Goal: Task Accomplishment & Management: Use online tool/utility

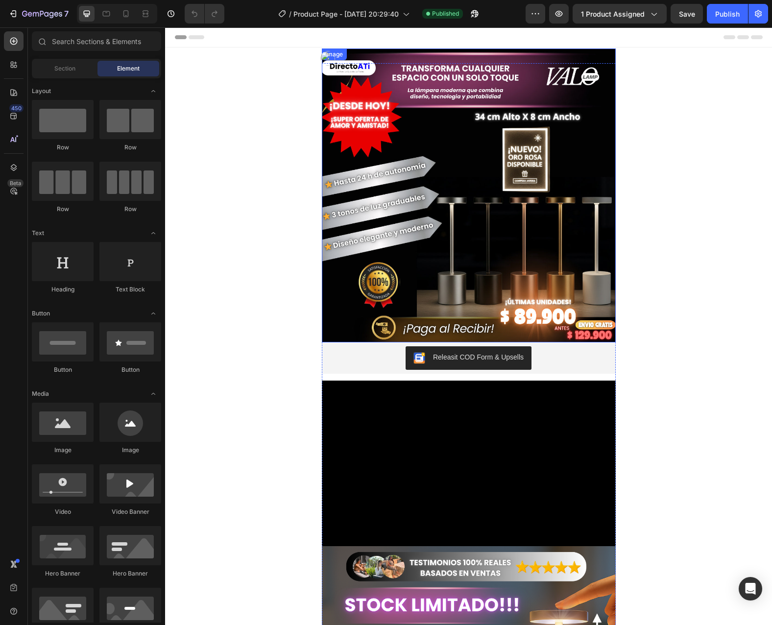
click at [444, 168] on img at bounding box center [469, 196] width 294 height 294
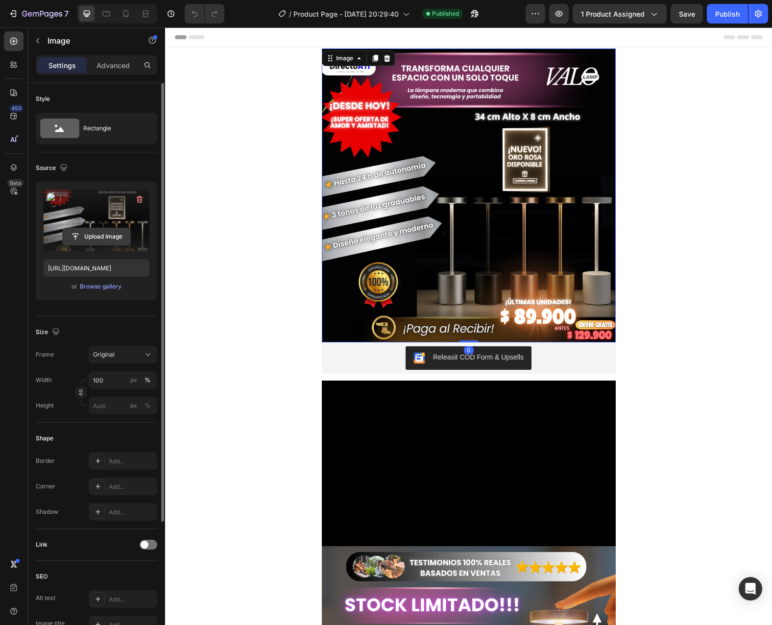
click at [105, 238] on input "file" at bounding box center [97, 236] width 68 height 17
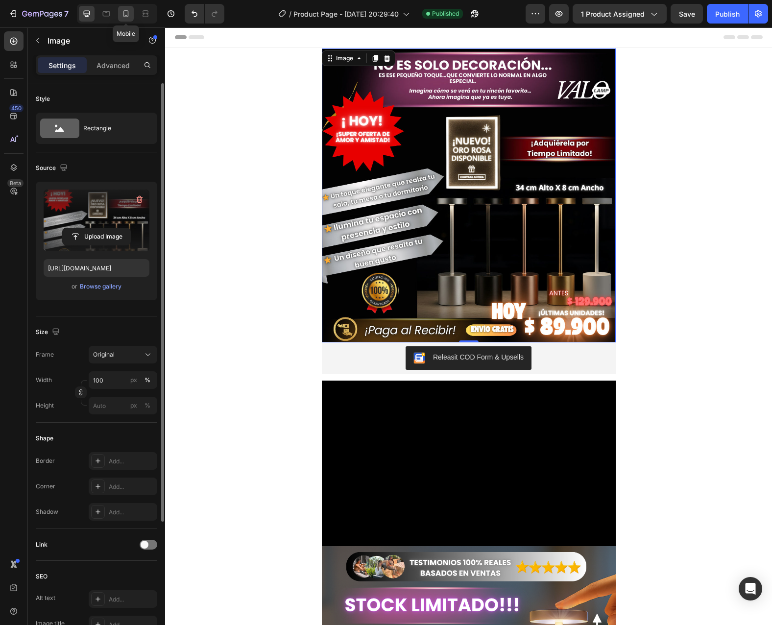
click at [124, 11] on icon at bounding box center [125, 13] width 5 height 7
type input "[URL][DOMAIN_NAME]"
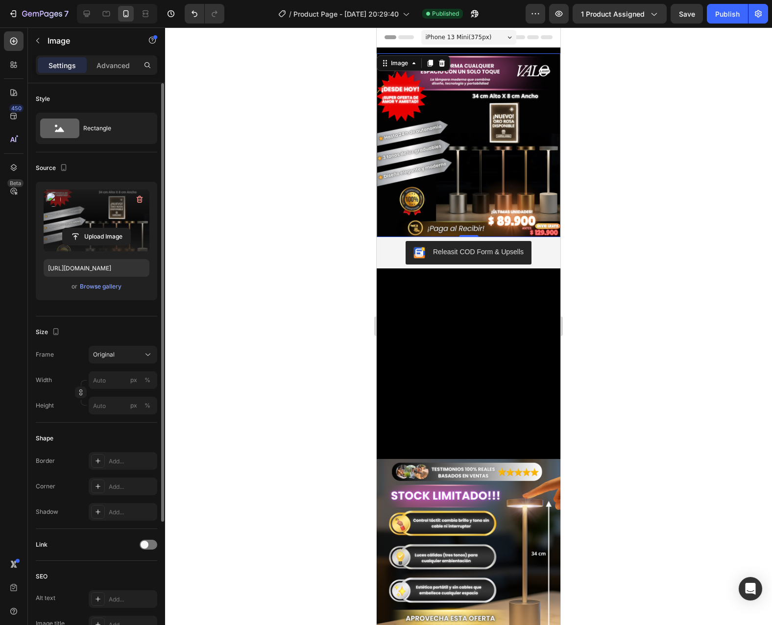
click at [116, 219] on label at bounding box center [97, 221] width 106 height 62
click at [116, 228] on input "file" at bounding box center [97, 236] width 68 height 17
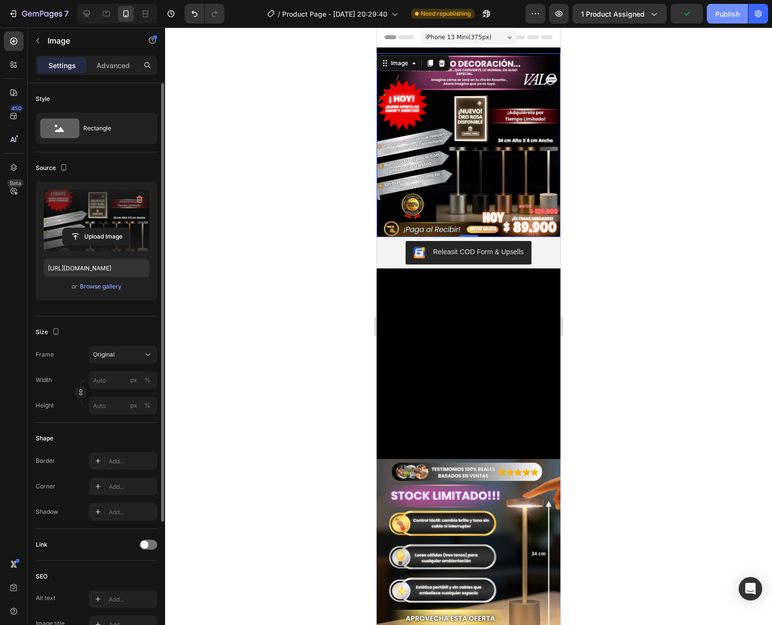
click at [718, 17] on div "Publish" at bounding box center [727, 14] width 25 height 10
click at [461, 137] on img at bounding box center [469, 145] width 184 height 184
click at [82, 221] on label at bounding box center [97, 221] width 106 height 62
click at [82, 228] on input "file" at bounding box center [97, 236] width 68 height 17
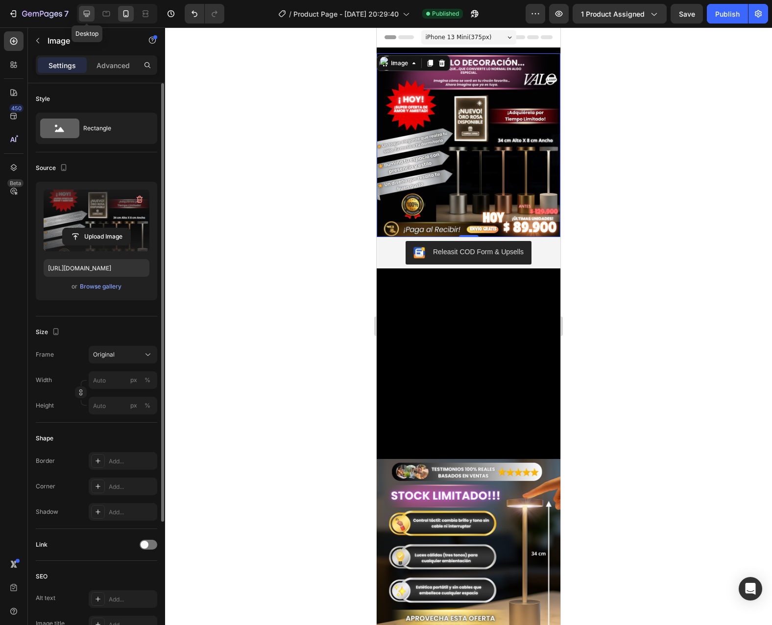
click at [81, 10] on div at bounding box center [87, 14] width 16 height 16
type input "[URL][DOMAIN_NAME]"
type input "100"
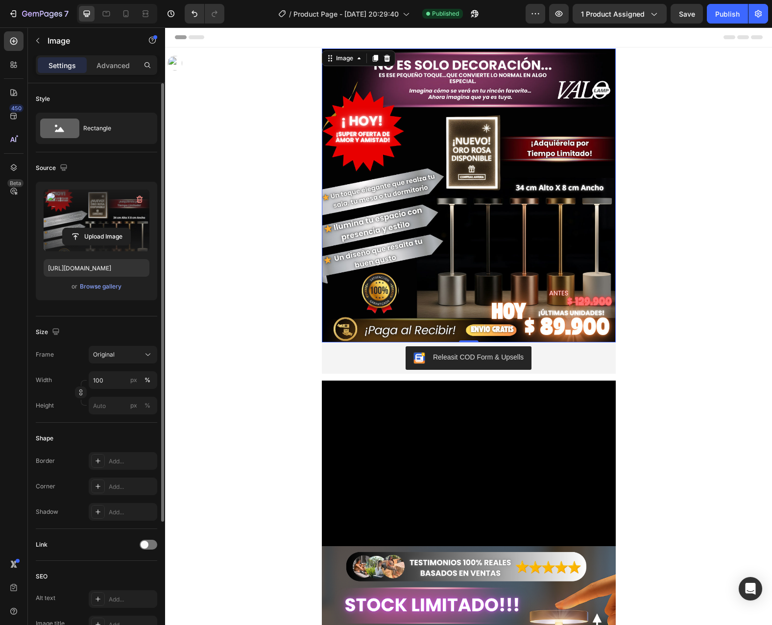
click at [110, 213] on label at bounding box center [97, 221] width 106 height 62
click at [110, 228] on input "file" at bounding box center [97, 236] width 68 height 17
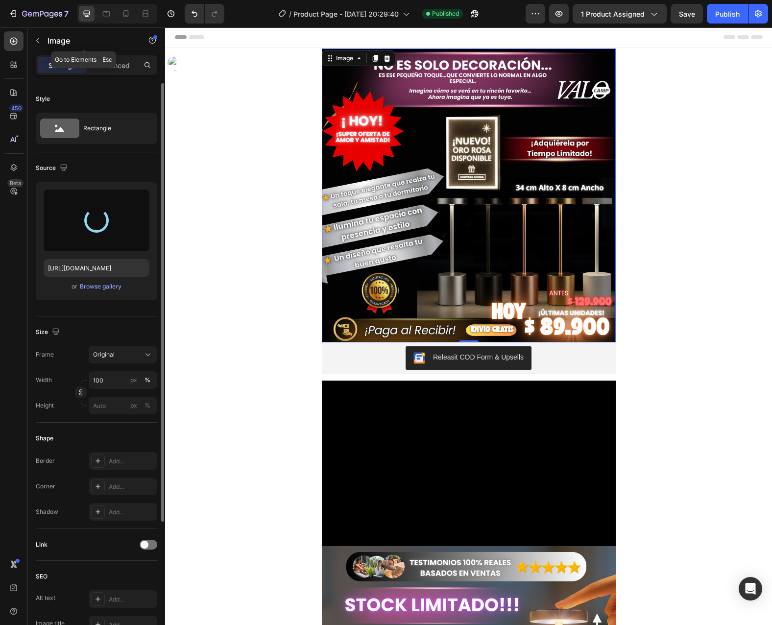
type input "[URL][DOMAIN_NAME]"
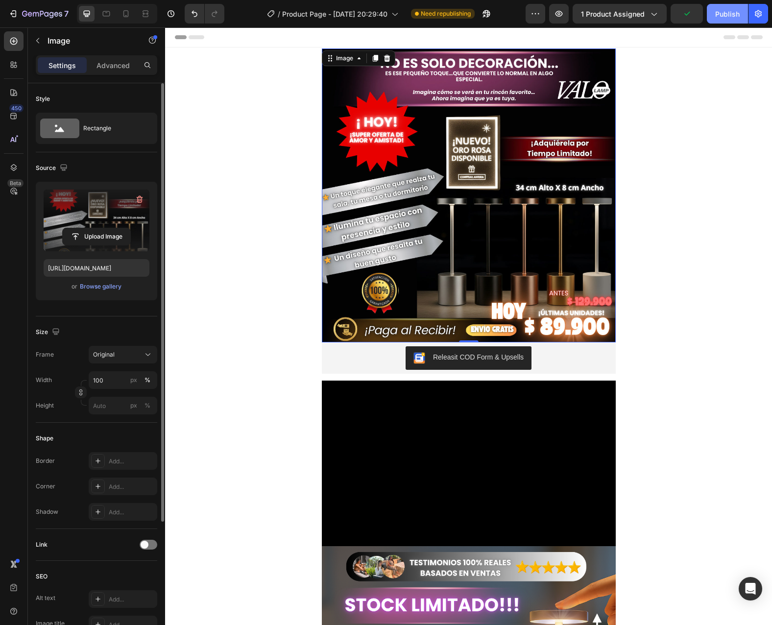
click at [725, 16] on div "Publish" at bounding box center [727, 14] width 25 height 10
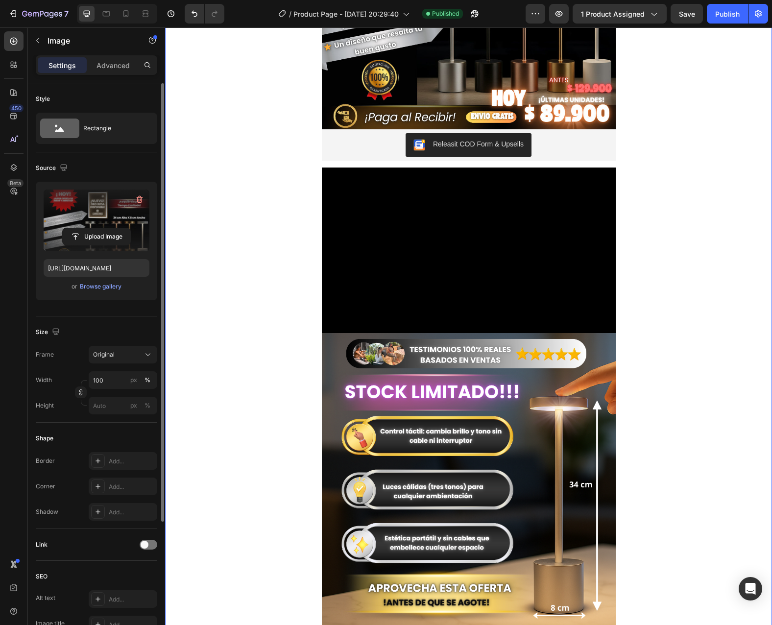
scroll to position [245, 0]
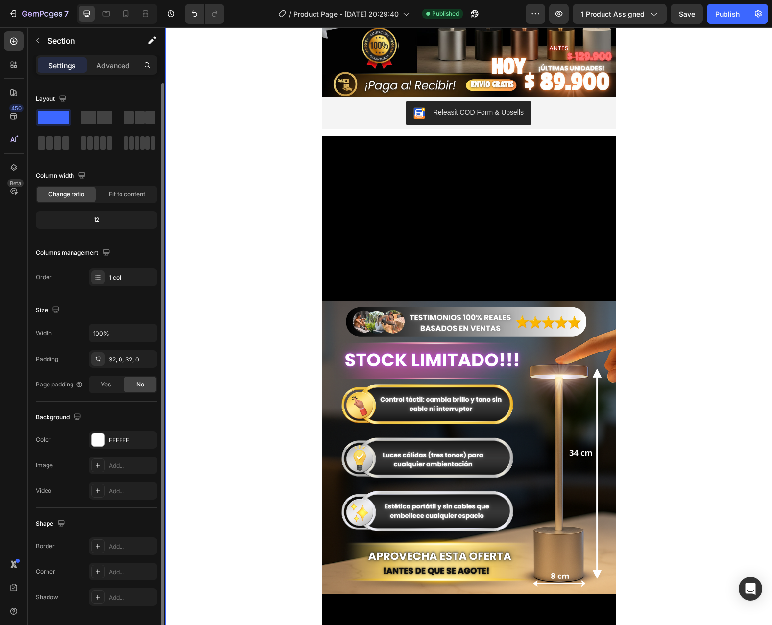
click at [685, 255] on div "Image Releasit COD Form & Upsells Releasit COD Form & Upsells Video Image Video…" at bounding box center [468, 288] width 607 height 941
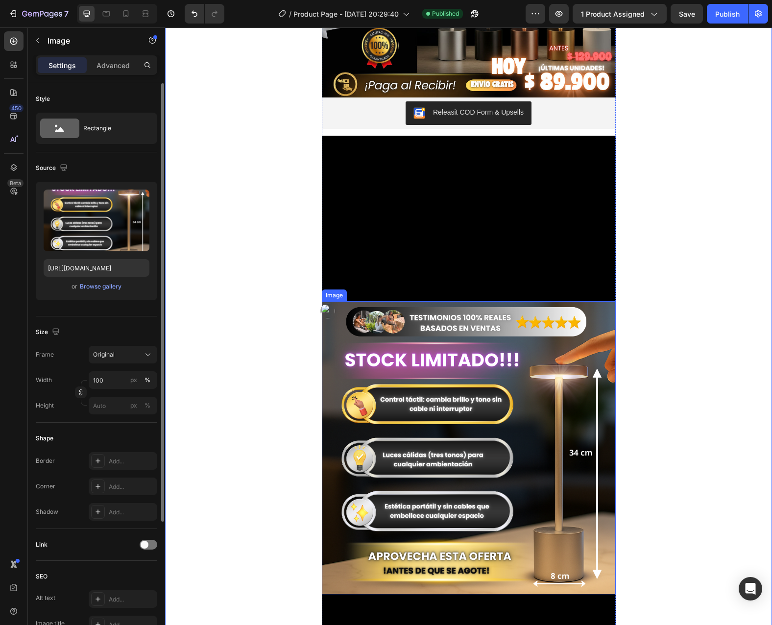
click at [551, 430] on img at bounding box center [469, 448] width 294 height 294
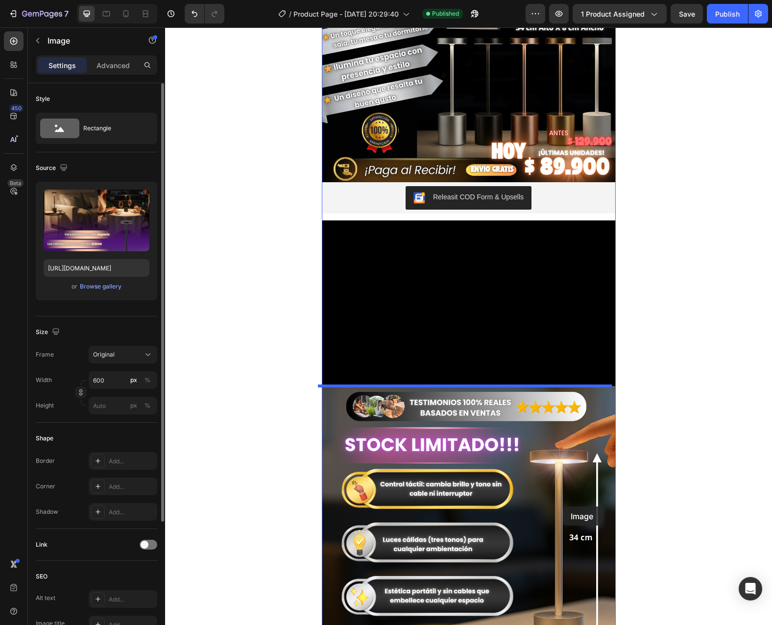
scroll to position [196, 0]
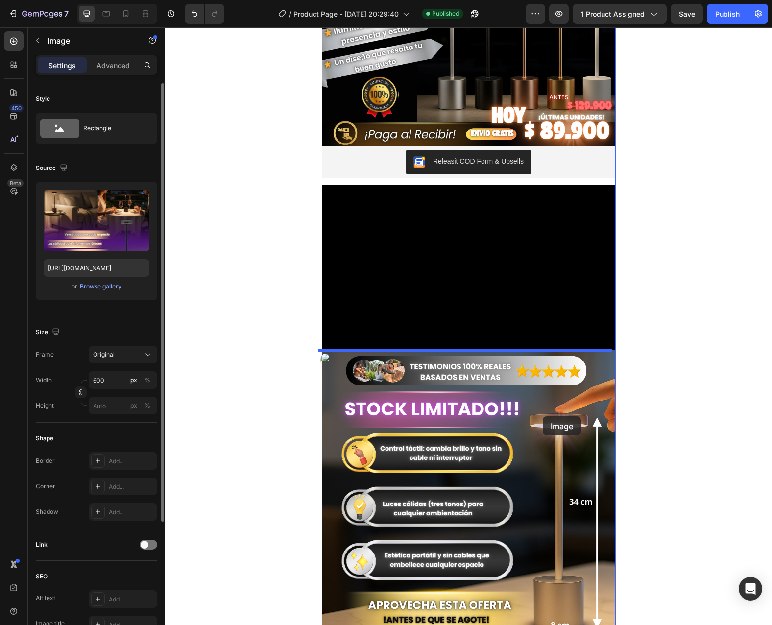
drag, startPoint x: 585, startPoint y: 254, endPoint x: 543, endPoint y: 417, distance: 167.5
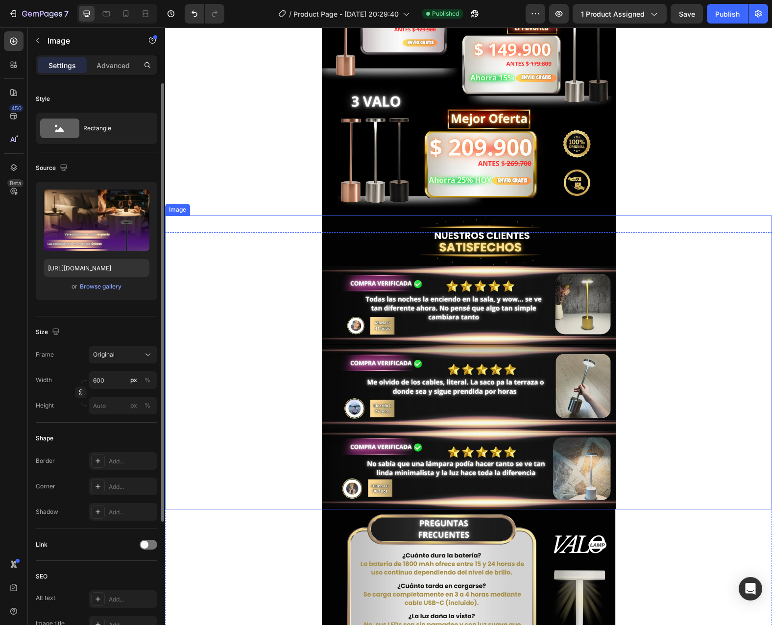
scroll to position [1666, 0]
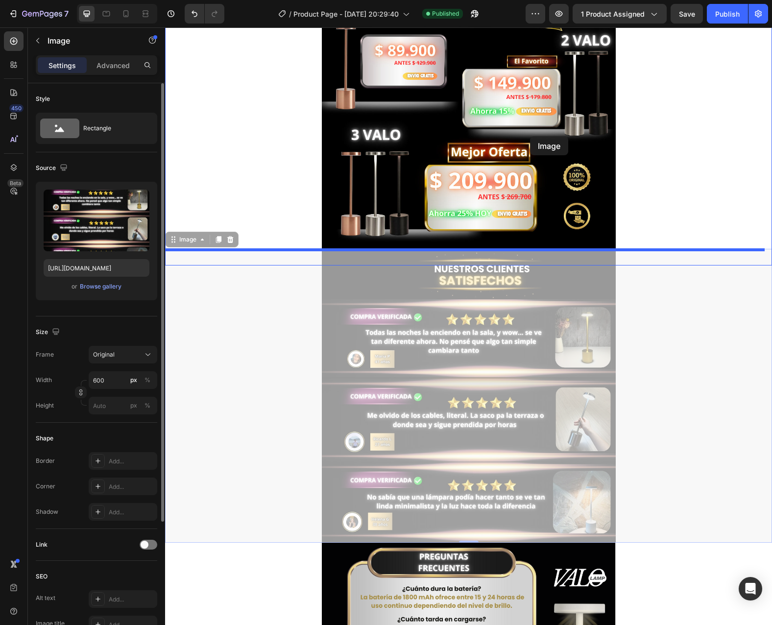
drag, startPoint x: 516, startPoint y: 373, endPoint x: 530, endPoint y: 137, distance: 236.6
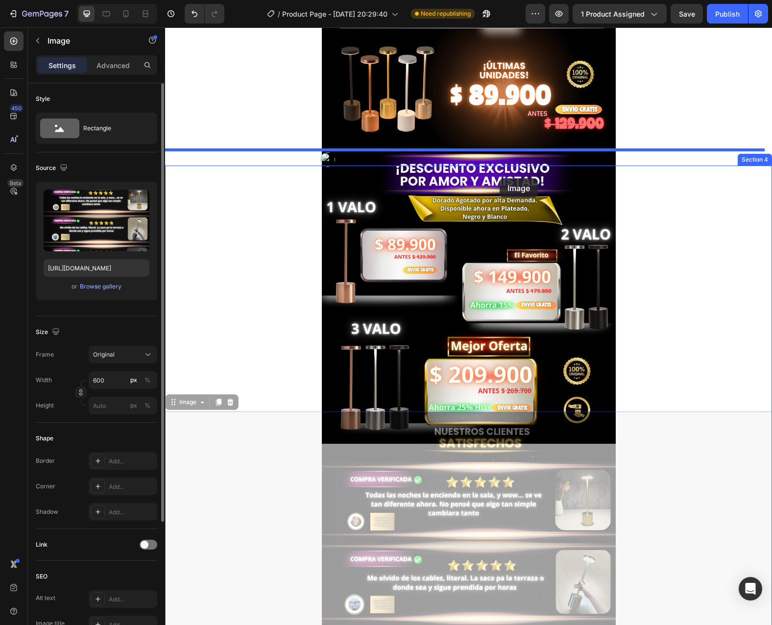
drag, startPoint x: 527, startPoint y: 316, endPoint x: 500, endPoint y: 178, distance: 139.9
click at [500, 178] on div "Header Image Section 3 Image Image 0 Image 0 Section 4 Root Start with Sections…" at bounding box center [468, 174] width 607 height 3238
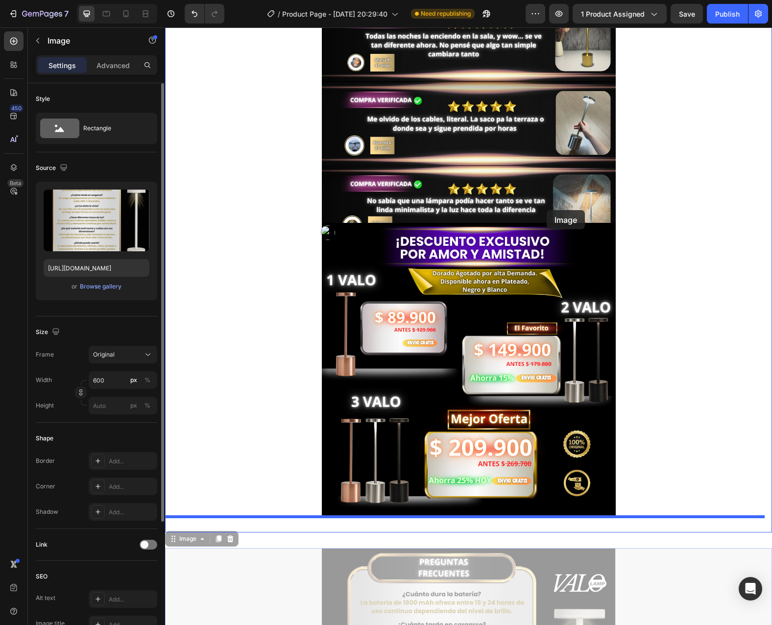
scroll to position [1668, 0]
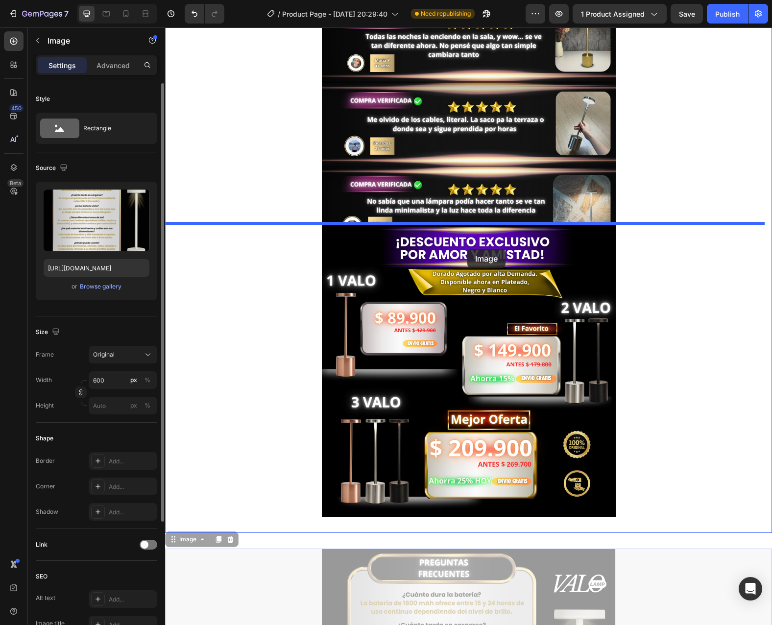
drag, startPoint x: 522, startPoint y: 371, endPoint x: 467, endPoint y: 249, distance: 133.8
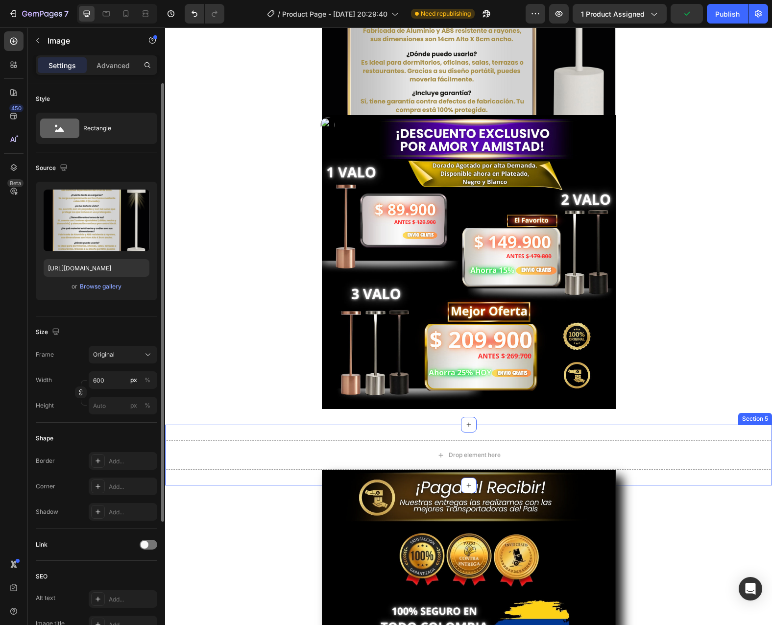
scroll to position [2060, 0]
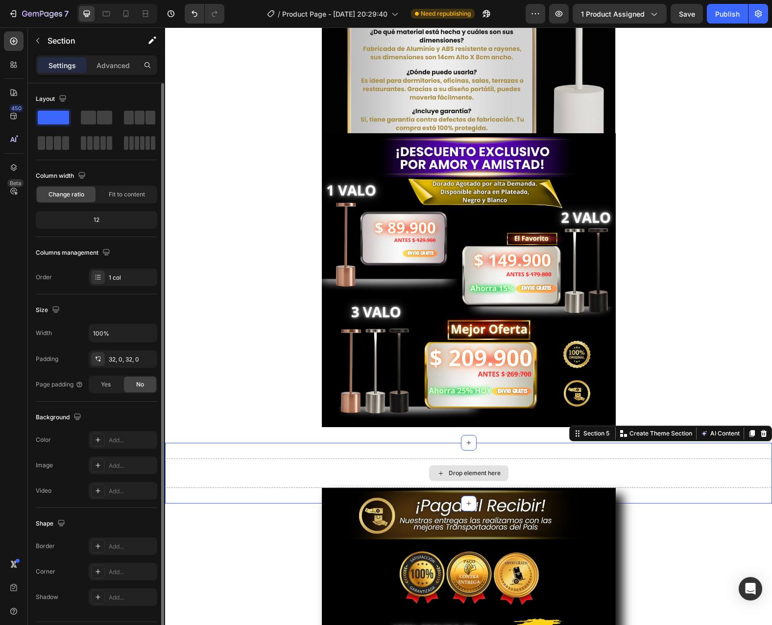
click at [542, 459] on div "Drop element here" at bounding box center [468, 473] width 607 height 29
click at [761, 435] on icon at bounding box center [764, 433] width 6 height 7
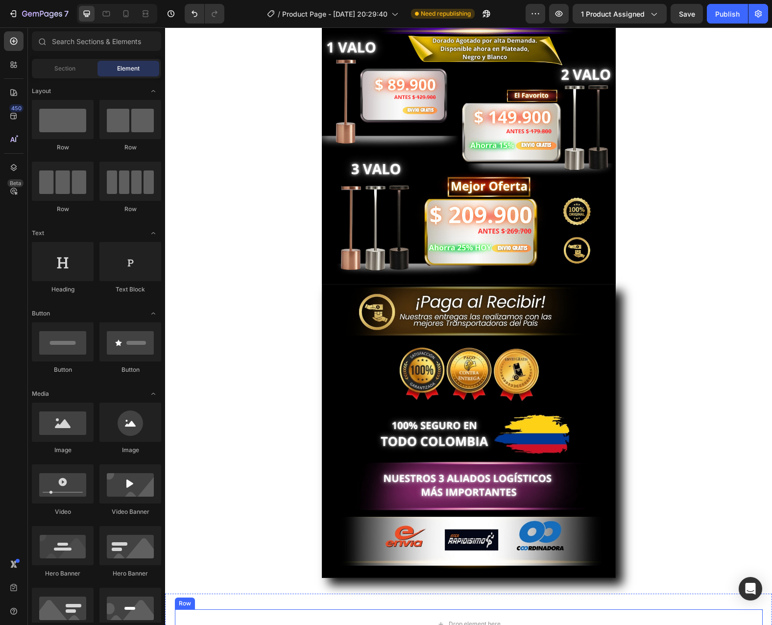
scroll to position [2135, 0]
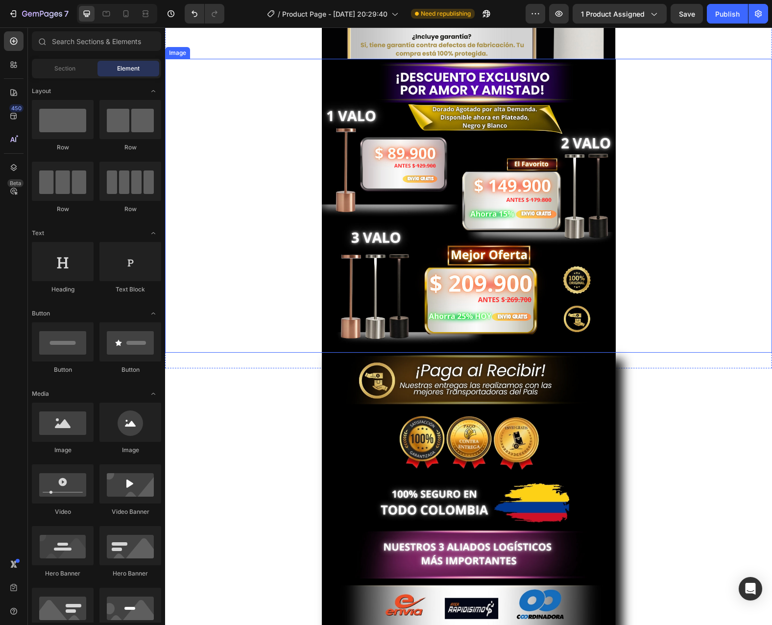
click at [683, 281] on div at bounding box center [468, 206] width 607 height 294
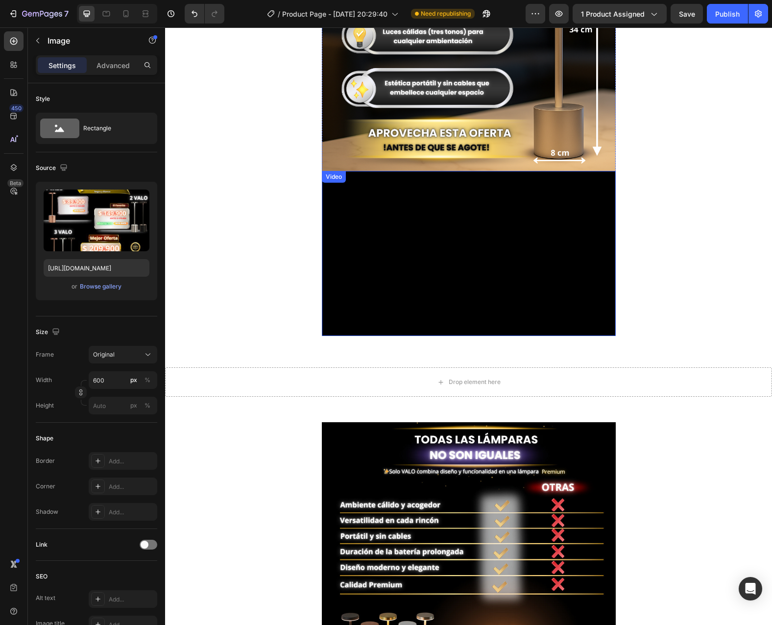
scroll to position [909, 0]
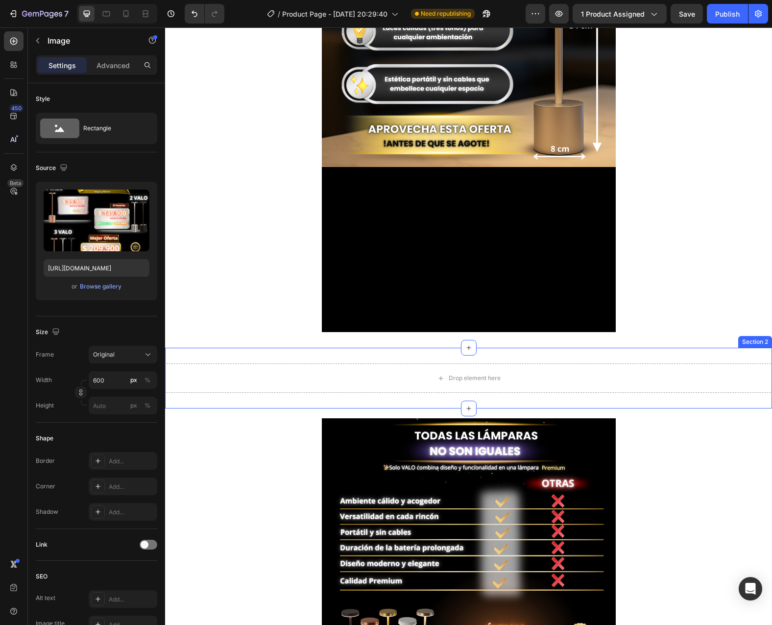
click at [559, 360] on div "Drop element here Section 2" at bounding box center [468, 378] width 607 height 61
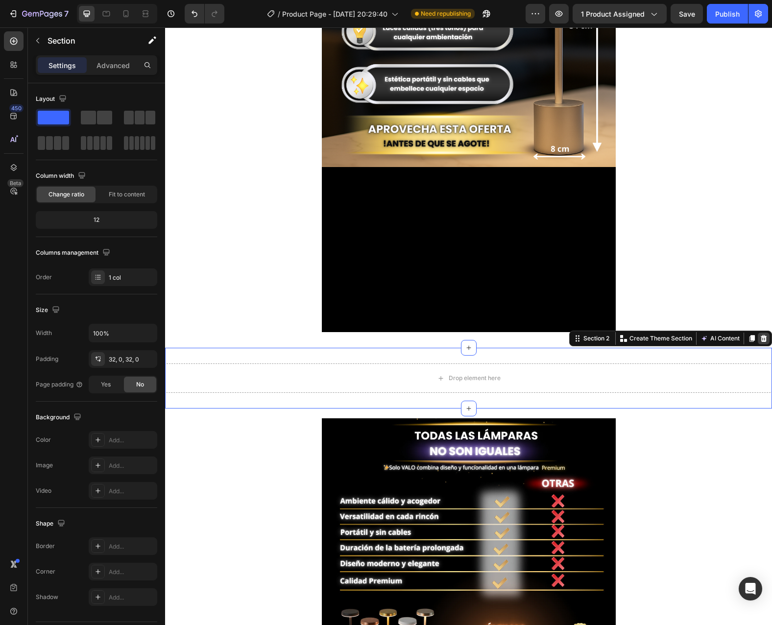
click at [761, 337] on icon at bounding box center [764, 338] width 6 height 7
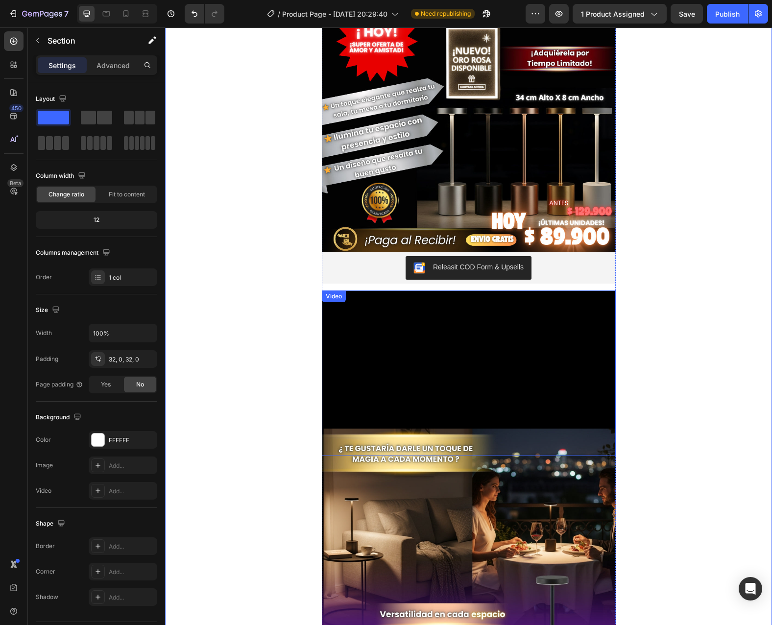
scroll to position [196, 0]
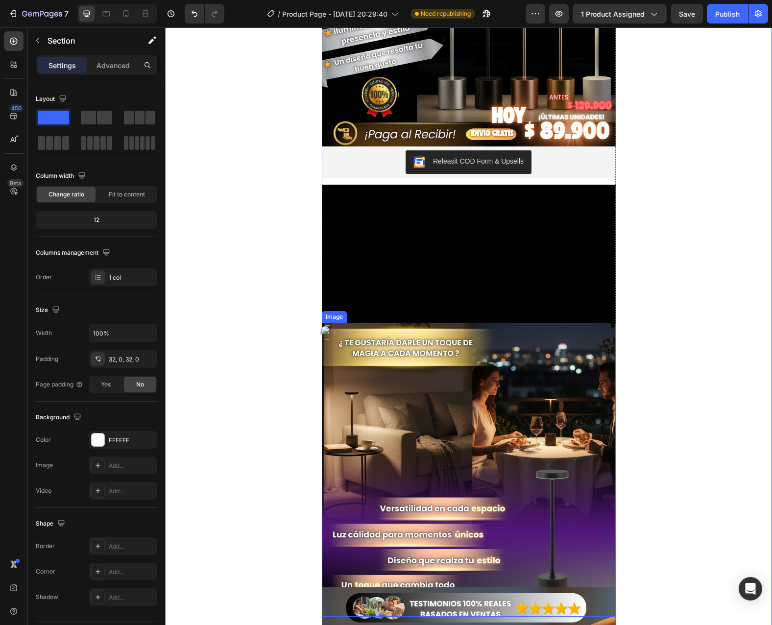
click at [541, 411] on img at bounding box center [469, 470] width 294 height 294
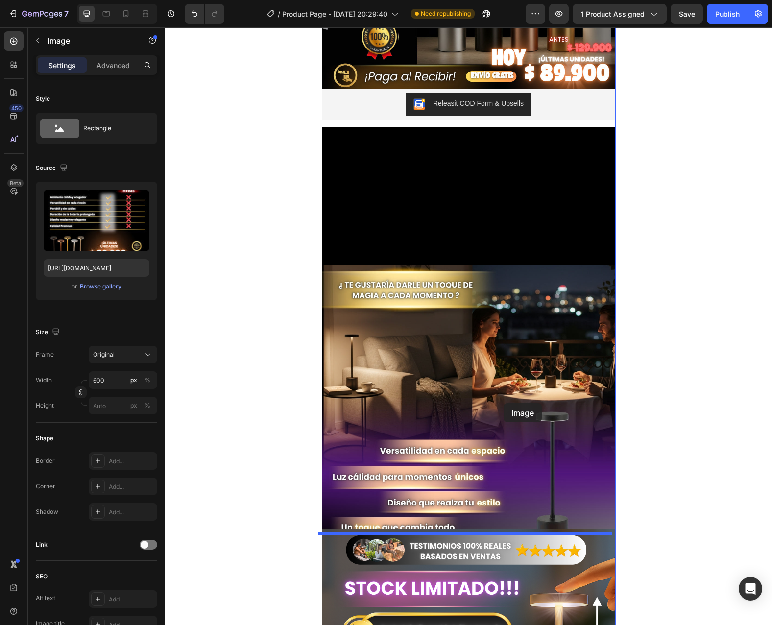
scroll to position [245, 0]
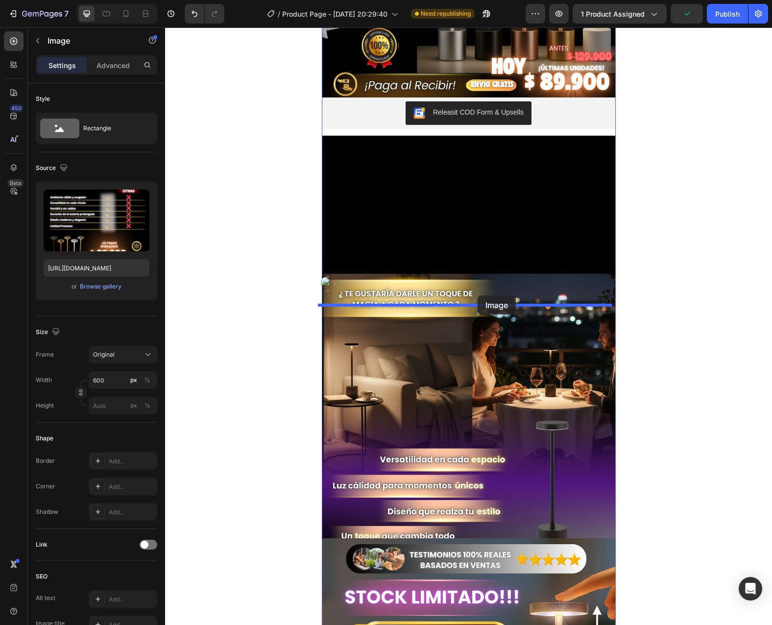
drag, startPoint x: 524, startPoint y: 477, endPoint x: 478, endPoint y: 296, distance: 187.2
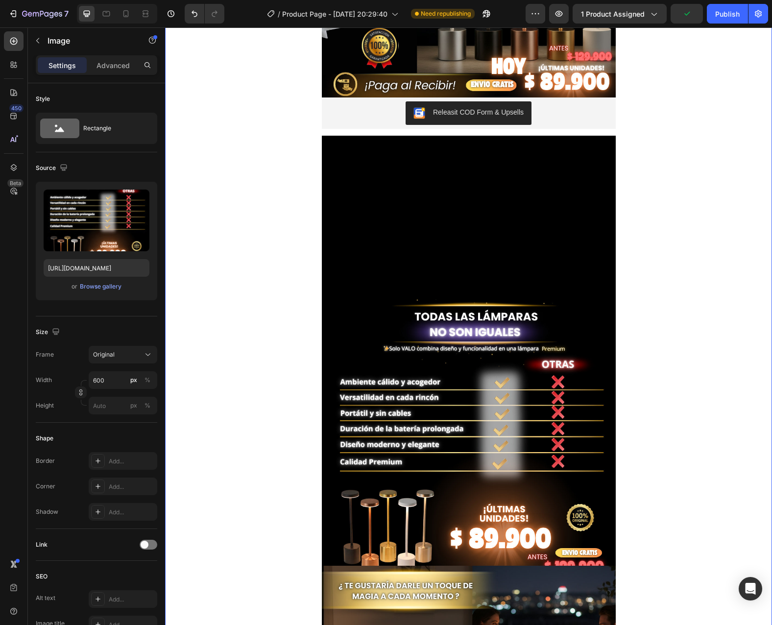
click at [658, 325] on div "Image Releasit COD Form & Upsells Releasit COD Form & Upsells Video Image Image…" at bounding box center [468, 553] width 607 height 1471
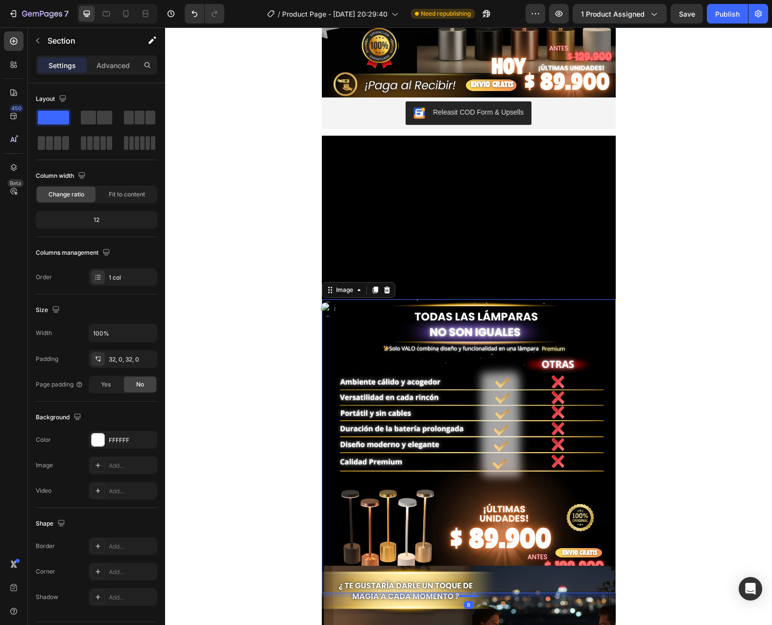
click at [533, 332] on img at bounding box center [469, 446] width 294 height 294
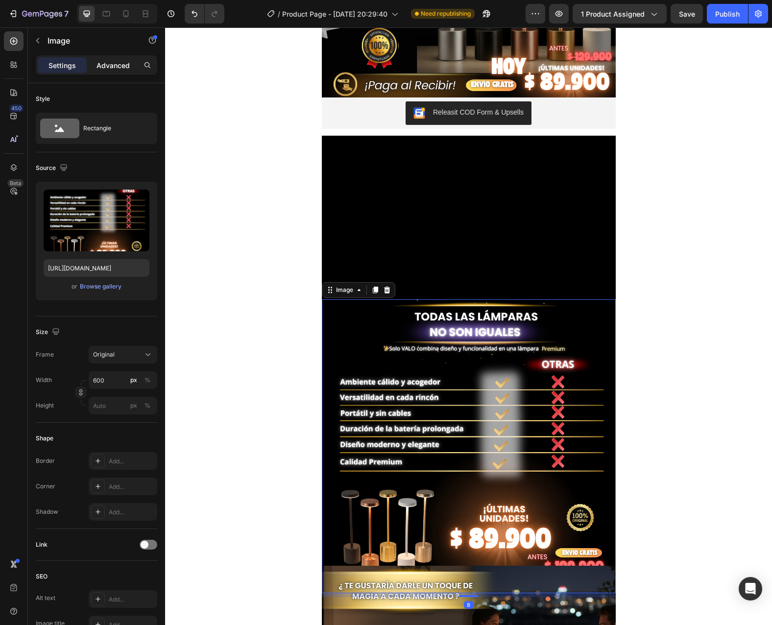
click at [110, 64] on p "Advanced" at bounding box center [113, 65] width 33 height 10
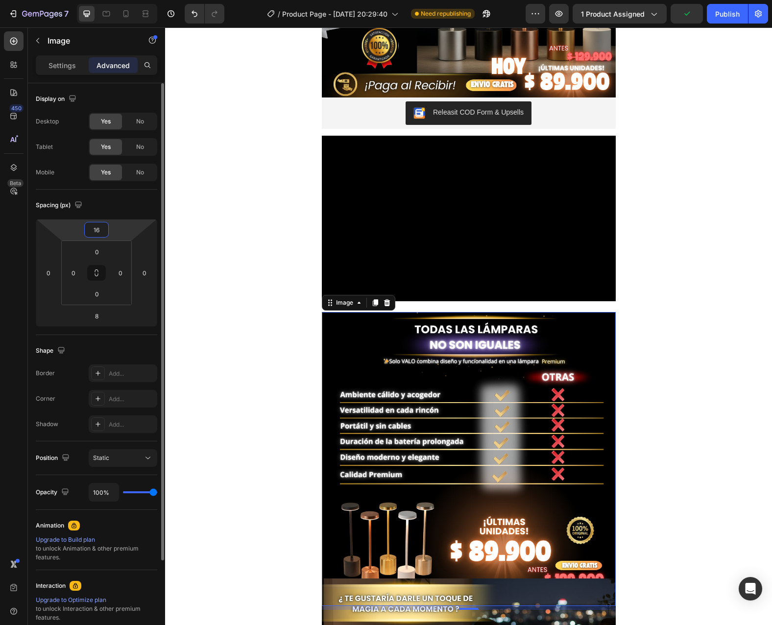
type input "18"
drag, startPoint x: 109, startPoint y: 233, endPoint x: 144, endPoint y: 225, distance: 35.7
click at [125, 0] on html "7 / Product Page - [DATE] 20:29:40 Need republishing Preview 1 product assigned…" at bounding box center [386, 0] width 772 height 0
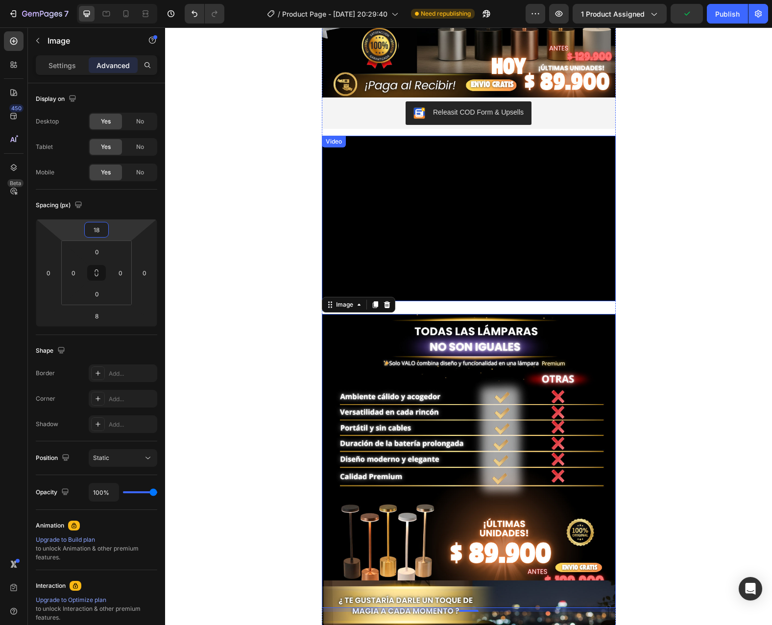
click at [502, 228] on video at bounding box center [469, 219] width 294 height 166
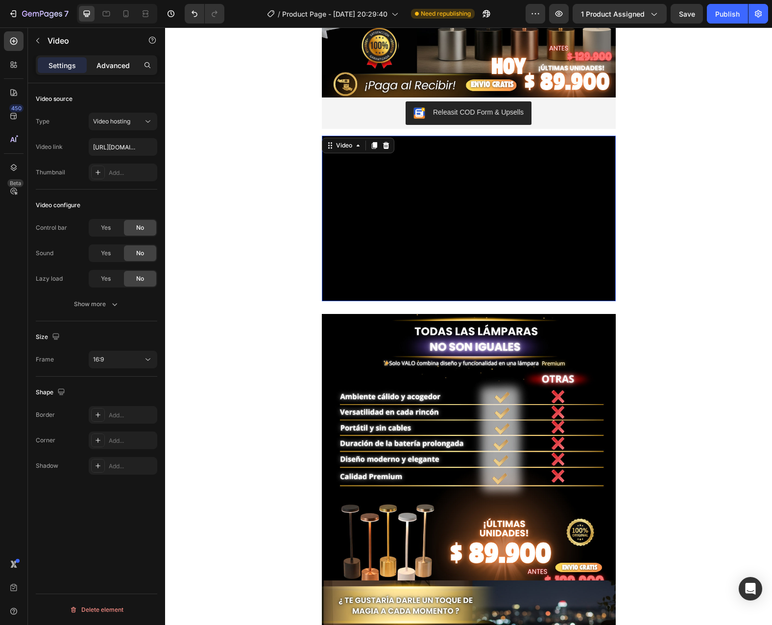
click at [116, 65] on p "Advanced" at bounding box center [113, 65] width 33 height 10
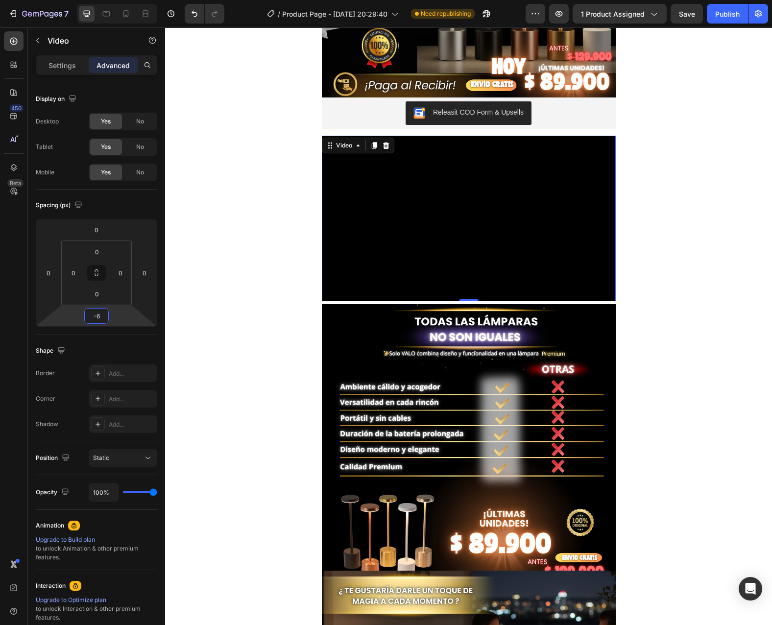
type input "-4"
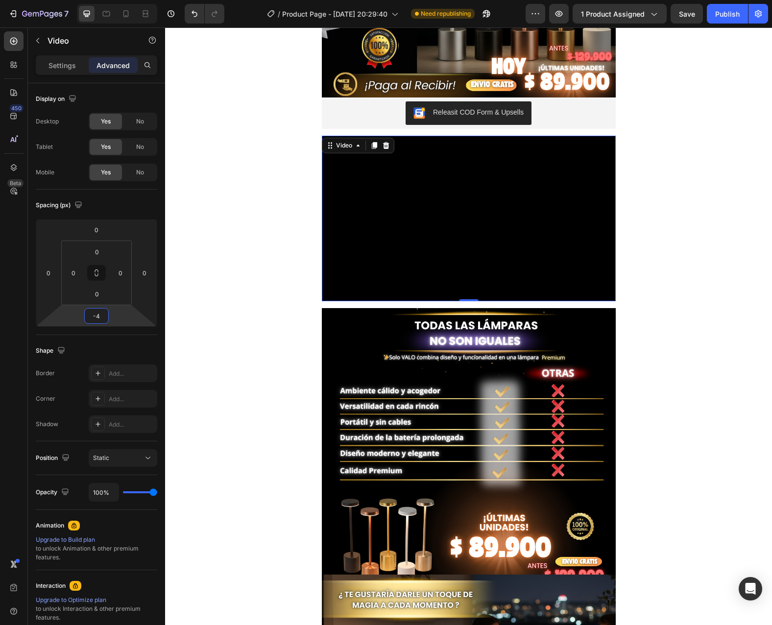
click at [121, 0] on html "7 / Product Page - [DATE] 20:29:40 Need republishing Preview 1 product assigned…" at bounding box center [386, 0] width 772 height 0
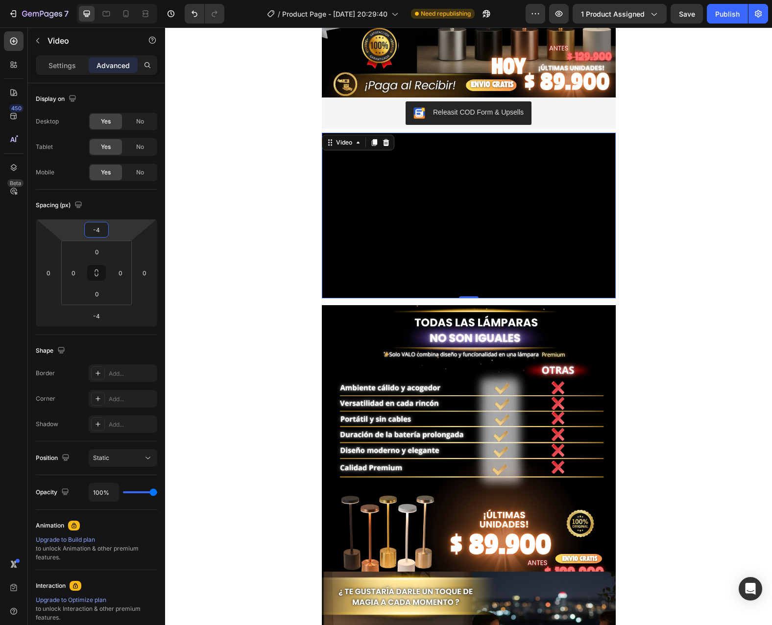
type input "-2"
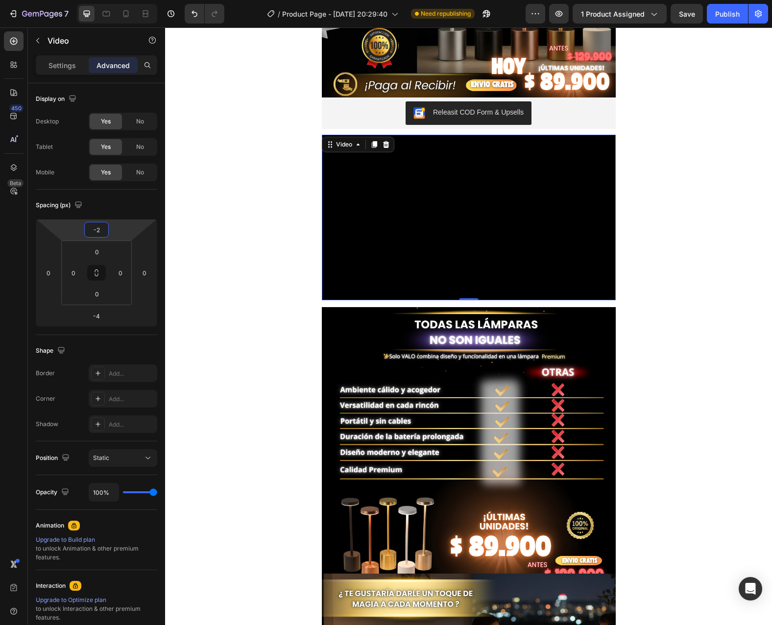
click at [121, 0] on html "7 / Product Page - [DATE] 20:29:40 Need republishing Preview 1 product assigned…" at bounding box center [386, 0] width 772 height 0
click at [680, 279] on div "Image Releasit COD Form & Upsells Releasit COD Form & Upsells Video -4 Image Im…" at bounding box center [468, 557] width 607 height 1478
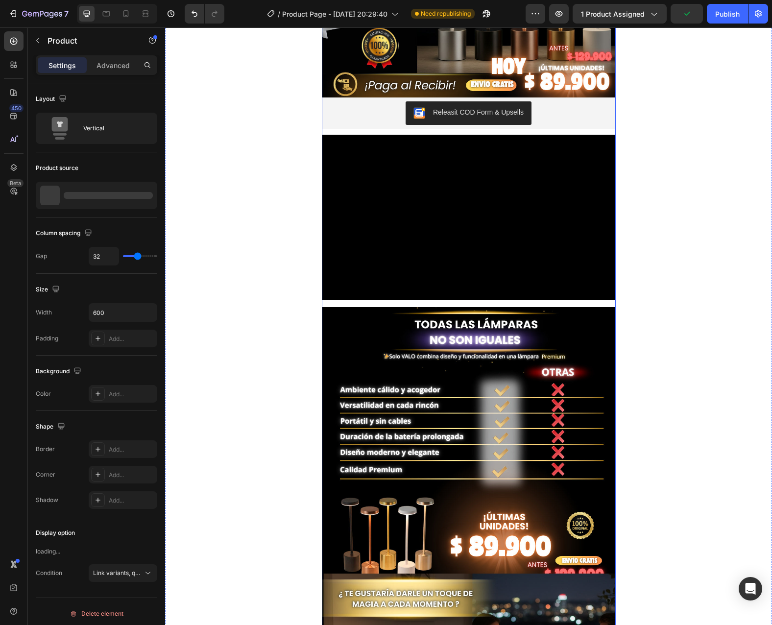
click at [589, 131] on div "Image Releasit COD Form & Upsells Releasit COD Form & Upsells Video Image Image…" at bounding box center [469, 474] width 294 height 1313
click at [599, 306] on div "Image Releasit COD Form & Upsells Releasit COD Form & Upsells Video Image Image…" at bounding box center [469, 474] width 294 height 1313
click at [115, 69] on p "Advanced" at bounding box center [113, 65] width 33 height 10
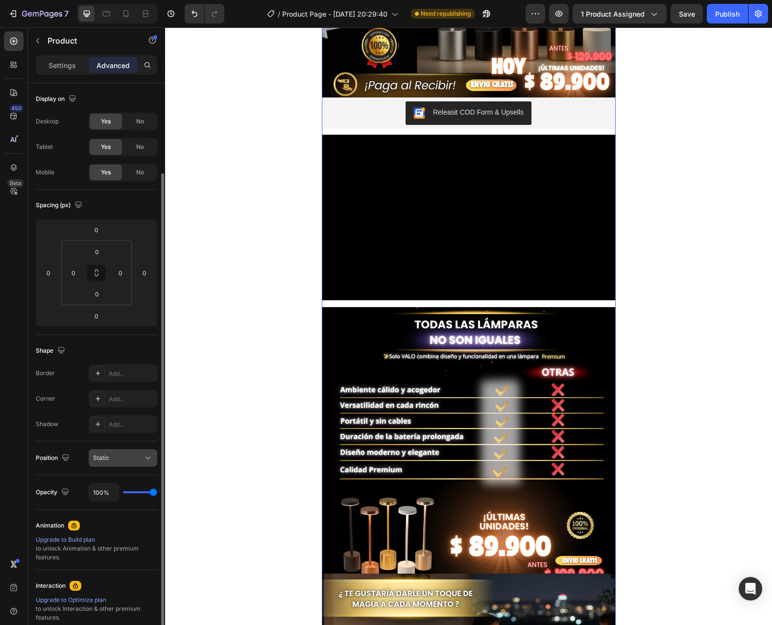
scroll to position [98, 0]
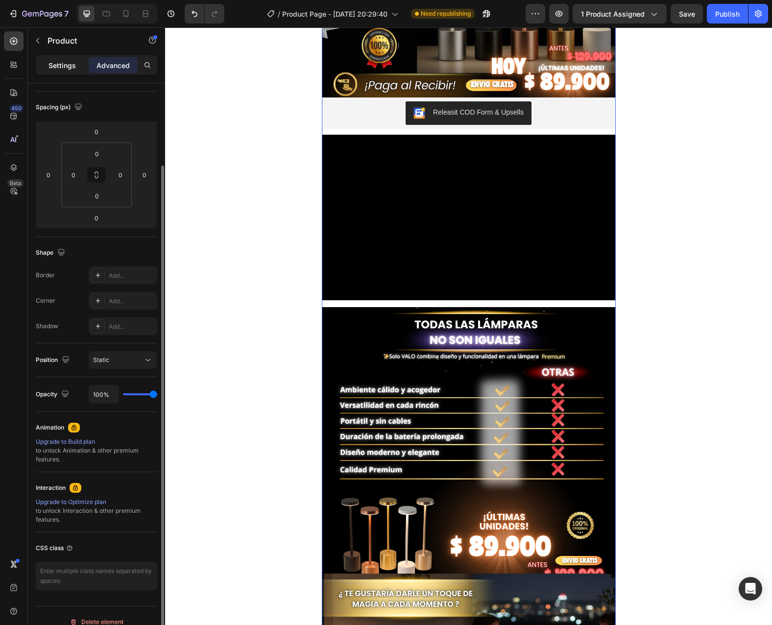
click at [62, 67] on p "Settings" at bounding box center [62, 65] width 27 height 10
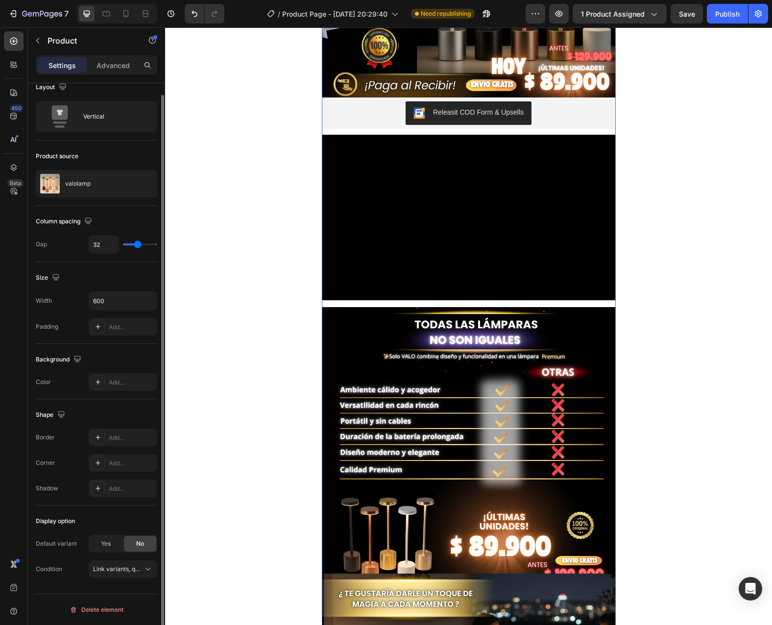
scroll to position [12, 0]
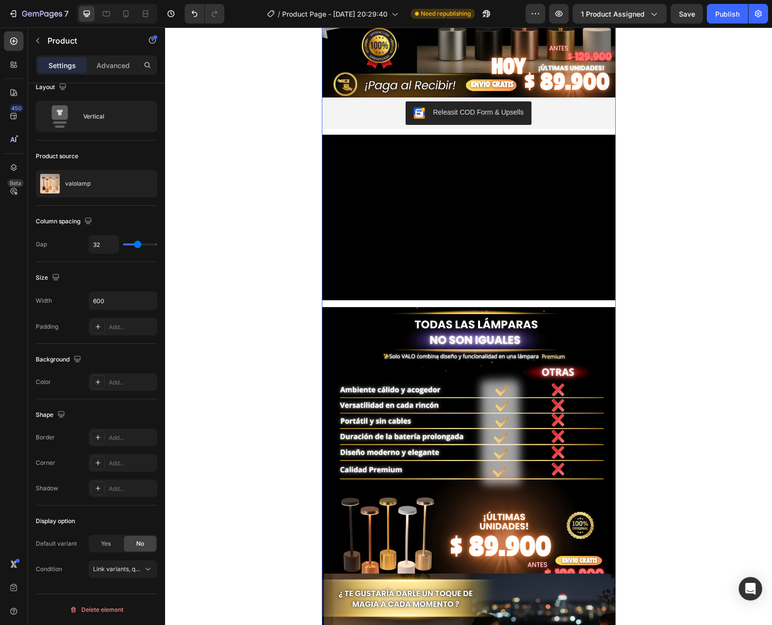
click at [328, 304] on div "Image Releasit COD Form & Upsells Releasit COD Form & Upsells Video Image Image…" at bounding box center [469, 474] width 294 height 1313
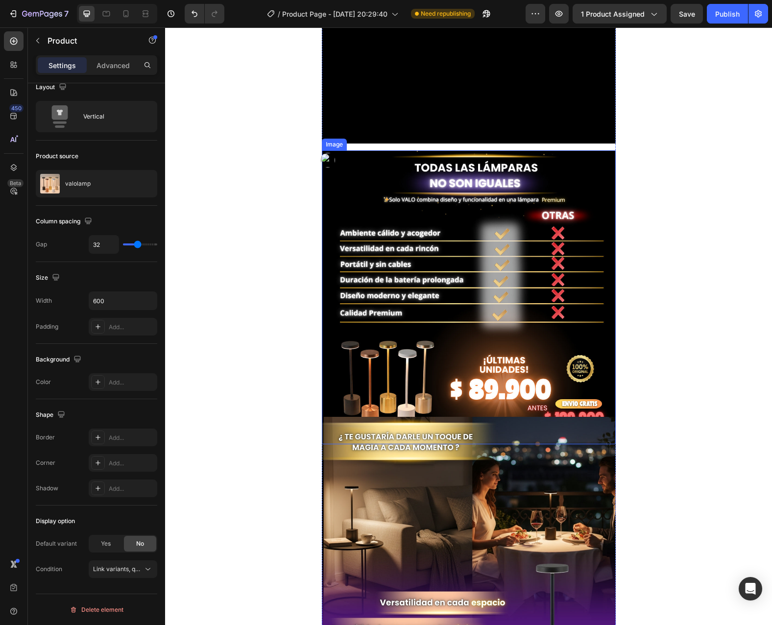
scroll to position [441, 0]
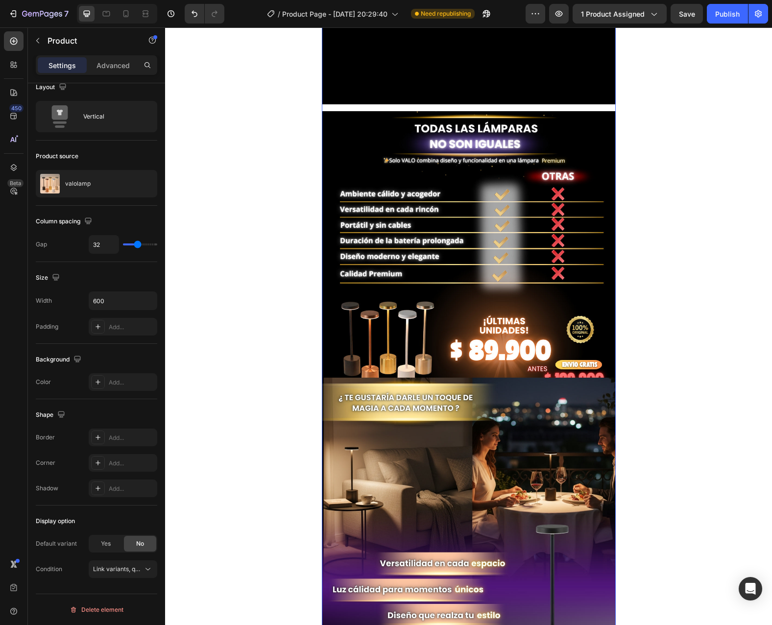
click at [579, 107] on div "Image Releasit COD Form & Upsells Releasit COD Form & Upsells Video Image Image…" at bounding box center [469, 278] width 294 height 1313
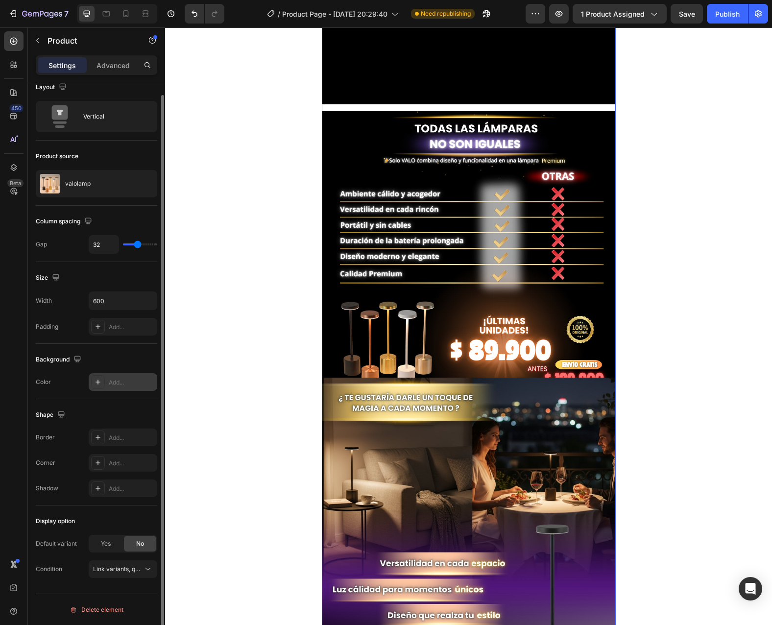
click at [123, 376] on div "Add..." at bounding box center [123, 382] width 69 height 18
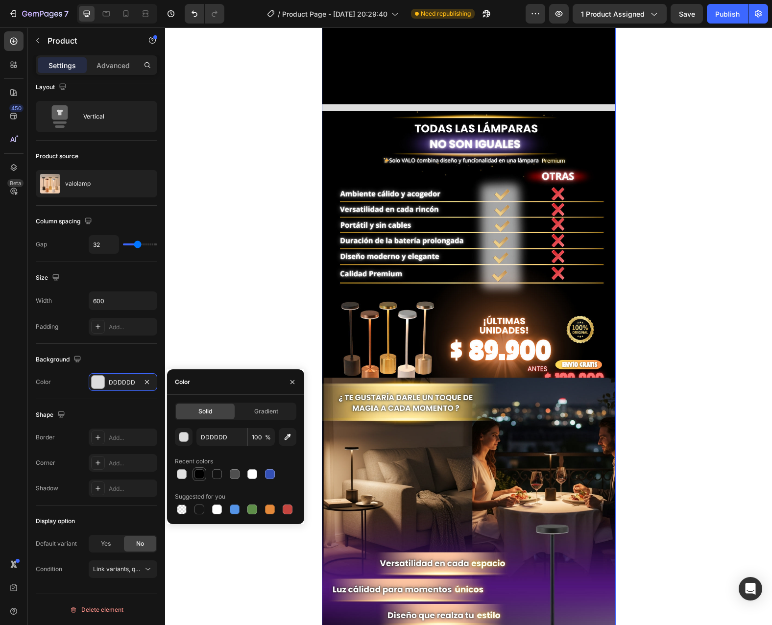
click at [200, 475] on div at bounding box center [200, 474] width 10 height 10
type input "000000"
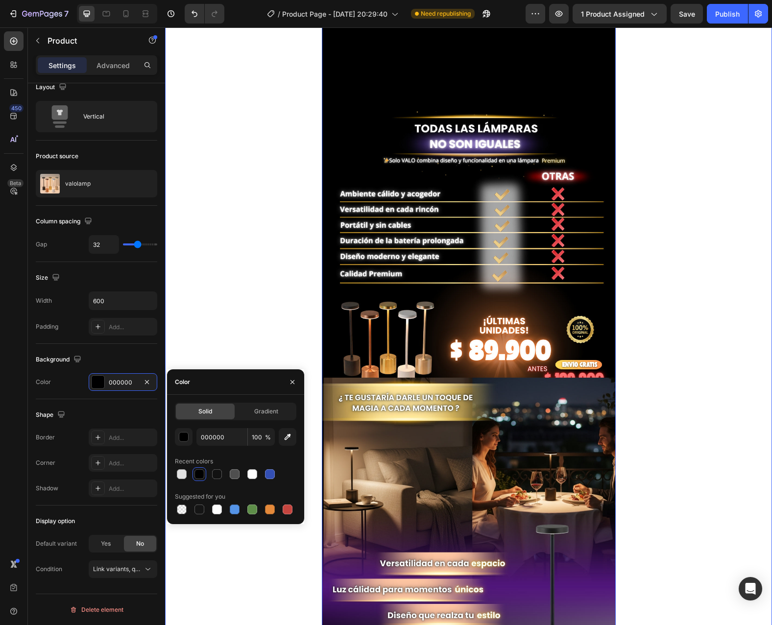
click at [674, 233] on div "Image Releasit COD Form & Upsells Releasit COD Form & Upsells Video Image Image…" at bounding box center [468, 361] width 607 height 1478
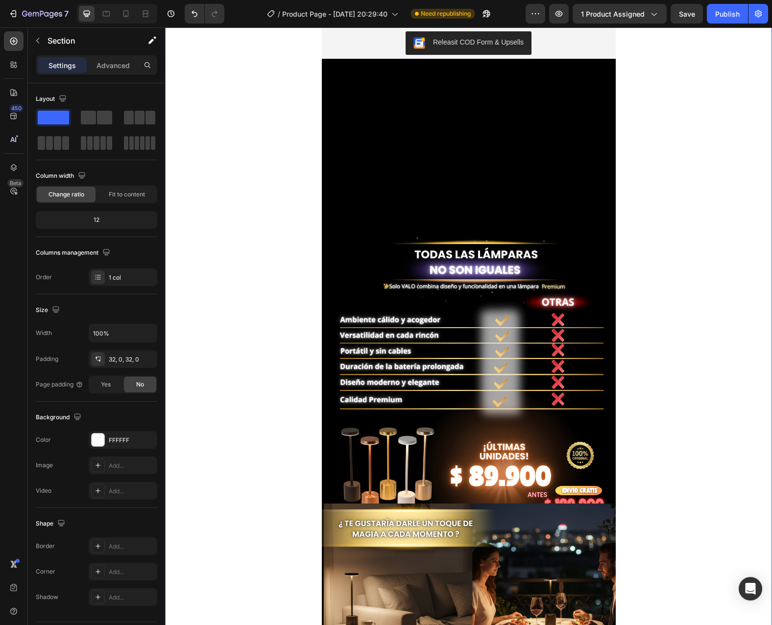
scroll to position [343, 0]
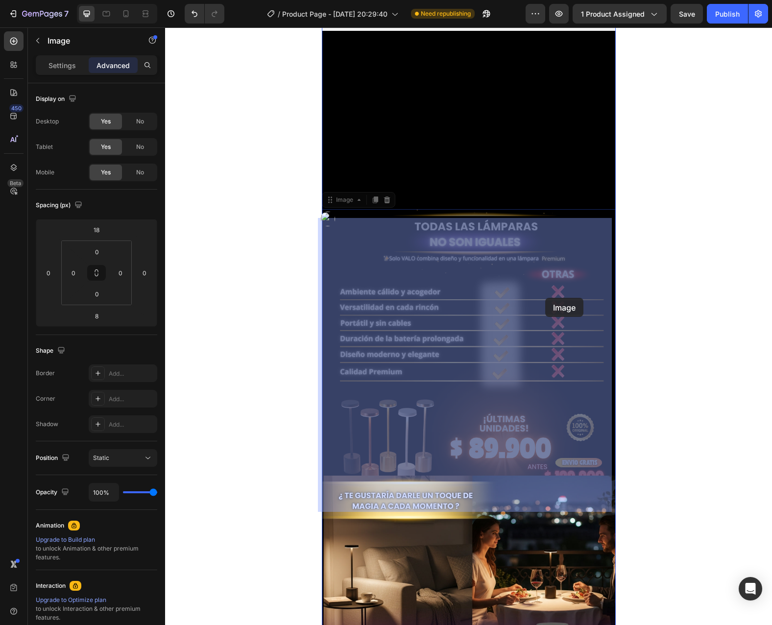
drag, startPoint x: 546, startPoint y: 291, endPoint x: 545, endPoint y: 298, distance: 7.4
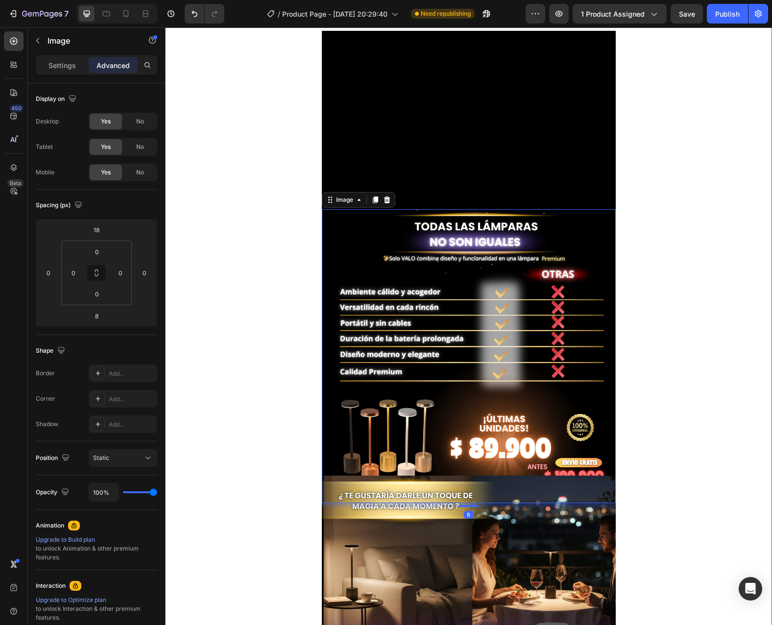
click at [653, 253] on div "Image Releasit COD Form & Upsells Releasit COD Form & Upsells Video Image 8 Ima…" at bounding box center [468, 459] width 607 height 1478
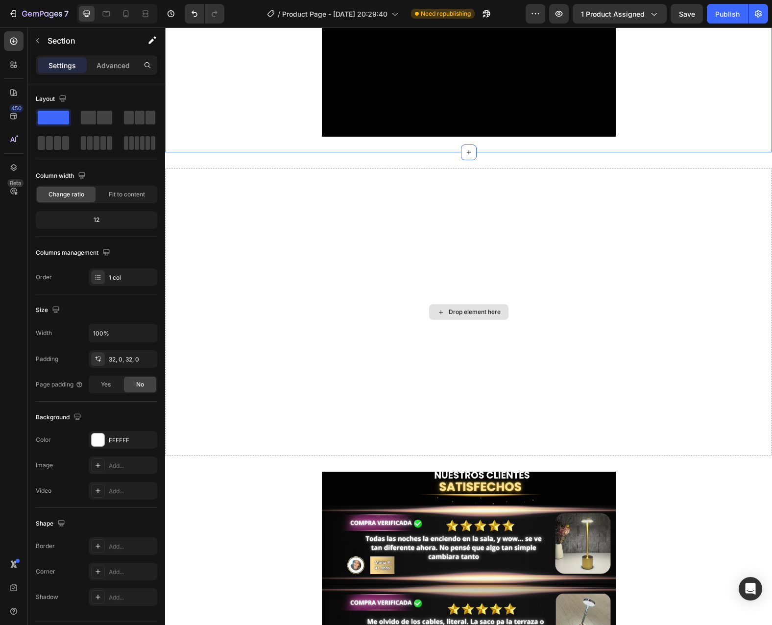
scroll to position [1421, 0]
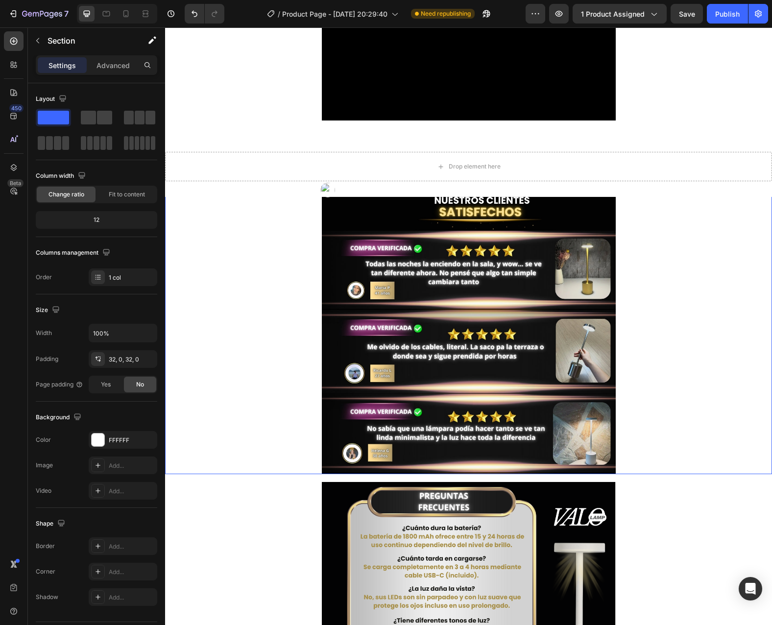
click at [562, 276] on img at bounding box center [469, 327] width 294 height 294
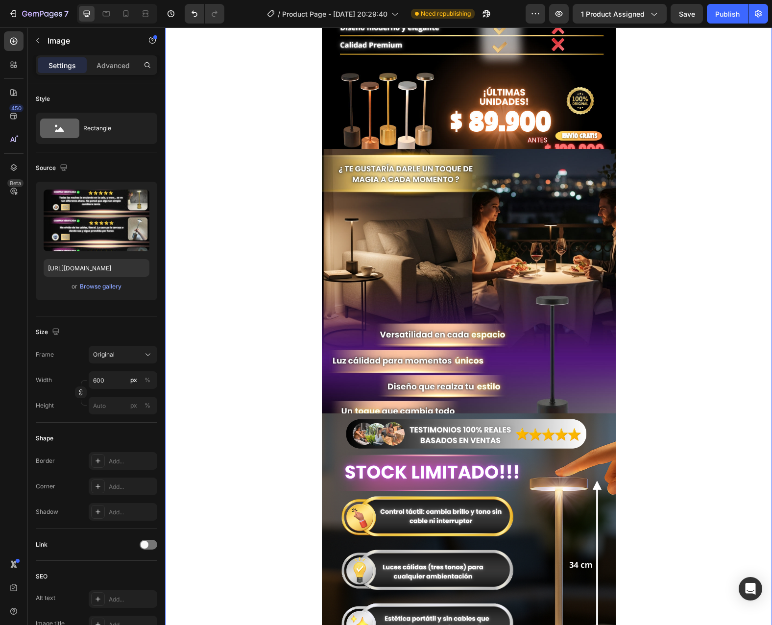
scroll to position [735, 0]
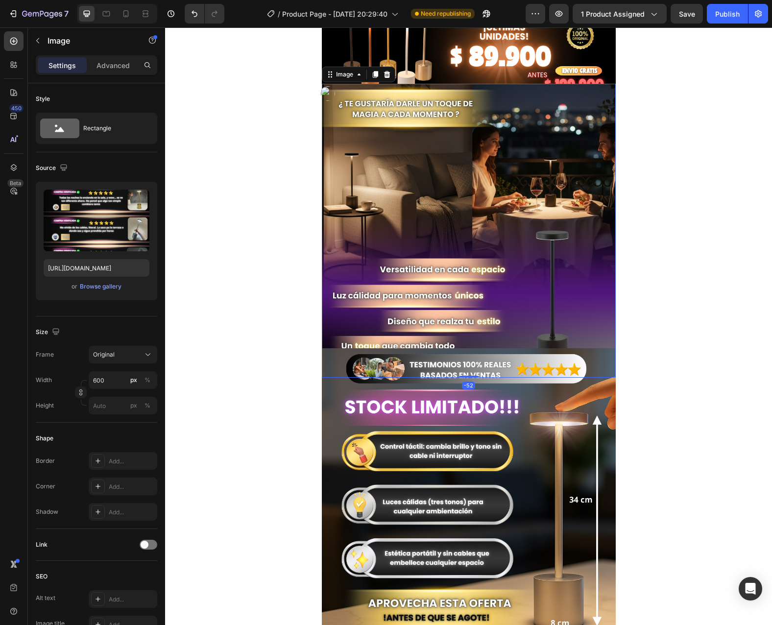
click at [533, 293] on img at bounding box center [469, 231] width 294 height 294
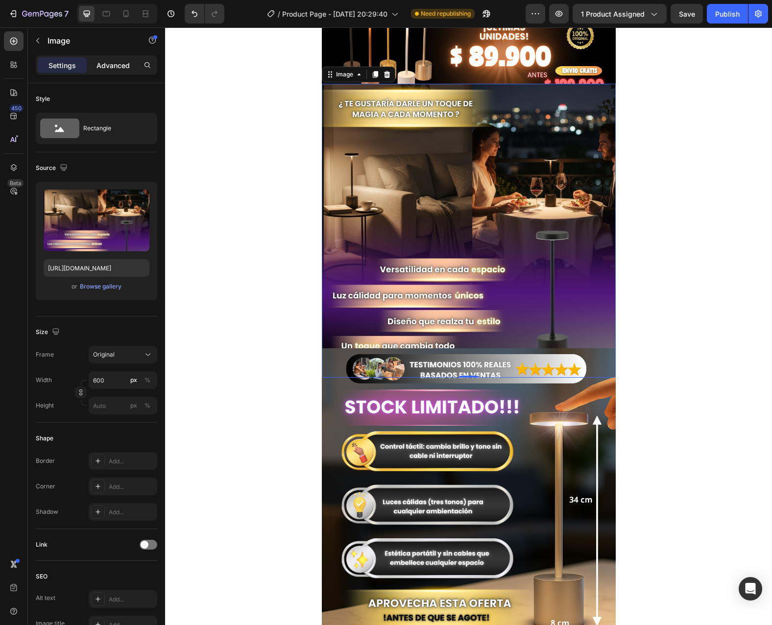
click at [115, 61] on p "Advanced" at bounding box center [113, 65] width 33 height 10
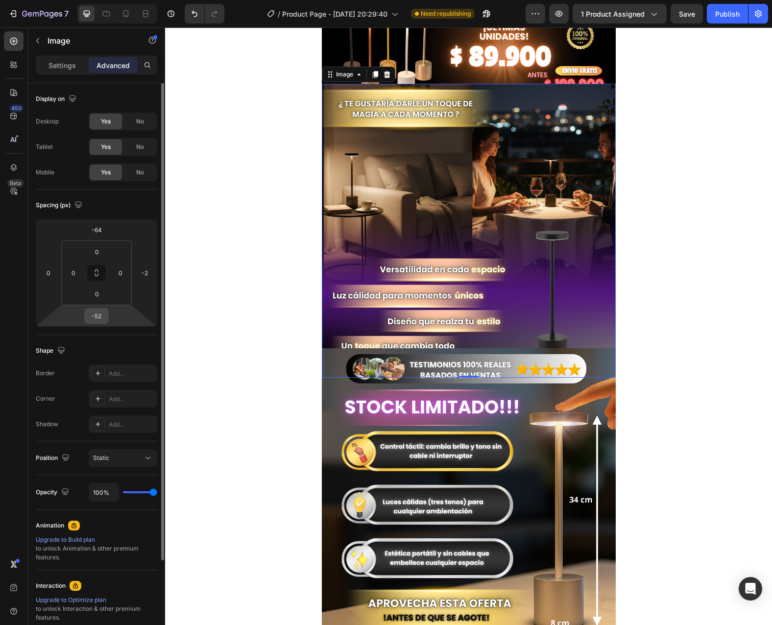
drag, startPoint x: 108, startPoint y: 320, endPoint x: 102, endPoint y: 313, distance: 9.5
click at [102, 313] on div "-52" at bounding box center [96, 316] width 25 height 16
click at [106, 314] on div "-52" at bounding box center [96, 316] width 25 height 16
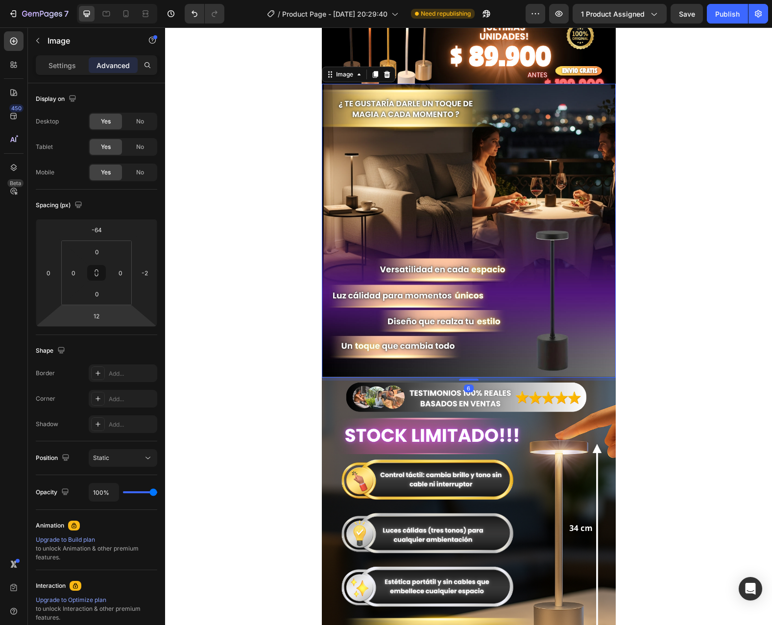
type input "14"
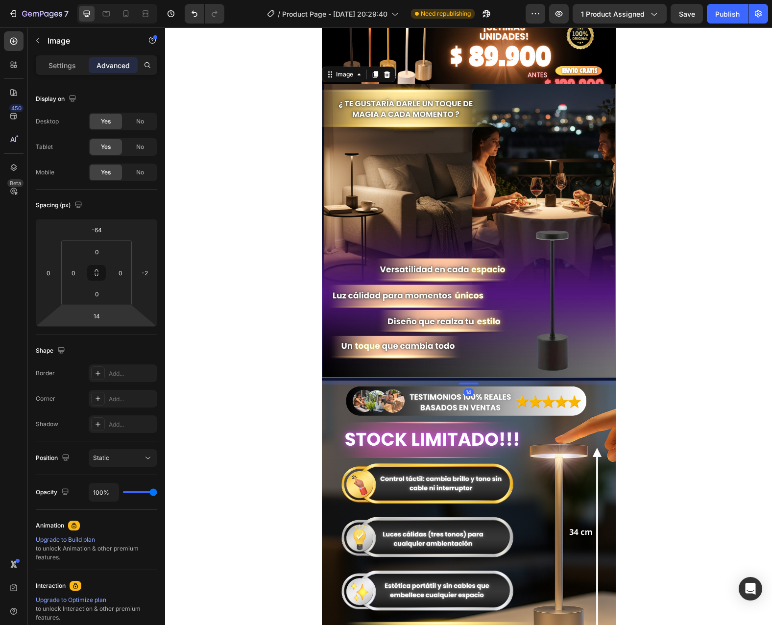
drag, startPoint x: 114, startPoint y: 314, endPoint x: 122, endPoint y: 298, distance: 18.0
click at [122, 0] on html "7 / Product Page - [DATE] 20:29:40 Need republishing Preview 1 product assigned…" at bounding box center [386, 0] width 772 height 0
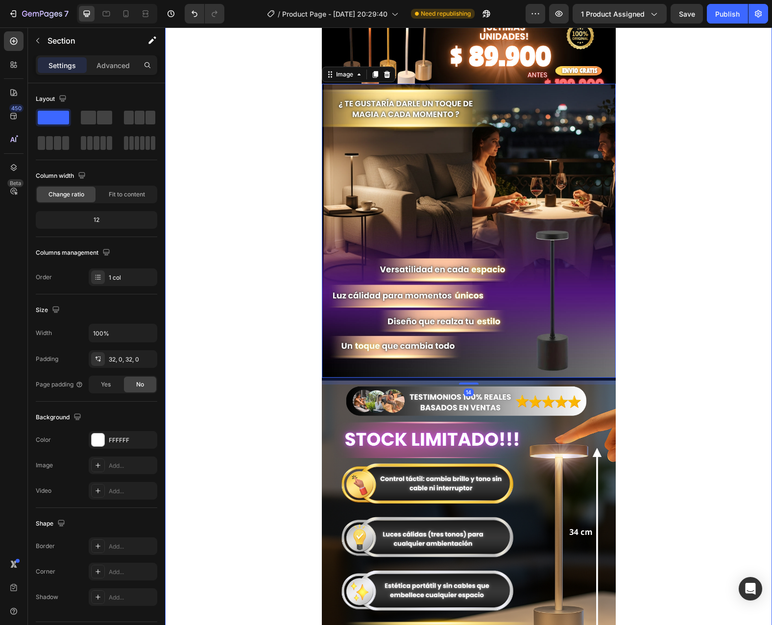
click at [694, 242] on div "Image Releasit COD Form & Upsells Releasit COD Form & Upsells Video Image Image…" at bounding box center [468, 83] width 607 height 1511
click at [530, 221] on img at bounding box center [469, 231] width 294 height 294
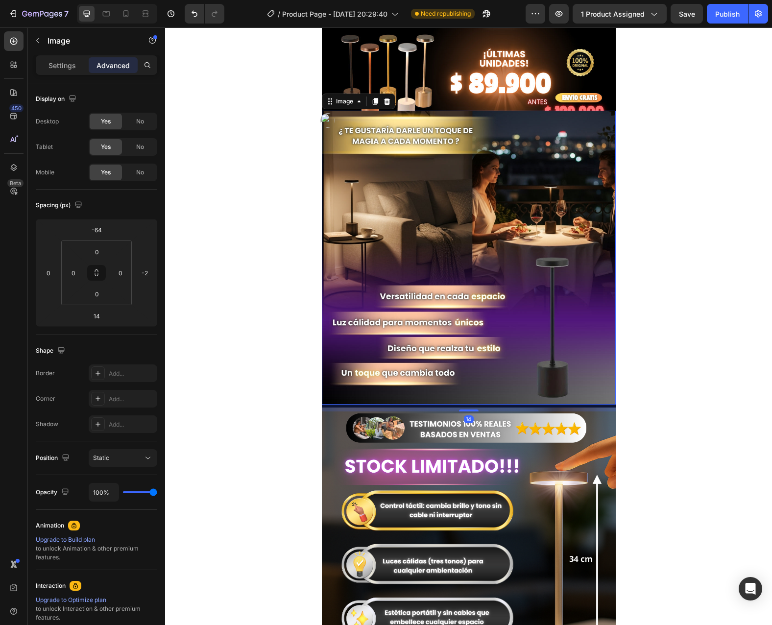
scroll to position [588, 0]
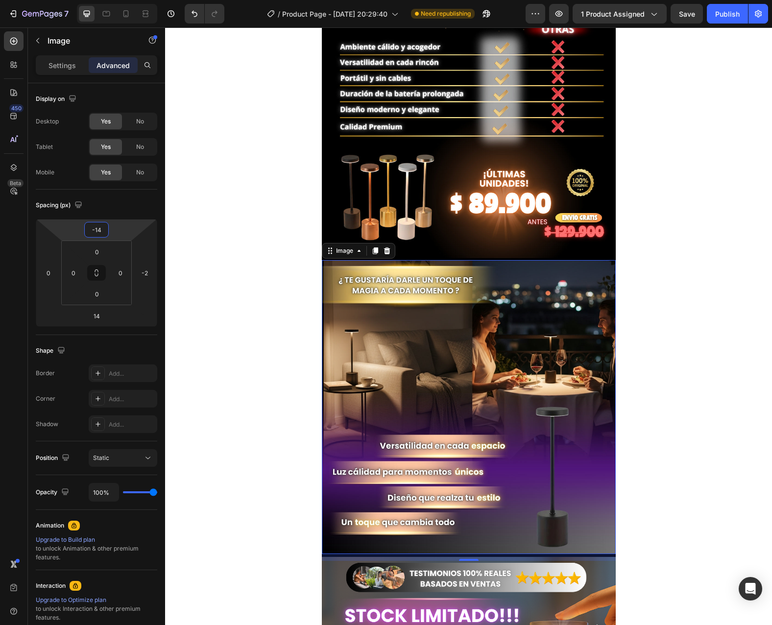
type input "-16"
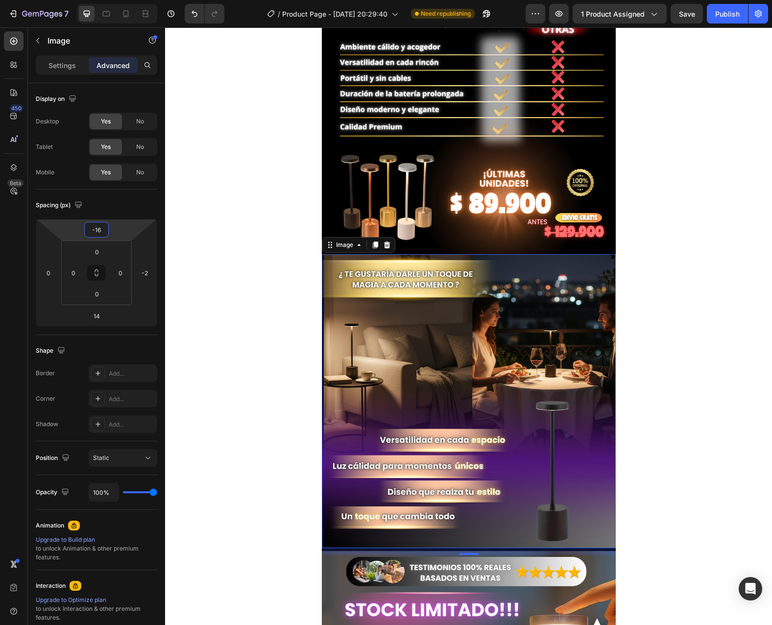
drag, startPoint x: 117, startPoint y: 230, endPoint x: 112, endPoint y: 218, distance: 12.7
click at [112, 0] on html "7 / Product Page - [DATE] 20:29:40 Need republishing Preview 1 product assigned…" at bounding box center [386, 0] width 772 height 0
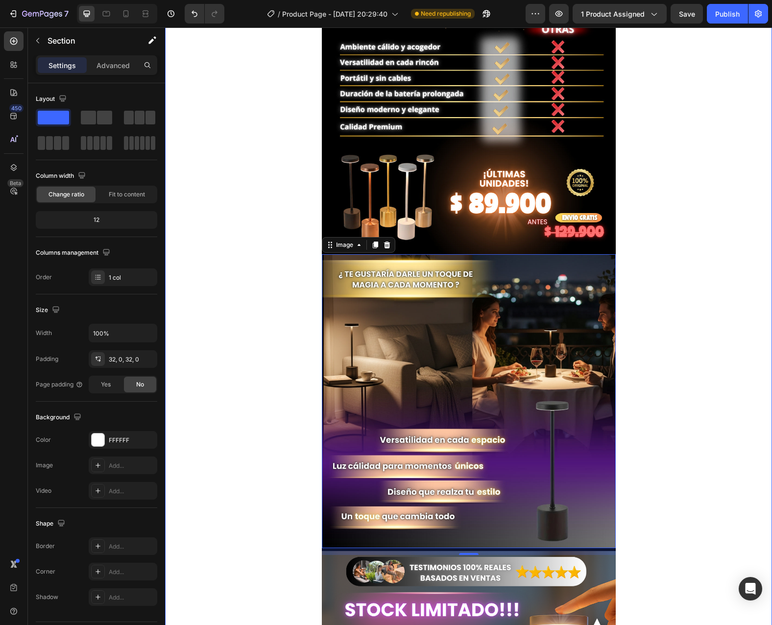
click at [673, 250] on div "Image Releasit COD Form & Upsells Releasit COD Form & Upsells Video Image Image…" at bounding box center [468, 242] width 607 height 1534
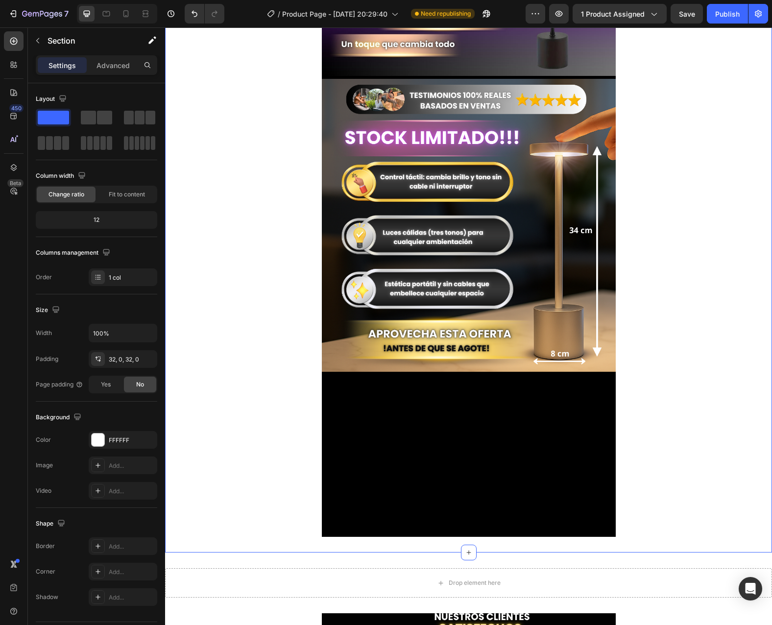
scroll to position [1225, 0]
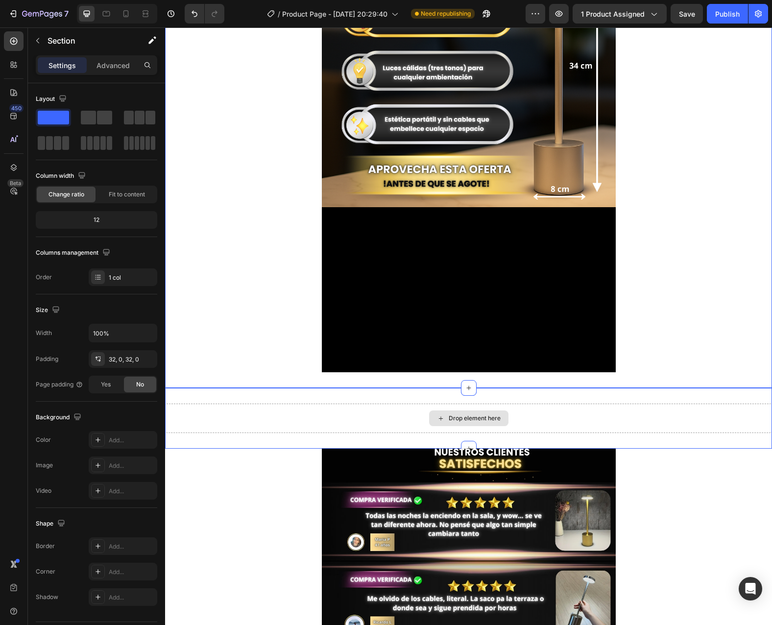
click at [611, 406] on div "Drop element here" at bounding box center [468, 418] width 607 height 29
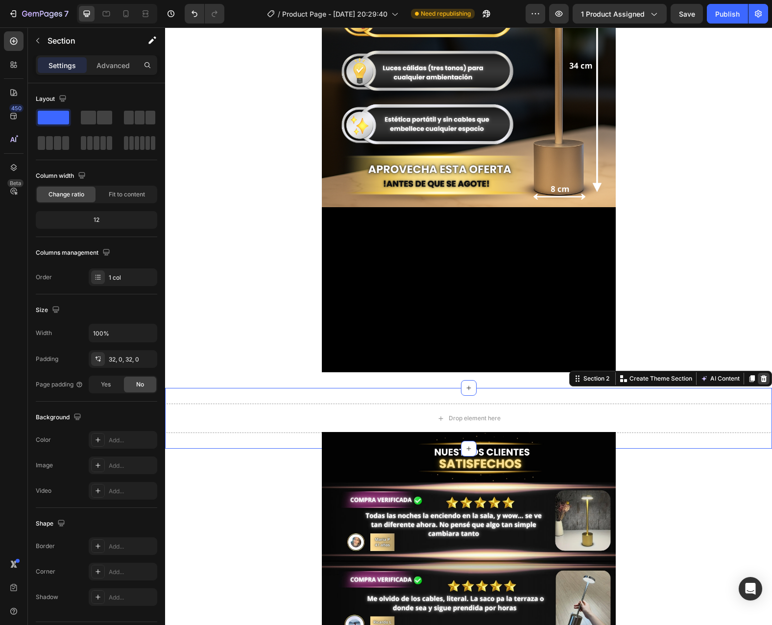
click at [761, 377] on icon at bounding box center [764, 378] width 6 height 7
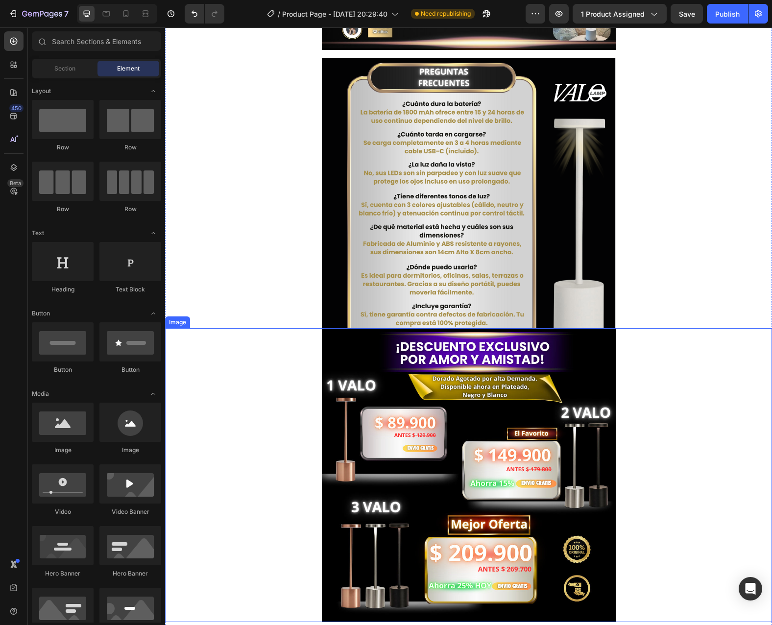
scroll to position [1862, 0]
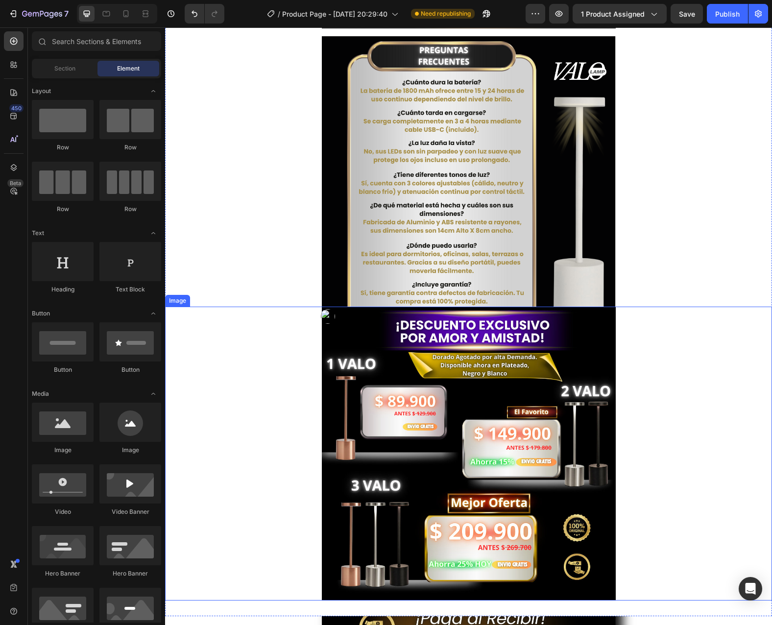
click at [626, 348] on div at bounding box center [468, 454] width 607 height 294
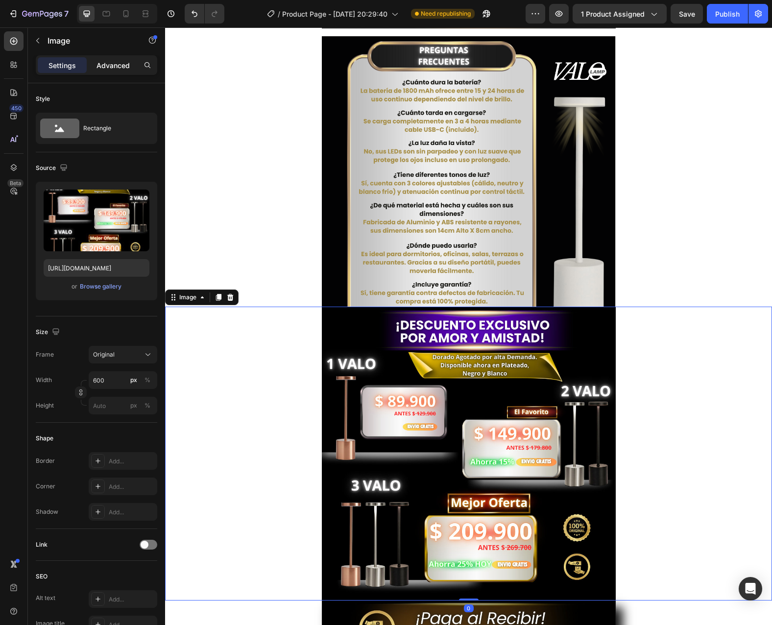
click at [114, 67] on p "Advanced" at bounding box center [113, 65] width 33 height 10
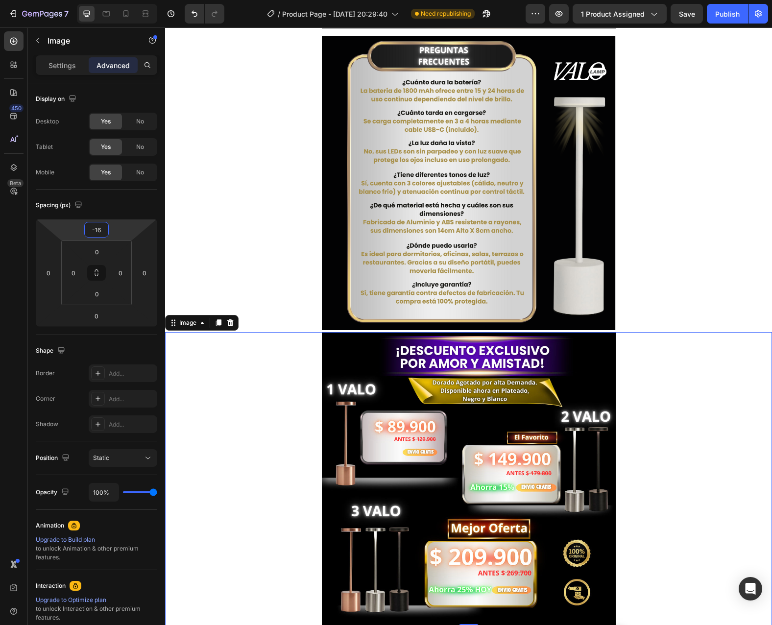
type input "-18"
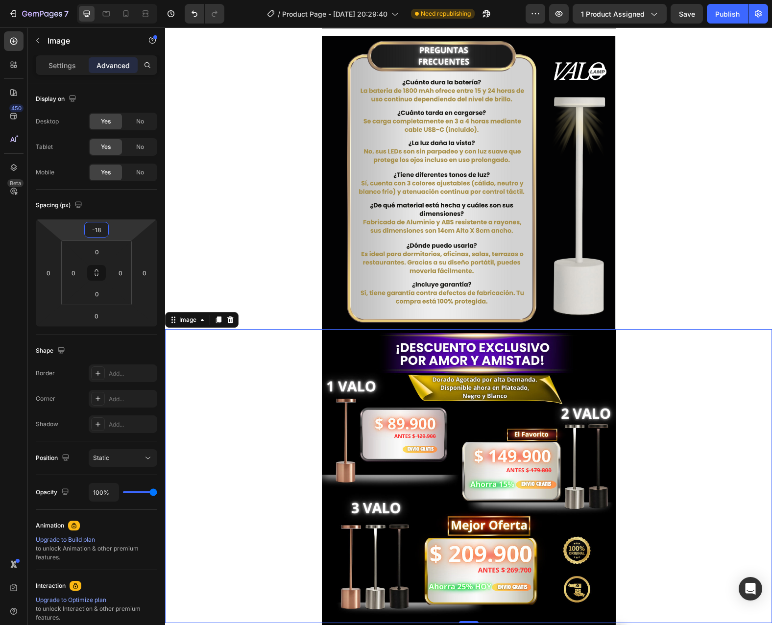
drag, startPoint x: 113, startPoint y: 232, endPoint x: 112, endPoint y: 221, distance: 11.3
click at [112, 0] on html "7 / Product Page - [DATE] 20:29:40 Need republishing Preview 1 product assigned…" at bounding box center [386, 0] width 772 height 0
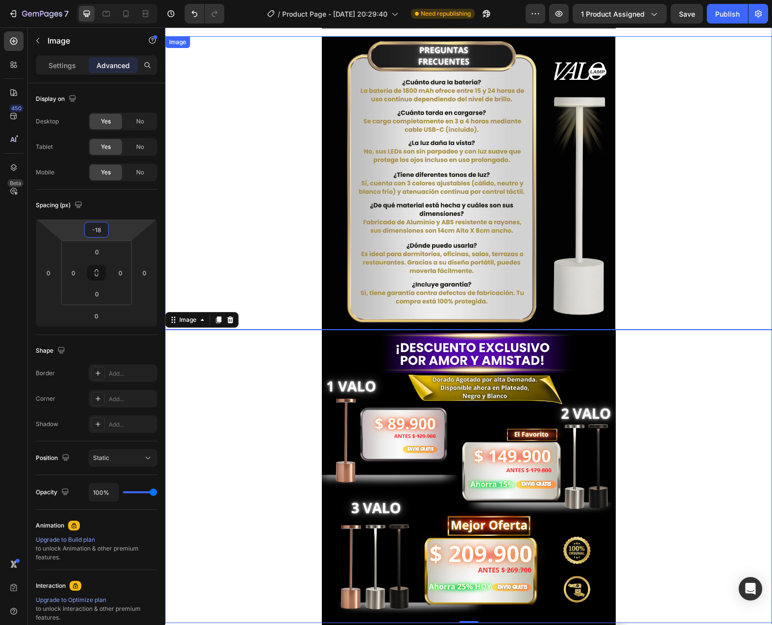
click at [676, 235] on div at bounding box center [468, 183] width 607 height 294
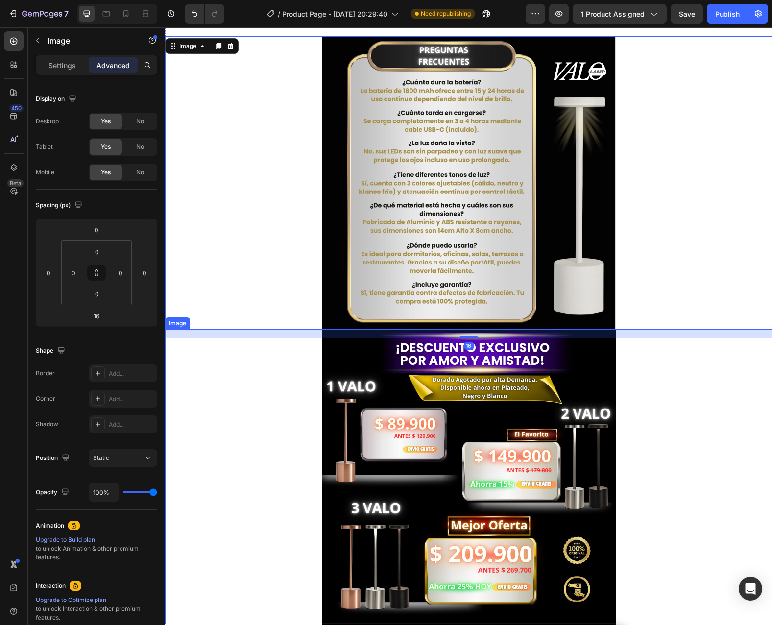
click at [683, 394] on div at bounding box center [468, 476] width 607 height 294
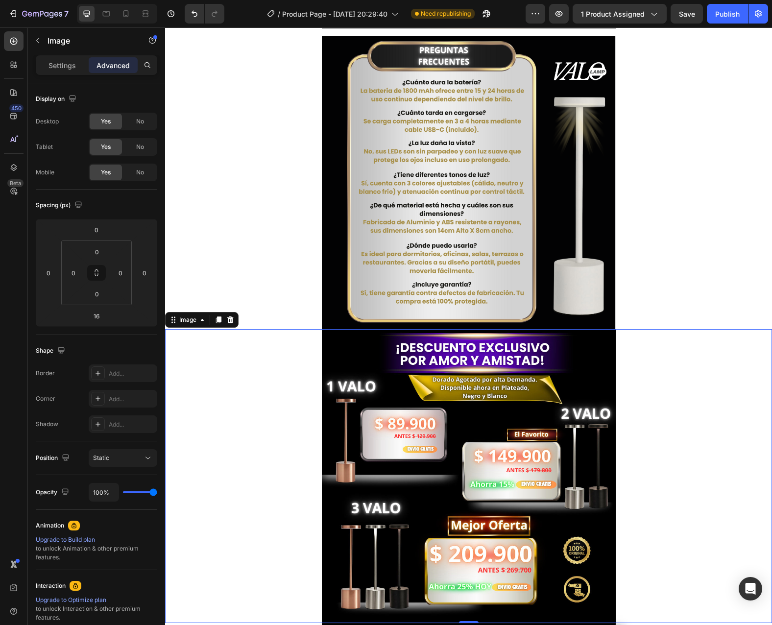
click at [725, 203] on div at bounding box center [468, 183] width 607 height 294
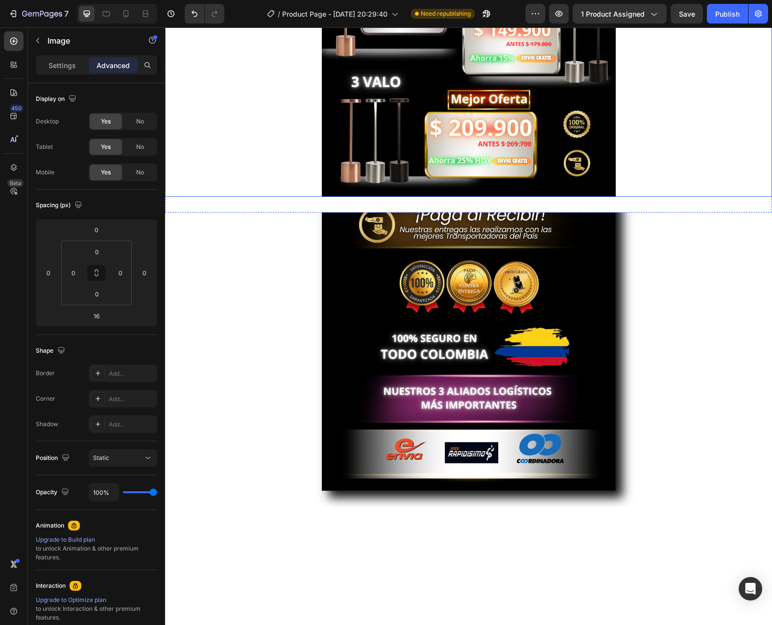
scroll to position [2303, 0]
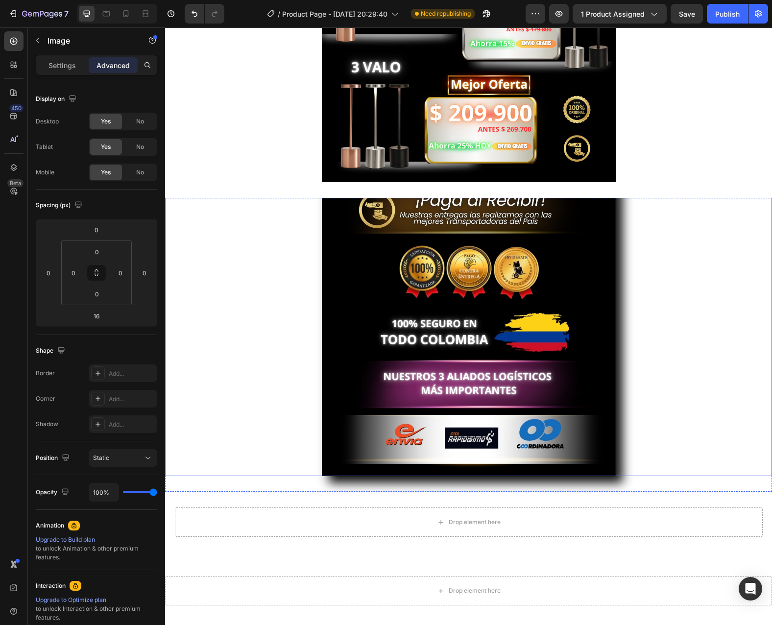
click at [637, 311] on div at bounding box center [468, 329] width 607 height 294
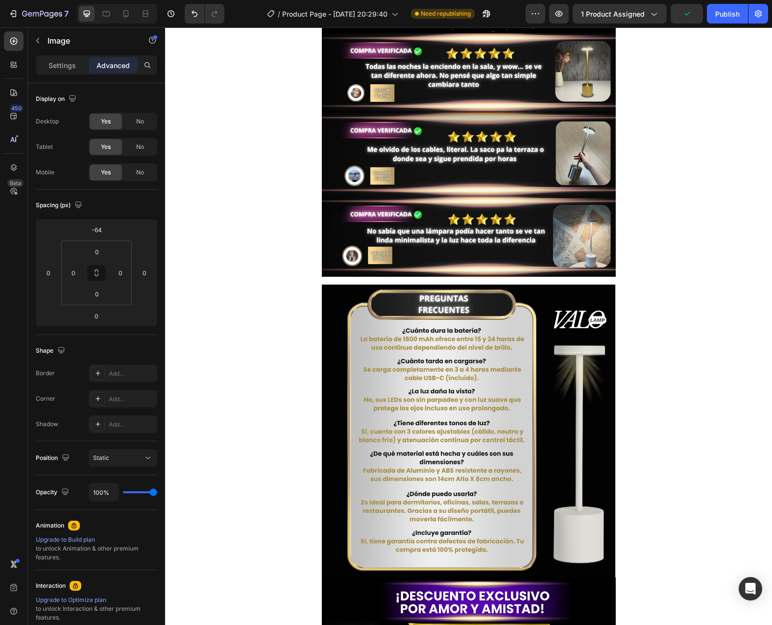
scroll to position [1568, 0]
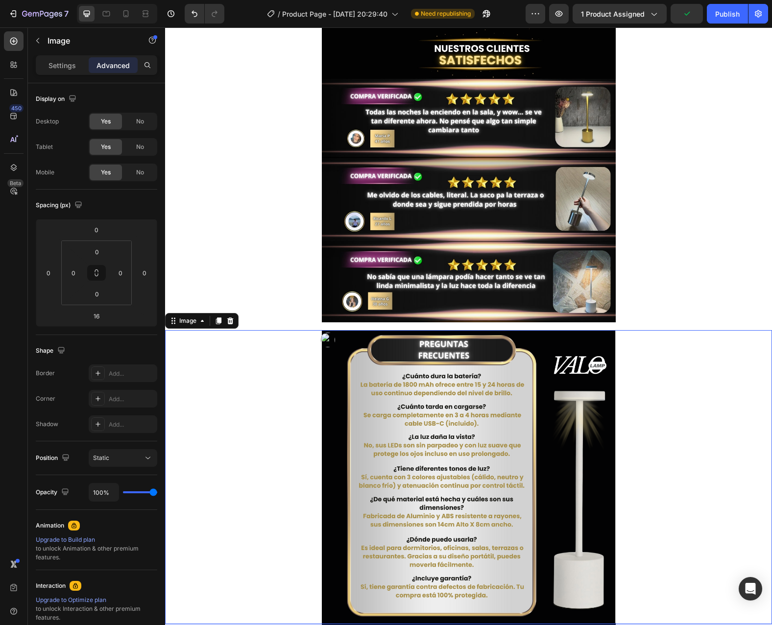
click at [547, 340] on img at bounding box center [469, 477] width 294 height 294
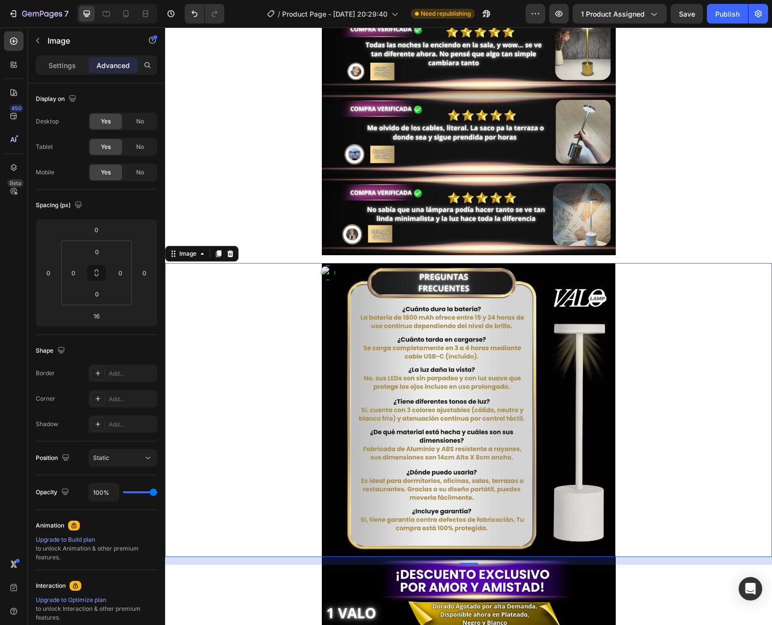
scroll to position [1029, 0]
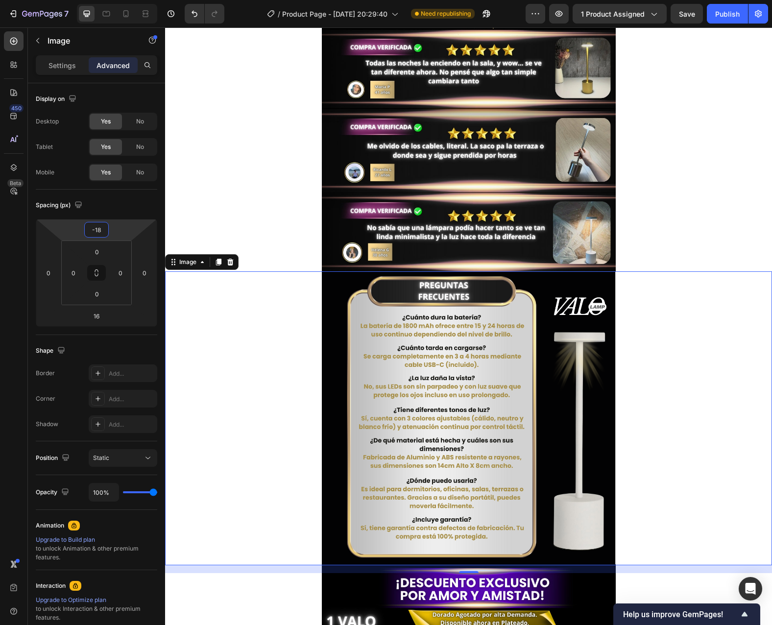
type input "-16"
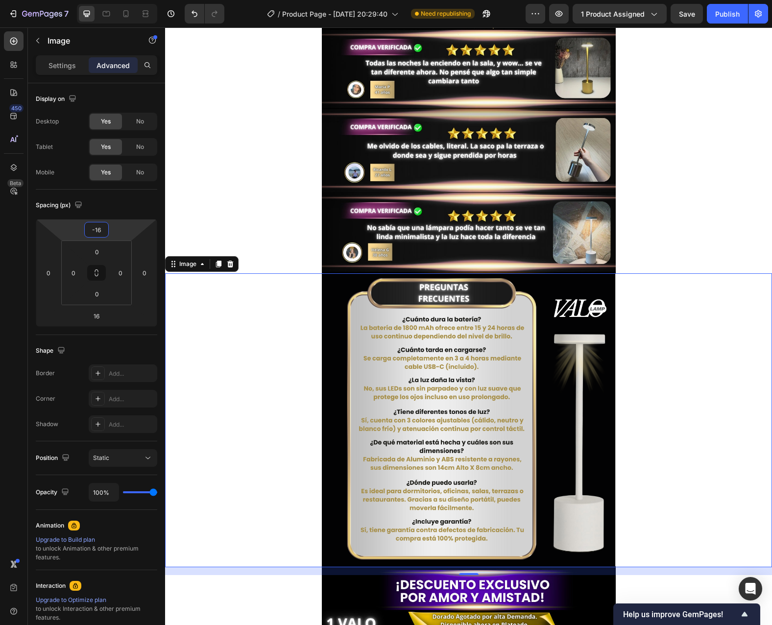
drag, startPoint x: 119, startPoint y: 229, endPoint x: 123, endPoint y: 233, distance: 5.5
click at [123, 0] on html "7 / Product Page - [DATE] 20:29:40 Need republishing Preview 1 product assigned…" at bounding box center [386, 0] width 772 height 0
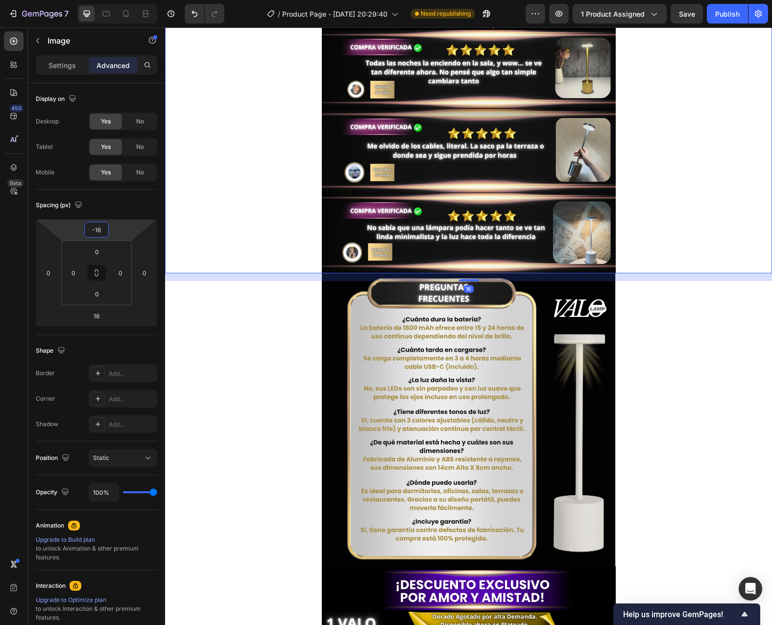
click at [685, 217] on div at bounding box center [468, 126] width 607 height 294
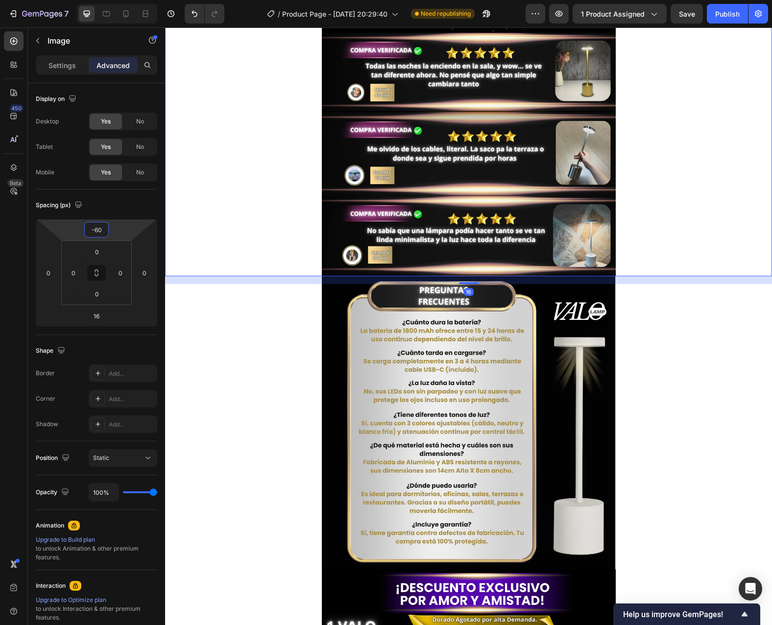
click at [128, 0] on html "7 / Product Page - [DATE] 20:29:40 Need republishing Preview 1 product assigned…" at bounding box center [386, 0] width 772 height 0
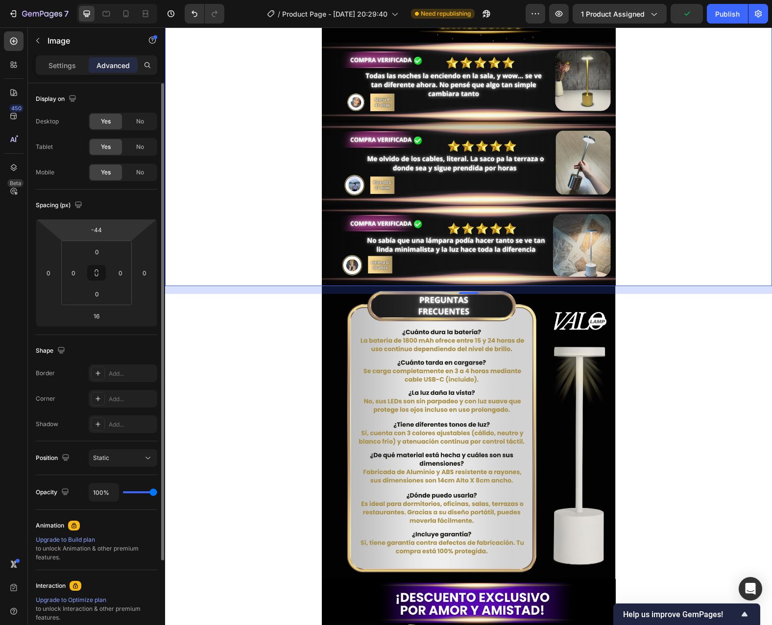
drag, startPoint x: 120, startPoint y: 224, endPoint x: 134, endPoint y: 237, distance: 18.4
click at [121, 0] on html "7 / Product Page - [DATE] 20:29:40 Need republishing Preview 1 product assigned…" at bounding box center [386, 0] width 772 height 0
type input "-48"
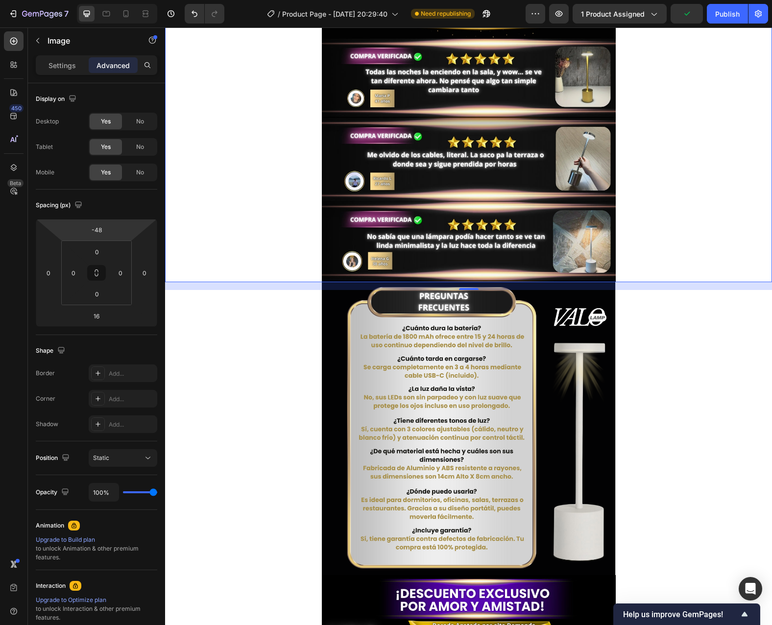
click at [286, 380] on div at bounding box center [468, 429] width 607 height 294
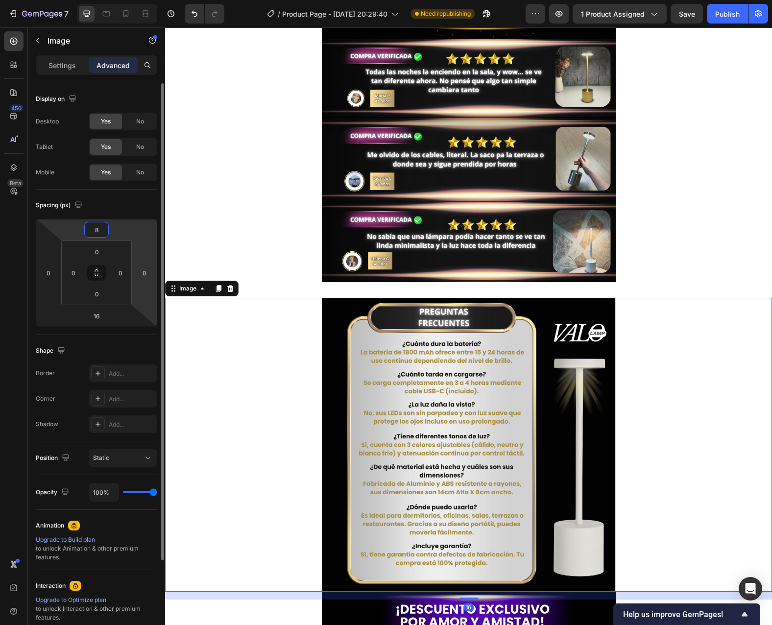
drag, startPoint x: 123, startPoint y: 234, endPoint x: 137, endPoint y: 240, distance: 15.7
click at [124, 0] on html "7 / Product Page - [DATE] 20:29:40 Need republishing Preview 1 product assigned…" at bounding box center [386, 0] width 772 height 0
type input "2"
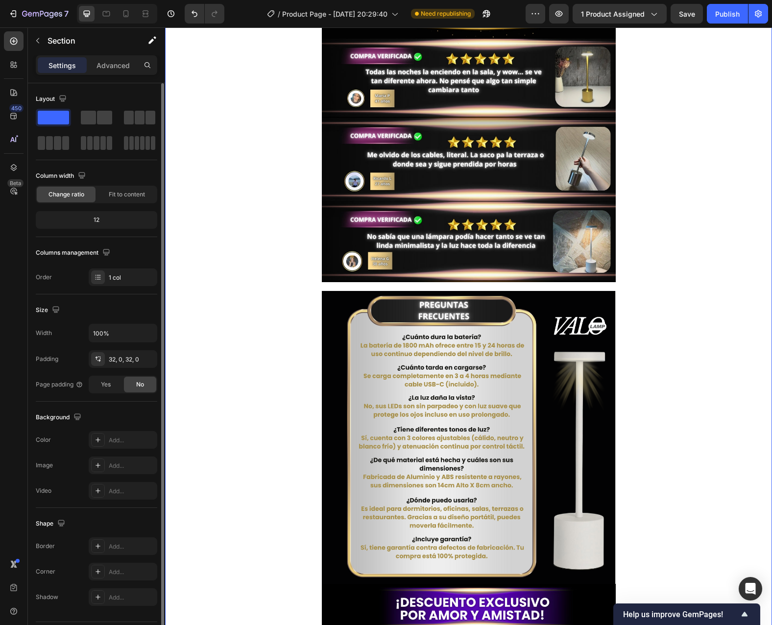
click at [340, 283] on div "Image Image Image" at bounding box center [468, 445] width 607 height 866
click at [346, 288] on div "Image Image Image" at bounding box center [468, 445] width 607 height 866
click at [121, 435] on div "Add..." at bounding box center [123, 440] width 69 height 18
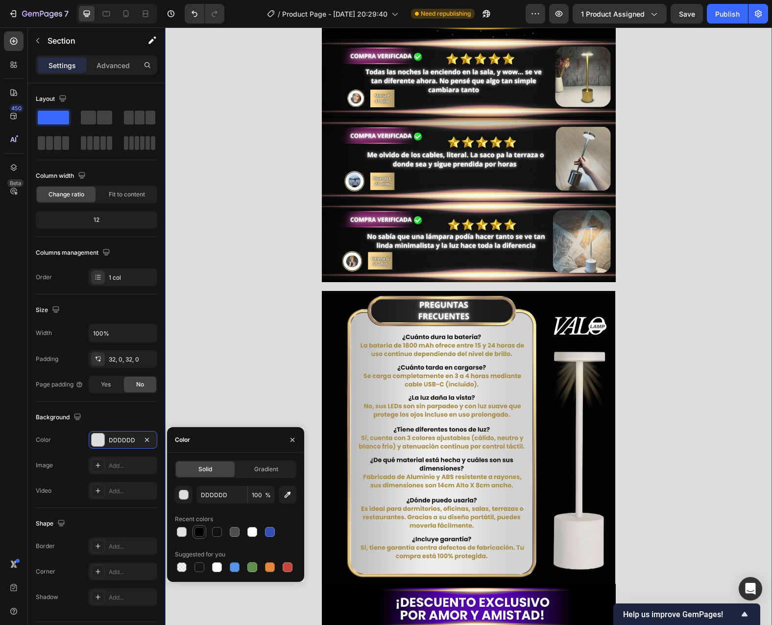
click at [199, 533] on div at bounding box center [200, 532] width 10 height 10
type input "000000"
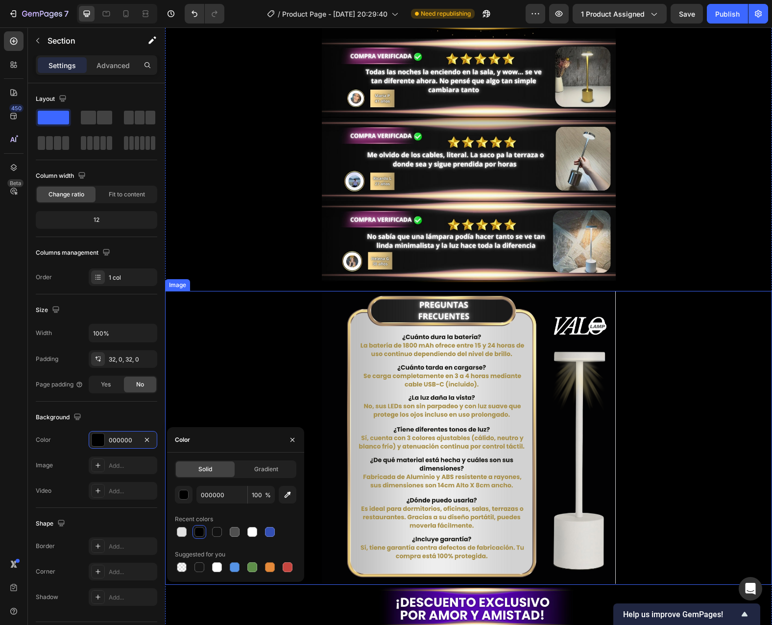
click at [248, 335] on div at bounding box center [468, 438] width 607 height 294
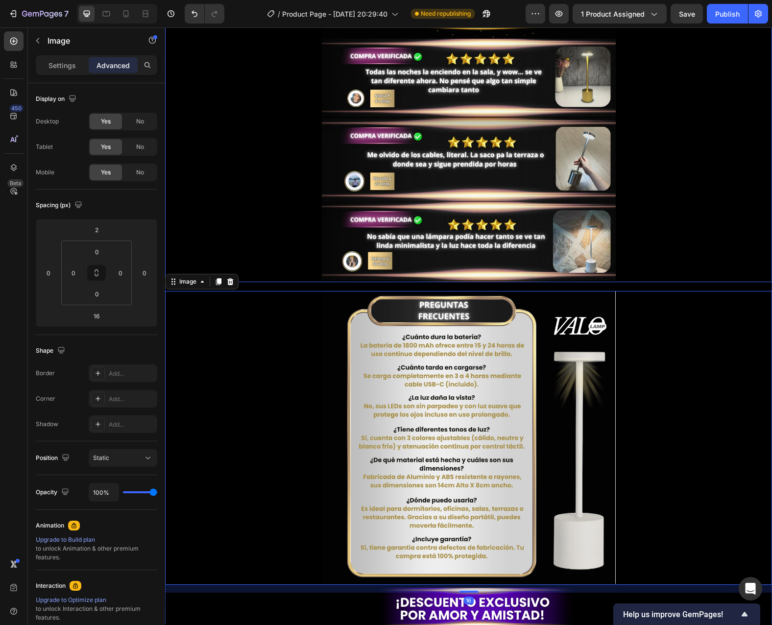
click at [702, 195] on div at bounding box center [468, 135] width 607 height 294
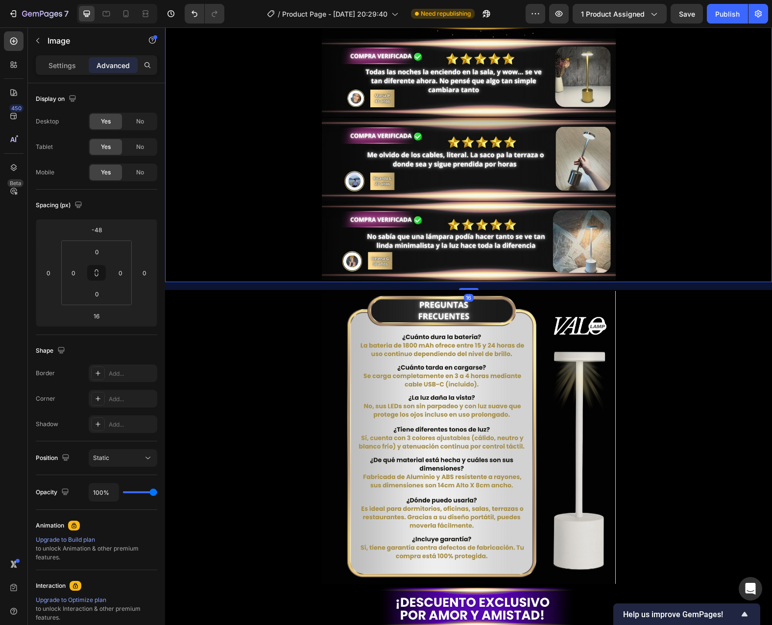
click at [683, 377] on div at bounding box center [468, 438] width 607 height 294
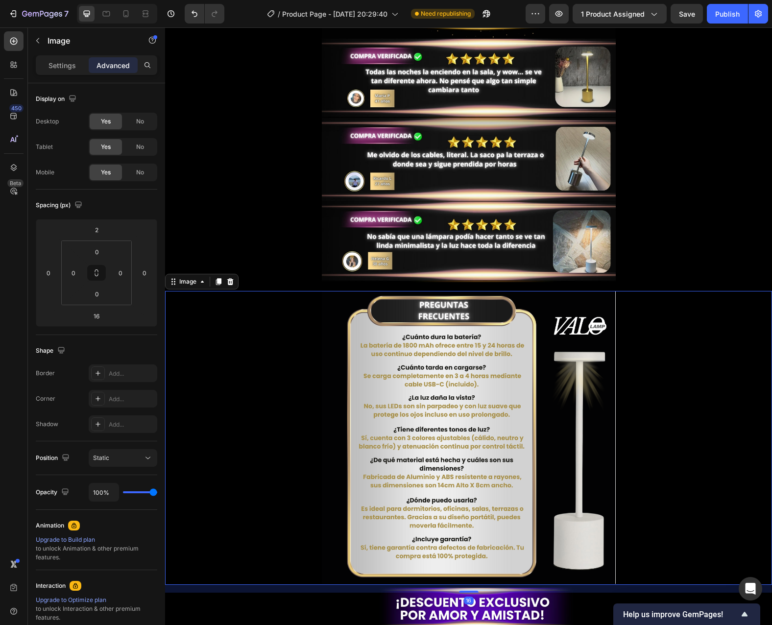
click at [284, 390] on div at bounding box center [468, 438] width 607 height 294
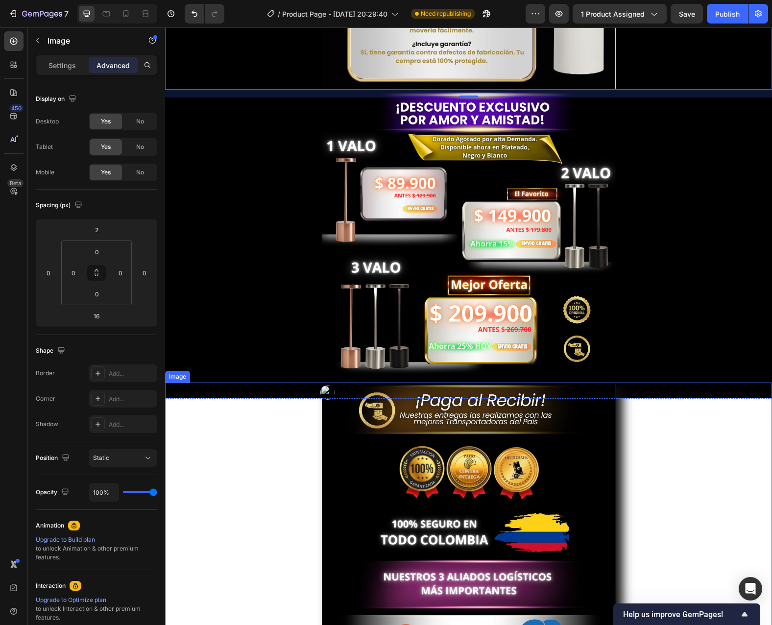
scroll to position [1519, 0]
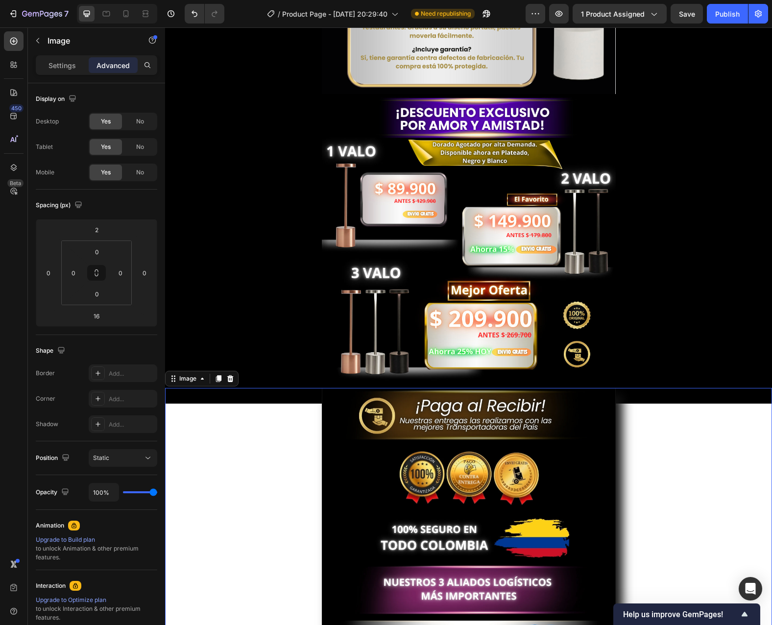
click at [661, 434] on div at bounding box center [468, 535] width 607 height 294
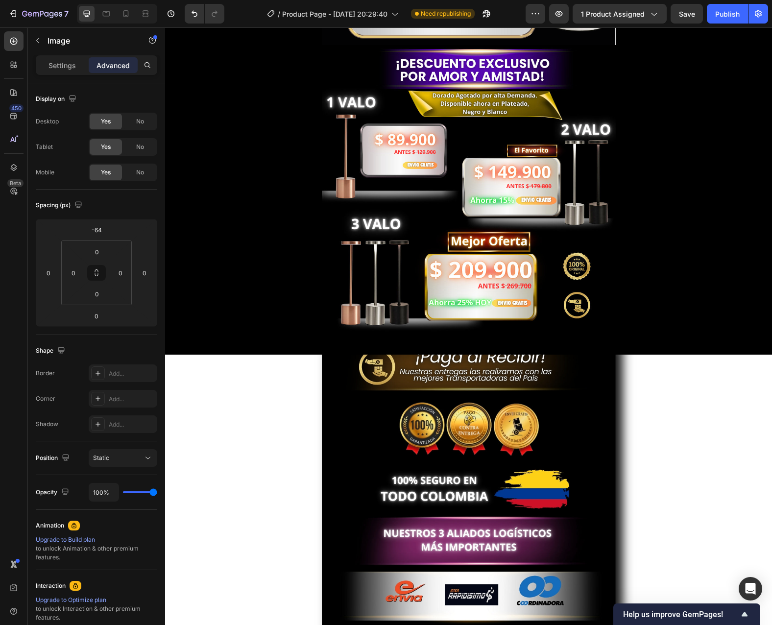
click at [649, 467] on div at bounding box center [468, 486] width 607 height 294
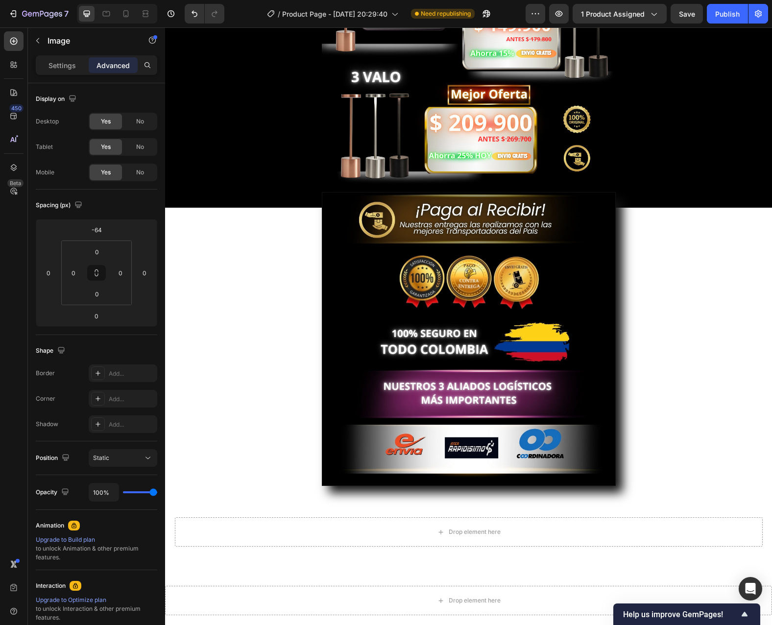
click at [662, 440] on div at bounding box center [468, 339] width 607 height 294
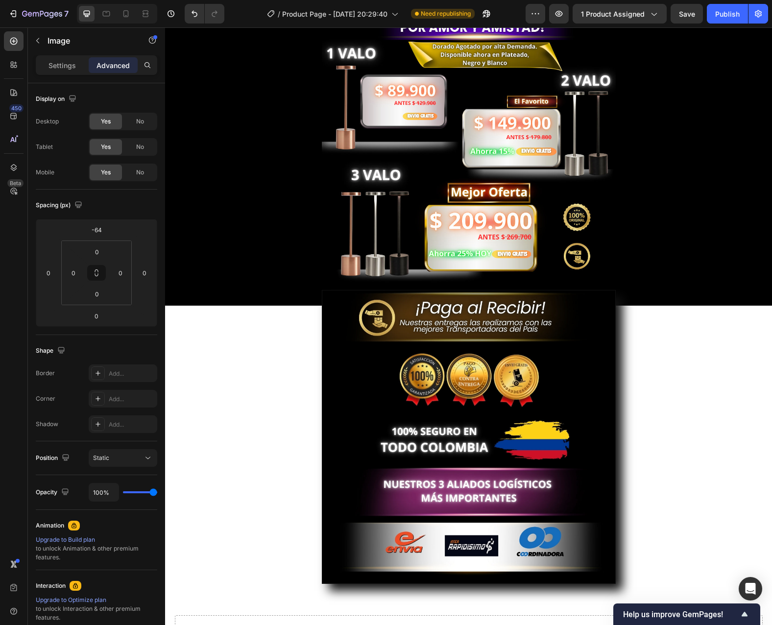
click at [297, 372] on div at bounding box center [468, 437] width 607 height 294
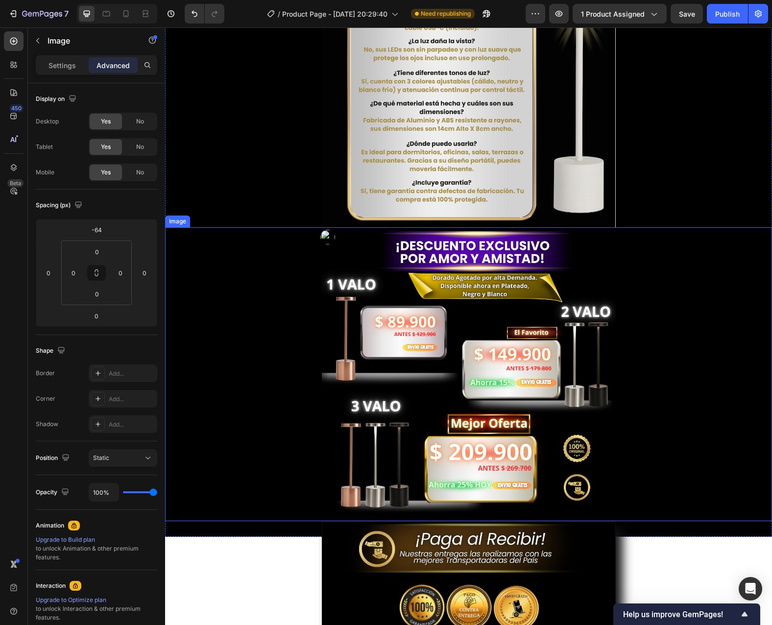
scroll to position [1323, 0]
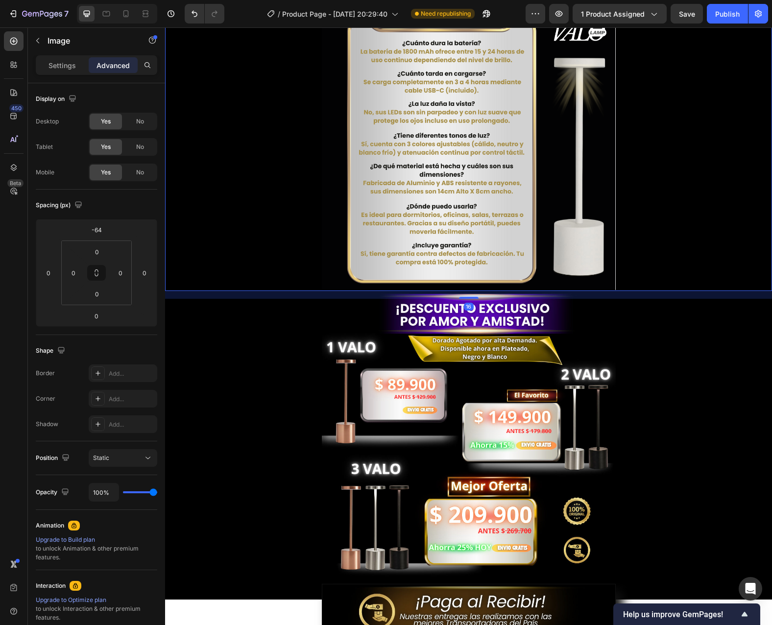
click at [726, 191] on div at bounding box center [468, 144] width 607 height 294
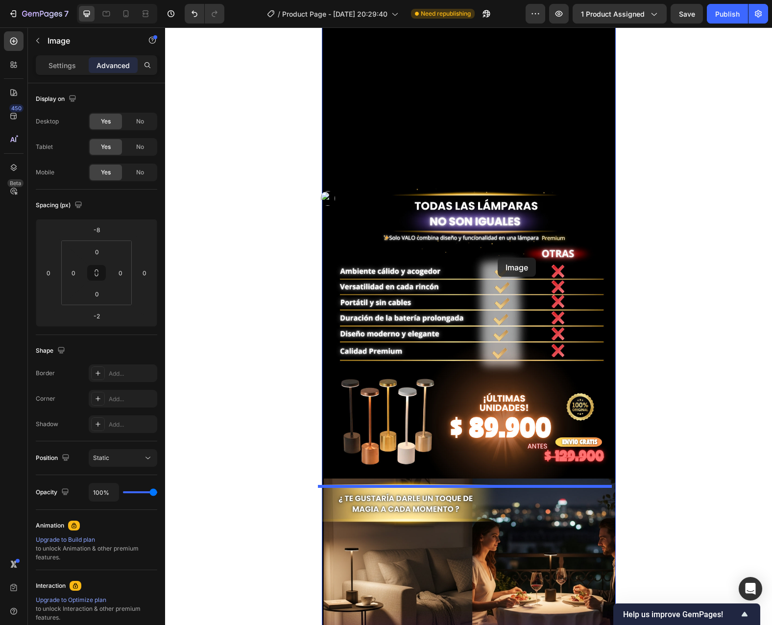
scroll to position [294, 0]
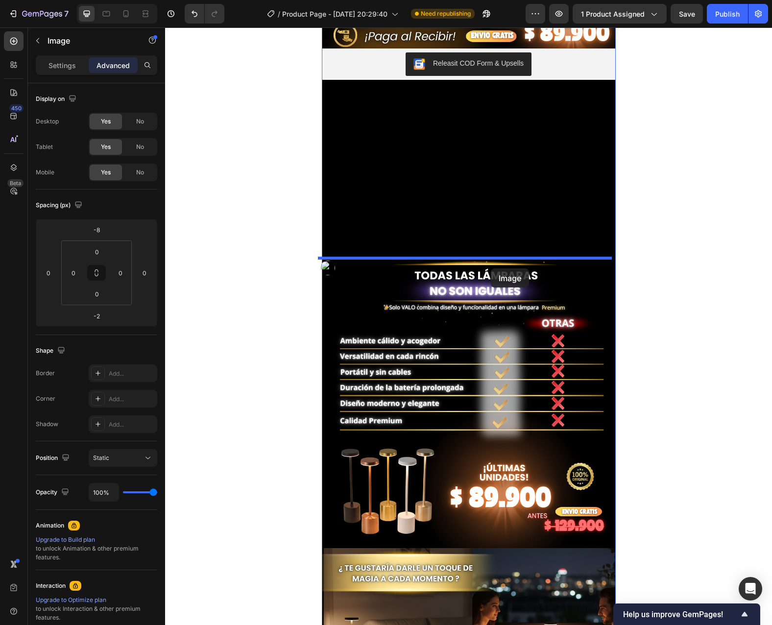
drag, startPoint x: 526, startPoint y: 417, endPoint x: 491, endPoint y: 269, distance: 152.6
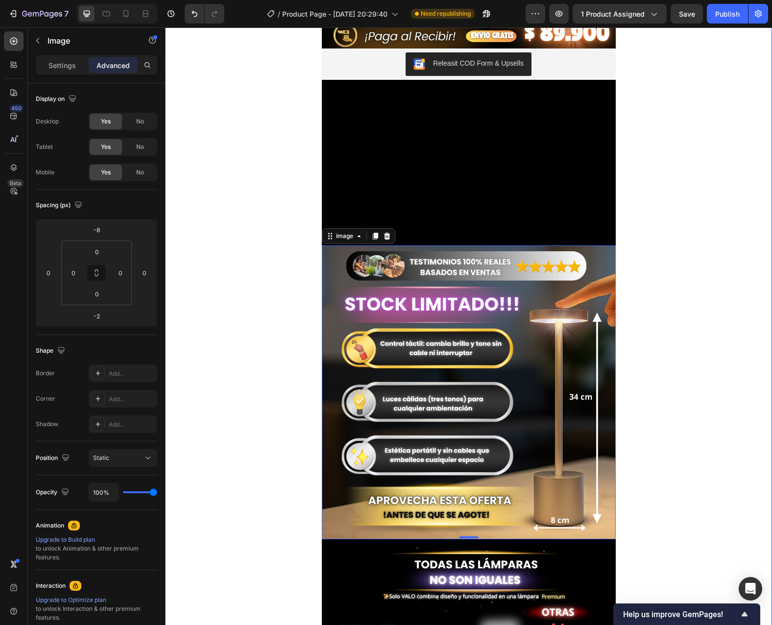
click at [667, 293] on div "Image Releasit COD Form & Upsells Releasit COD Form & Upsells Video Image -2 Im…" at bounding box center [468, 536] width 607 height 1534
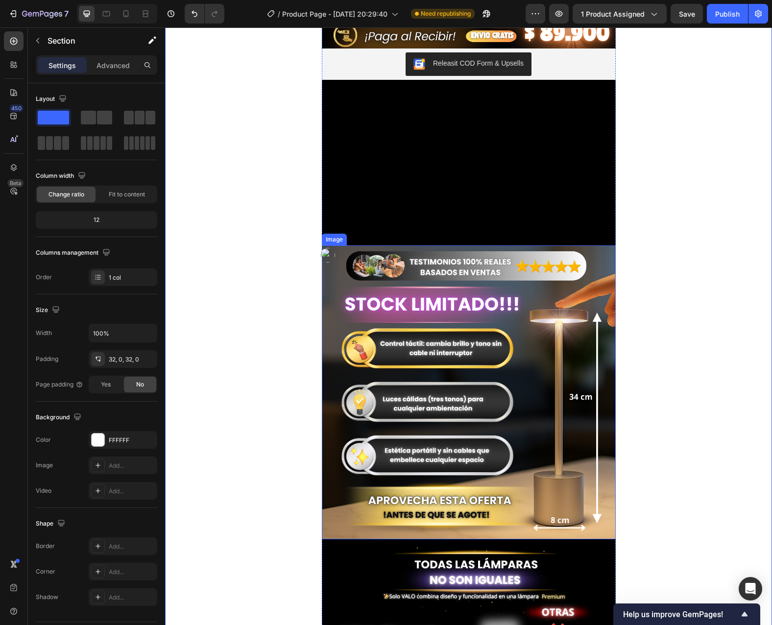
click at [590, 291] on img at bounding box center [469, 392] width 294 height 294
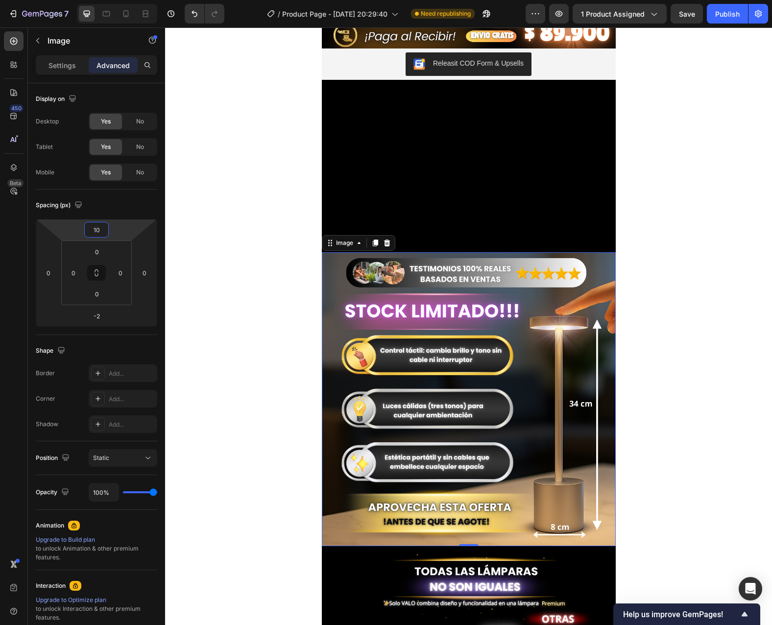
type input "14"
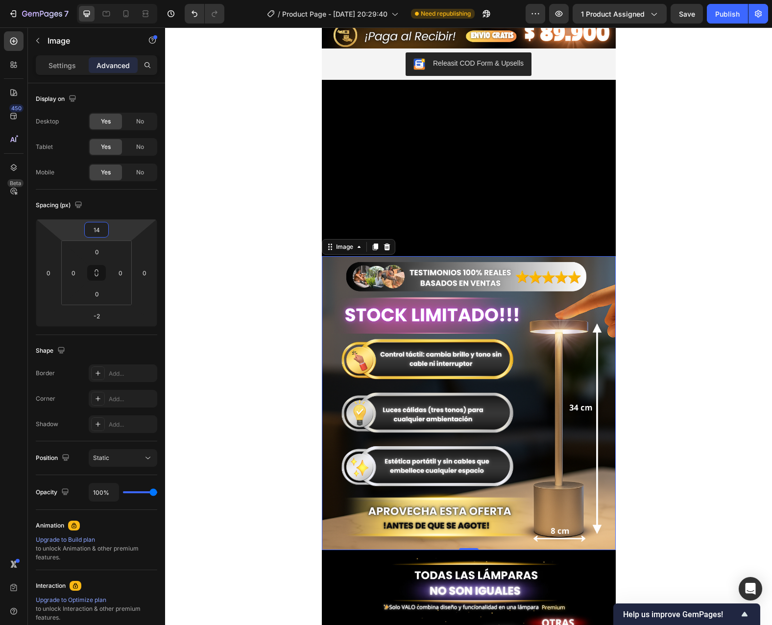
drag, startPoint x: 118, startPoint y: 231, endPoint x: 116, endPoint y: 226, distance: 5.7
click at [116, 0] on html "7 / Product Page - [DATE] 20:29:40 Need republishing Preview 1 product assigned…" at bounding box center [386, 0] width 772 height 0
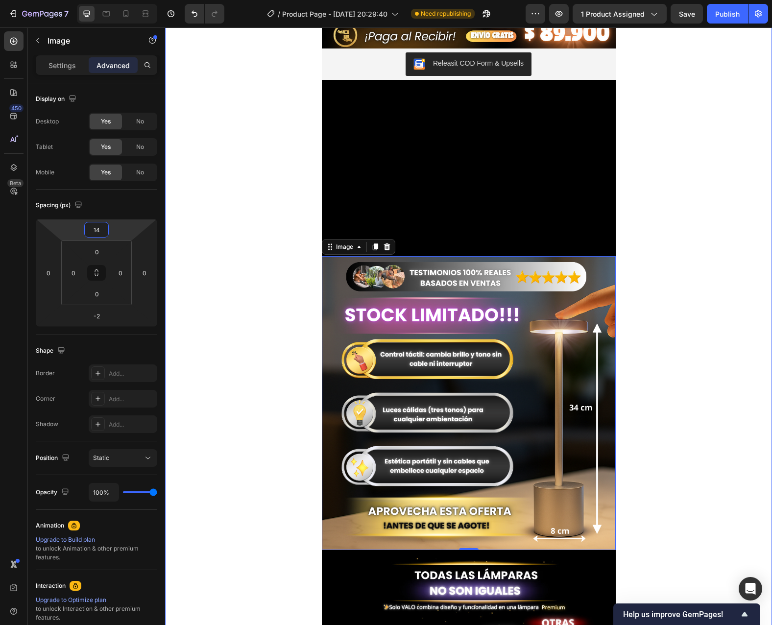
click at [656, 224] on div "Image Releasit COD Form & Upsells Releasit COD Form & Upsells Video Image -2 Im…" at bounding box center [468, 541] width 607 height 1545
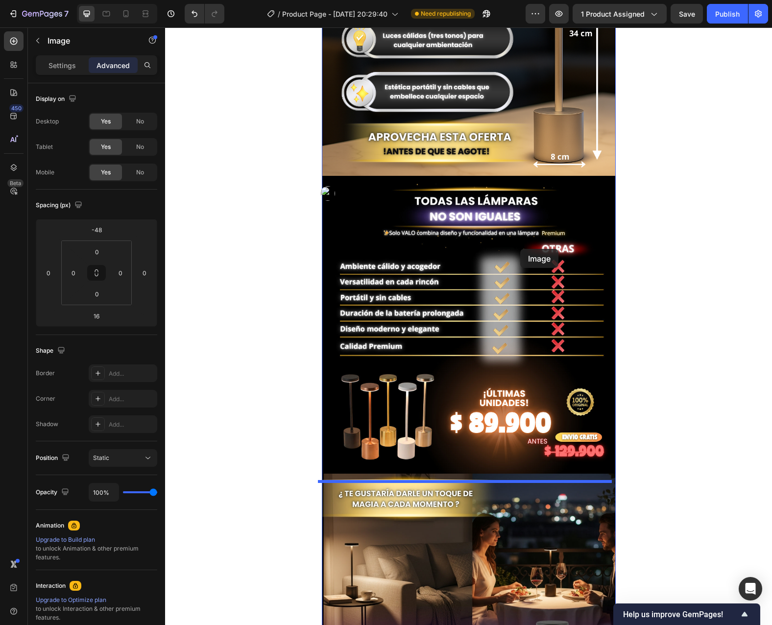
scroll to position [784, 0]
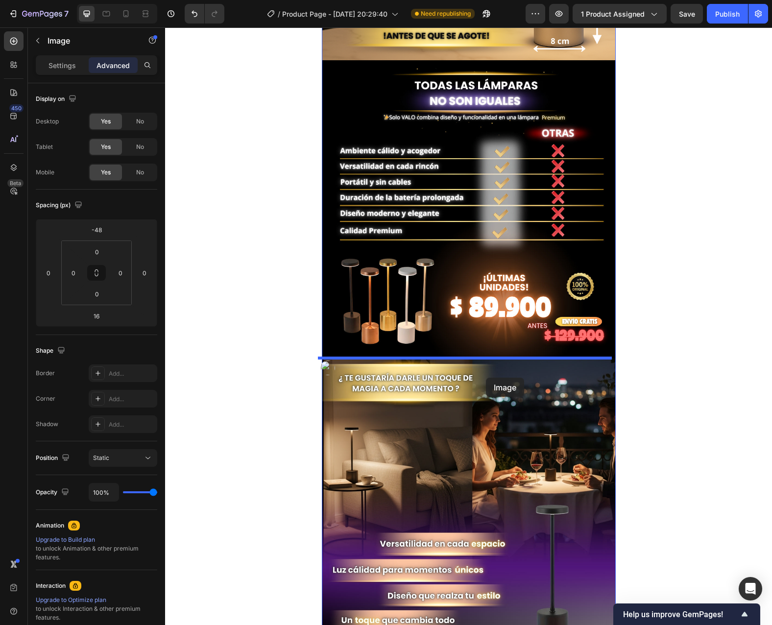
drag, startPoint x: 524, startPoint y: 466, endPoint x: 486, endPoint y: 378, distance: 95.9
type input "8"
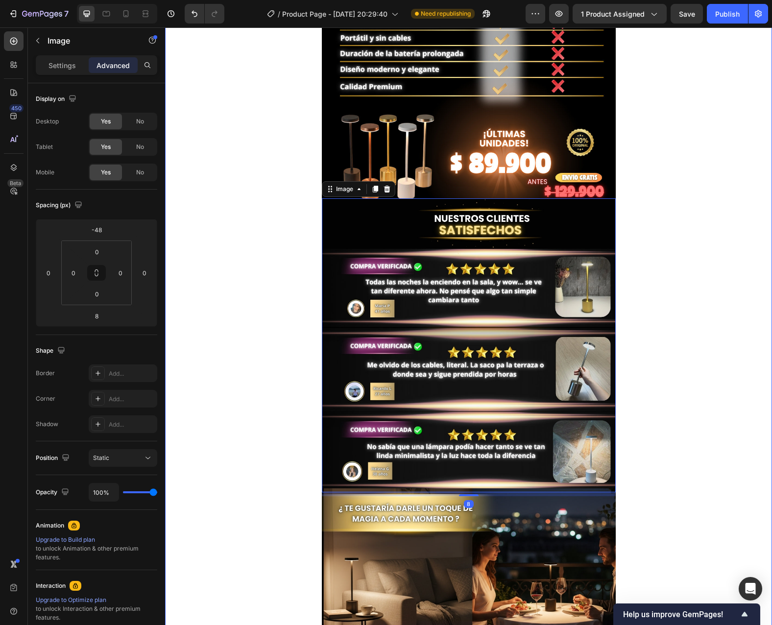
scroll to position [931, 0]
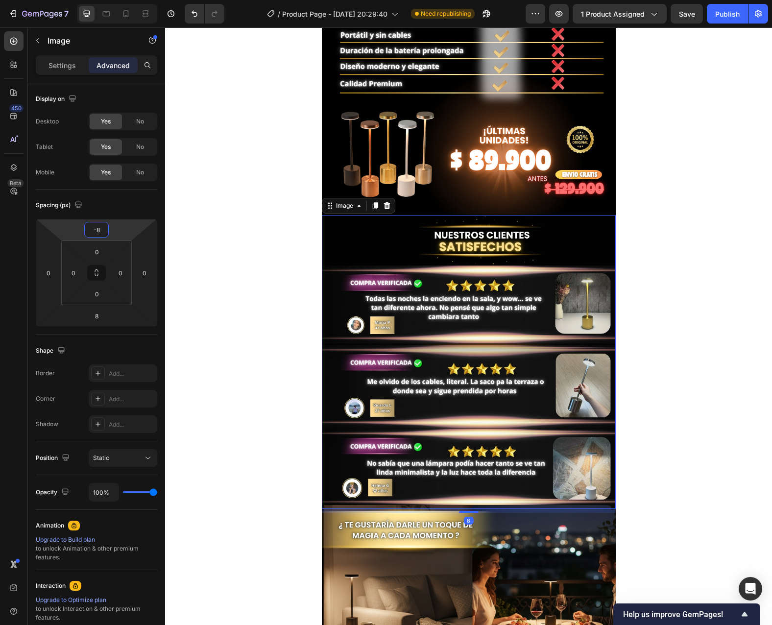
type input "-10"
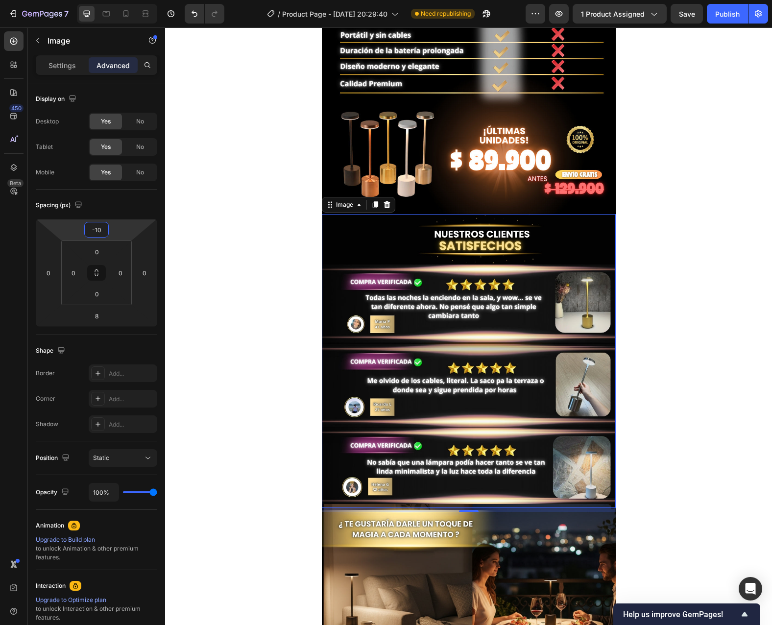
drag, startPoint x: 122, startPoint y: 229, endPoint x: 123, endPoint y: 220, distance: 9.5
click at [123, 0] on html "7 / Product Page - [DATE] 20:29:40 Need republishing Preview 1 product assigned…" at bounding box center [386, 0] width 772 height 0
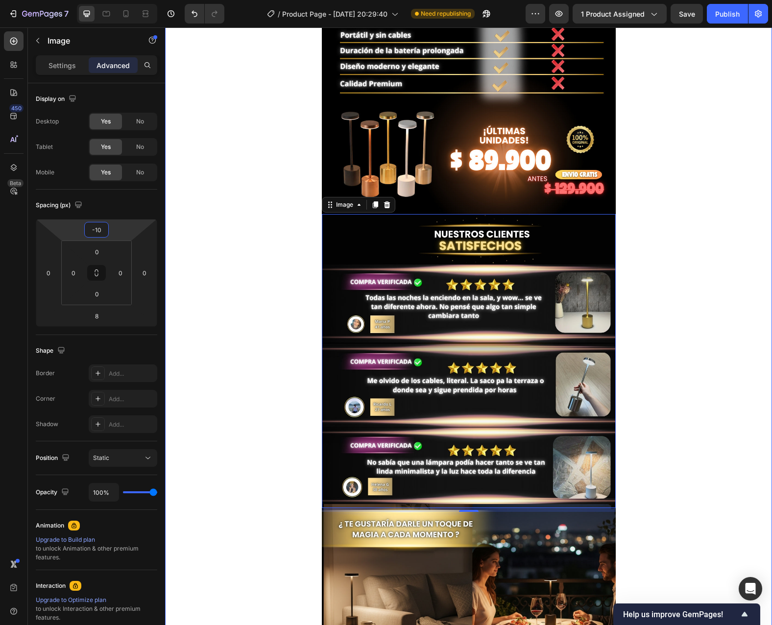
click at [673, 264] on div "Image Releasit COD Form & Upsells Releasit COD Form & Upsells Video Image Image…" at bounding box center [468, 51] width 607 height 1838
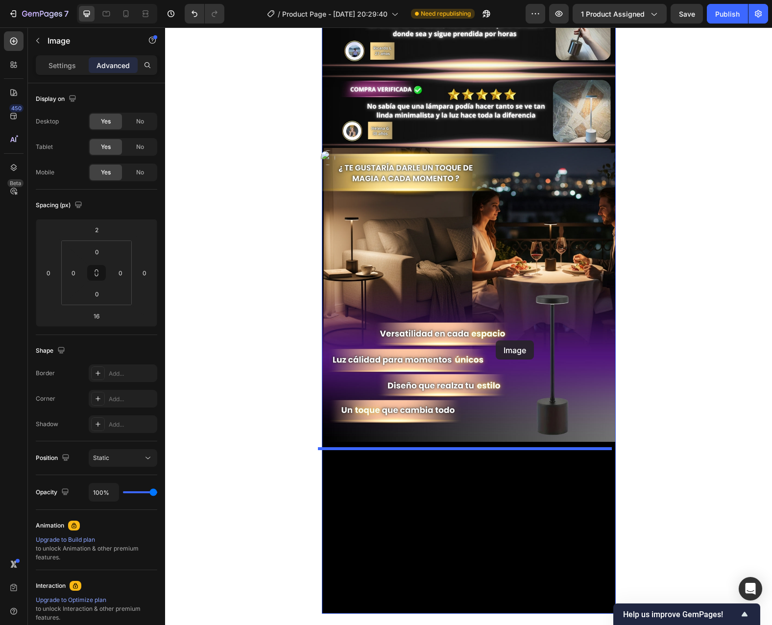
scroll to position [1176, 0]
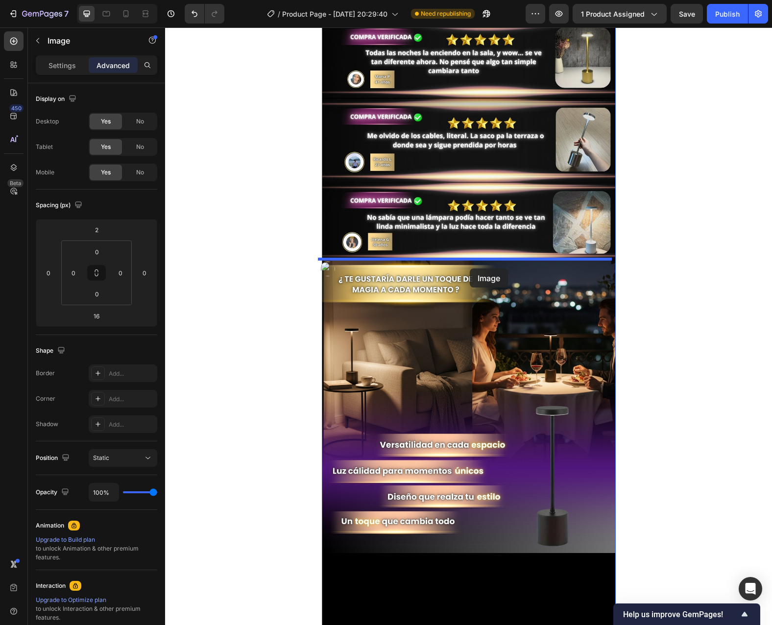
drag, startPoint x: 511, startPoint y: 412, endPoint x: 470, endPoint y: 269, distance: 148.9
type input "8"
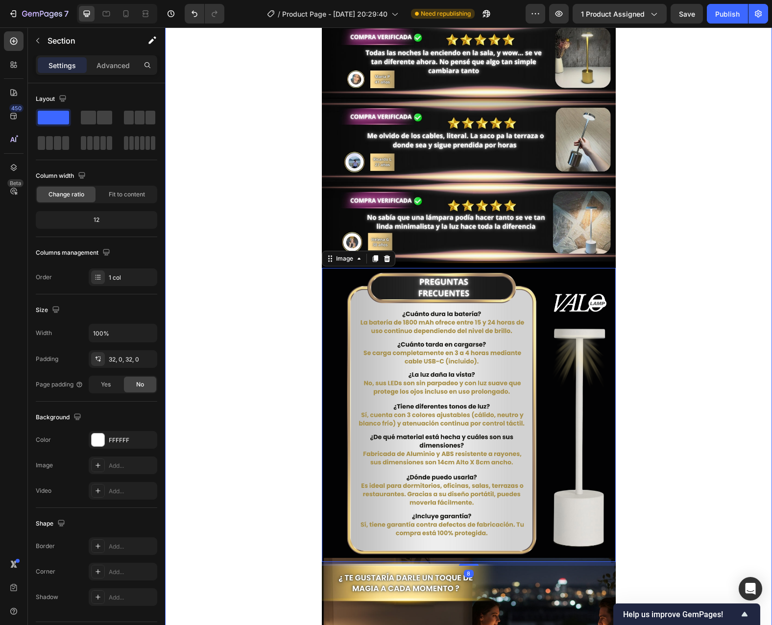
click at [549, 290] on img at bounding box center [469, 415] width 294 height 294
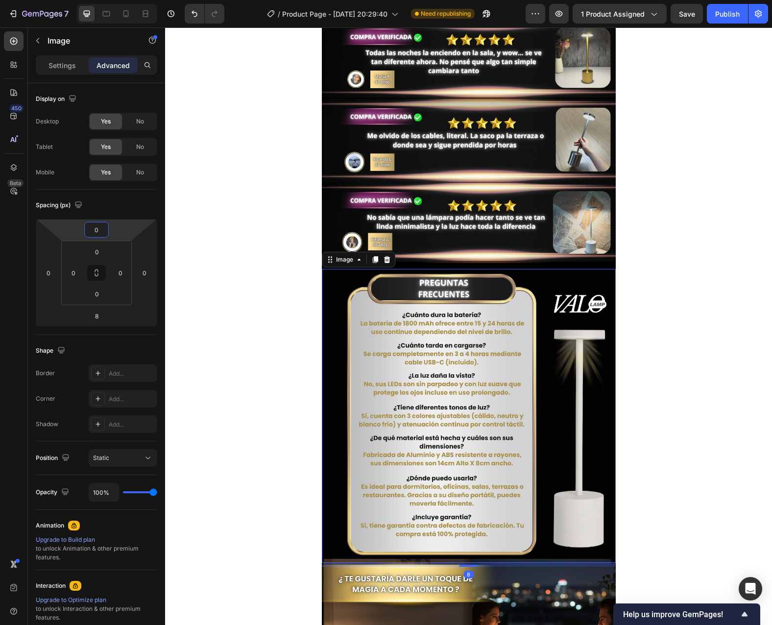
type input "-4"
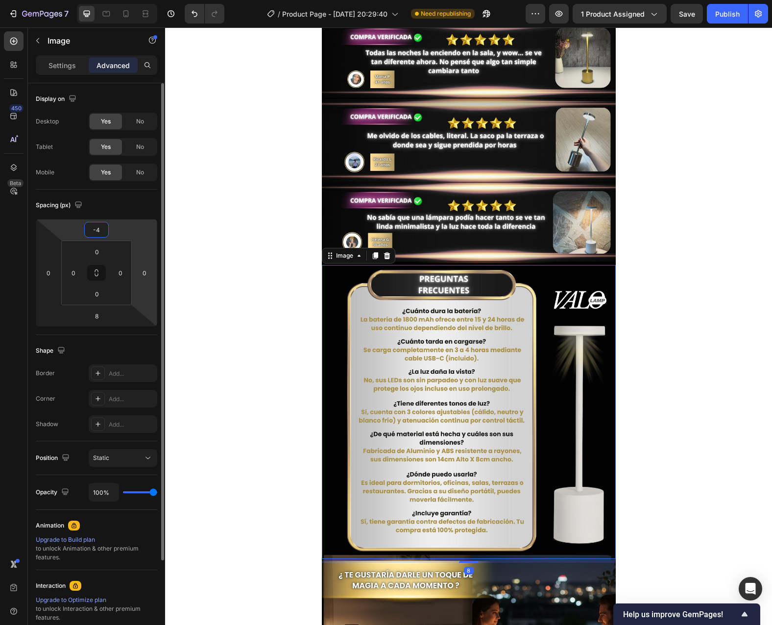
drag, startPoint x: 116, startPoint y: 231, endPoint x: 149, endPoint y: 228, distance: 33.0
click at [120, 0] on html "7 / Product Page - [DATE] 20:29:40 Need republishing Preview 1 product assigned…" at bounding box center [386, 0] width 772 height 0
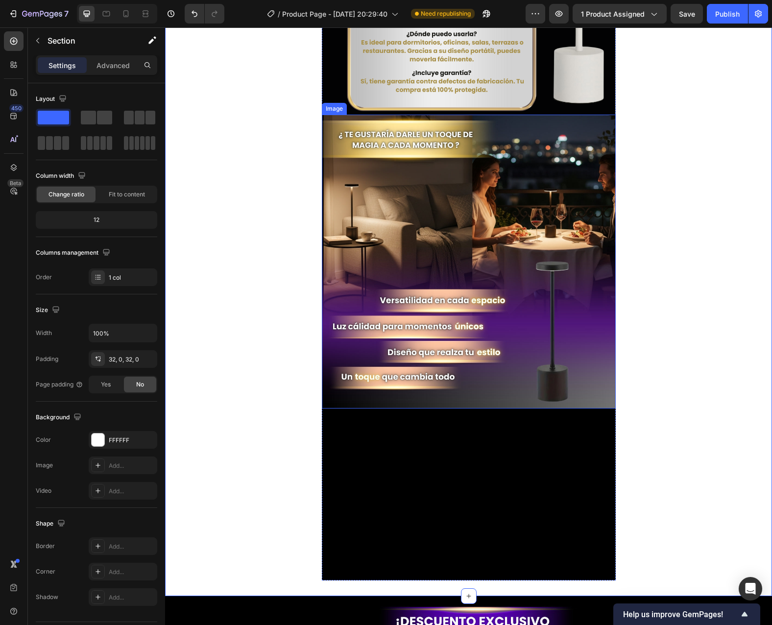
scroll to position [1617, 0]
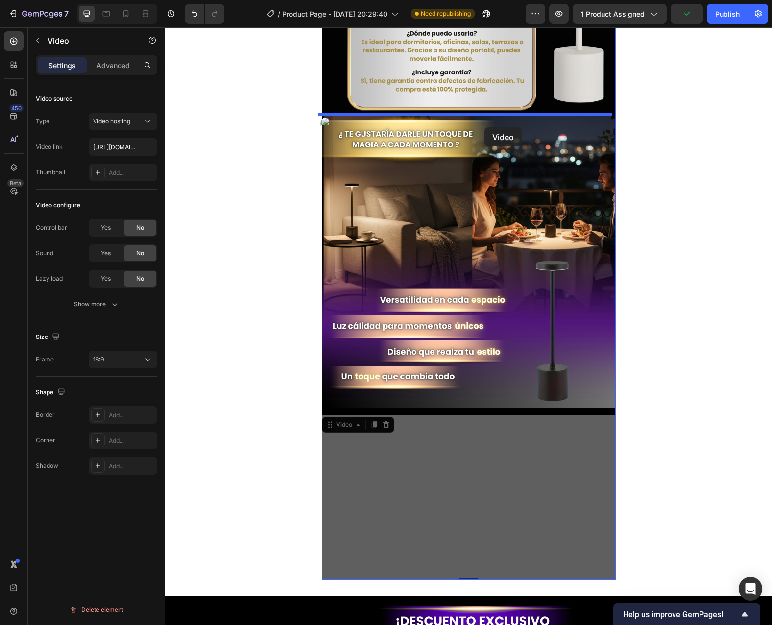
drag, startPoint x: 516, startPoint y: 485, endPoint x: 485, endPoint y: 128, distance: 358.6
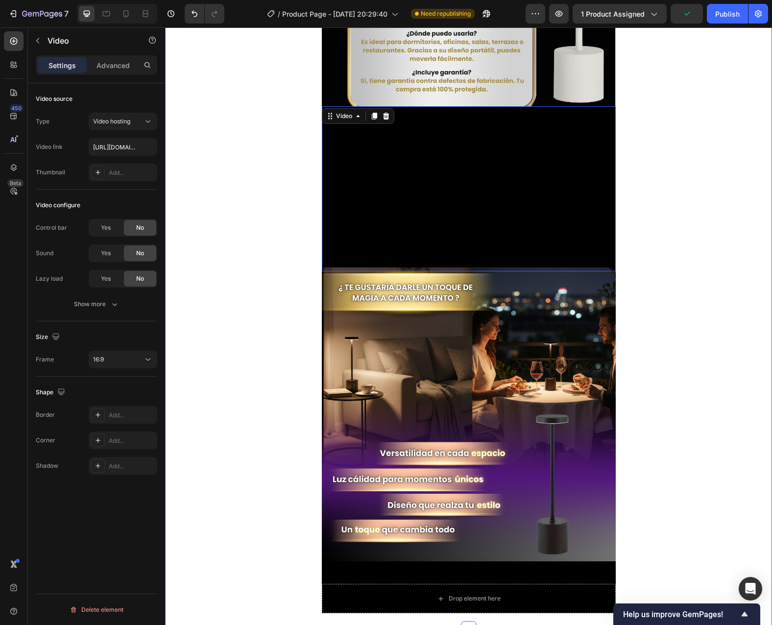
click at [531, 176] on video at bounding box center [469, 189] width 294 height 166
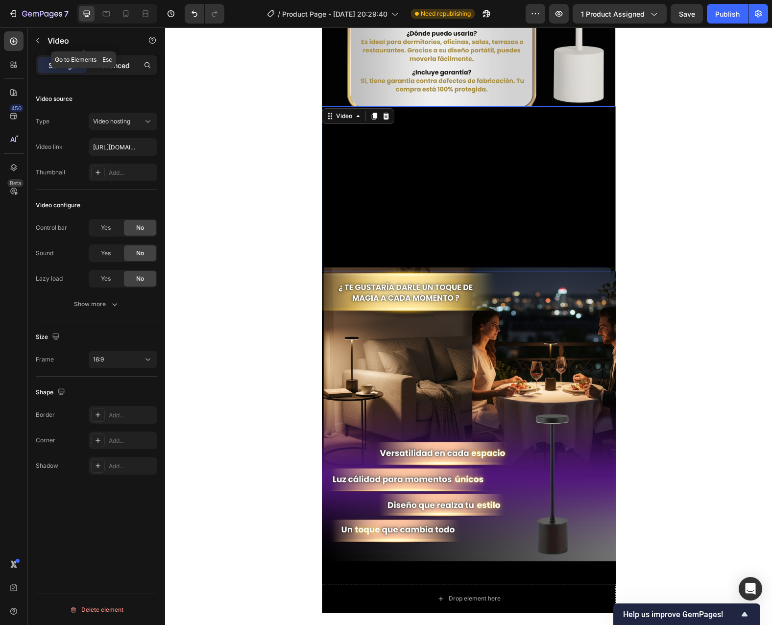
click at [111, 62] on p "Advanced" at bounding box center [113, 65] width 33 height 10
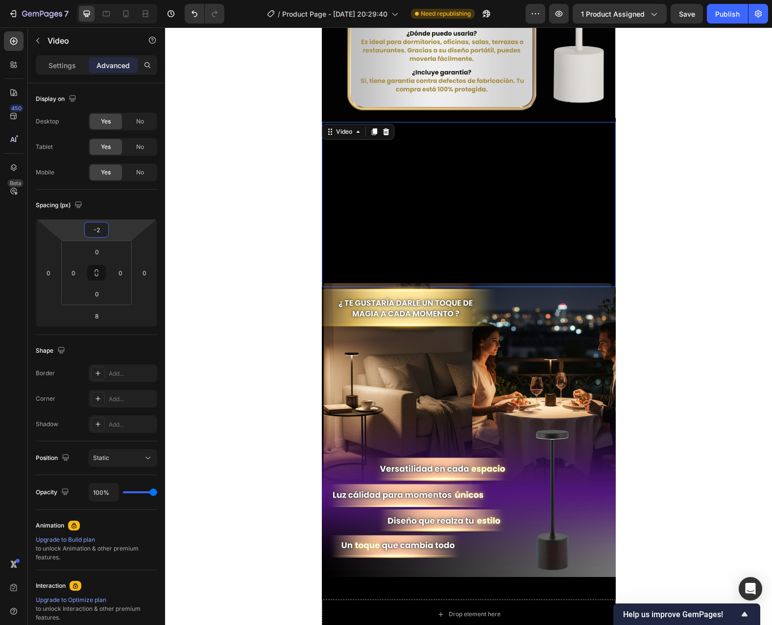
type input "-4"
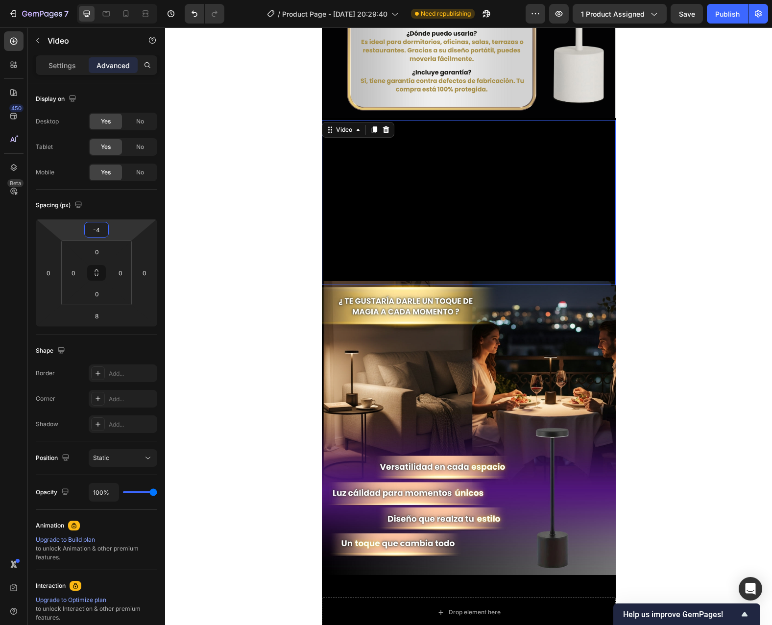
drag, startPoint x: 118, startPoint y: 230, endPoint x: 128, endPoint y: 223, distance: 12.8
click at [128, 0] on html "7 / Product Page - [DATE] 20:29:40 Need republishing Preview 1 product assigned…" at bounding box center [386, 0] width 772 height 0
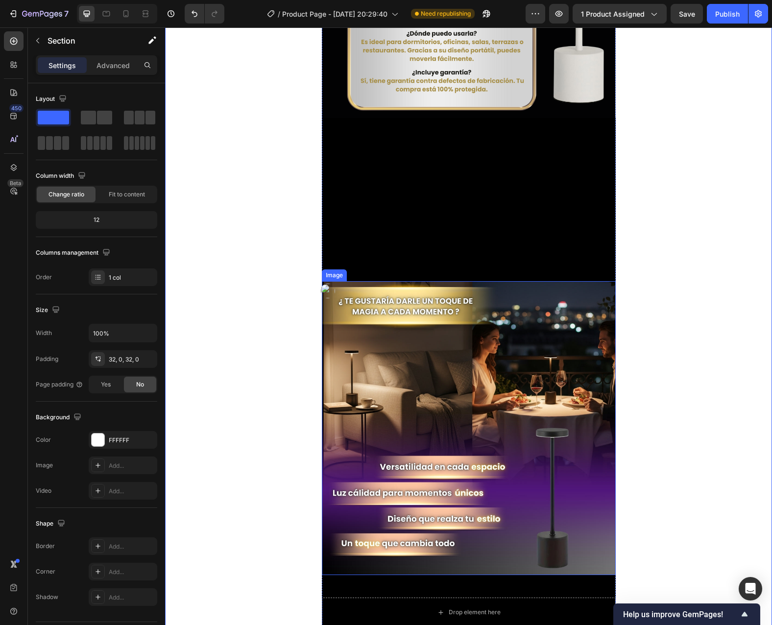
click at [520, 374] on img at bounding box center [469, 428] width 294 height 294
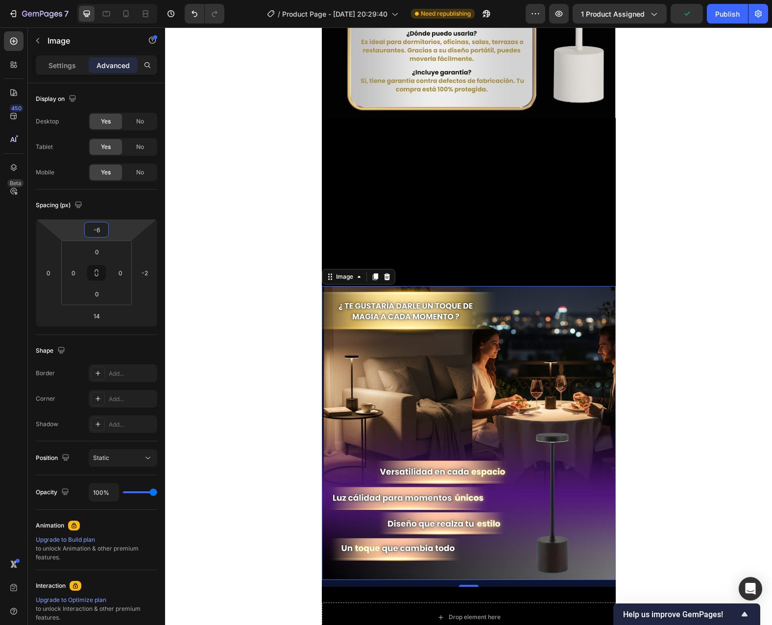
type input "-4"
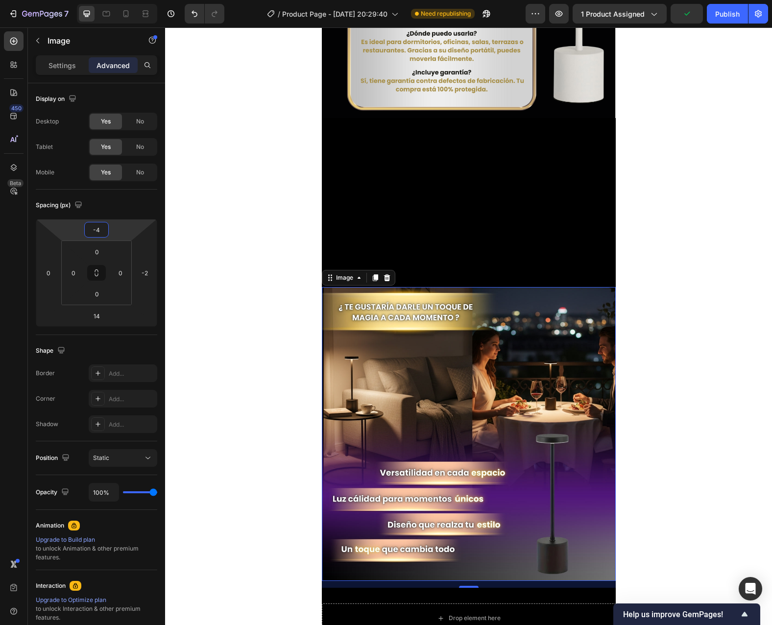
click at [117, 0] on html "7 / Product Page - [DATE] 20:29:40 Need republishing Preview 1 product assigned…" at bounding box center [386, 0] width 772 height 0
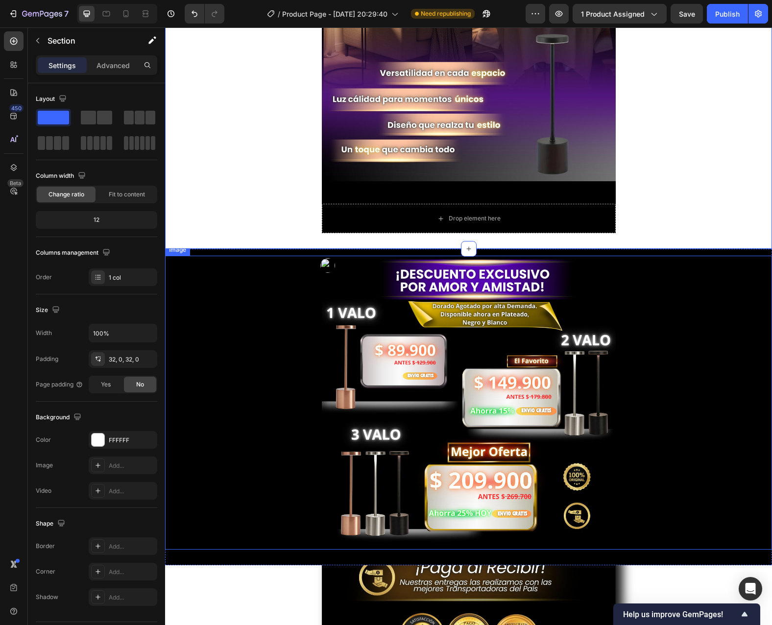
scroll to position [2058, 0]
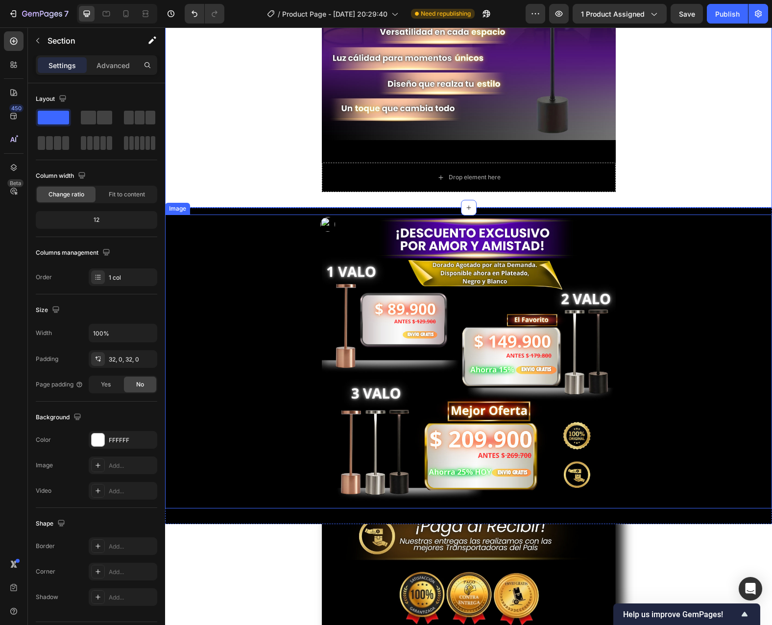
click at [644, 278] on div at bounding box center [468, 362] width 607 height 294
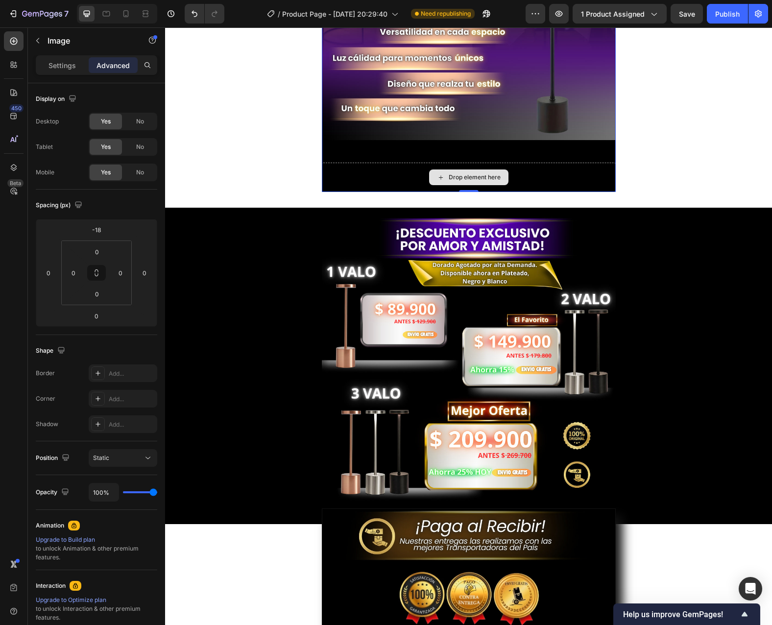
click at [569, 188] on div "Drop element here" at bounding box center [469, 177] width 294 height 29
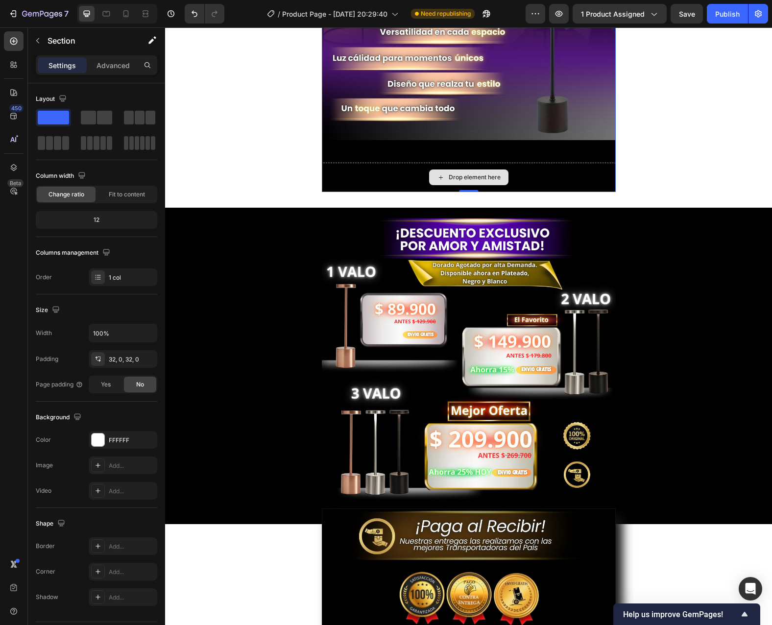
click at [552, 181] on div "Drop element here" at bounding box center [469, 177] width 294 height 29
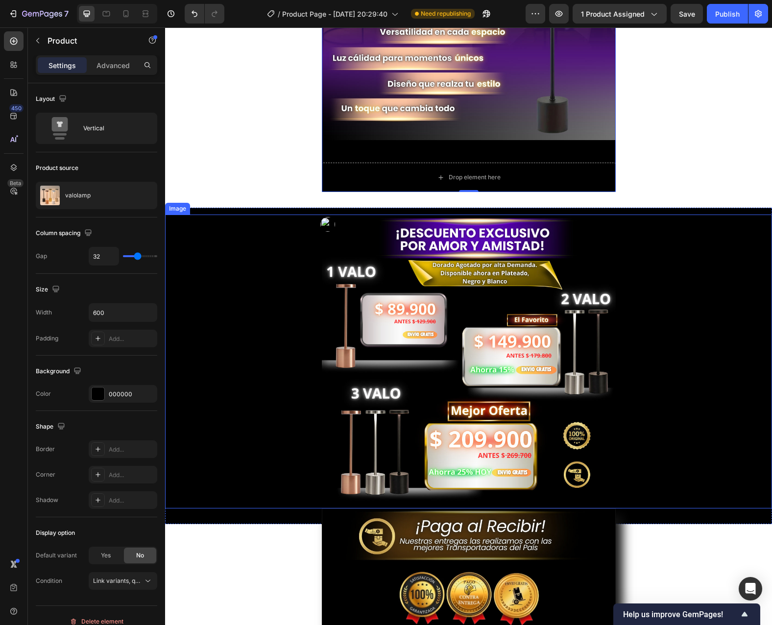
click at [578, 231] on img at bounding box center [469, 362] width 294 height 294
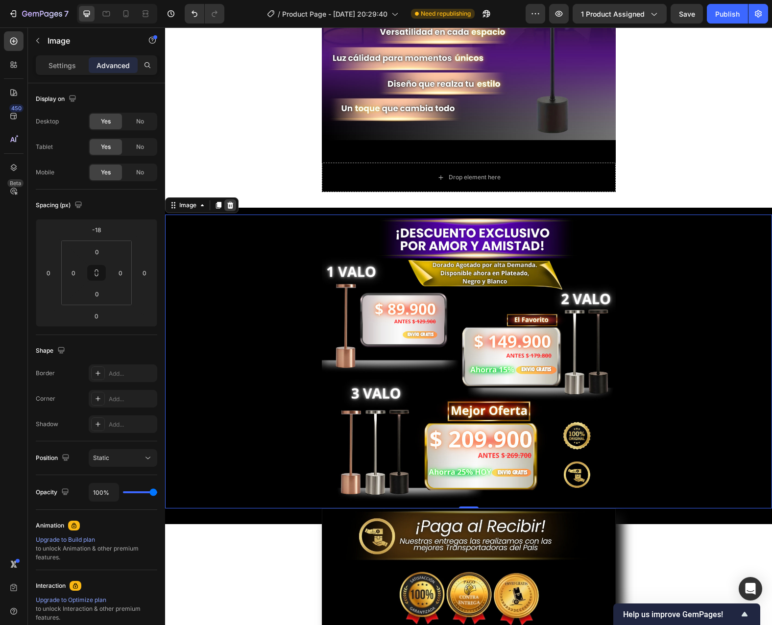
click at [231, 203] on icon at bounding box center [230, 205] width 6 height 7
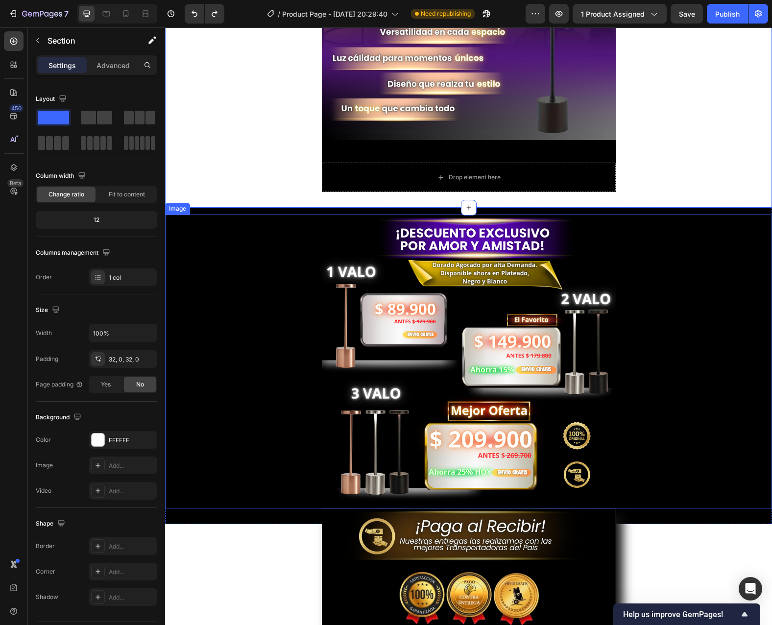
click at [245, 289] on div at bounding box center [468, 362] width 607 height 294
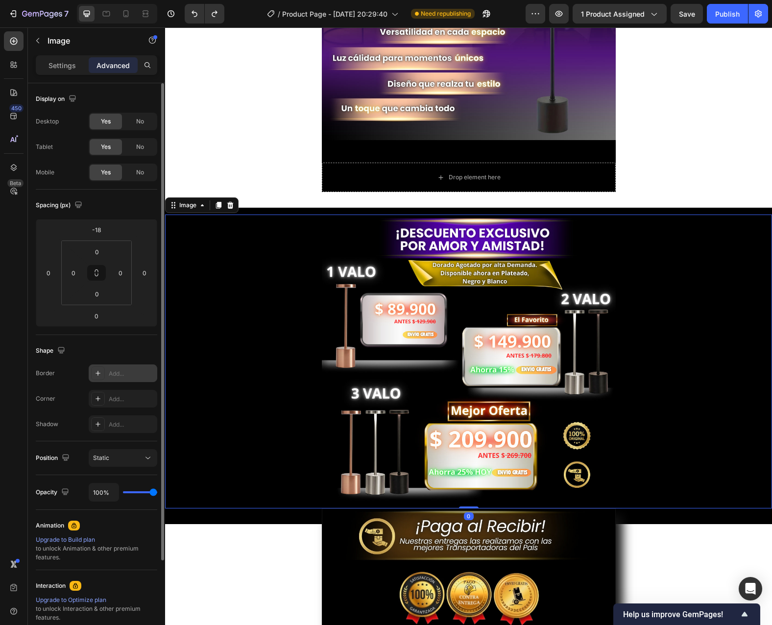
click at [119, 372] on div "Add..." at bounding box center [132, 373] width 46 height 9
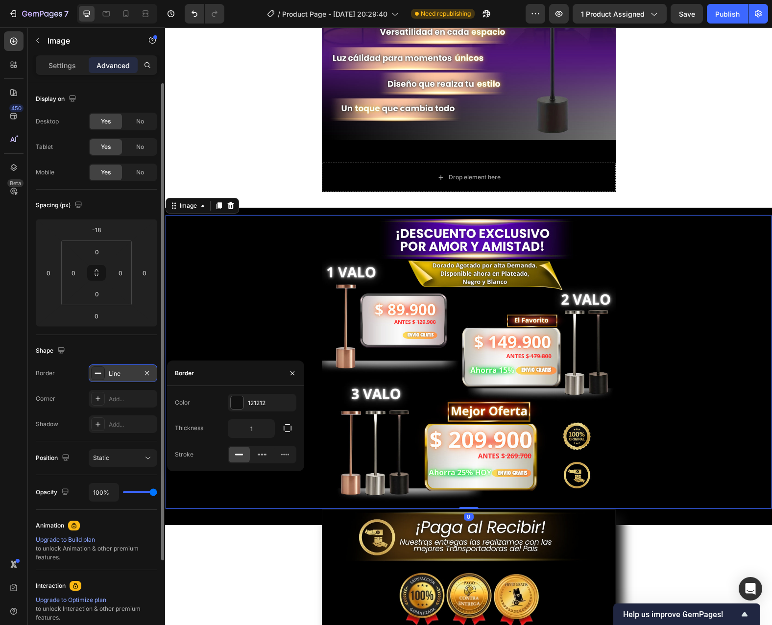
click at [119, 372] on div "Line" at bounding box center [123, 373] width 28 height 9
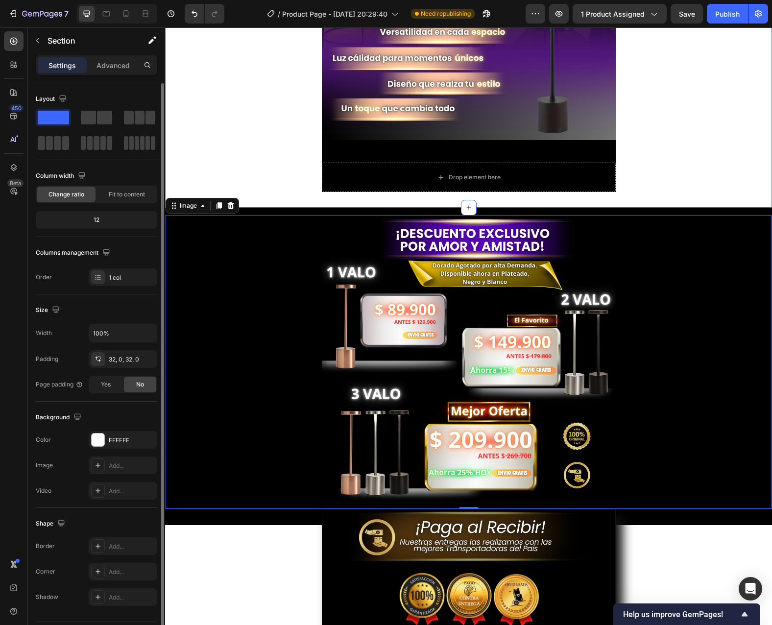
click at [192, 298] on div at bounding box center [469, 362] width 606 height 294
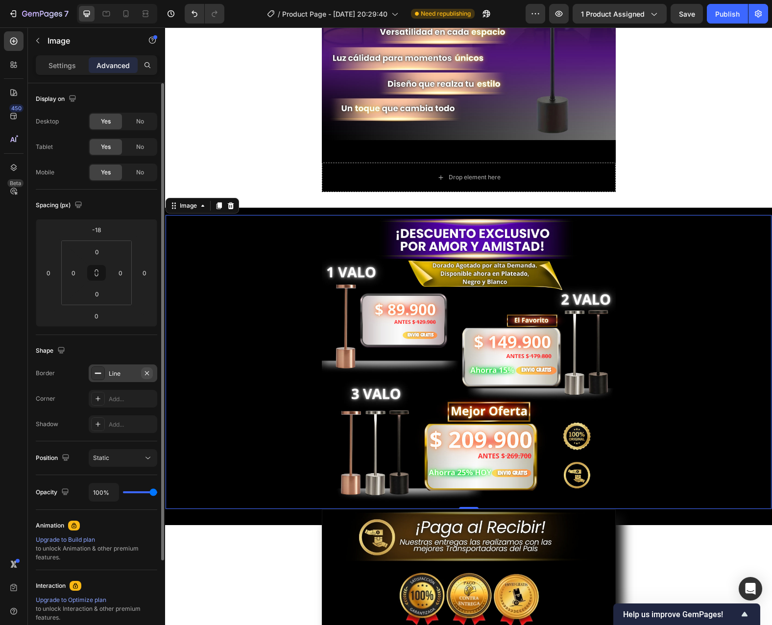
click at [150, 375] on icon "button" at bounding box center [147, 373] width 8 height 8
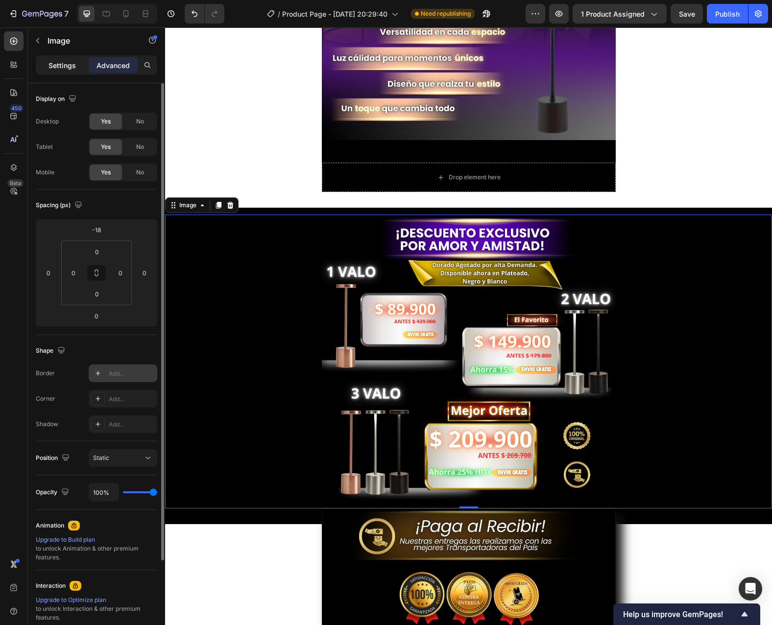
click at [74, 66] on p "Settings" at bounding box center [62, 65] width 27 height 10
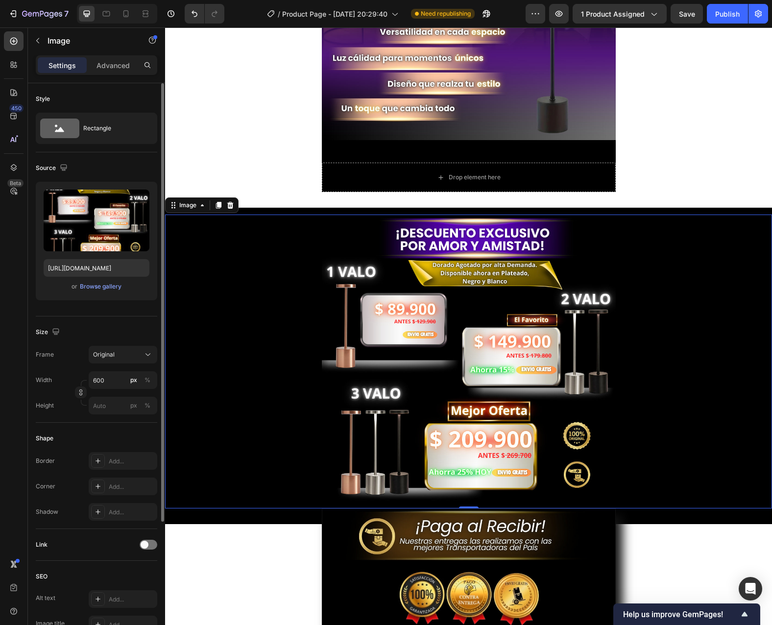
click at [205, 331] on div at bounding box center [468, 362] width 607 height 294
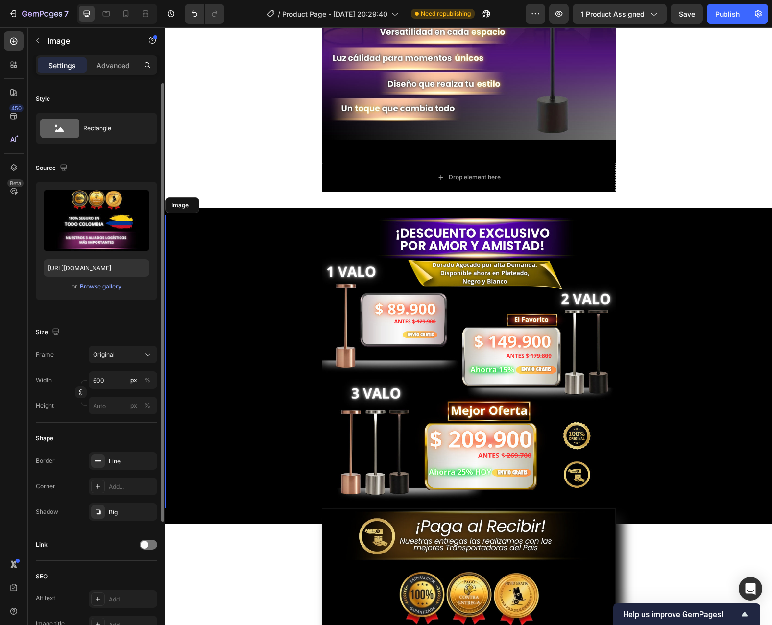
click at [238, 467] on div at bounding box center [468, 362] width 607 height 294
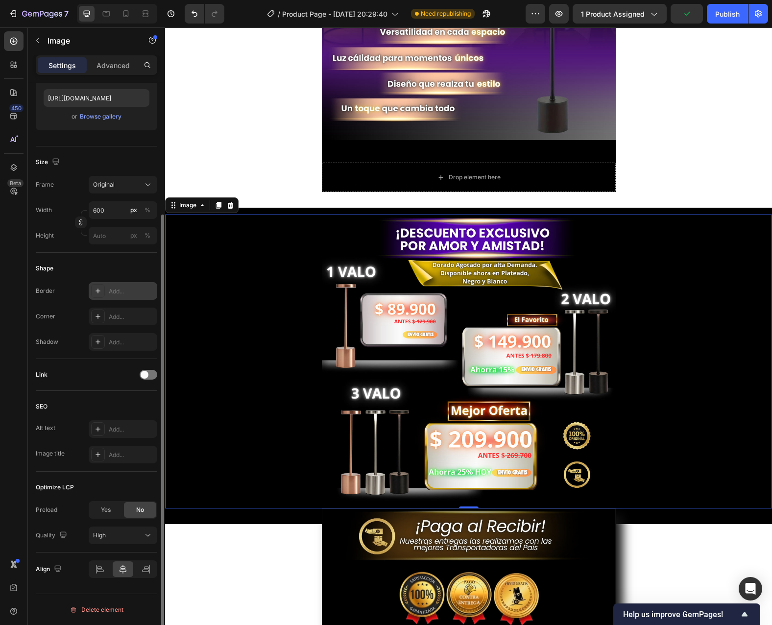
scroll to position [0, 0]
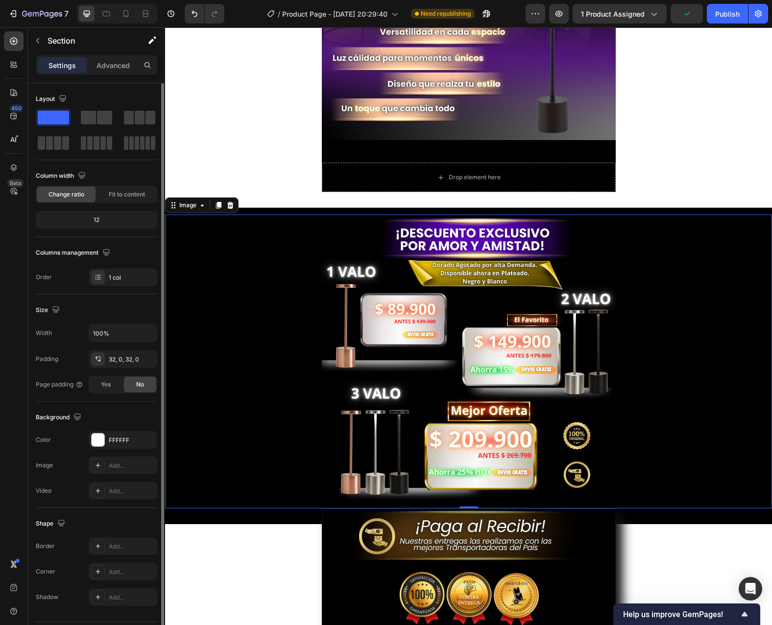
click at [568, 220] on img at bounding box center [469, 362] width 294 height 294
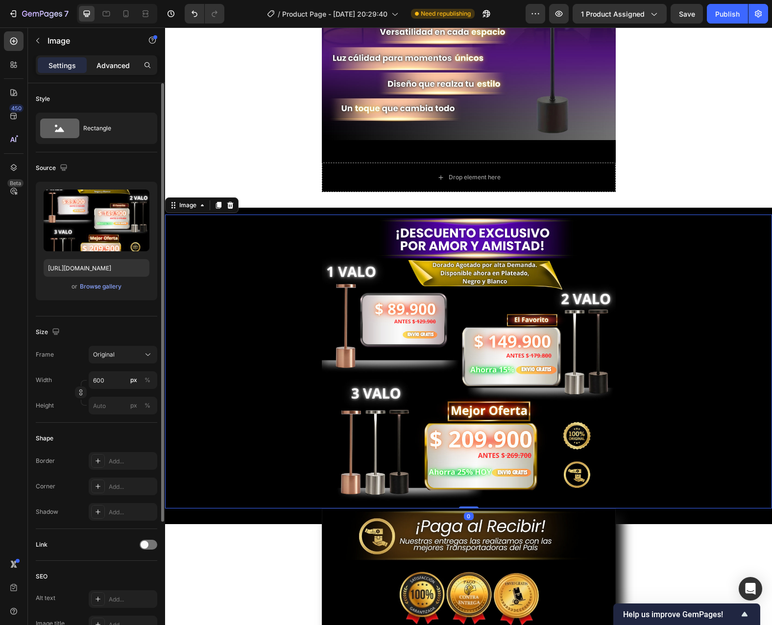
click at [120, 66] on p "Advanced" at bounding box center [113, 65] width 33 height 10
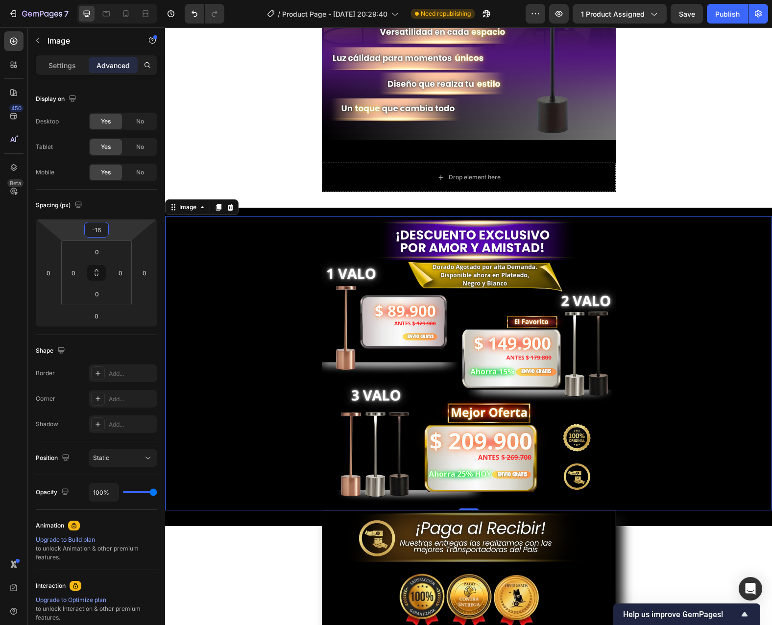
type input "-18"
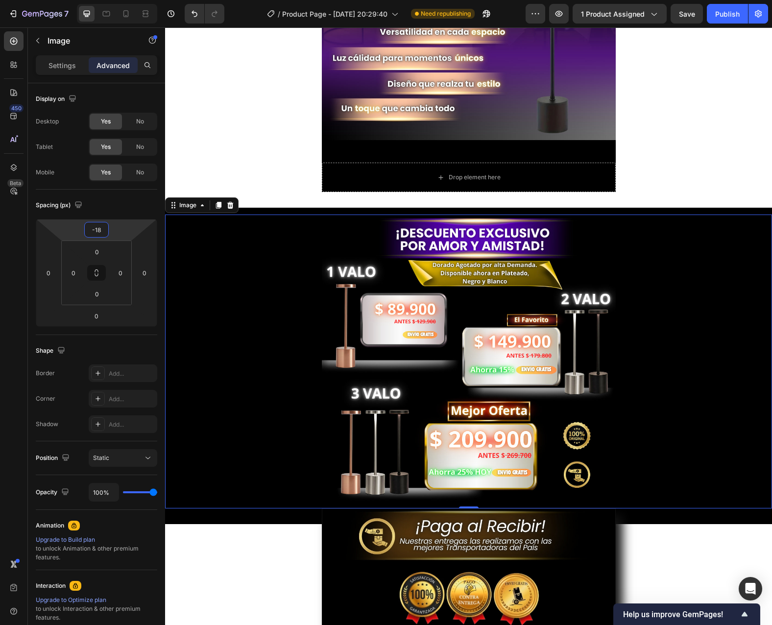
click at [127, 0] on html "7 / Product Page - [DATE] 20:29:40 Need republishing Preview 1 product assigned…" at bounding box center [386, 0] width 772 height 0
drag, startPoint x: 682, startPoint y: 159, endPoint x: 587, endPoint y: 171, distance: 95.8
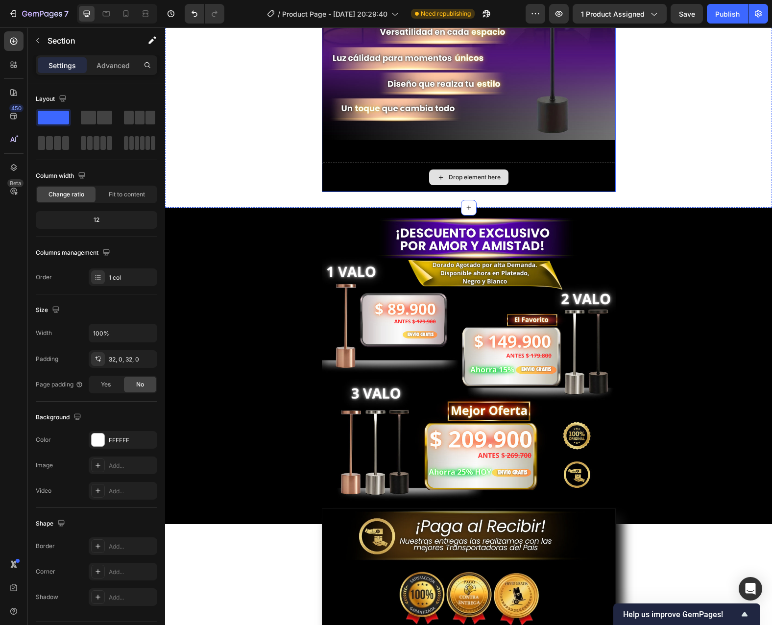
click at [575, 174] on div "Drop element here" at bounding box center [469, 177] width 294 height 29
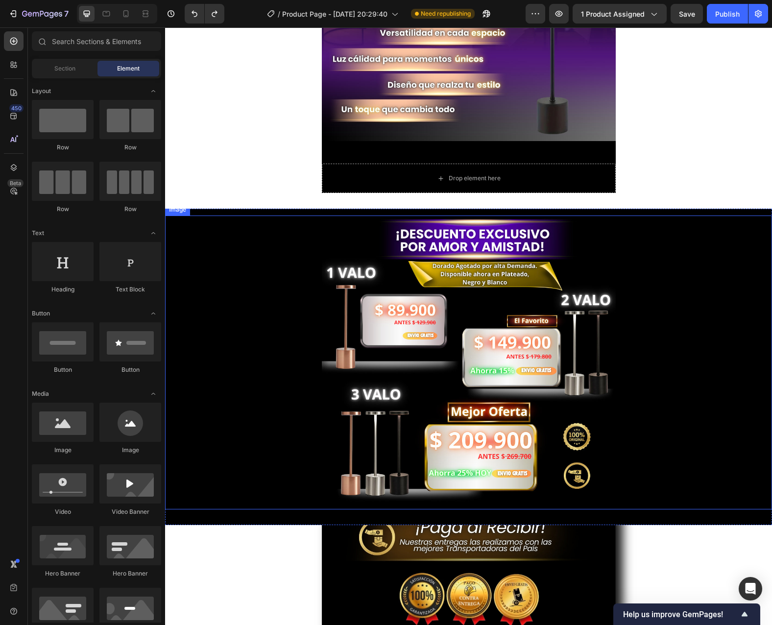
scroll to position [2107, 0]
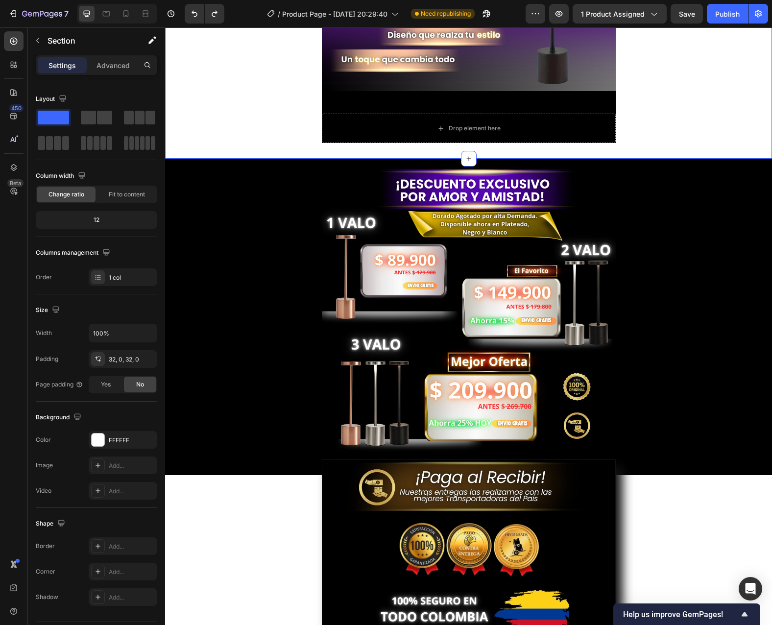
drag, startPoint x: 113, startPoint y: 57, endPoint x: 113, endPoint y: 64, distance: 6.9
click at [113, 57] on div "Settings Advanced" at bounding box center [97, 65] width 122 height 20
click at [115, 55] on div "Settings Advanced" at bounding box center [97, 65] width 122 height 20
click at [115, 60] on p "Advanced" at bounding box center [113, 65] width 33 height 10
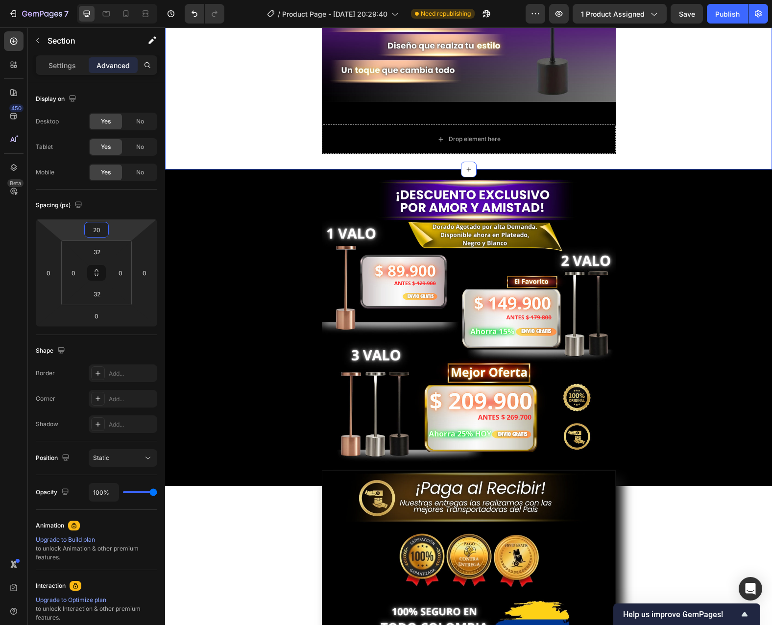
type input "18"
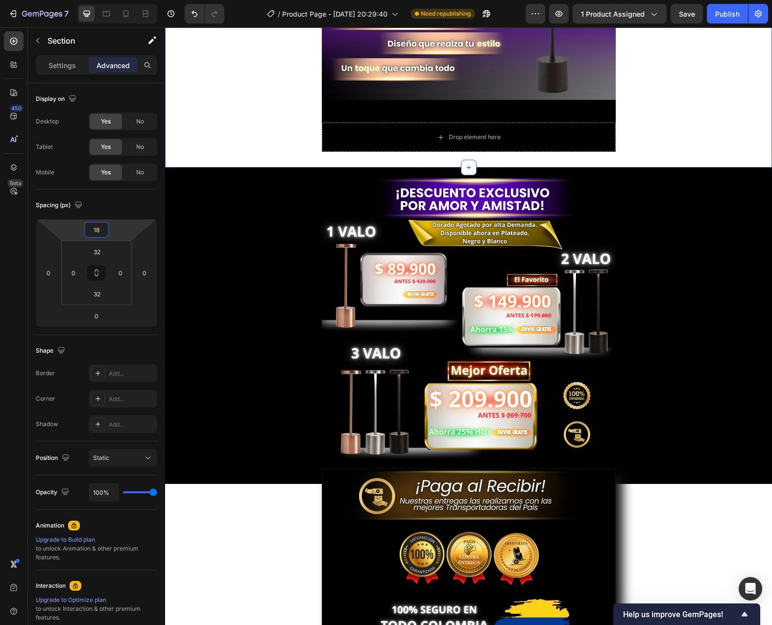
drag, startPoint x: 113, startPoint y: 239, endPoint x: 122, endPoint y: 234, distance: 9.4
click at [122, 0] on html "7 / Product Page - [DATE] 20:29:40 Need republishing Preview 1 product assigned…" at bounding box center [386, 0] width 772 height 0
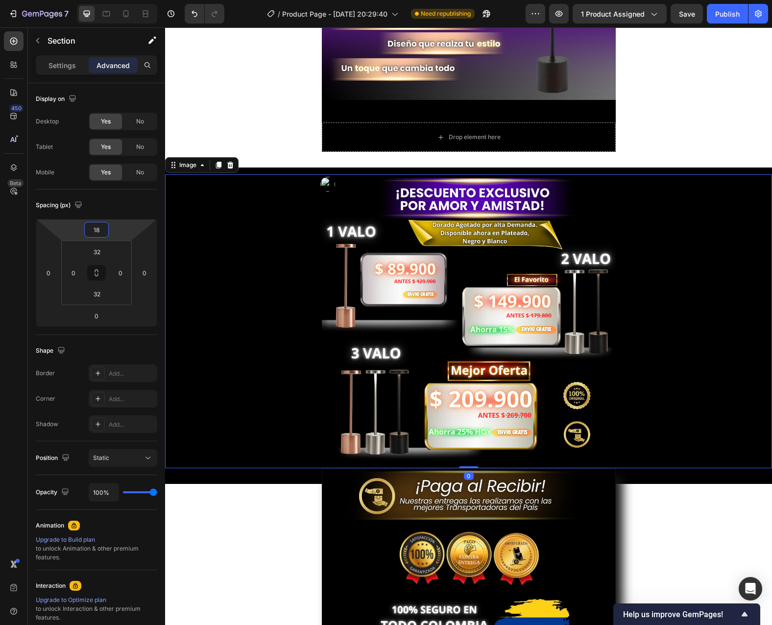
click at [347, 199] on img at bounding box center [469, 321] width 294 height 294
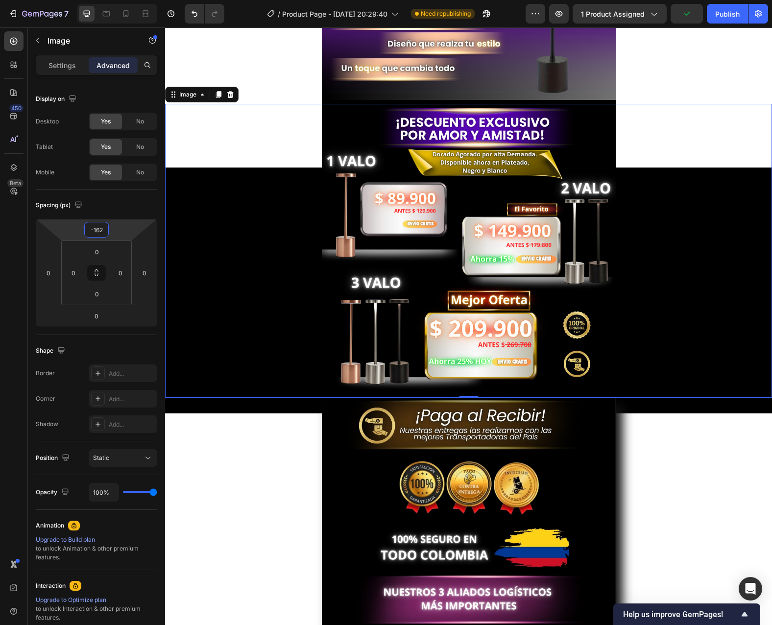
type input "-164"
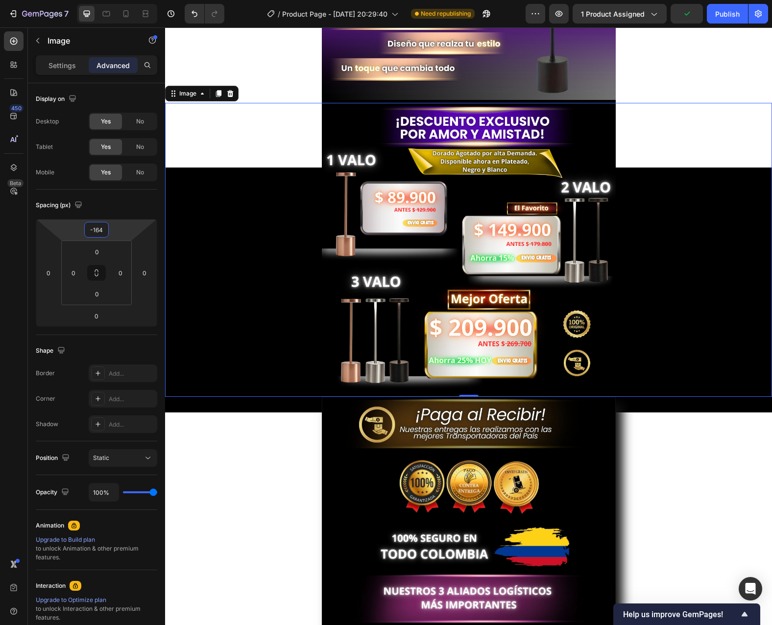
drag, startPoint x: 123, startPoint y: 234, endPoint x: 134, endPoint y: 270, distance: 37.5
click at [134, 0] on html "7 / Product Page - [DATE] 20:29:40 Need republishing Preview 1 product assigned…" at bounding box center [386, 0] width 772 height 0
click at [685, 464] on div at bounding box center [468, 544] width 607 height 294
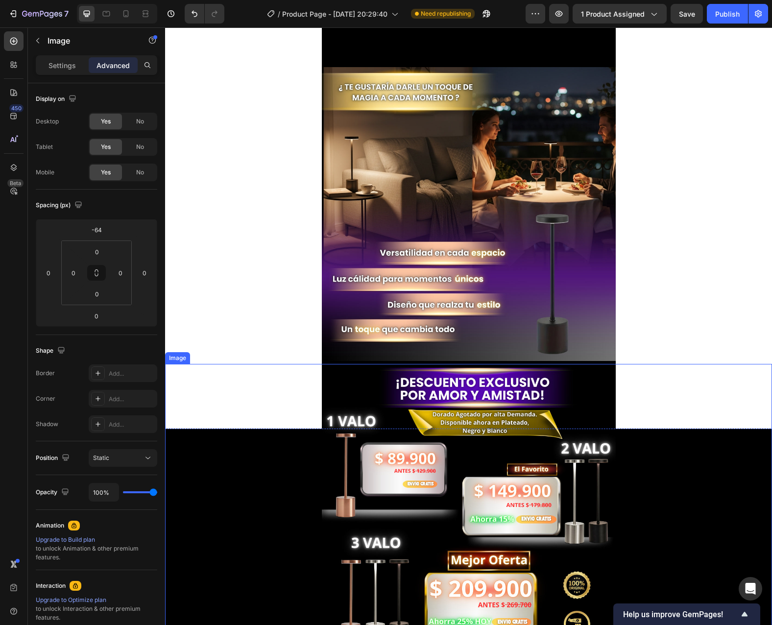
scroll to position [1813, 0]
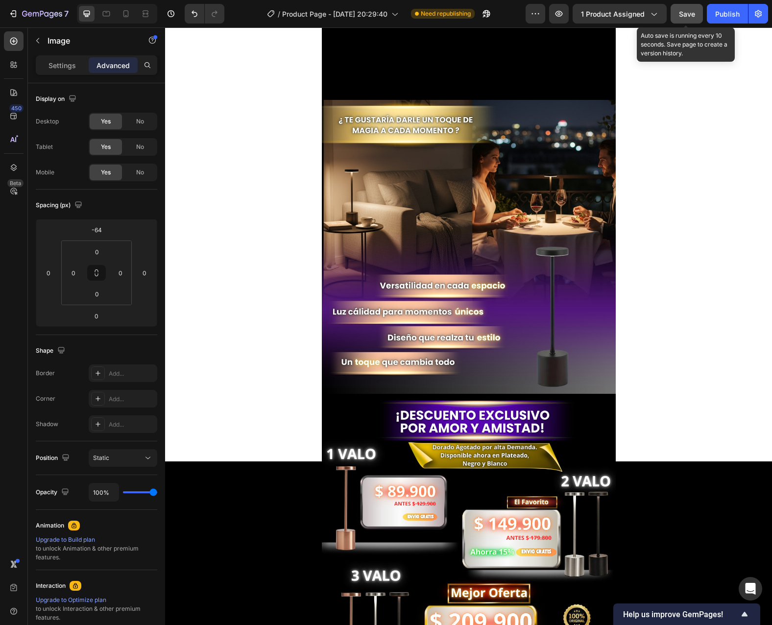
click at [690, 11] on span "Save" at bounding box center [687, 14] width 16 height 8
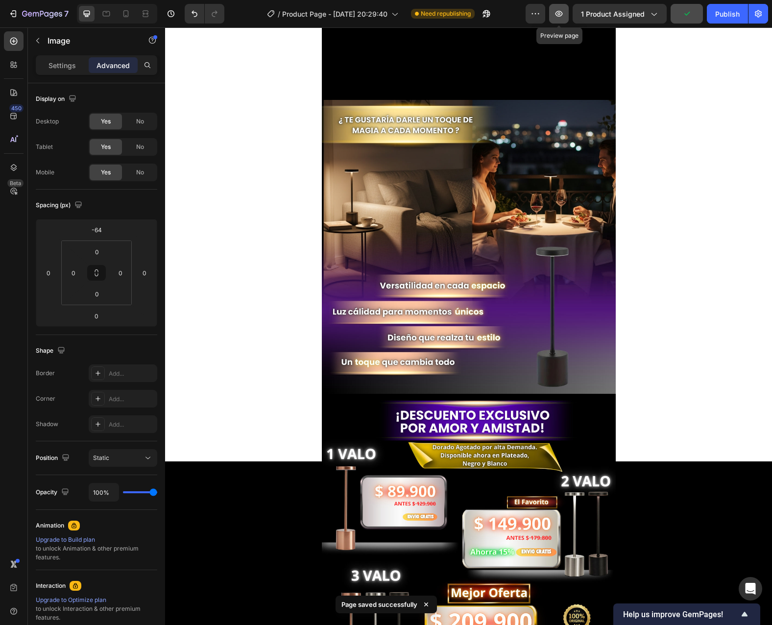
click at [563, 15] on icon "button" at bounding box center [559, 14] width 7 height 6
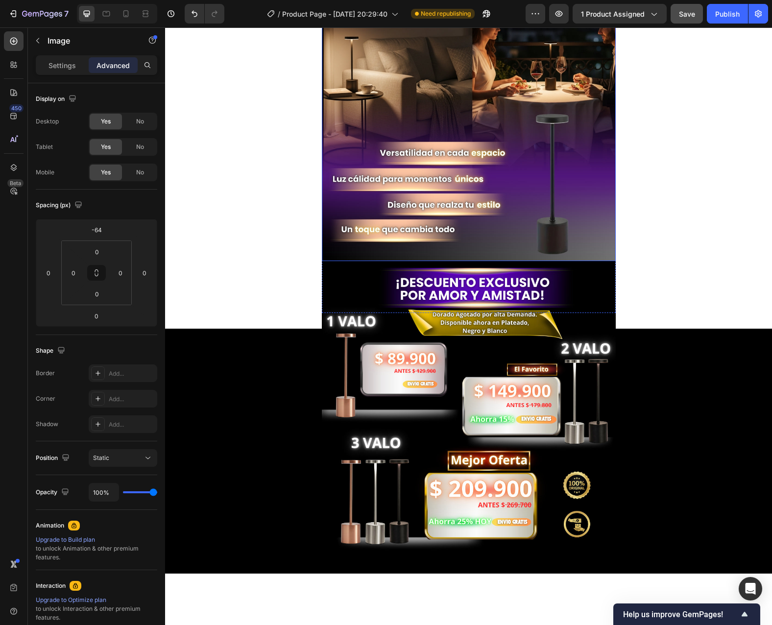
scroll to position [1960, 0]
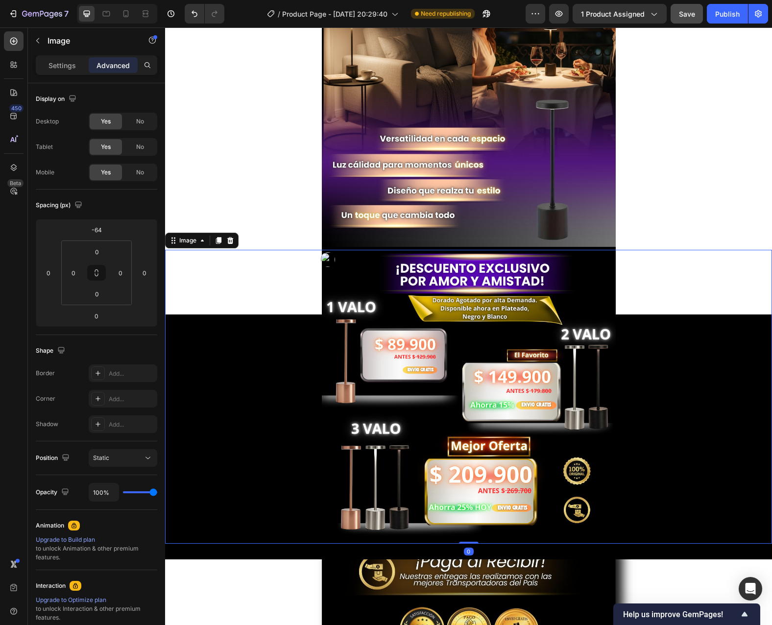
click at [570, 287] on img at bounding box center [469, 397] width 294 height 294
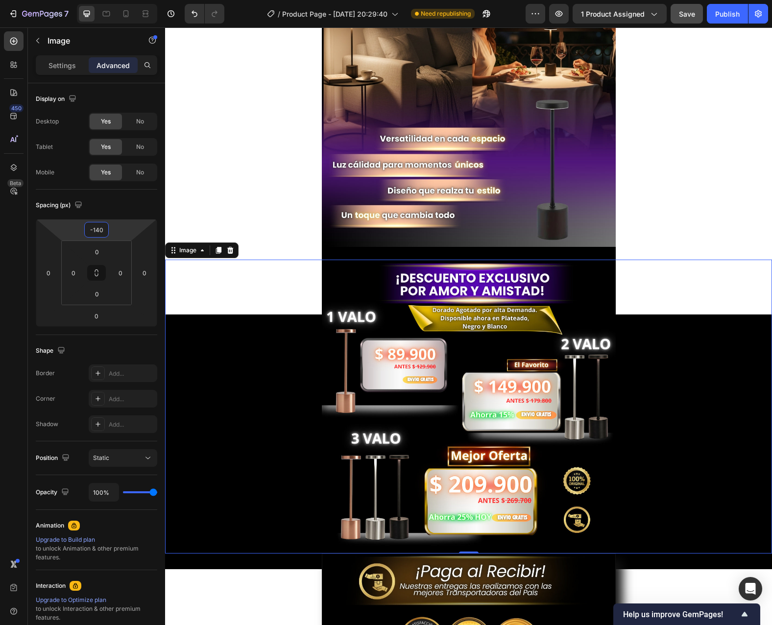
type input "-138"
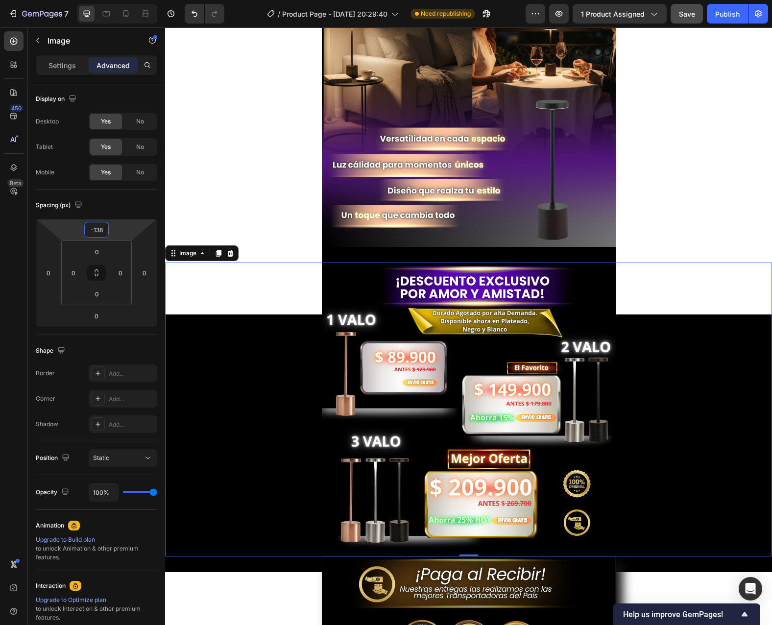
drag, startPoint x: 119, startPoint y: 231, endPoint x: 118, endPoint y: 225, distance: 6.4
click at [118, 0] on html "7 / Product Page - [DATE] 20:29:40 Need republishing Preview 1 product assigned…" at bounding box center [386, 0] width 772 height 0
click at [685, 22] on button "Save" at bounding box center [687, 14] width 32 height 20
click at [557, 16] on icon "button" at bounding box center [559, 14] width 10 height 10
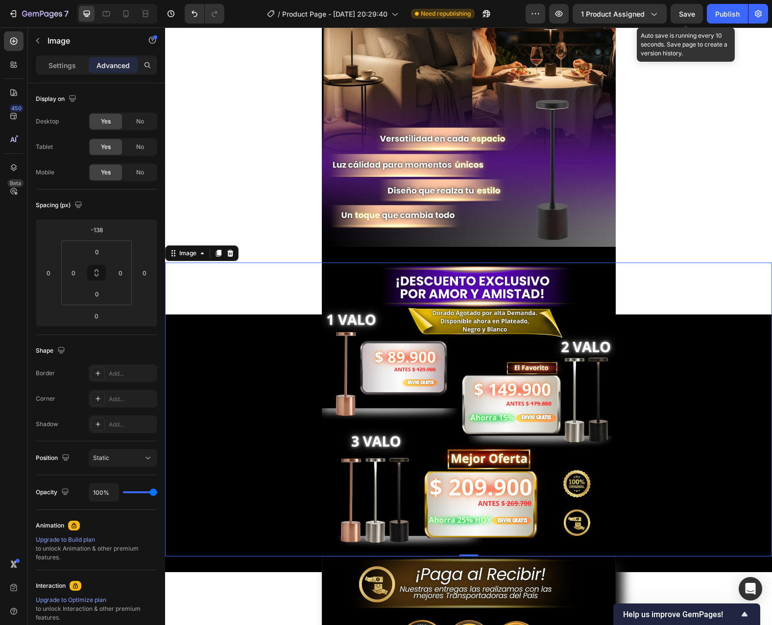
click at [686, 15] on span "Save" at bounding box center [687, 14] width 16 height 8
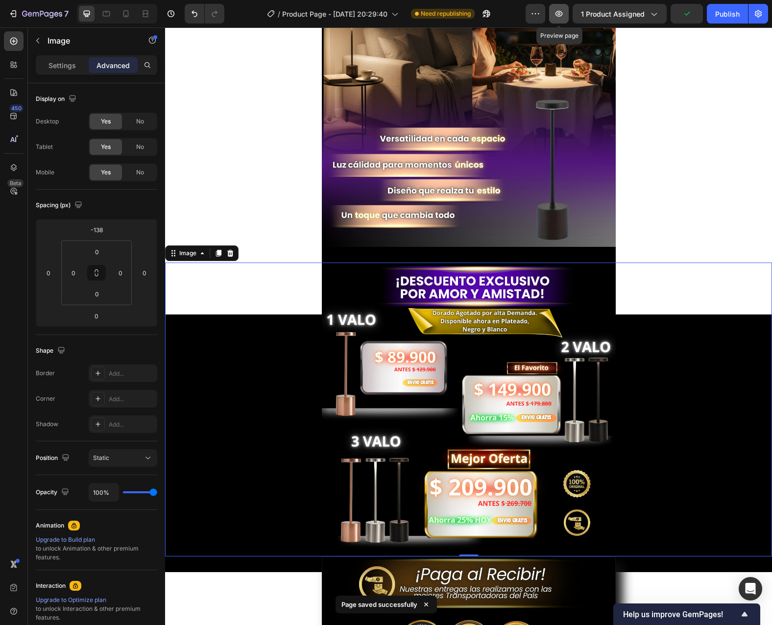
click at [563, 19] on button "button" at bounding box center [559, 14] width 20 height 20
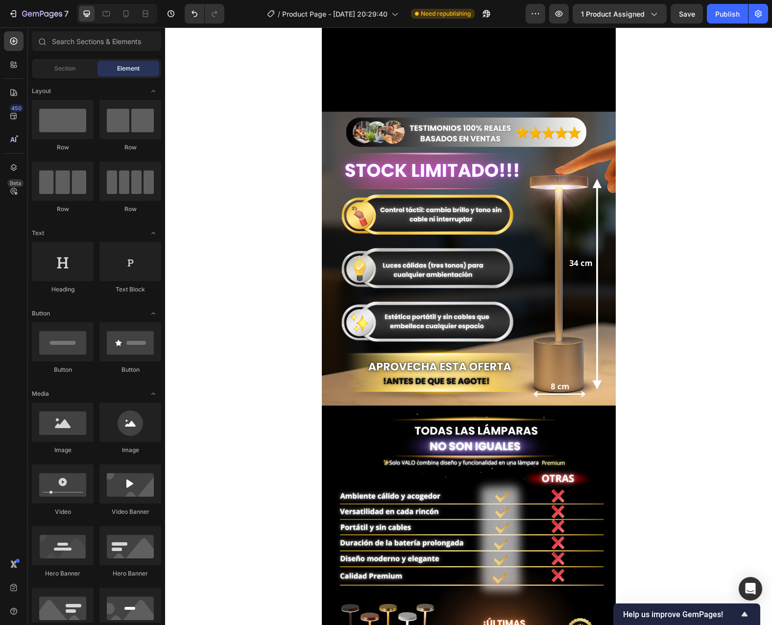
scroll to position [0, 0]
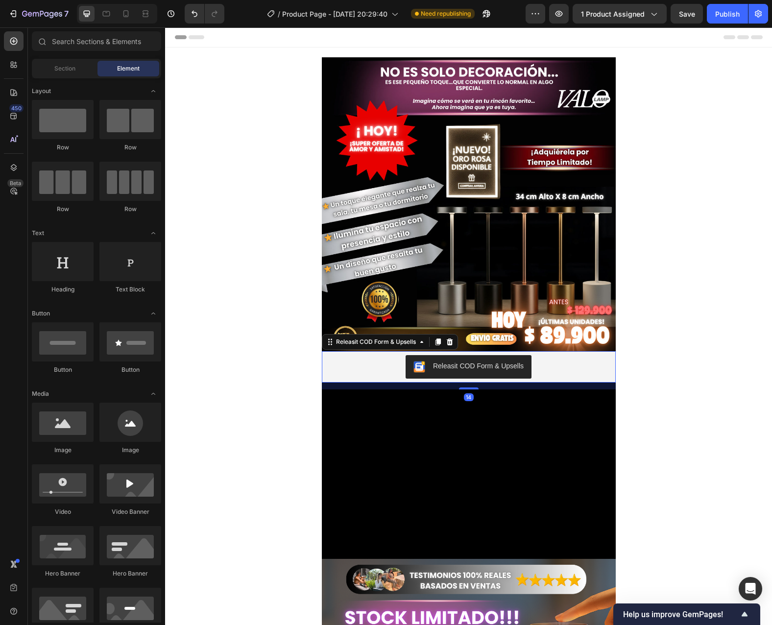
click at [538, 365] on div "Releasit COD Form & Upsells" at bounding box center [469, 367] width 286 height 24
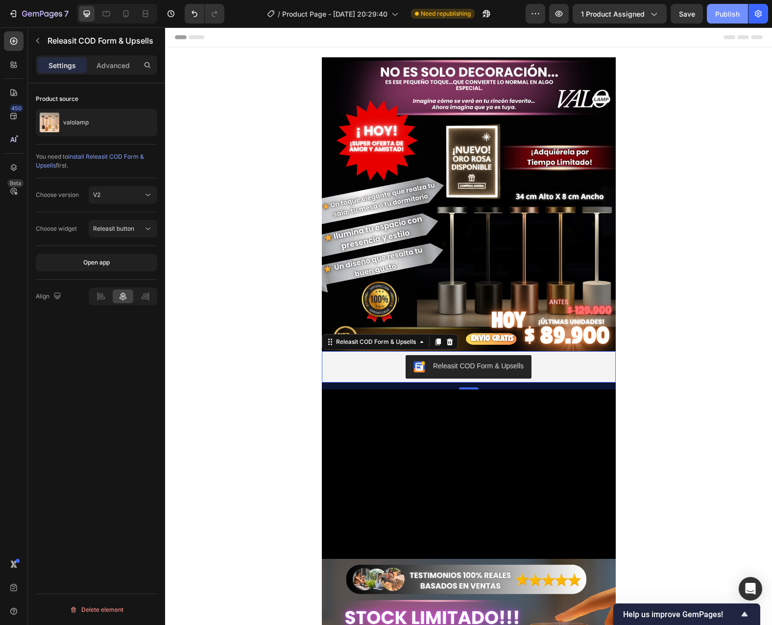
click at [722, 8] on button "Publish" at bounding box center [727, 14] width 41 height 20
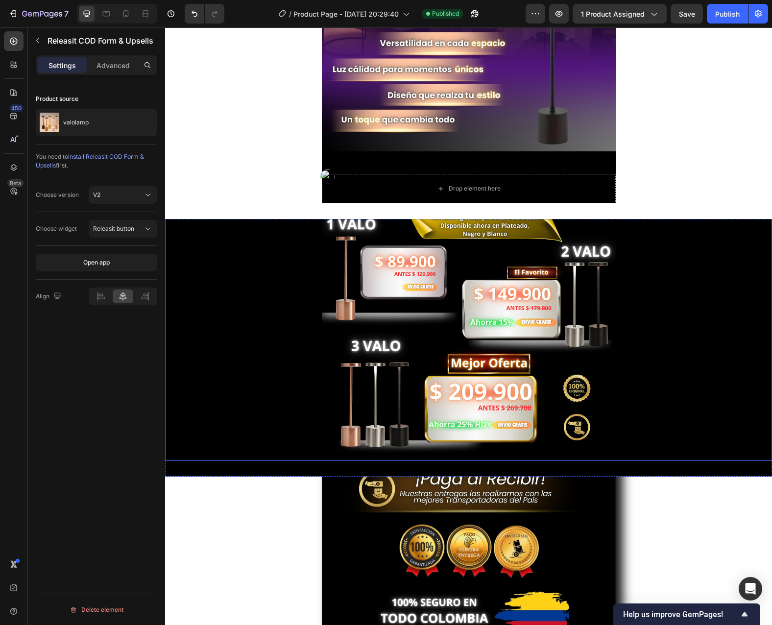
scroll to position [2058, 0]
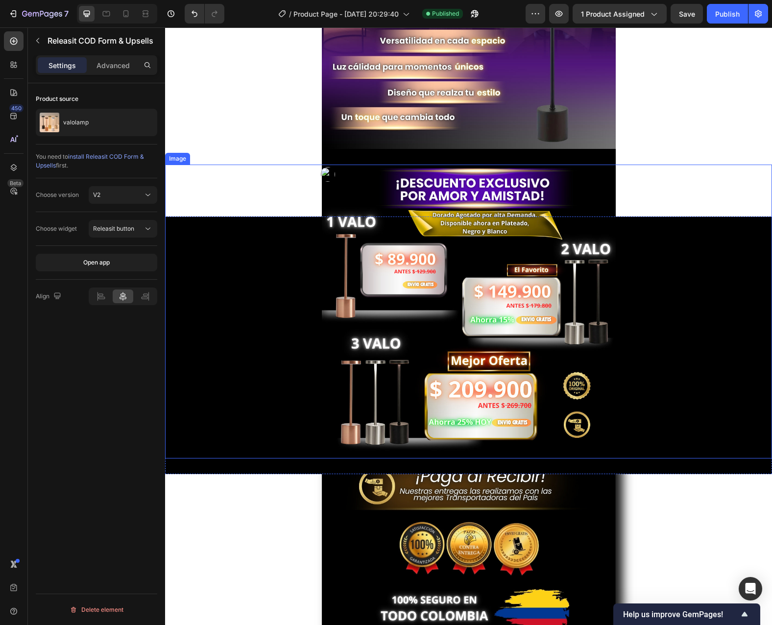
click at [586, 190] on img at bounding box center [469, 312] width 294 height 294
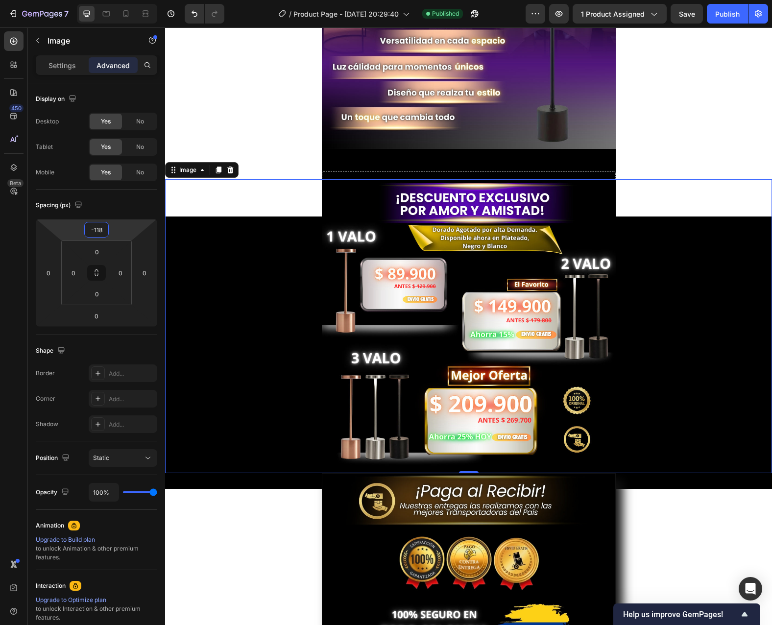
type input "-120"
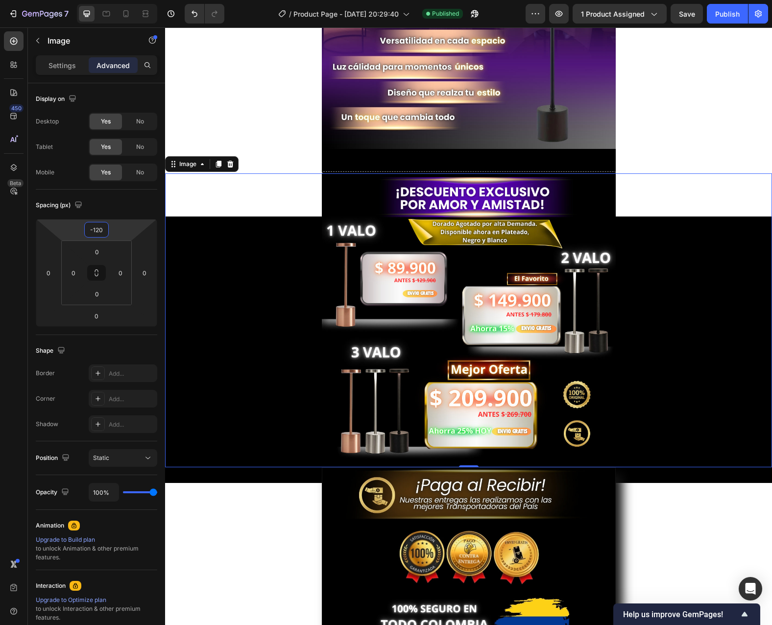
drag, startPoint x: 117, startPoint y: 230, endPoint x: 110, endPoint y: 225, distance: 8.2
click at [110, 0] on html "7 / Product Page - [DATE] 20:29:40 Published Preview 1 product assigned Save Pu…" at bounding box center [386, 0] width 772 height 0
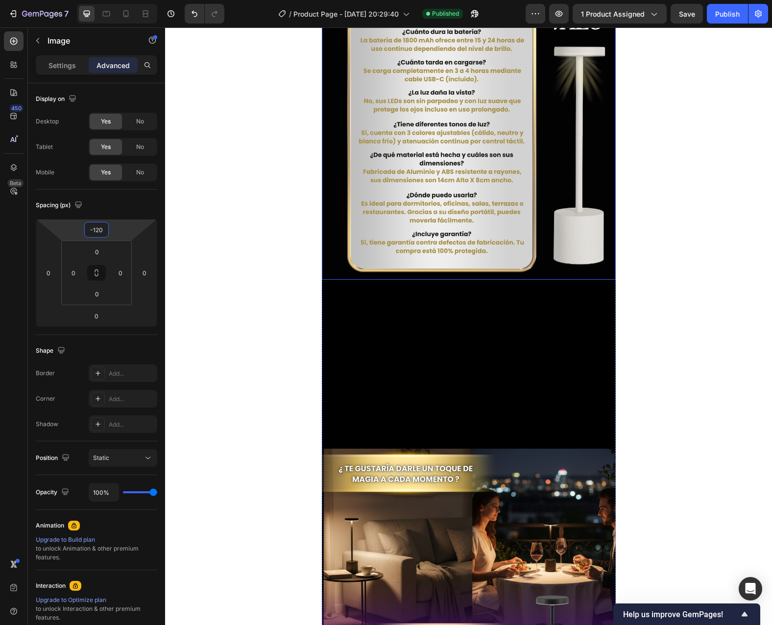
scroll to position [1274, 0]
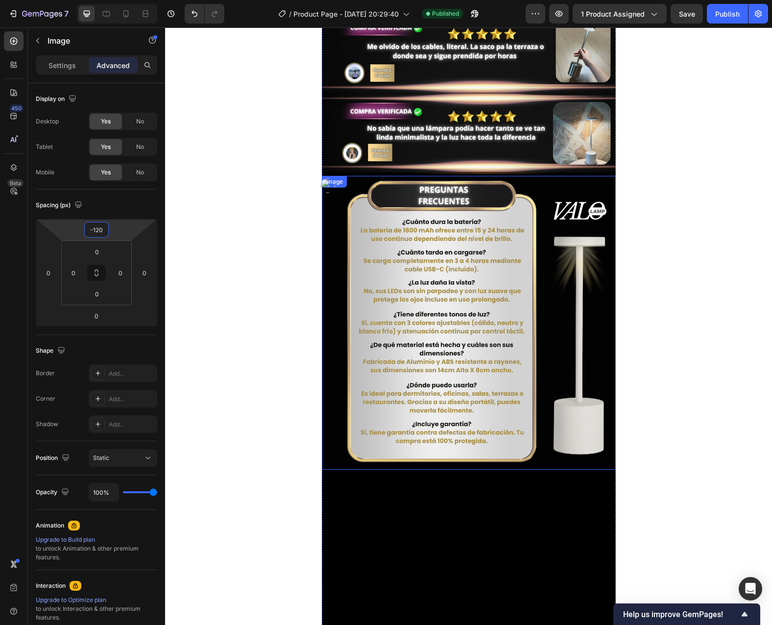
click at [474, 317] on img at bounding box center [469, 323] width 294 height 294
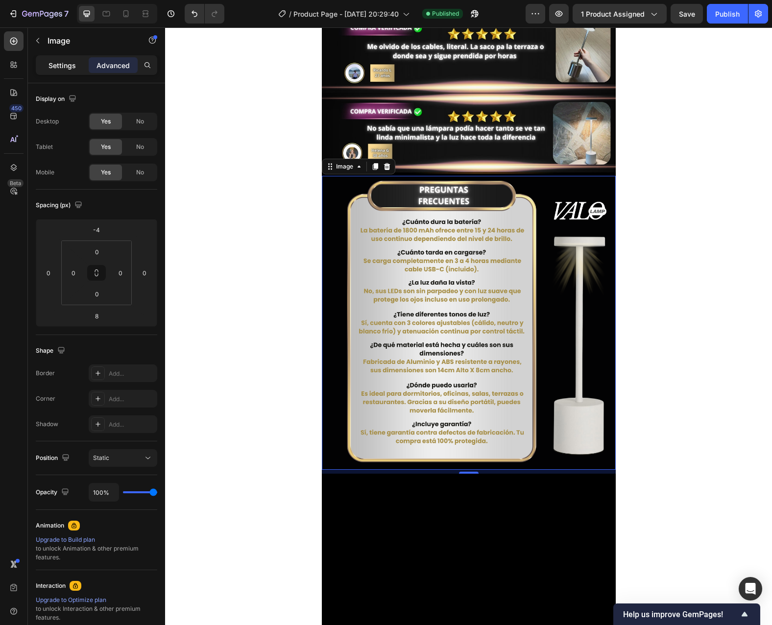
click at [65, 68] on p "Settings" at bounding box center [62, 65] width 27 height 10
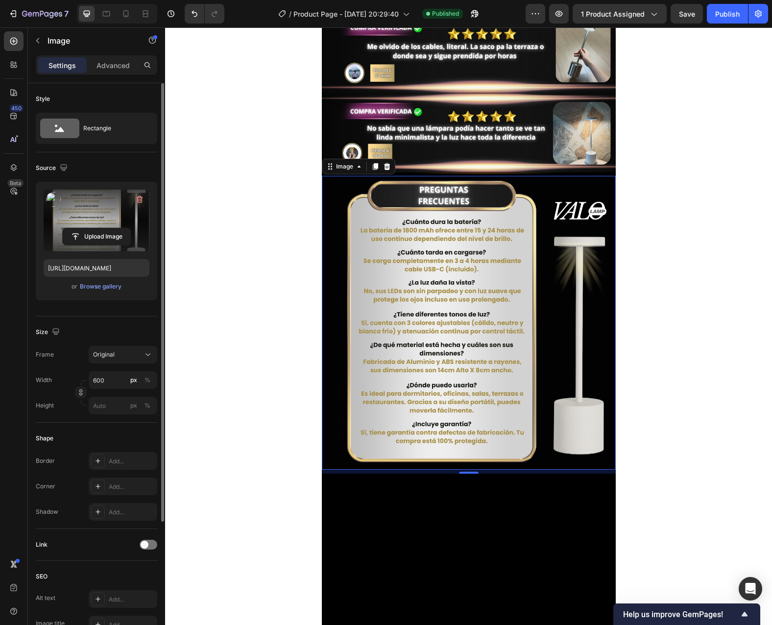
click at [95, 216] on label at bounding box center [97, 221] width 106 height 62
click at [95, 228] on input "file" at bounding box center [97, 236] width 68 height 17
click at [87, 223] on label at bounding box center [97, 221] width 106 height 62
click at [87, 228] on input "file" at bounding box center [97, 236] width 68 height 17
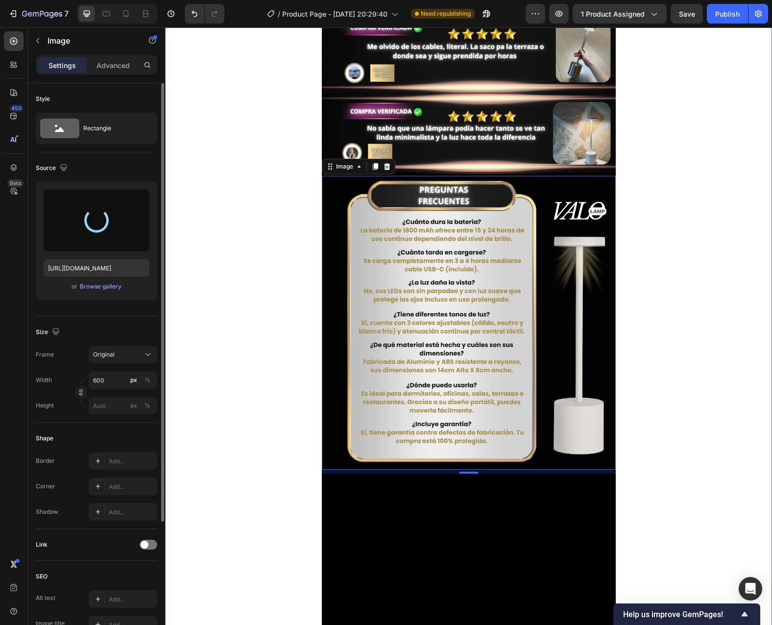
type input "[URL][DOMAIN_NAME]"
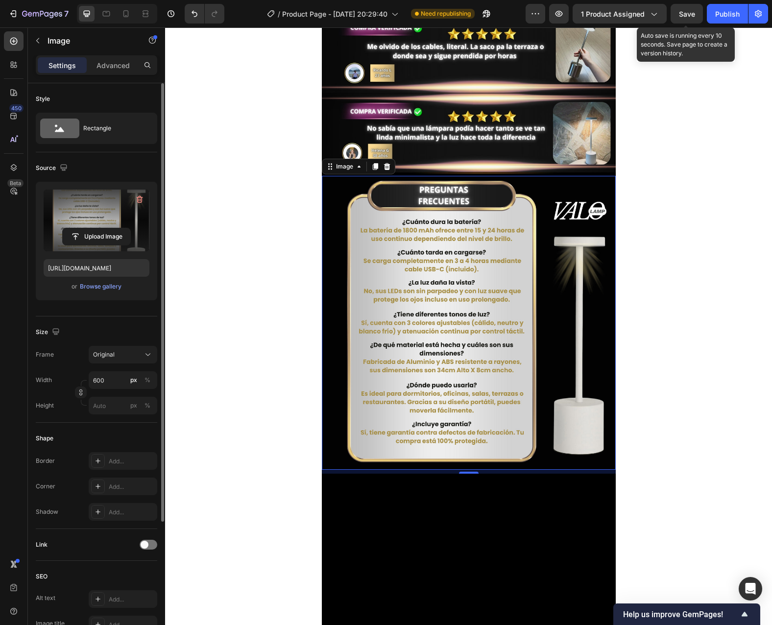
click at [694, 16] on span "Save" at bounding box center [687, 14] width 16 height 8
click at [692, 10] on span "Save" at bounding box center [687, 14] width 16 height 8
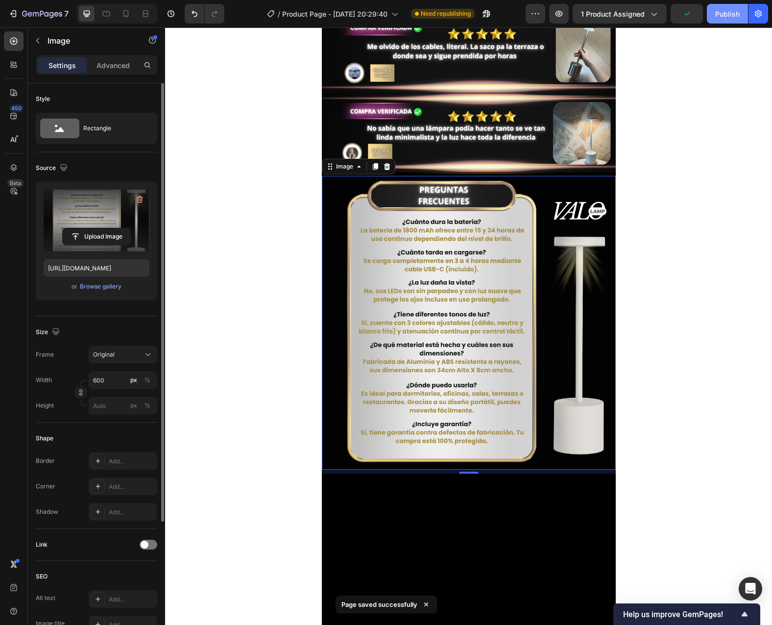
click at [730, 9] on div "Publish" at bounding box center [727, 14] width 25 height 10
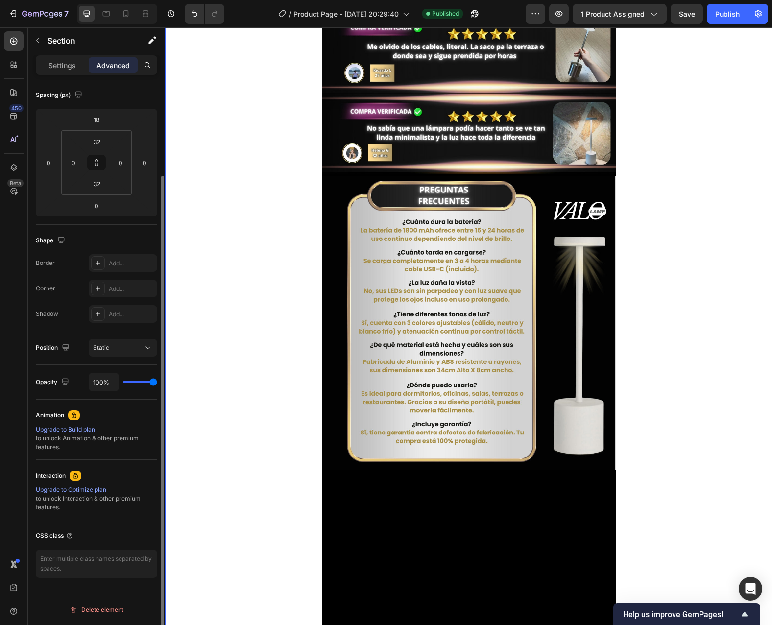
scroll to position [12, 0]
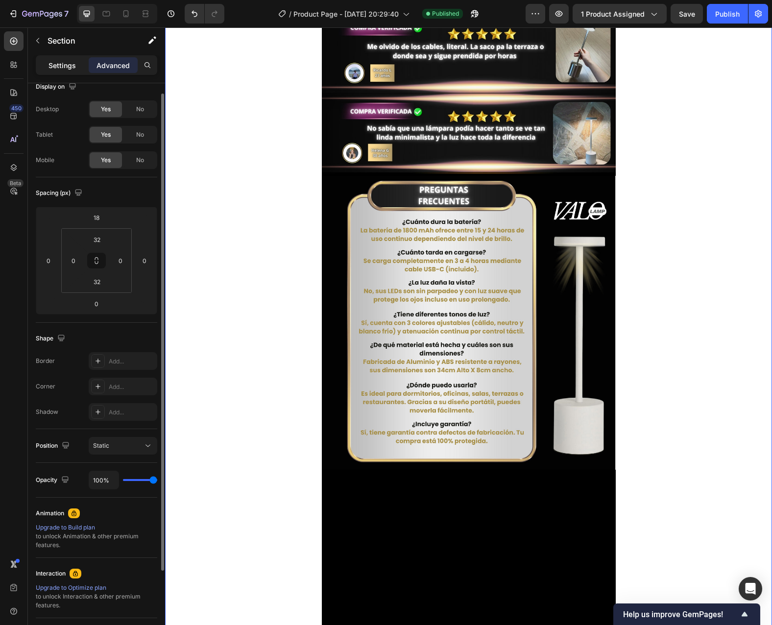
click at [58, 67] on p "Settings" at bounding box center [62, 65] width 27 height 10
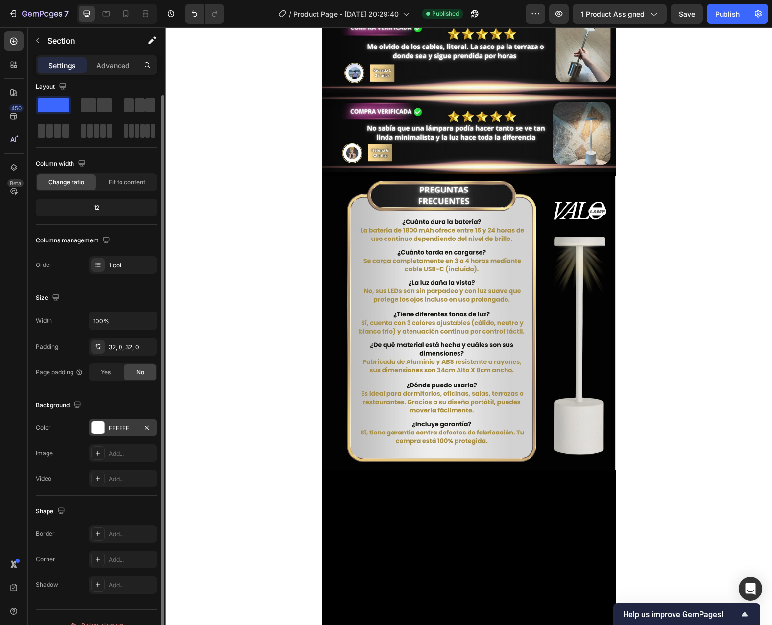
click at [128, 426] on div "FFFFFF" at bounding box center [123, 428] width 28 height 9
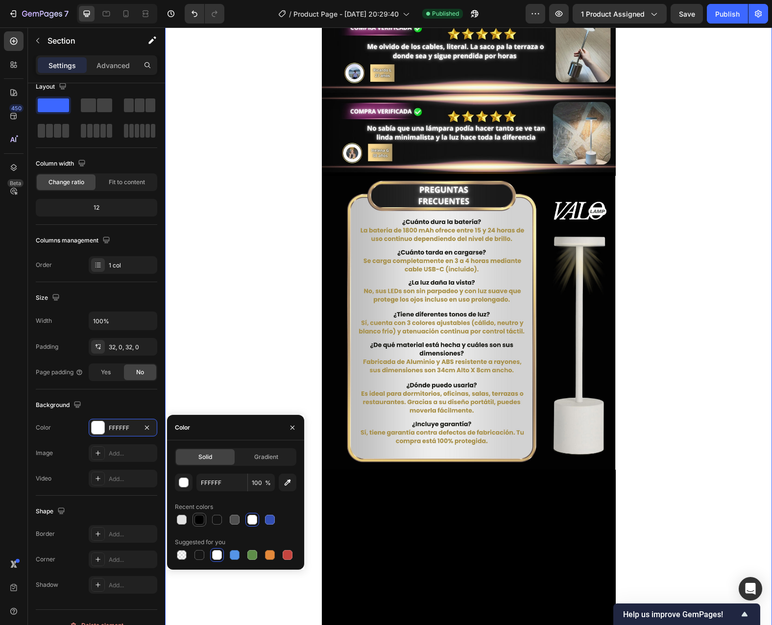
click at [200, 521] on div at bounding box center [200, 520] width 10 height 10
type input "000000"
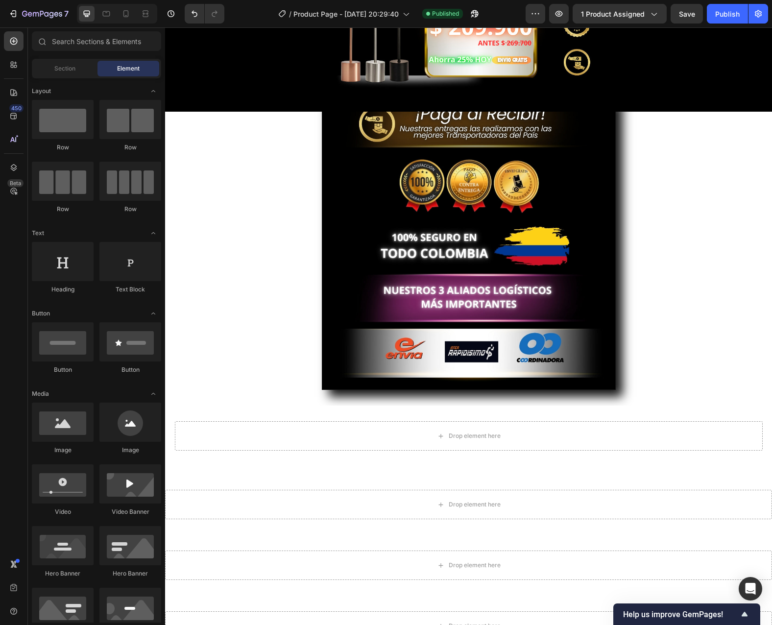
scroll to position [2407, 0]
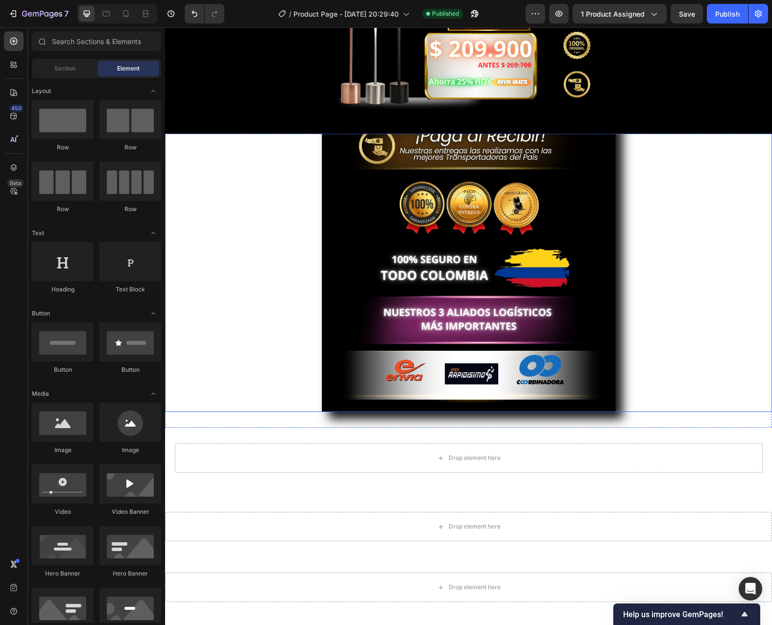
click at [282, 322] on div at bounding box center [468, 265] width 607 height 294
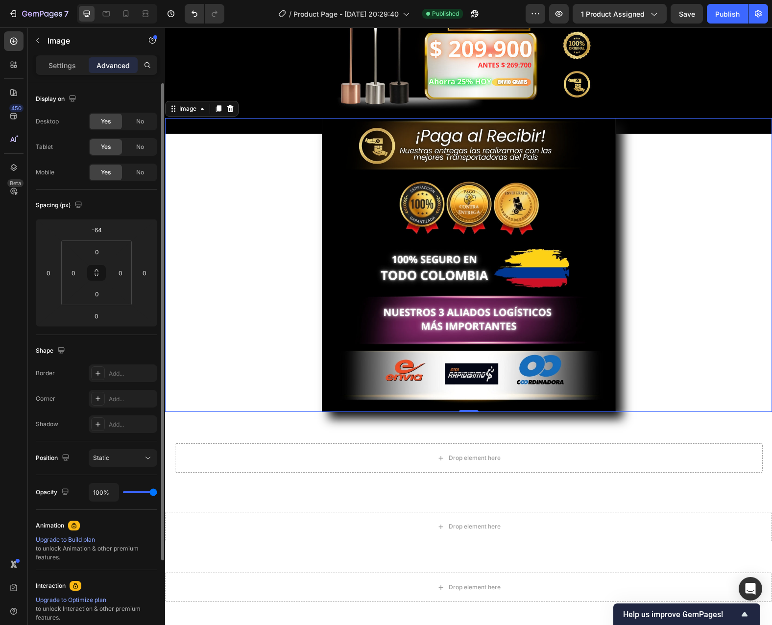
drag, startPoint x: 63, startPoint y: 65, endPoint x: 75, endPoint y: 99, distance: 36.6
click at [62, 65] on p "Settings" at bounding box center [62, 65] width 27 height 10
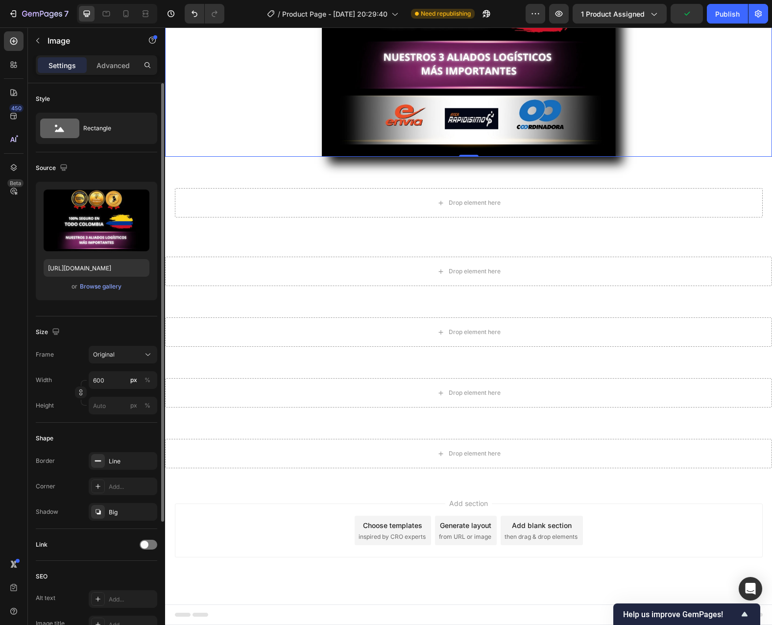
scroll to position [170, 0]
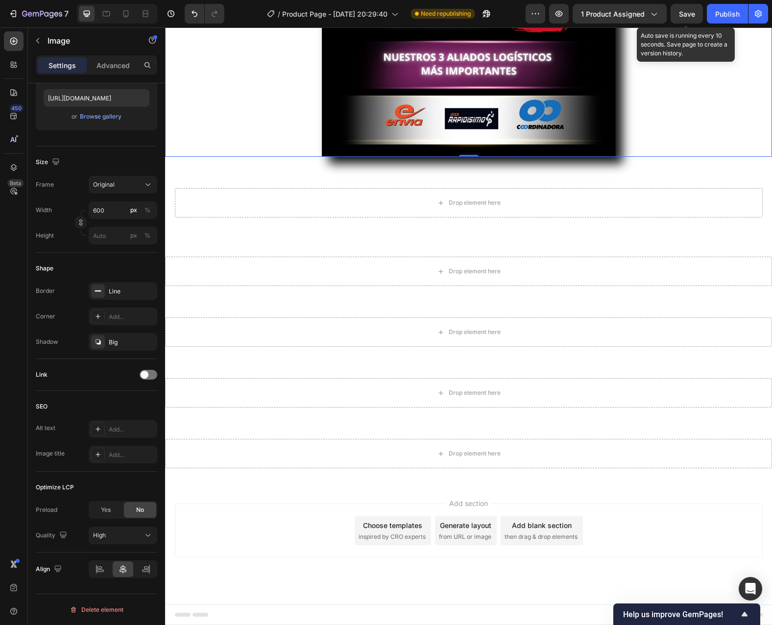
click at [689, 13] on span "Save" at bounding box center [687, 14] width 16 height 8
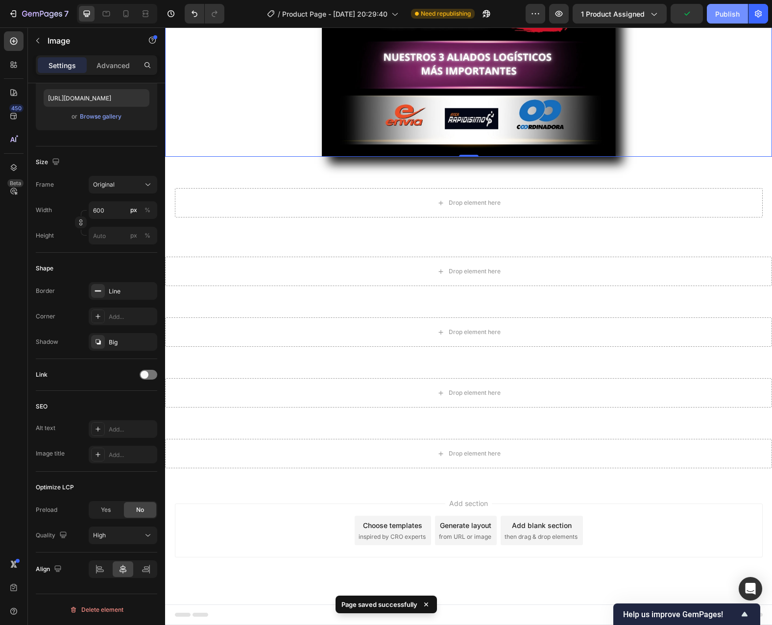
click at [724, 13] on div "Publish" at bounding box center [727, 14] width 25 height 10
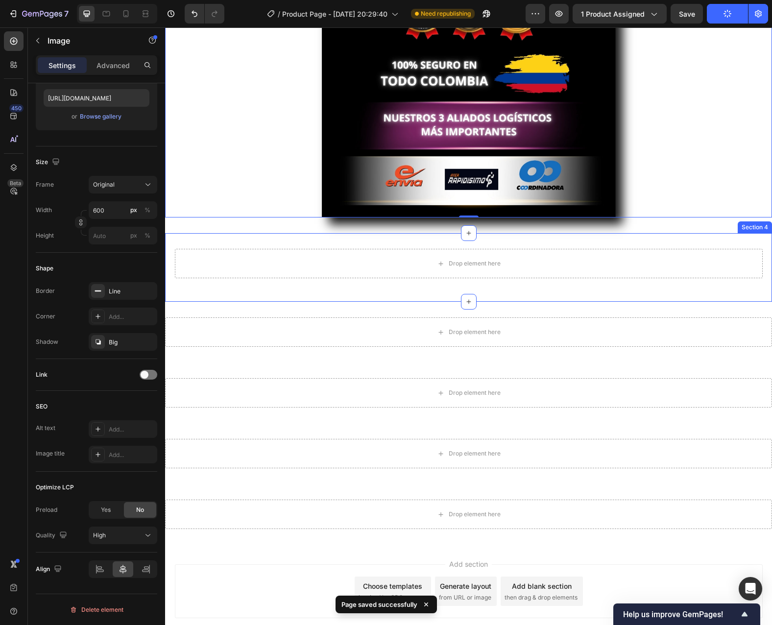
scroll to position [2565, 0]
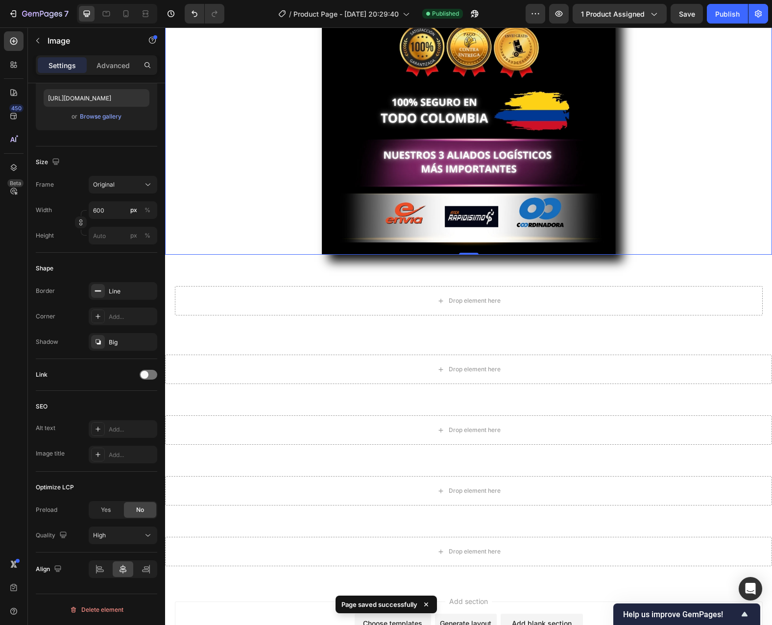
click at [644, 173] on div at bounding box center [468, 108] width 607 height 294
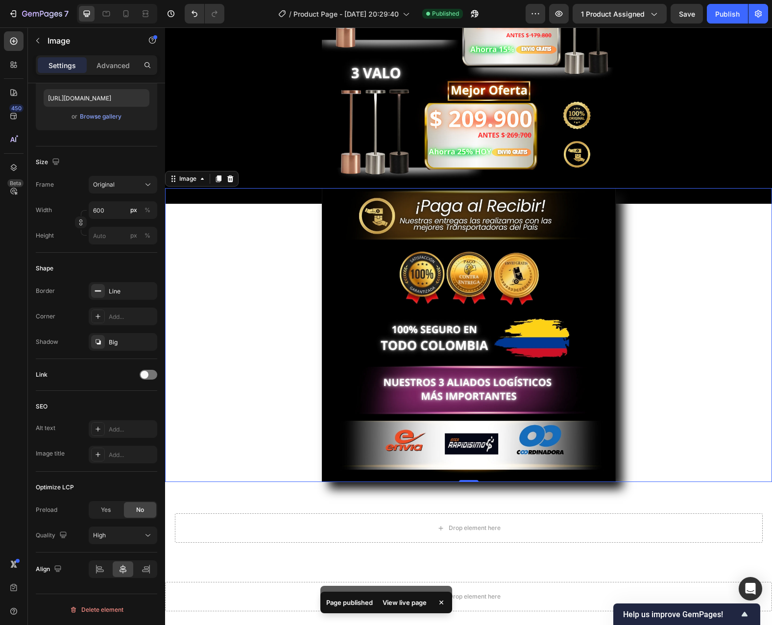
scroll to position [2320, 0]
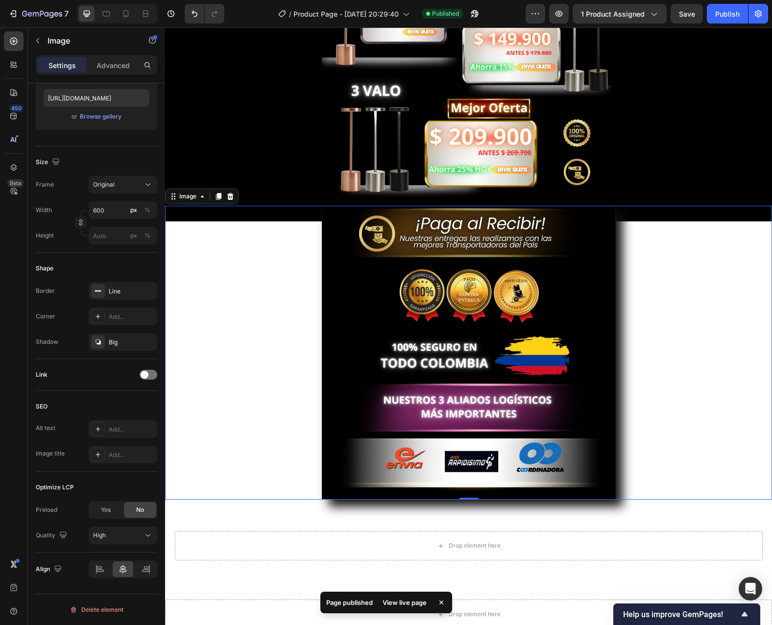
click at [246, 291] on div at bounding box center [468, 353] width 607 height 294
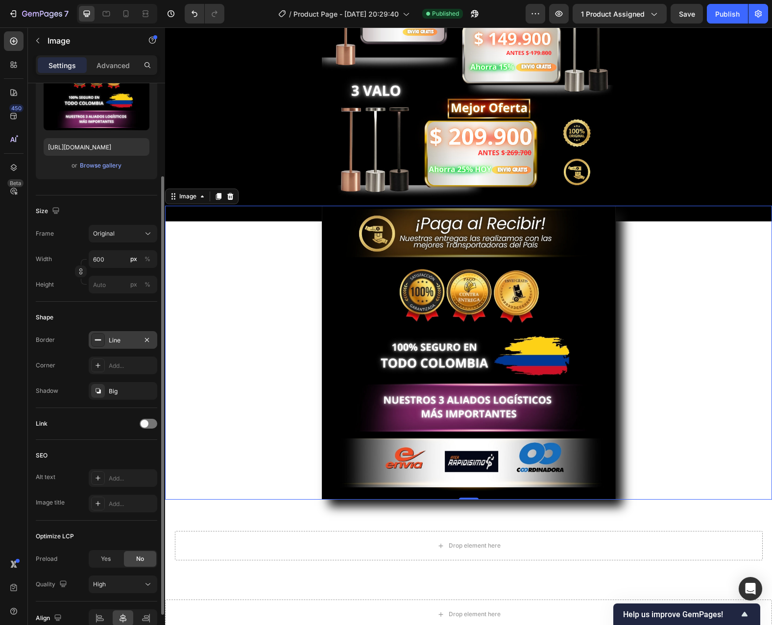
click at [153, 339] on div "Line" at bounding box center [123, 340] width 69 height 18
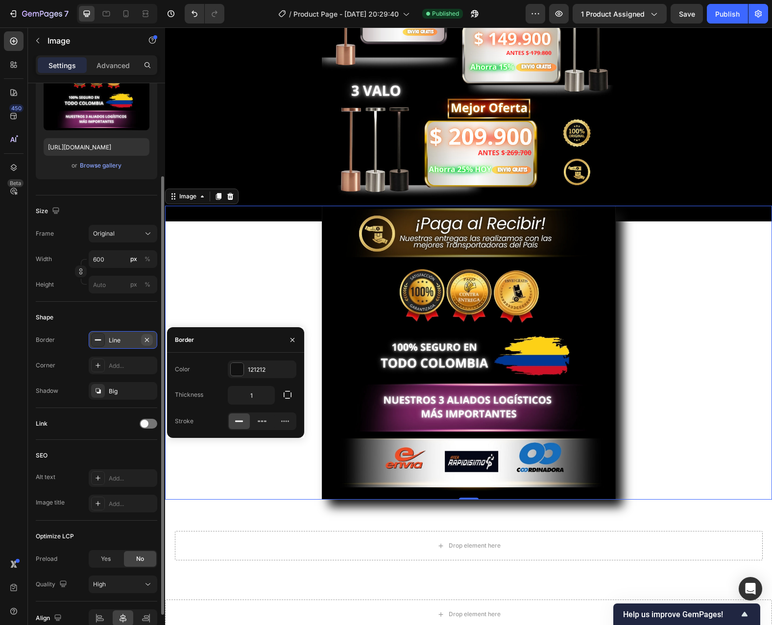
click at [147, 340] on icon "button" at bounding box center [147, 340] width 4 height 4
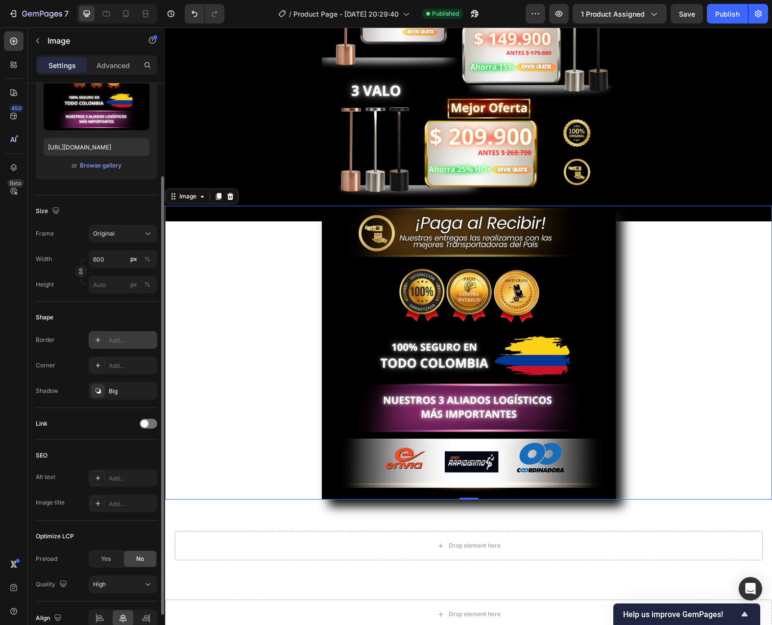
click at [134, 340] on div "Add..." at bounding box center [132, 340] width 46 height 9
type input "1"
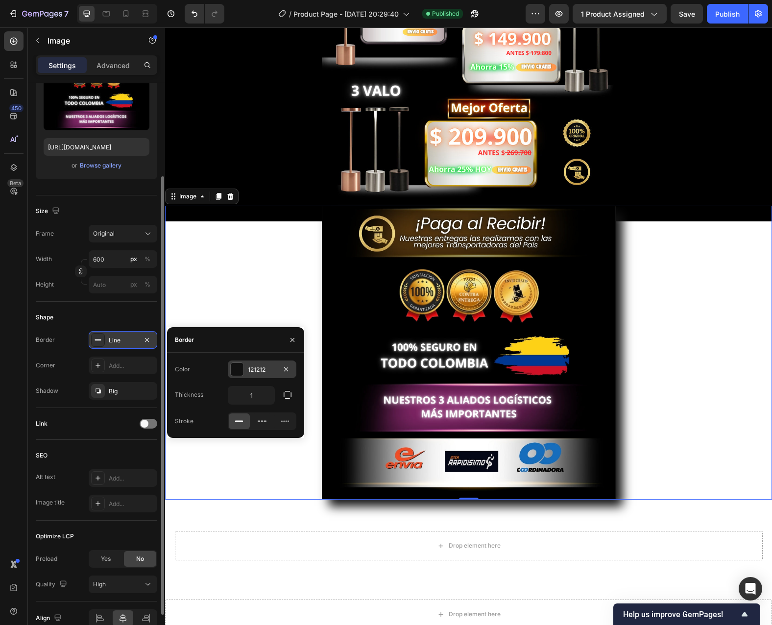
click at [244, 373] on div at bounding box center [237, 370] width 14 height 14
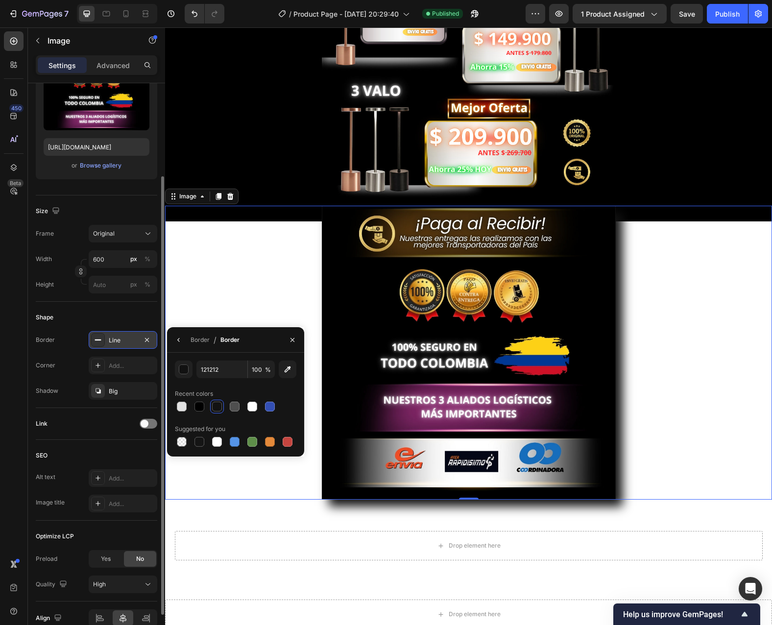
click at [217, 410] on div at bounding box center [217, 407] width 10 height 10
click at [198, 409] on div at bounding box center [200, 407] width 10 height 10
click at [201, 439] on div at bounding box center [200, 442] width 10 height 10
type input "151515"
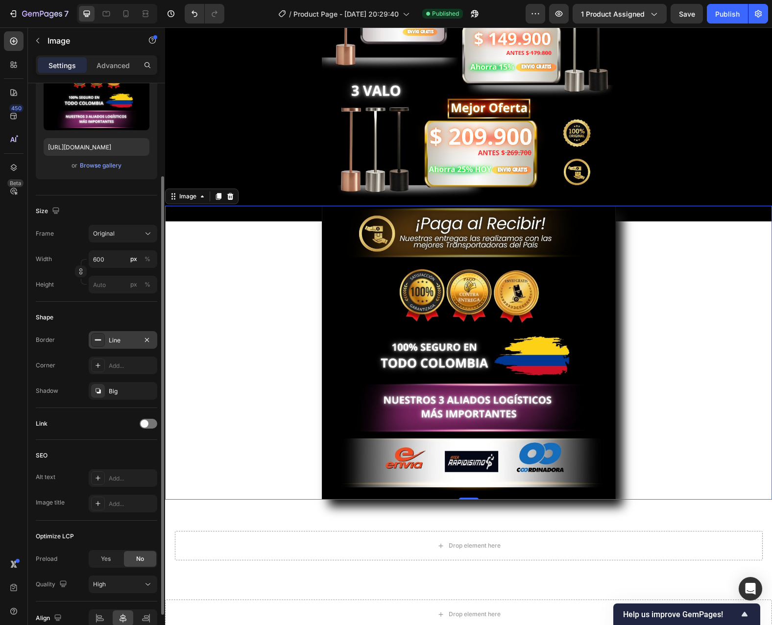
click at [231, 303] on div at bounding box center [468, 353] width 607 height 294
click at [134, 350] on div "Border Line Corner Add... Shadow Big" at bounding box center [97, 365] width 122 height 69
click at [139, 341] on div "Line" at bounding box center [123, 340] width 69 height 18
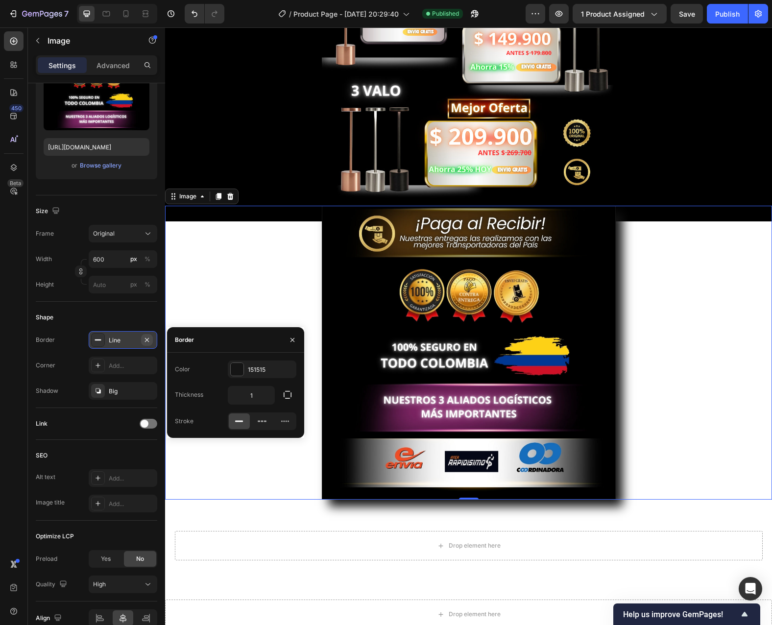
click at [149, 341] on icon "button" at bounding box center [147, 340] width 8 height 8
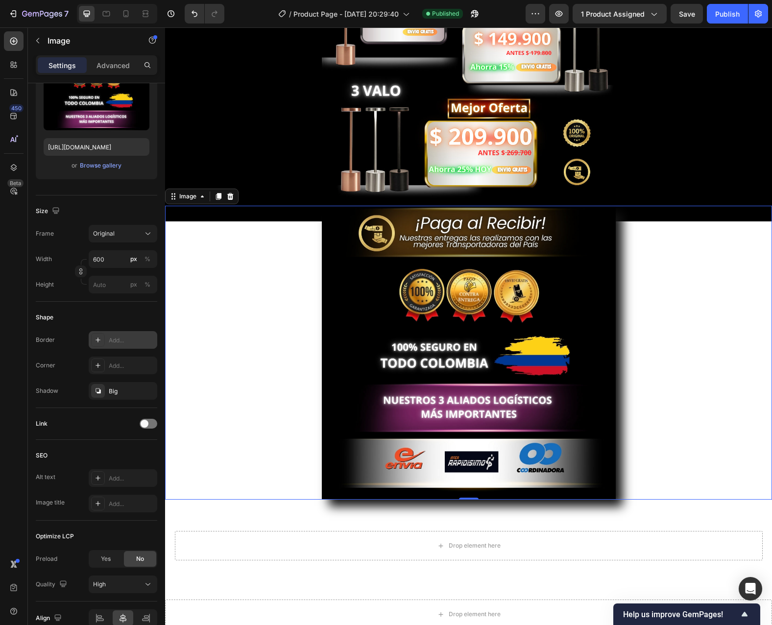
click at [130, 343] on div "Add..." at bounding box center [132, 340] width 46 height 9
type input "1"
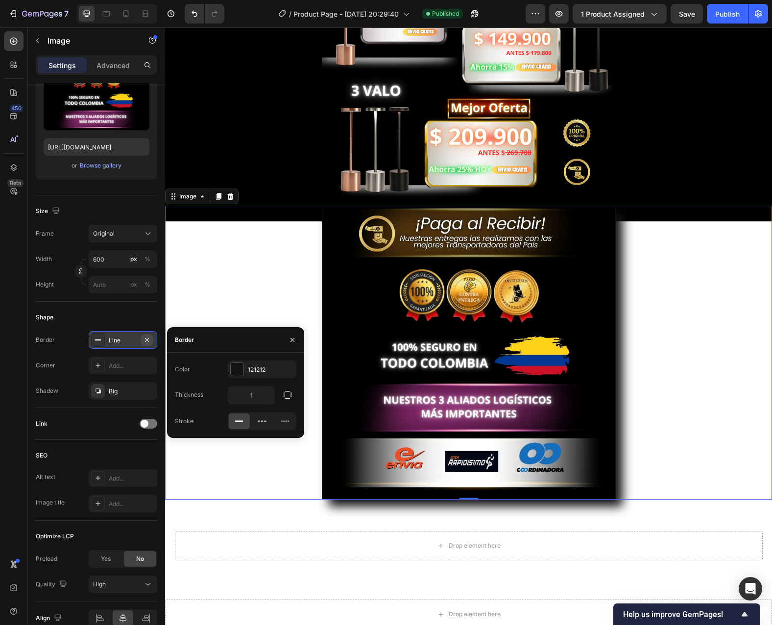
click at [145, 341] on icon "button" at bounding box center [147, 340] width 8 height 8
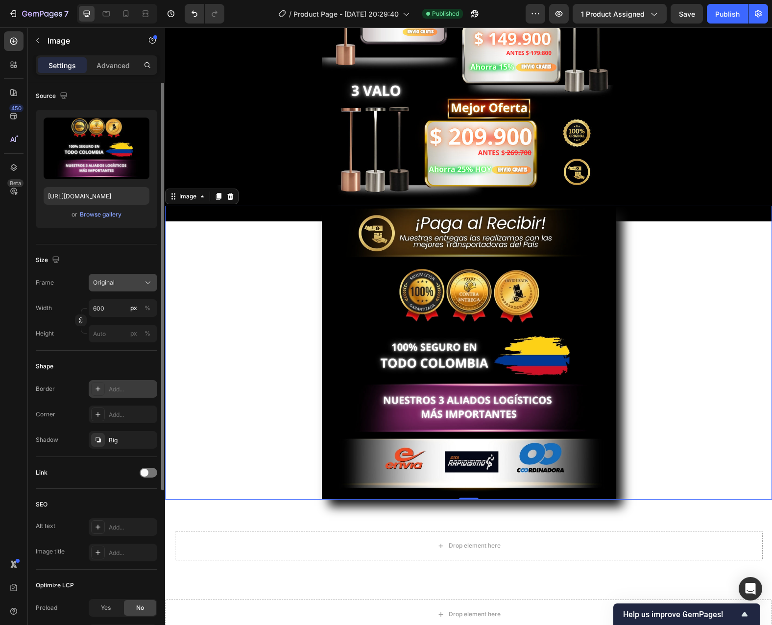
scroll to position [0, 0]
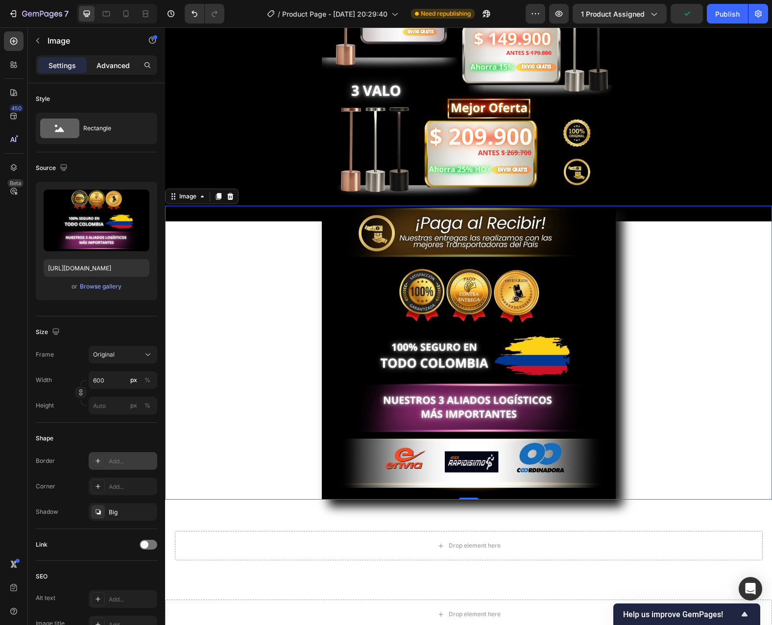
click at [110, 68] on p "Advanced" at bounding box center [113, 65] width 33 height 10
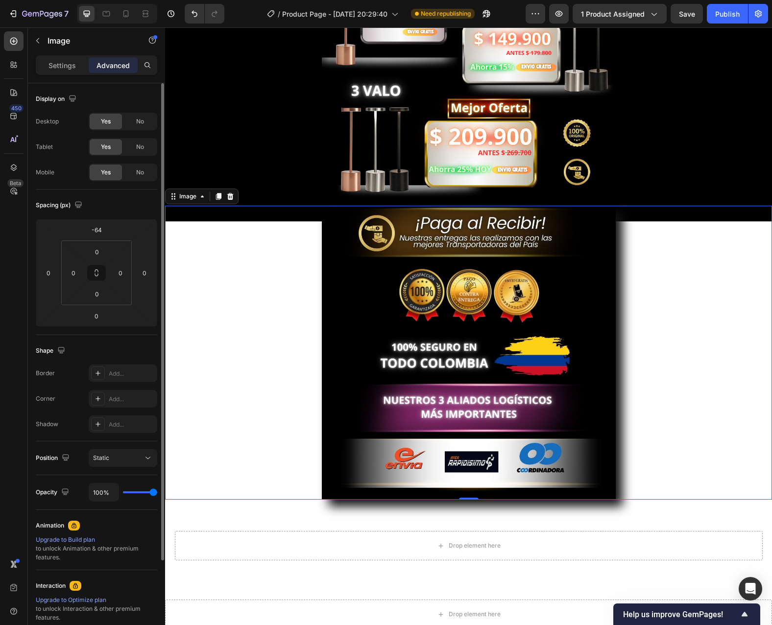
scroll to position [98, 0]
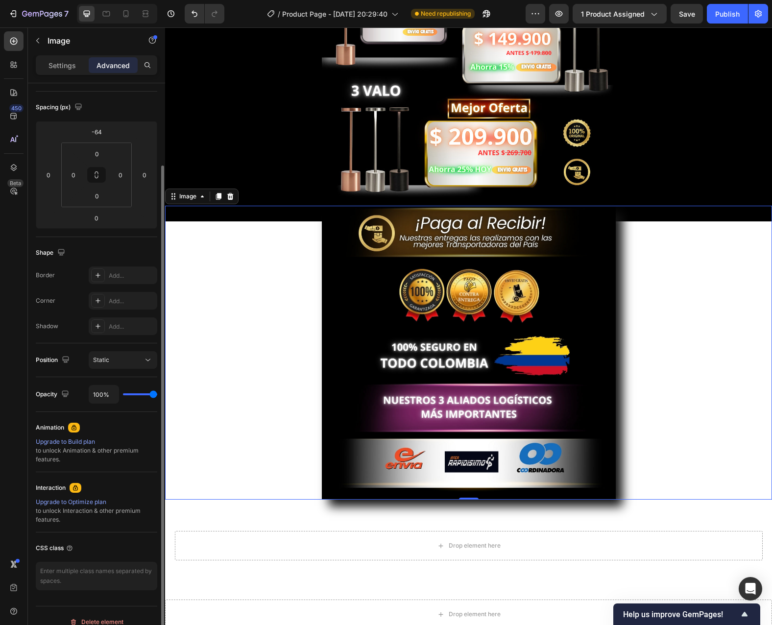
click at [224, 366] on div at bounding box center [468, 353] width 607 height 294
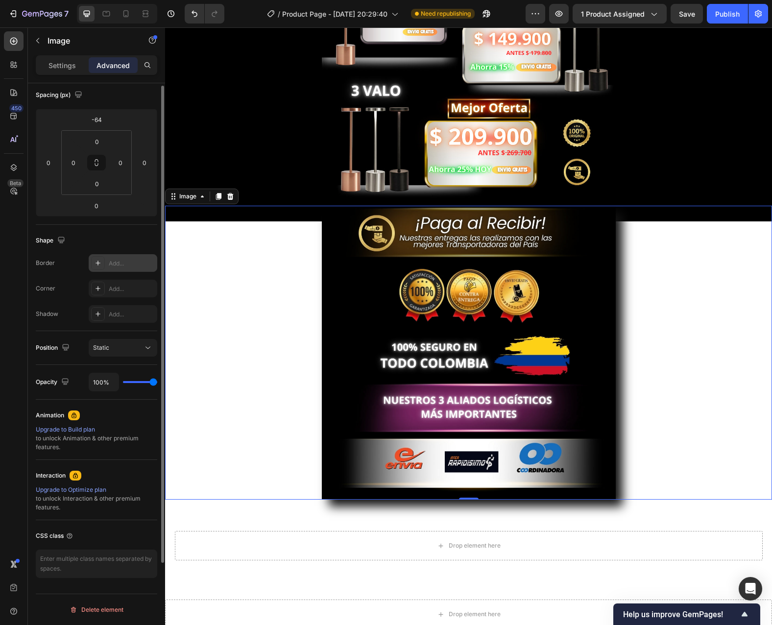
scroll to position [0, 0]
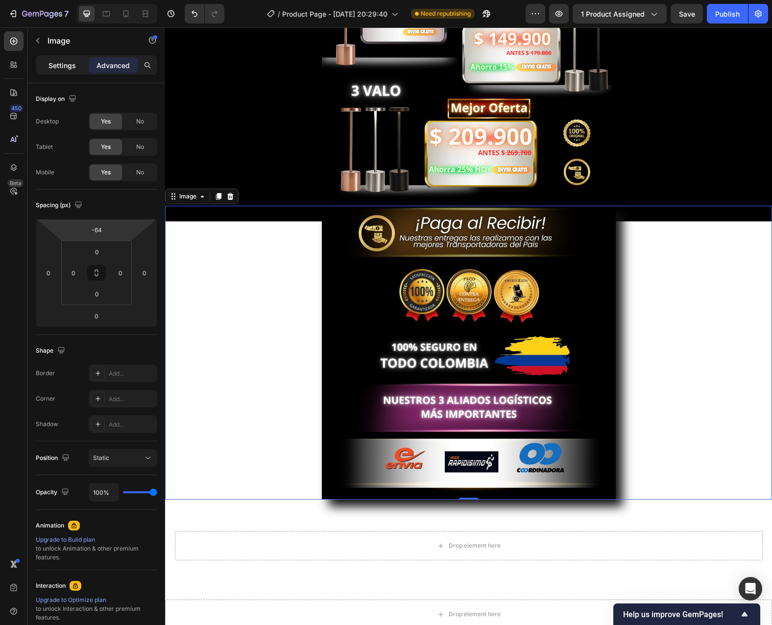
click at [58, 67] on p "Settings" at bounding box center [62, 65] width 27 height 10
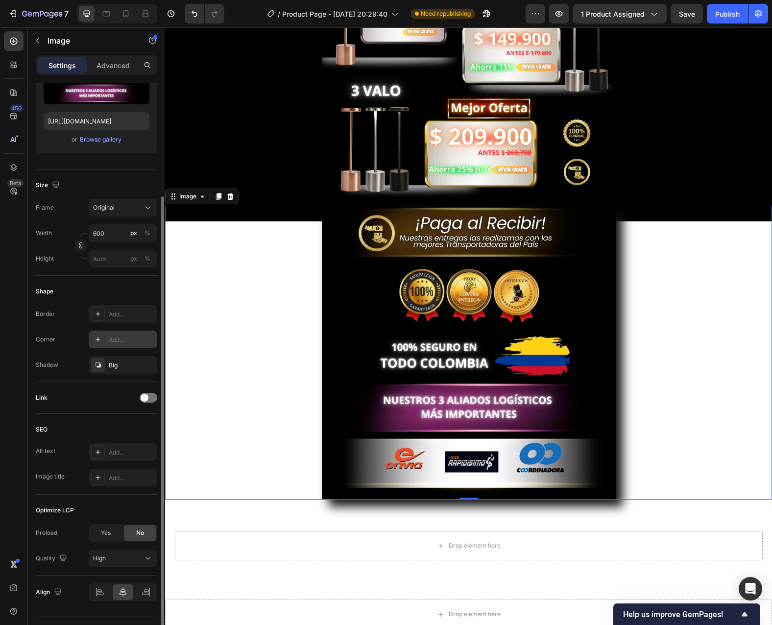
scroll to position [170, 0]
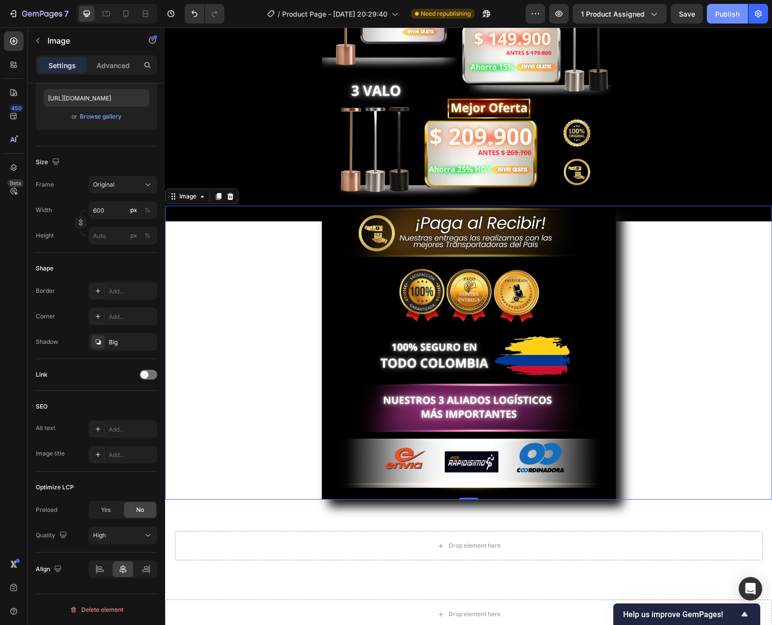
click at [725, 14] on div "Publish" at bounding box center [727, 14] width 25 height 10
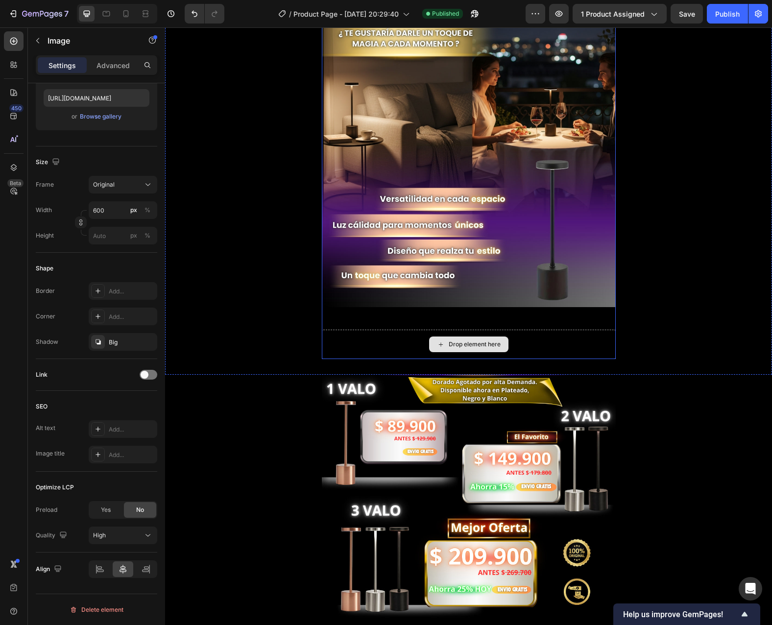
scroll to position [1909, 0]
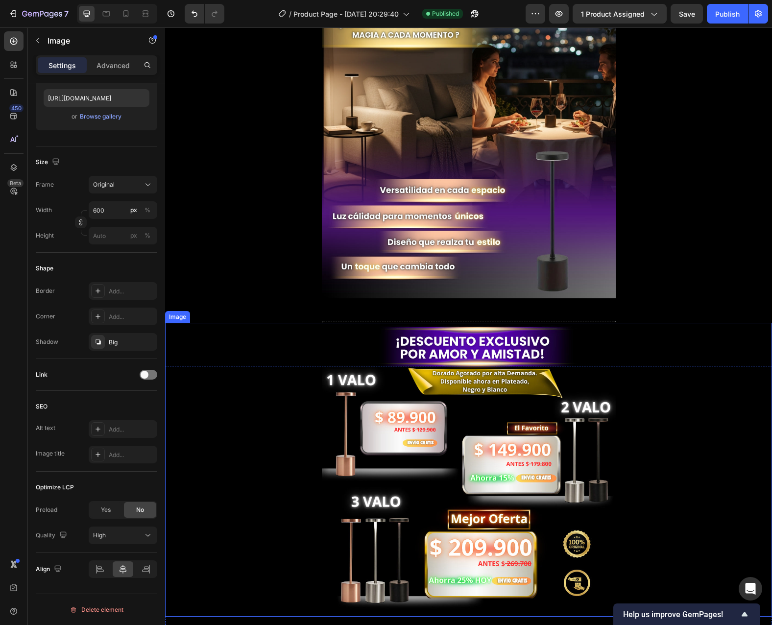
click at [309, 406] on div at bounding box center [468, 470] width 607 height 294
click at [122, 69] on p "Advanced" at bounding box center [113, 65] width 33 height 10
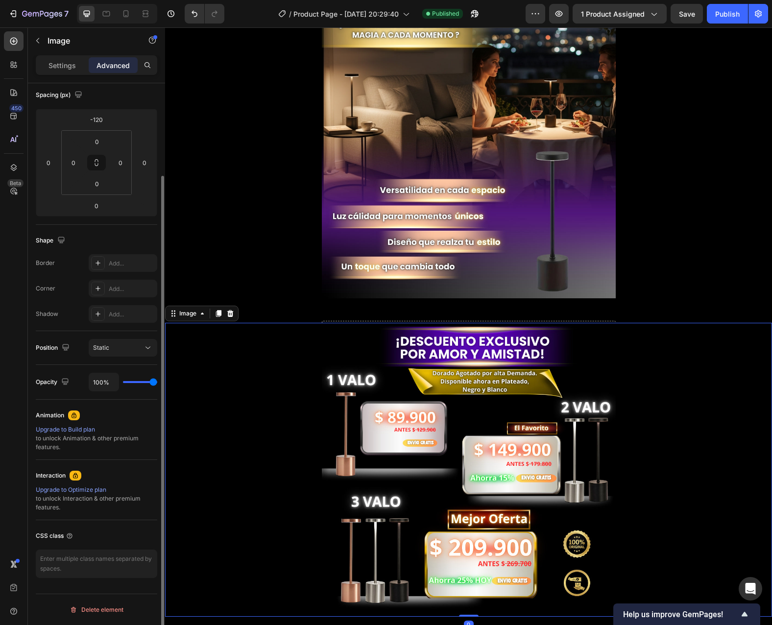
scroll to position [110, 0]
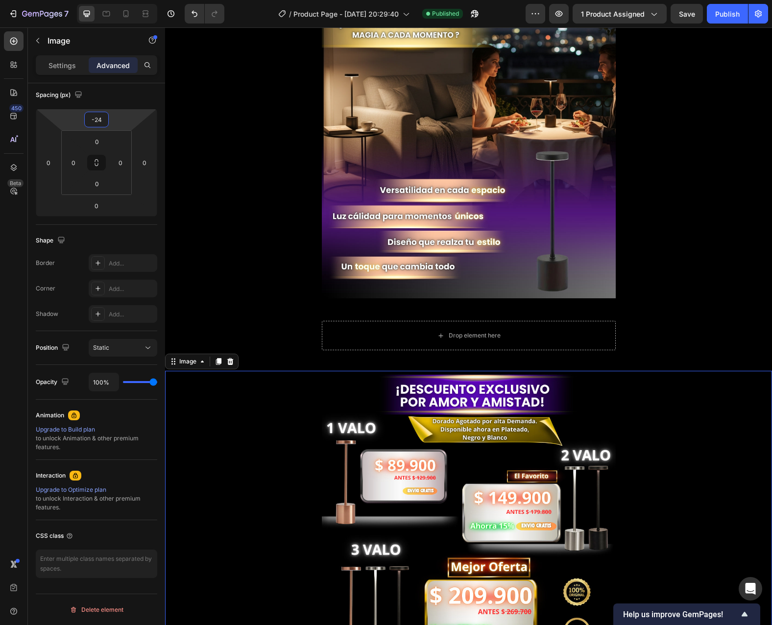
type input "-22"
drag, startPoint x: 115, startPoint y: 123, endPoint x: 114, endPoint y: 99, distance: 24.1
click at [114, 0] on html "7 / Product Page - [DATE] 20:29:40 Published Preview 1 product assigned Save Pu…" at bounding box center [386, 0] width 772 height 0
click at [538, 336] on div "Drop element here" at bounding box center [469, 335] width 294 height 29
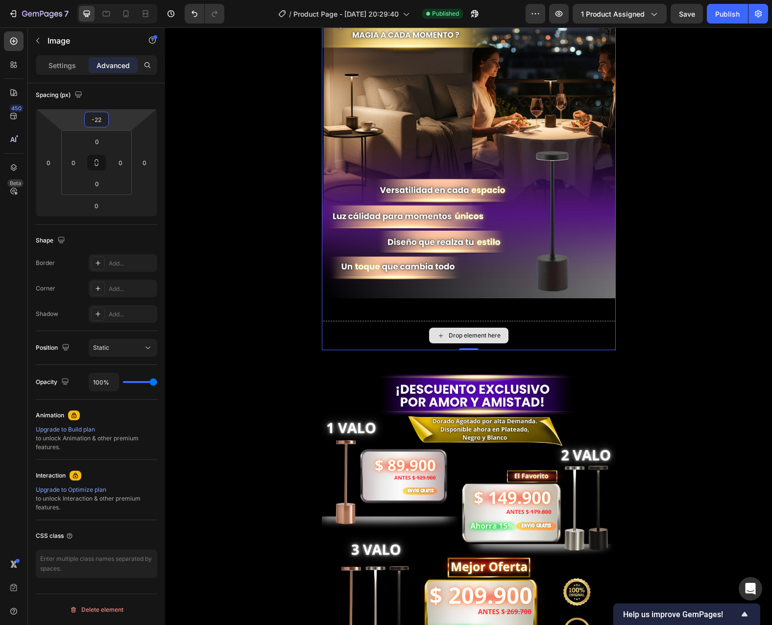
scroll to position [0, 0]
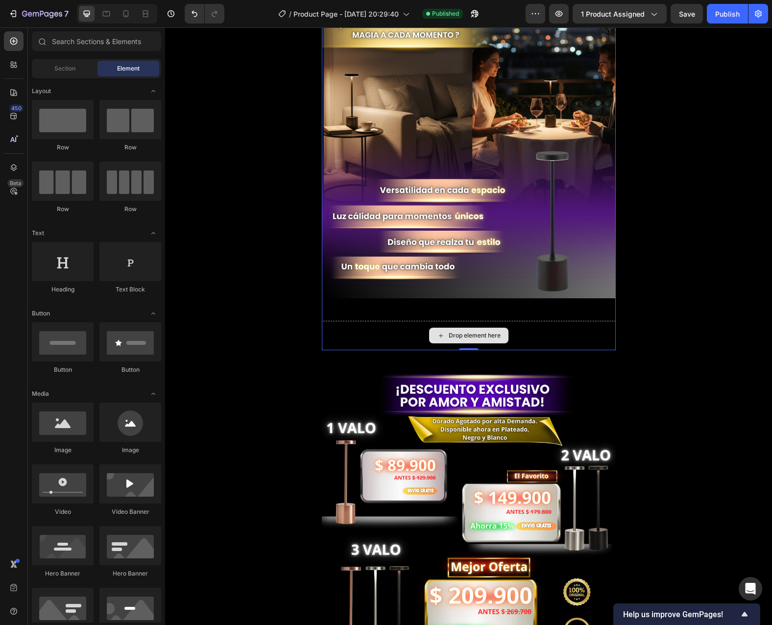
click at [471, 336] on div "Drop element here" at bounding box center [475, 336] width 52 height 8
click at [536, 341] on div "Drop element here" at bounding box center [469, 335] width 294 height 29
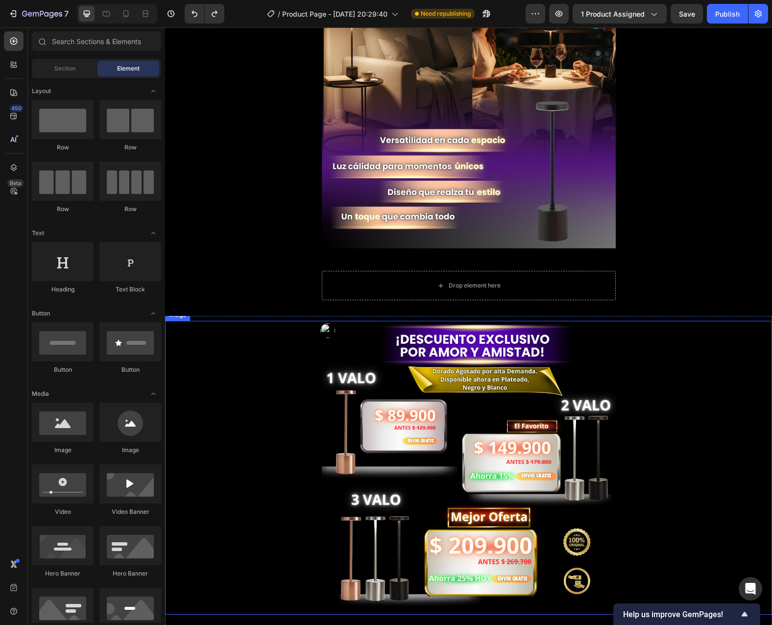
scroll to position [1960, 0]
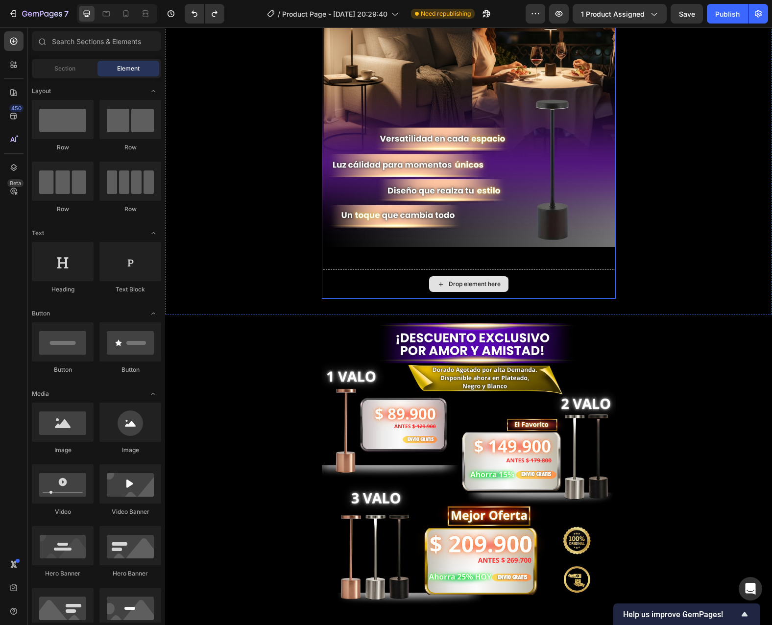
click at [573, 283] on div "Drop element here" at bounding box center [469, 284] width 294 height 29
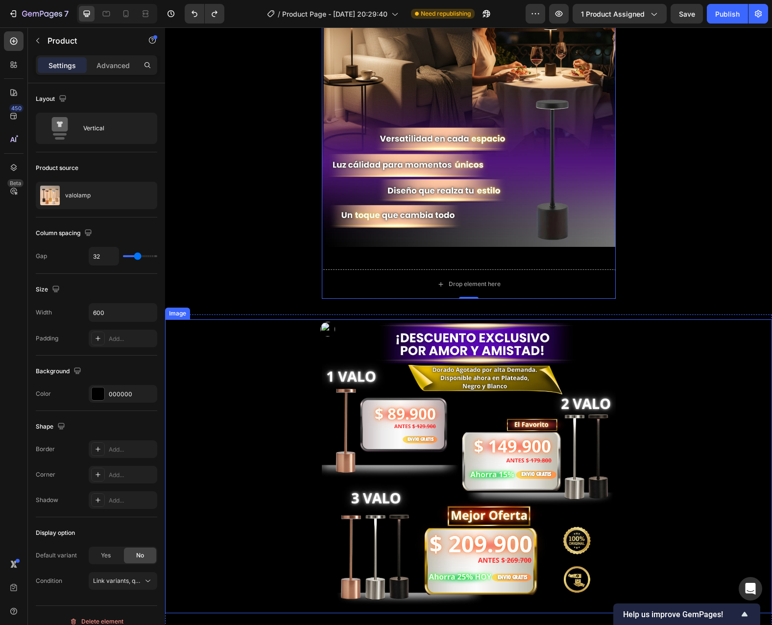
click at [605, 348] on img at bounding box center [469, 466] width 294 height 294
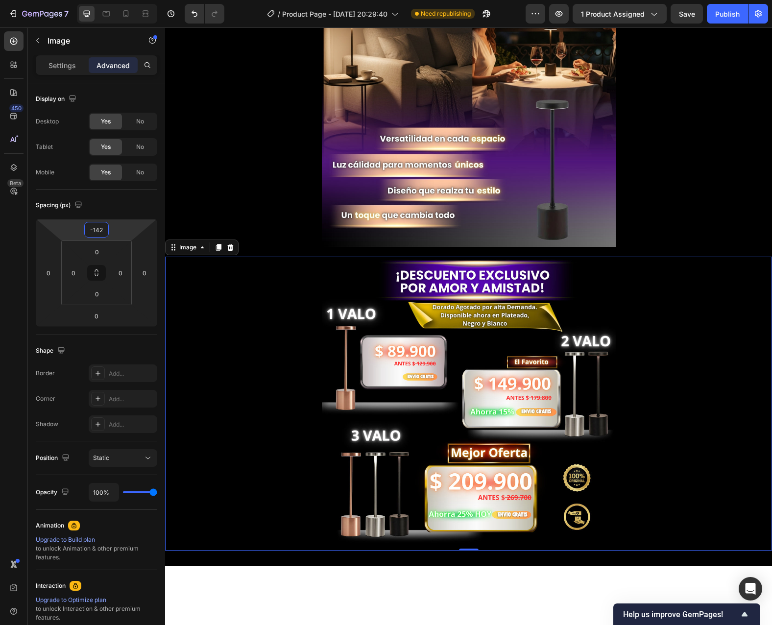
type input "-140"
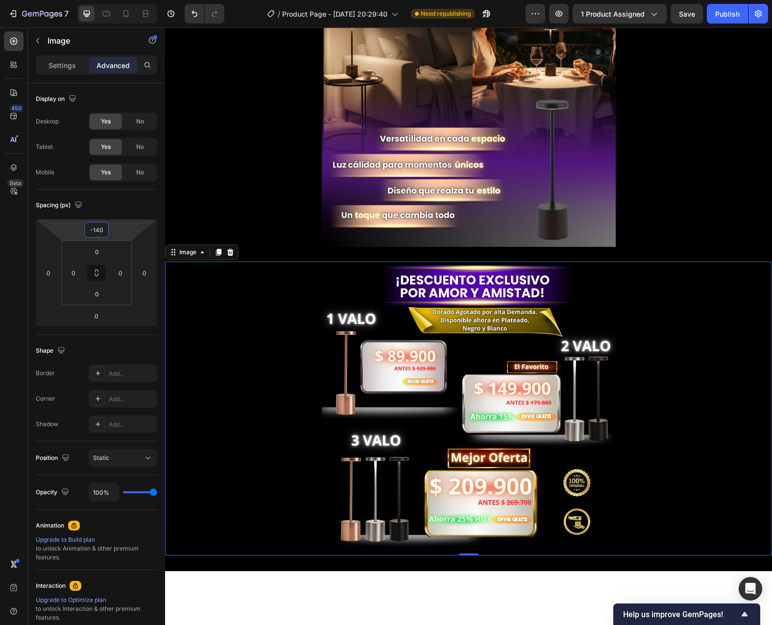
drag, startPoint x: 117, startPoint y: 232, endPoint x: 149, endPoint y: 261, distance: 43.4
click at [149, 0] on html "7 / Product Page - [DATE] 20:29:40 Need republishing Preview 1 product assigned…" at bounding box center [386, 0] width 772 height 0
click at [691, 17] on span "Save" at bounding box center [687, 14] width 16 height 8
click at [719, 18] on div "Publish" at bounding box center [727, 14] width 25 height 10
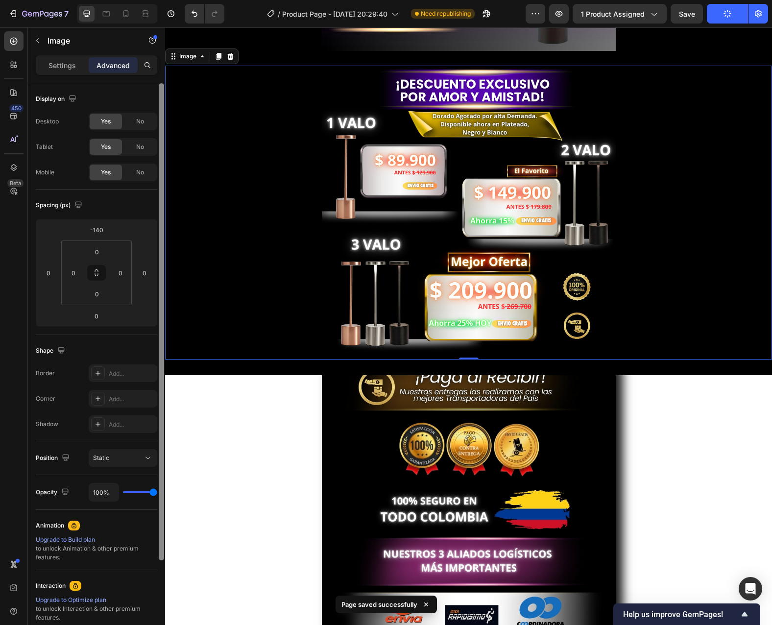
scroll to position [49, 0]
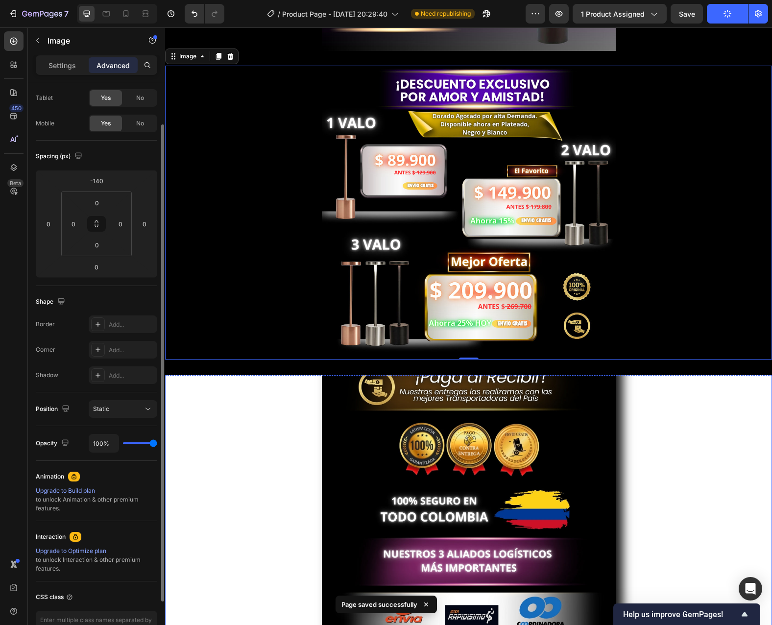
drag, startPoint x: 253, startPoint y: 513, endPoint x: 263, endPoint y: 520, distance: 12.3
click at [256, 515] on div at bounding box center [468, 507] width 607 height 294
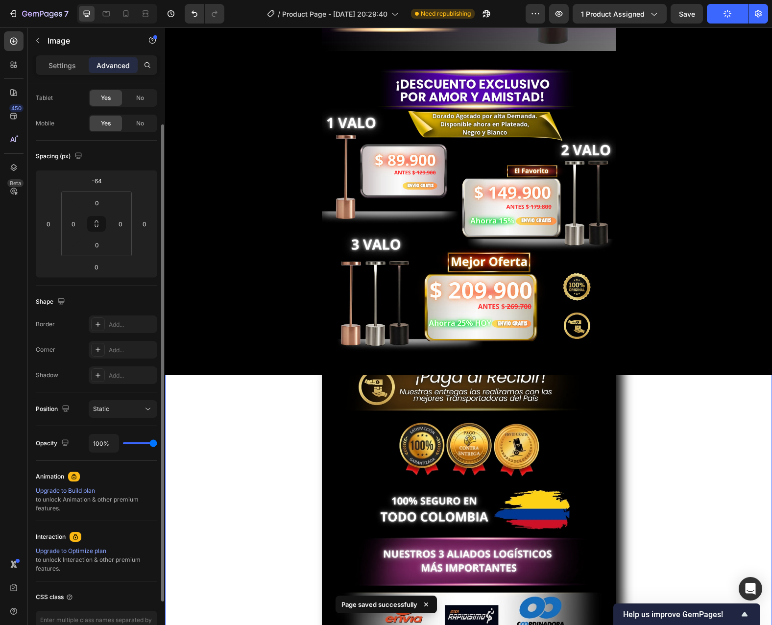
click at [246, 470] on div at bounding box center [468, 507] width 607 height 294
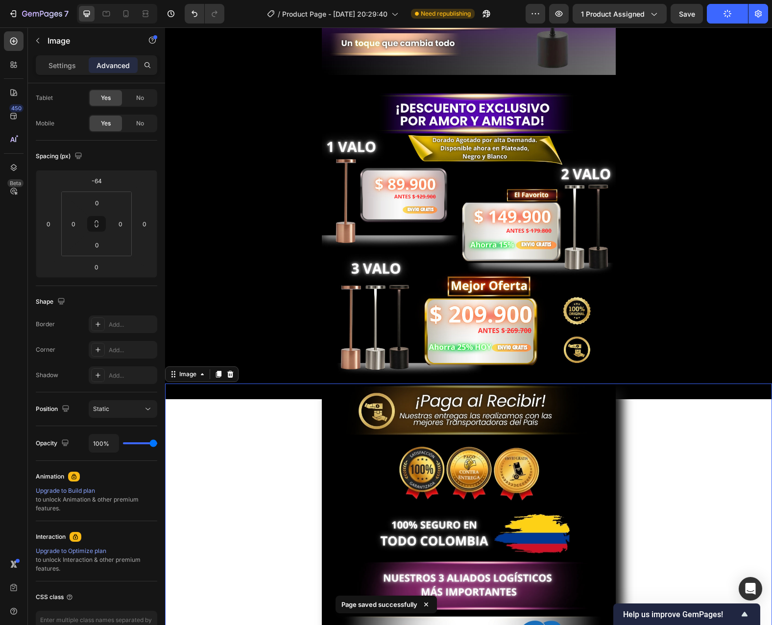
scroll to position [2009, 0]
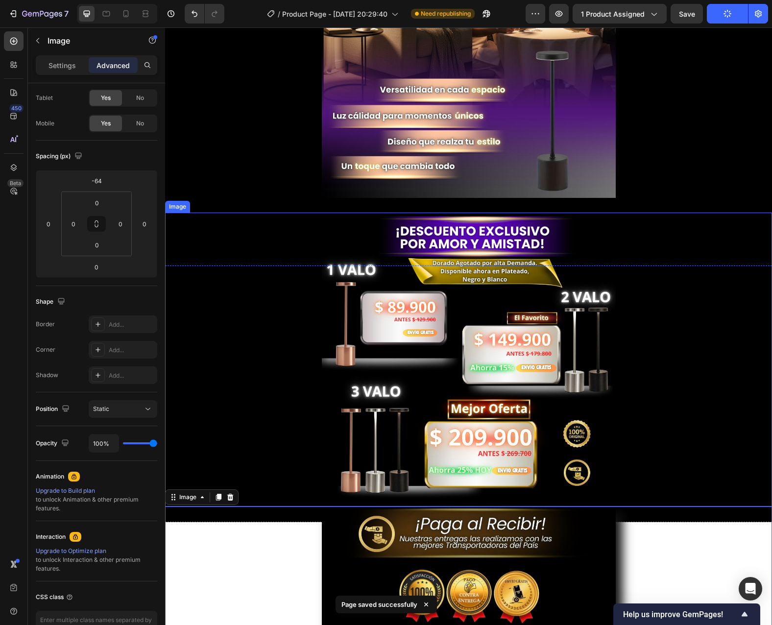
click at [245, 456] on div at bounding box center [468, 360] width 607 height 294
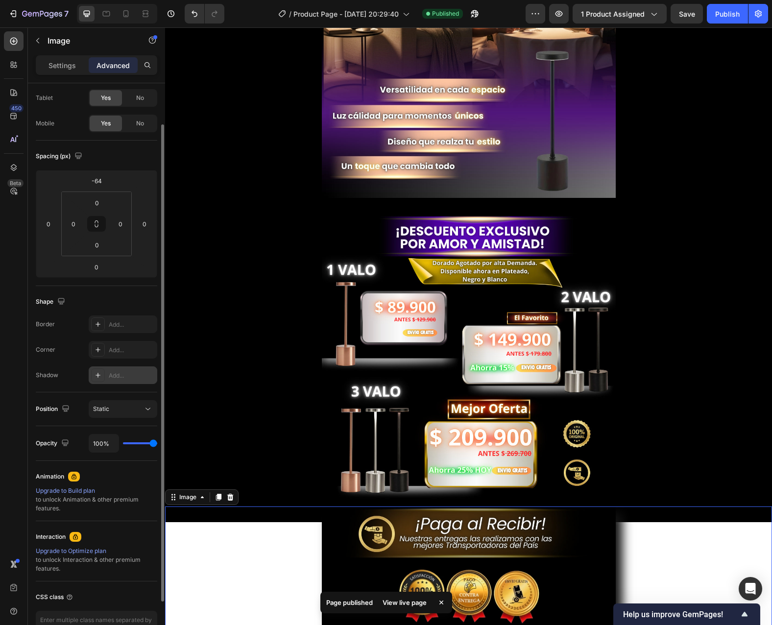
click at [123, 379] on div "Add..." at bounding box center [132, 375] width 46 height 9
click at [131, 347] on div "Add..." at bounding box center [132, 350] width 46 height 9
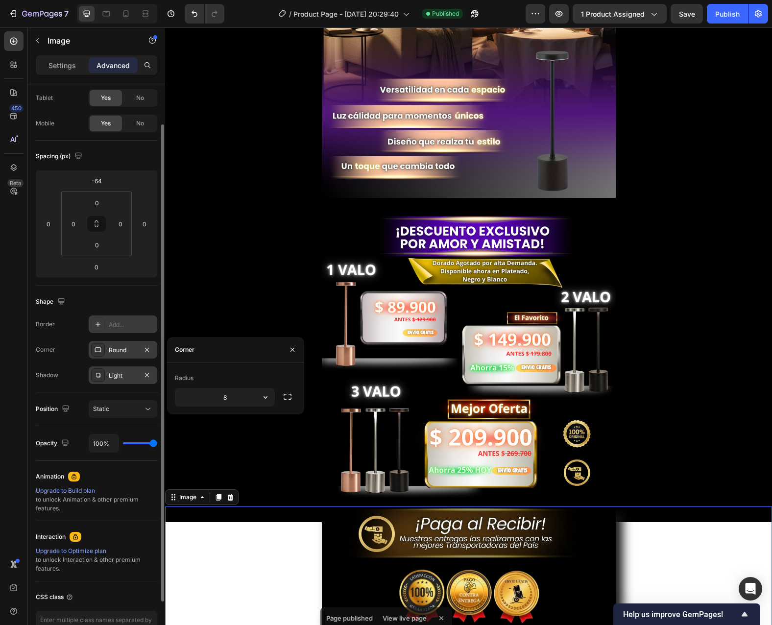
click at [123, 326] on div "Add..." at bounding box center [132, 324] width 46 height 9
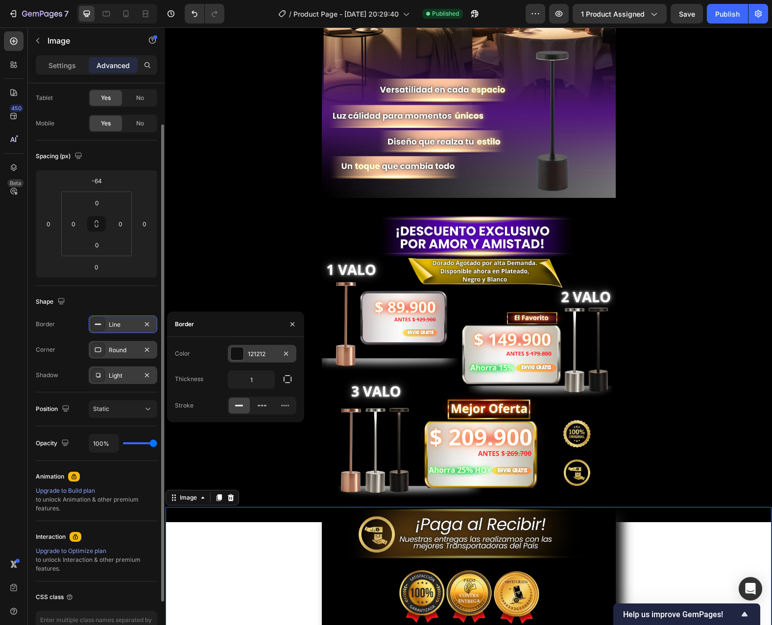
click at [240, 355] on div at bounding box center [237, 353] width 13 height 13
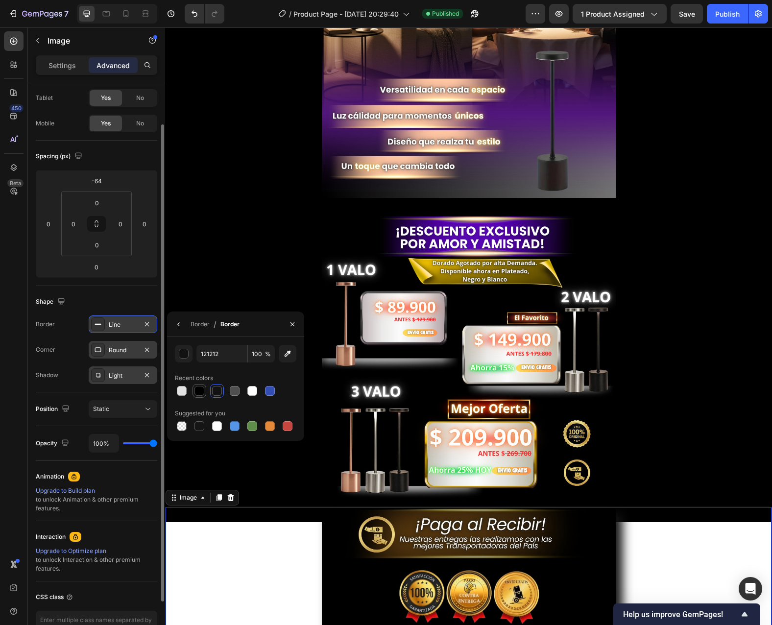
click at [200, 394] on div at bounding box center [200, 391] width 10 height 10
click at [200, 428] on div at bounding box center [200, 426] width 10 height 10
click at [198, 389] on div at bounding box center [200, 391] width 10 height 10
type input "000000"
click at [126, 326] on div "Line" at bounding box center [123, 324] width 28 height 9
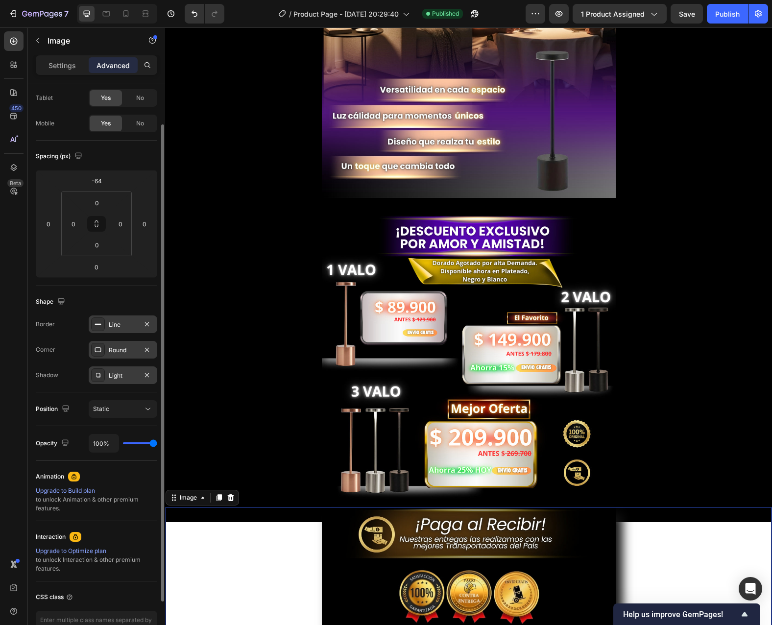
click at [126, 326] on div "Line" at bounding box center [123, 324] width 28 height 9
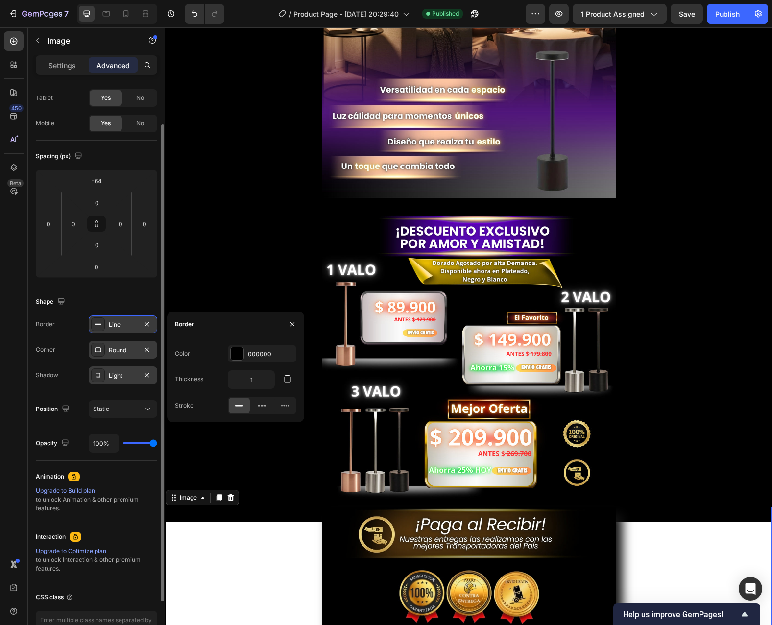
click at [126, 326] on div "Line" at bounding box center [123, 324] width 28 height 9
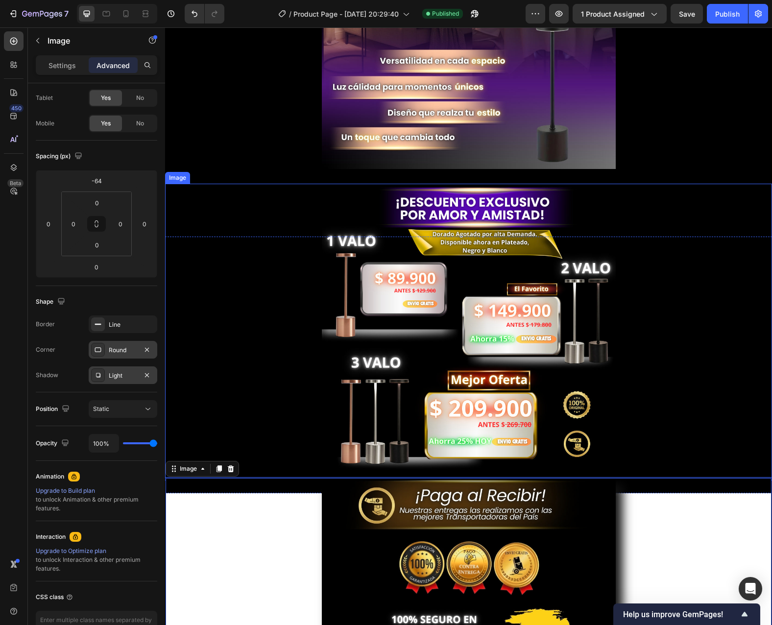
scroll to position [2205, 0]
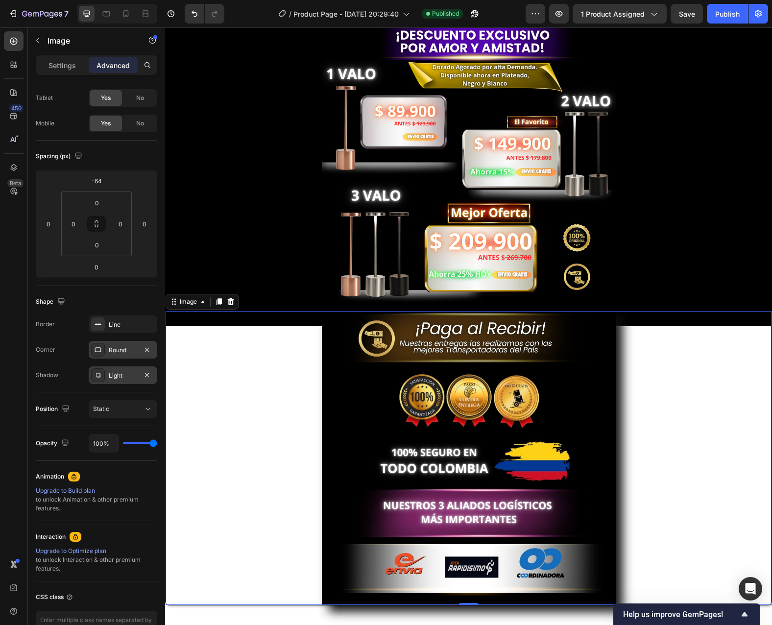
click at [237, 454] on div at bounding box center [469, 458] width 606 height 294
click at [238, 454] on div at bounding box center [469, 458] width 606 height 294
click at [67, 68] on p "Settings" at bounding box center [62, 65] width 27 height 10
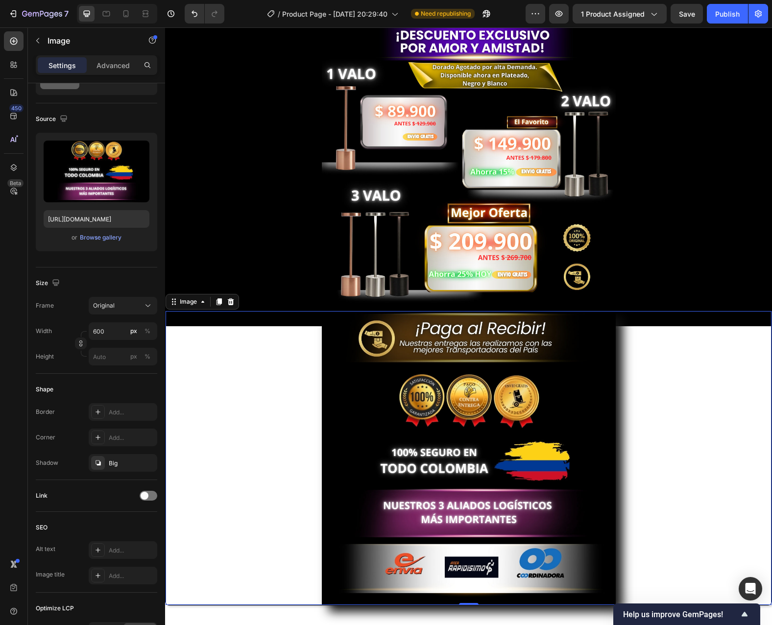
click at [226, 407] on div at bounding box center [469, 458] width 606 height 294
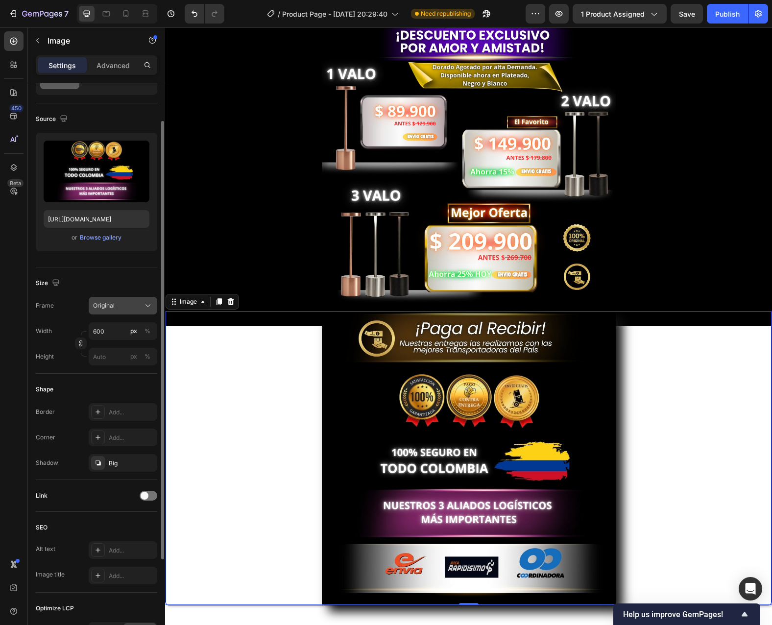
click at [135, 306] on div "Original" at bounding box center [117, 305] width 48 height 9
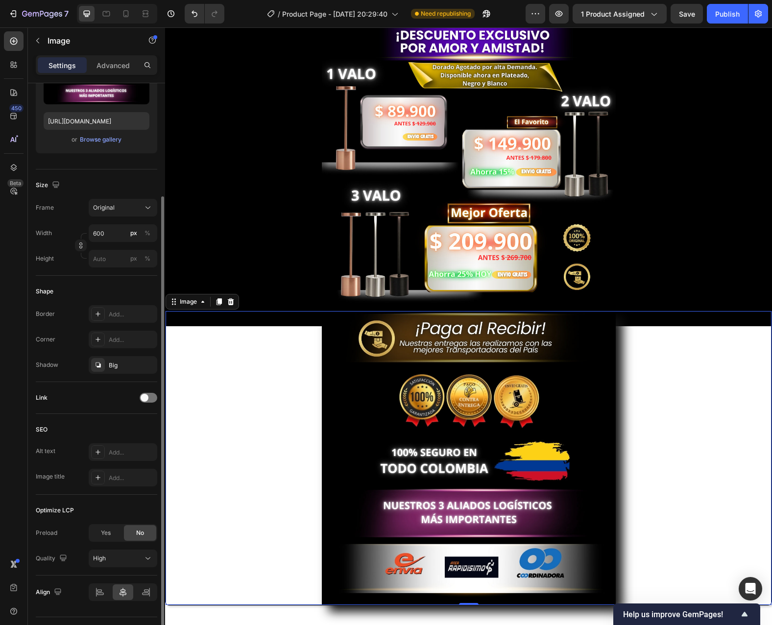
click at [138, 303] on div "Shape Border Add... Corner Add... Shadow Big" at bounding box center [97, 329] width 122 height 106
click at [139, 314] on div "Add..." at bounding box center [132, 314] width 46 height 9
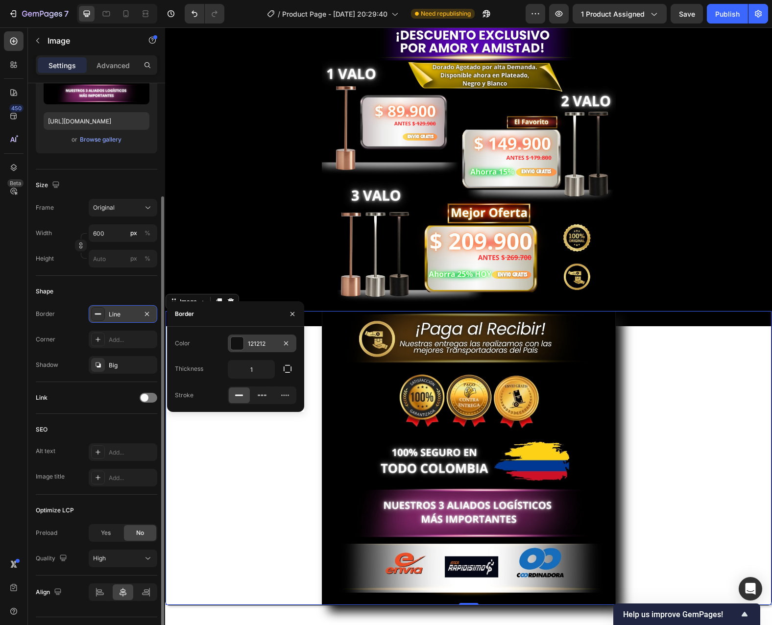
click at [241, 344] on div at bounding box center [237, 343] width 13 height 13
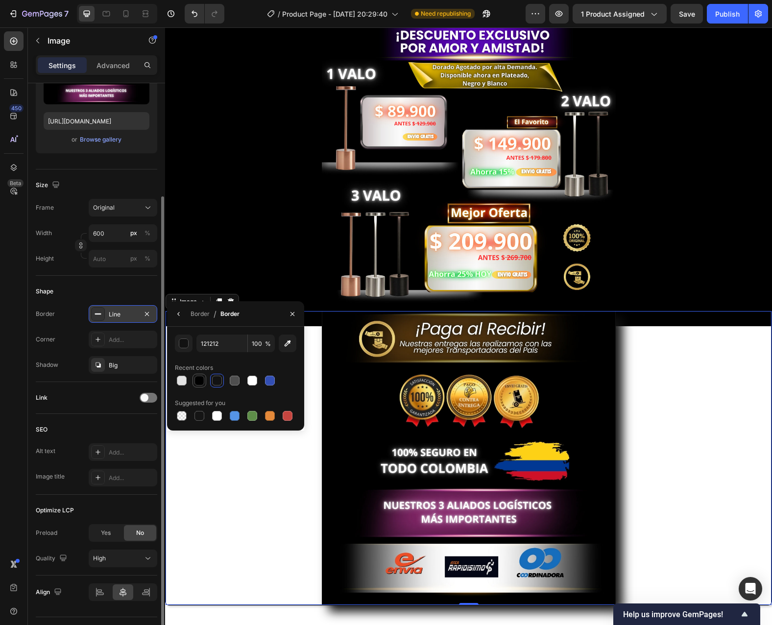
click at [202, 385] on div at bounding box center [200, 381] width 10 height 10
drag, startPoint x: 241, startPoint y: 382, endPoint x: 253, endPoint y: 395, distance: 18.0
click at [243, 384] on div at bounding box center [236, 381] width 122 height 14
click at [250, 417] on div at bounding box center [252, 416] width 10 height 10
click at [250, 381] on div at bounding box center [252, 381] width 10 height 10
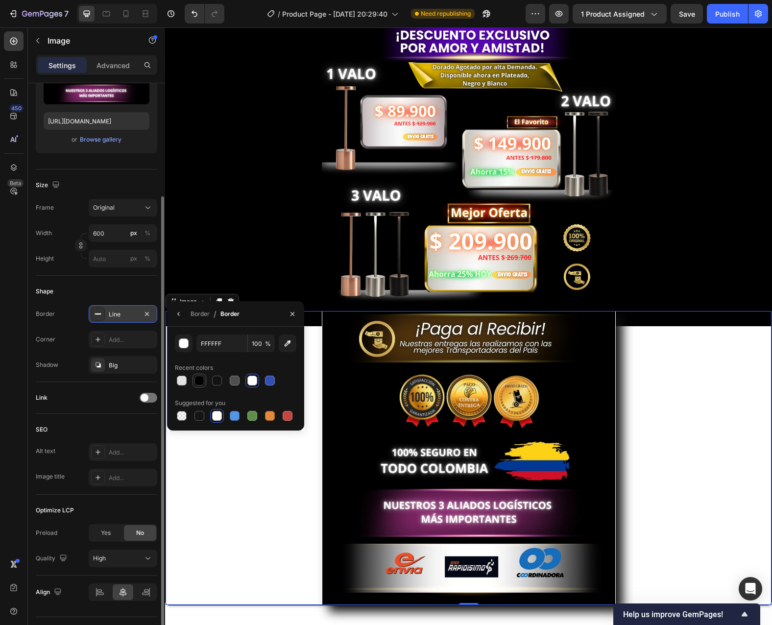
click at [201, 379] on div at bounding box center [200, 381] width 10 height 10
type input "000000"
click at [147, 312] on icon "button" at bounding box center [147, 314] width 8 height 8
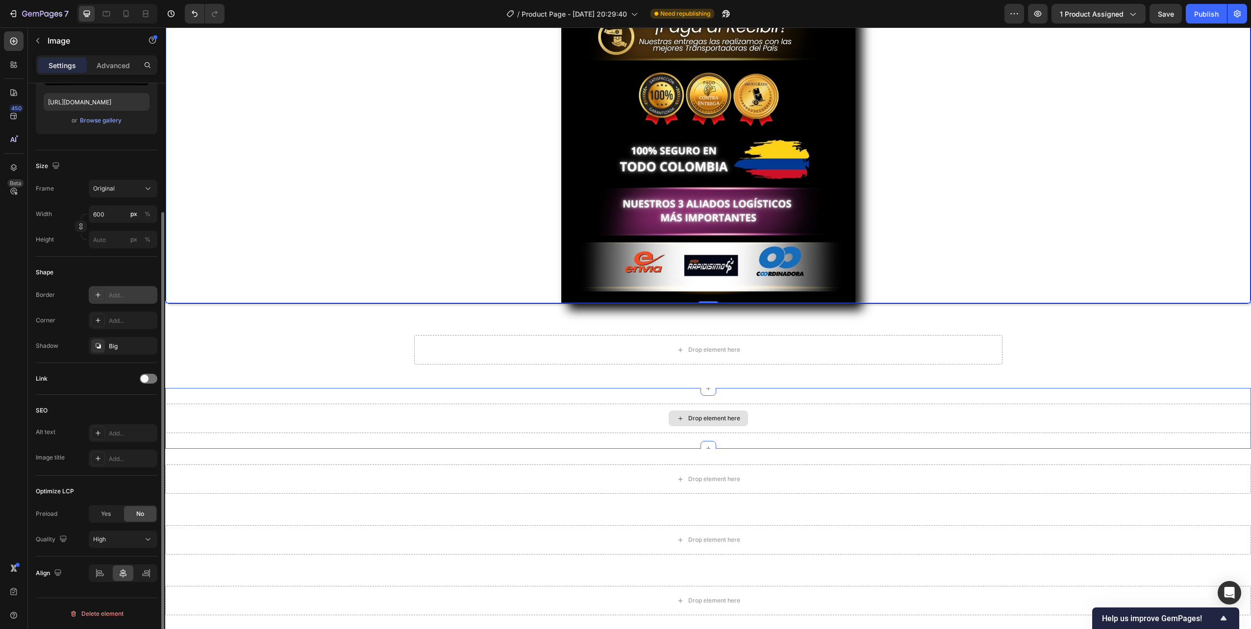
scroll to position [2650, 0]
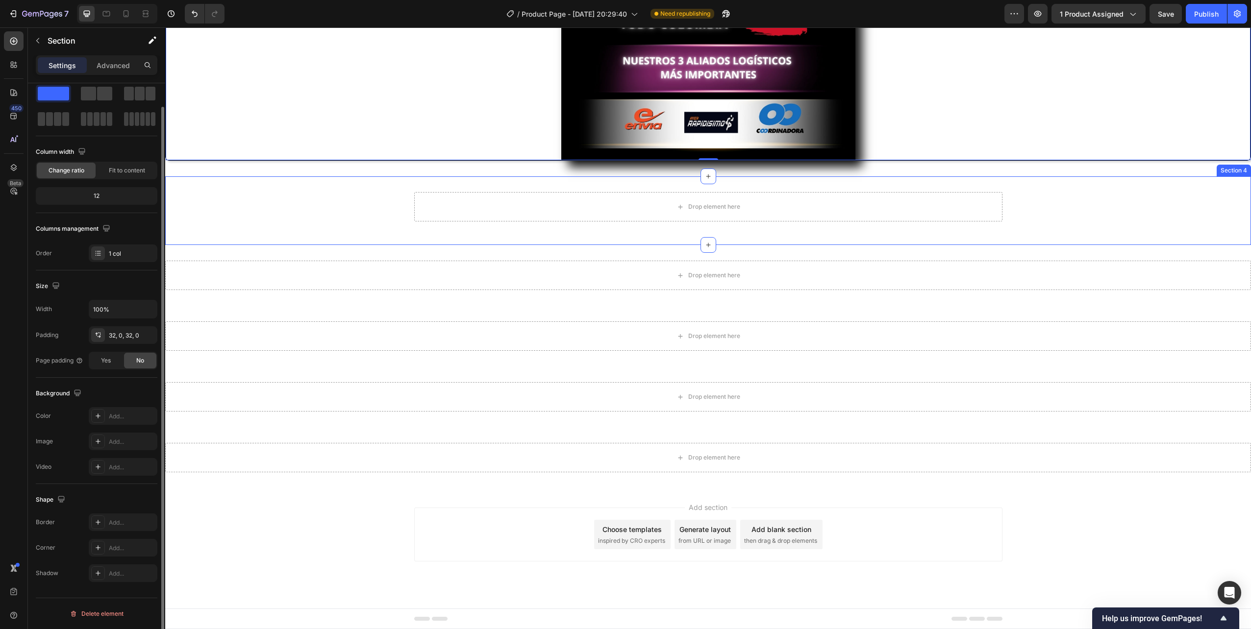
click at [772, 194] on div "Drop element here Row" at bounding box center [707, 210] width 1085 height 37
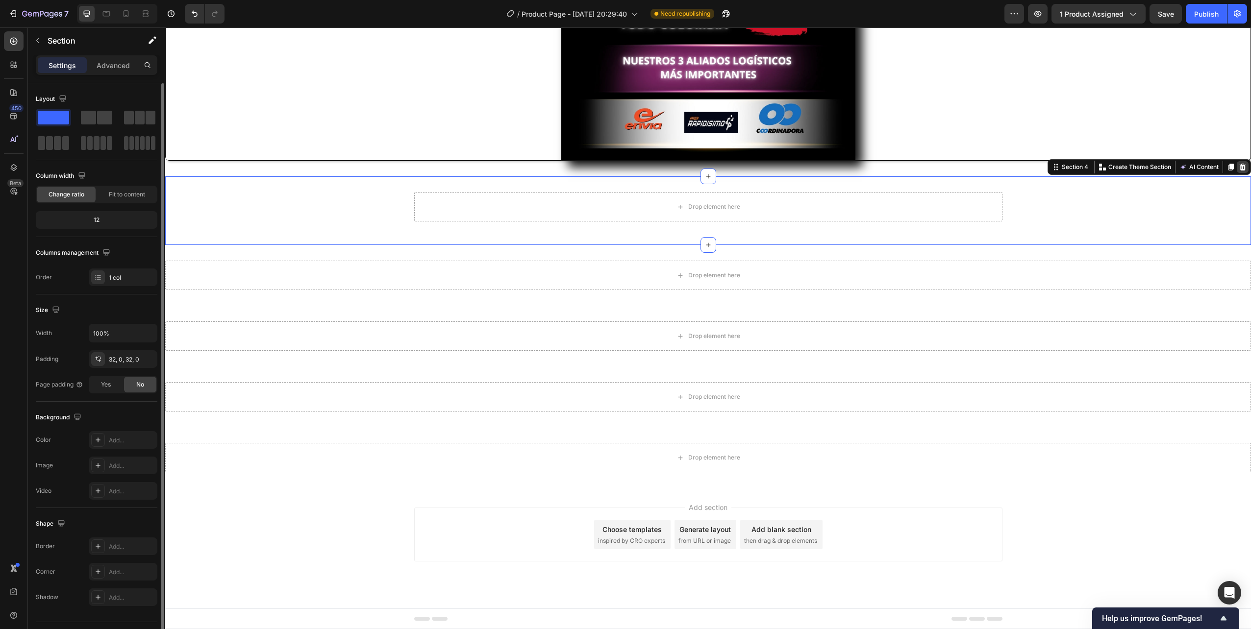
click at [772, 165] on icon at bounding box center [1242, 167] width 6 height 7
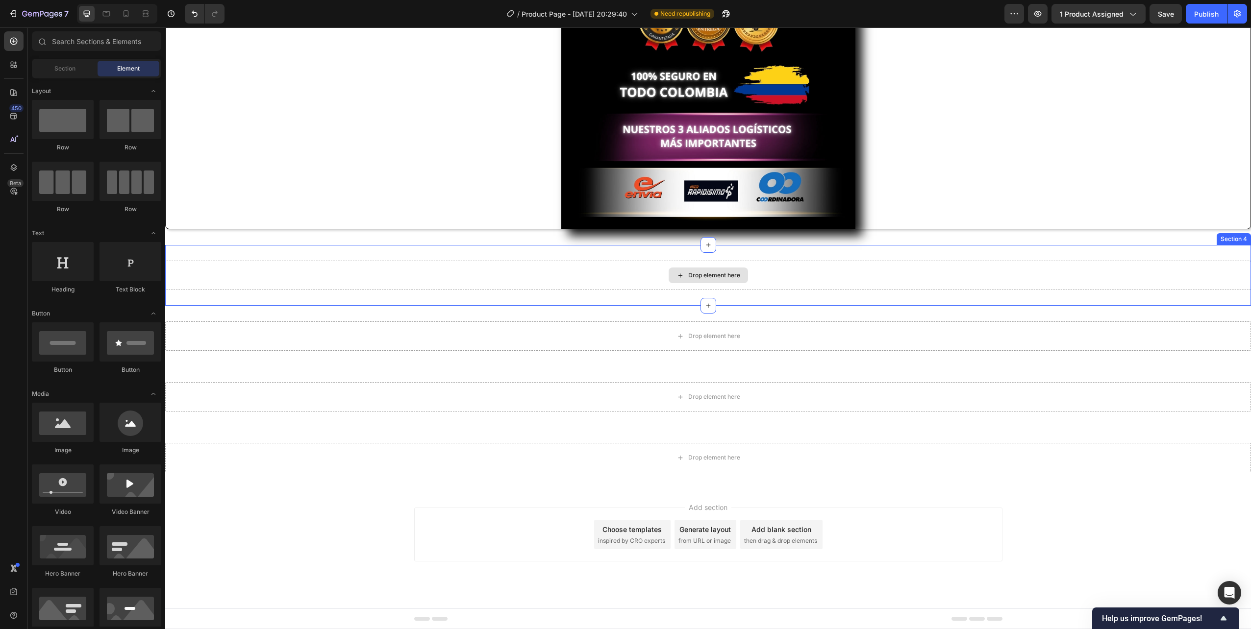
click at [772, 264] on div "Drop element here" at bounding box center [707, 275] width 1085 height 29
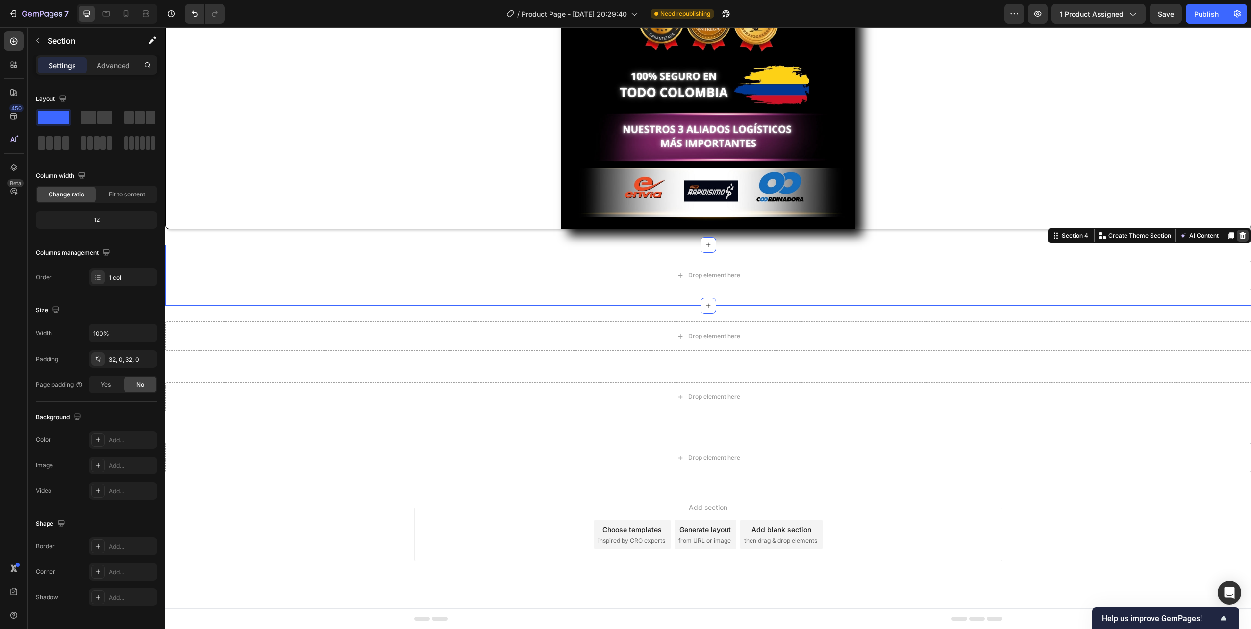
click at [772, 238] on icon at bounding box center [1242, 235] width 6 height 7
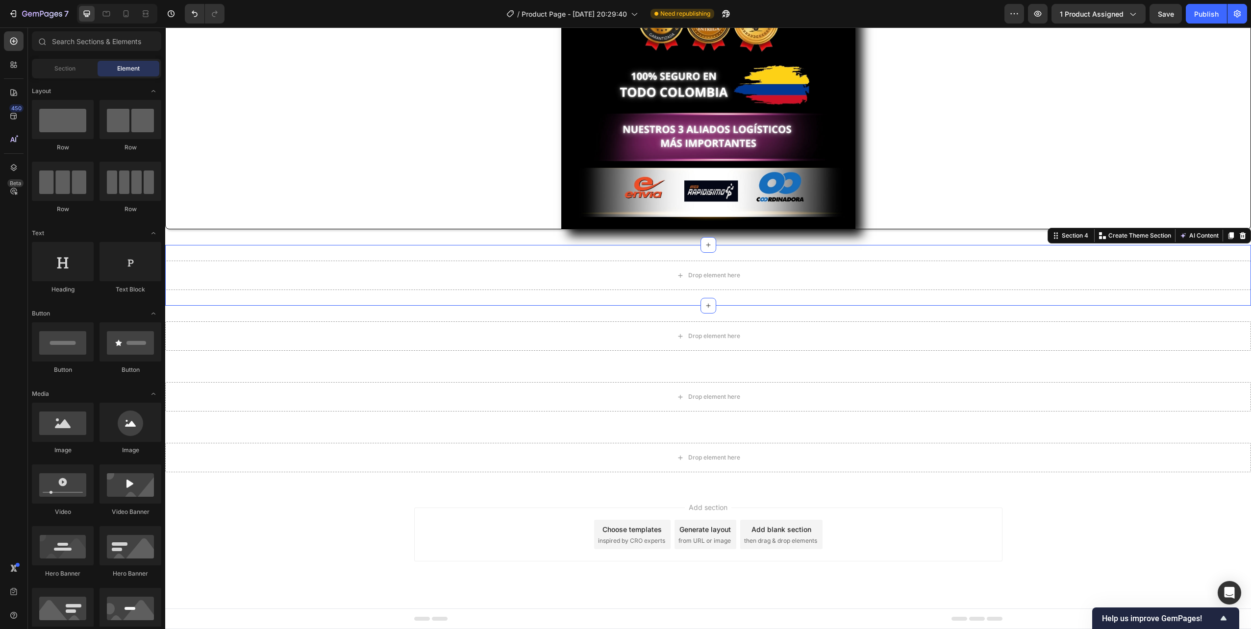
scroll to position [2521, 0]
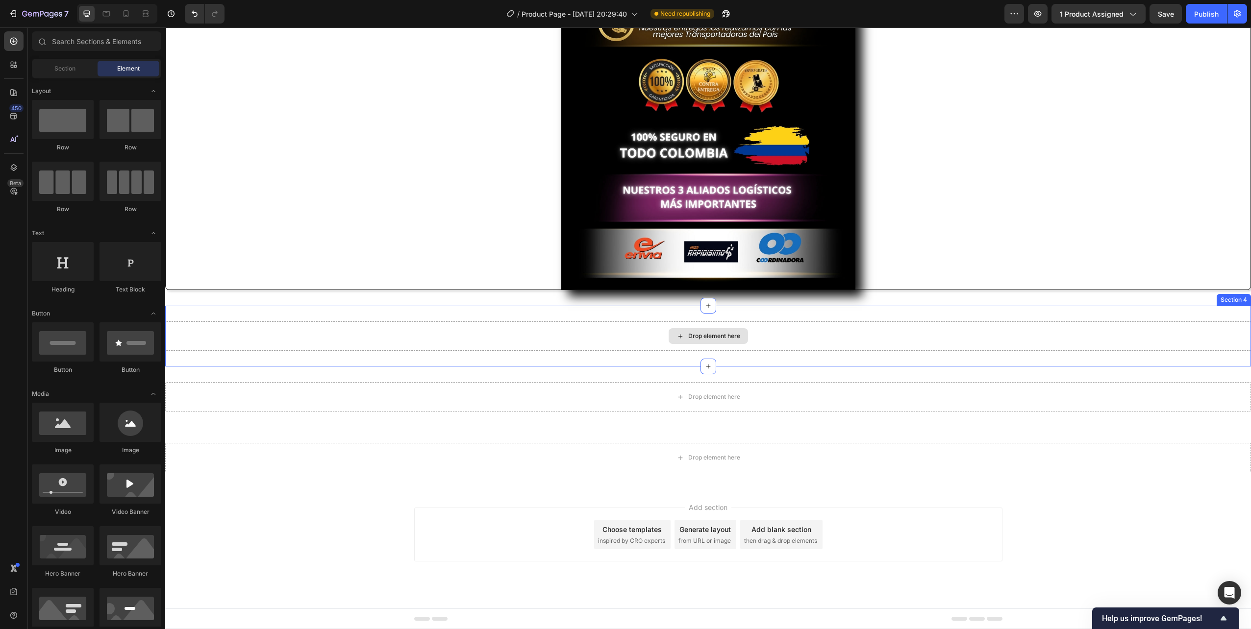
click at [772, 329] on div "Drop element here" at bounding box center [707, 335] width 1085 height 29
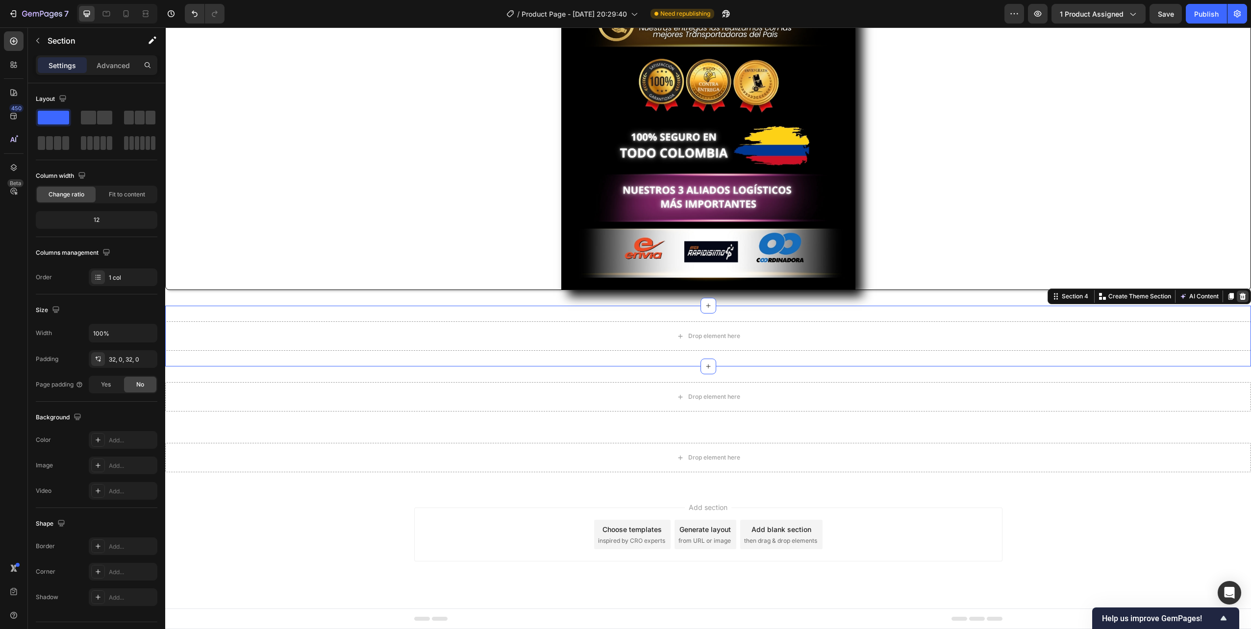
click at [772, 298] on icon at bounding box center [1242, 297] width 8 height 8
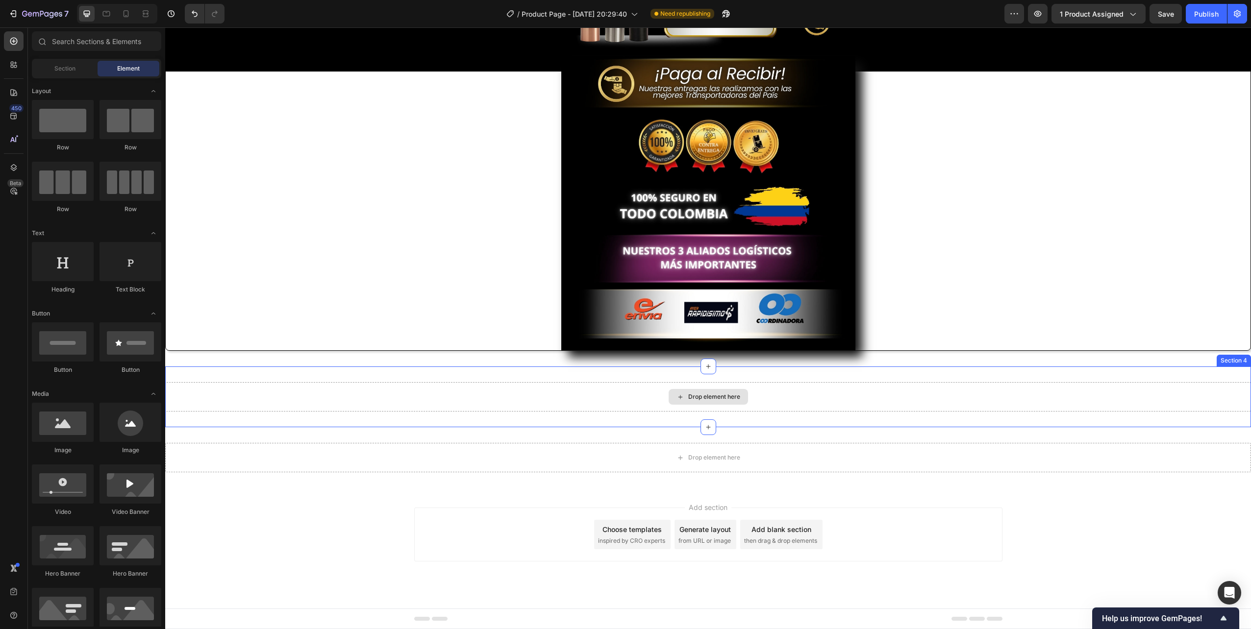
click at [772, 392] on div "Drop element here" at bounding box center [707, 396] width 1085 height 29
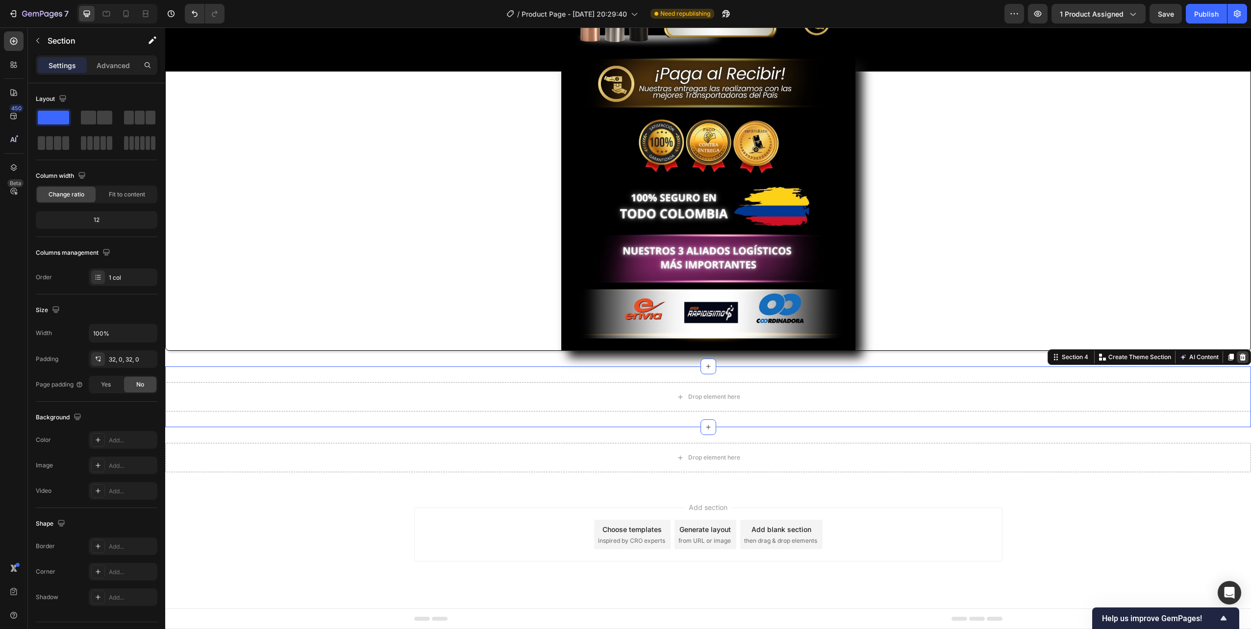
click at [772, 359] on icon at bounding box center [1242, 357] width 6 height 7
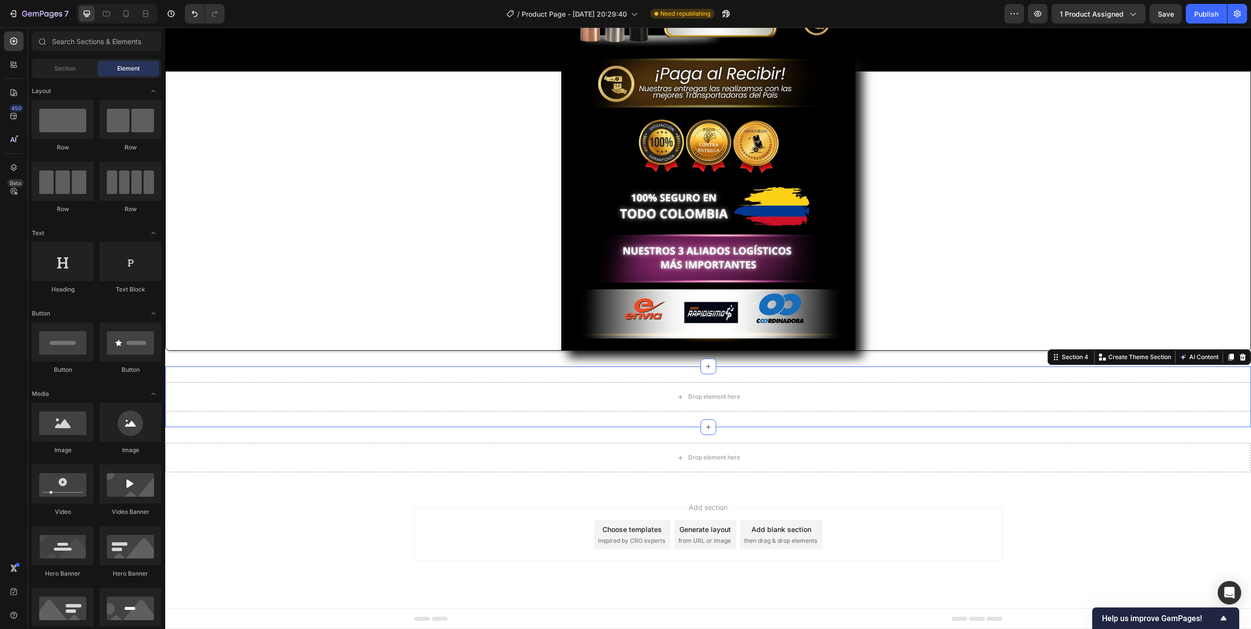
scroll to position [2399, 0]
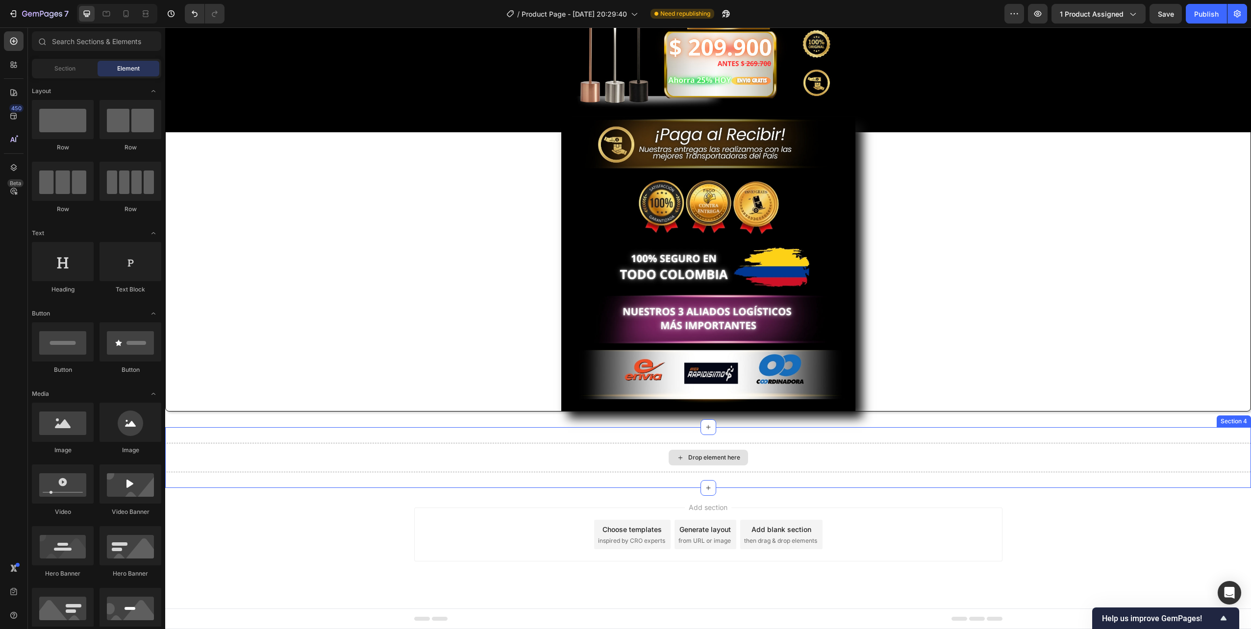
click at [772, 452] on div "Drop element here" at bounding box center [707, 457] width 1085 height 29
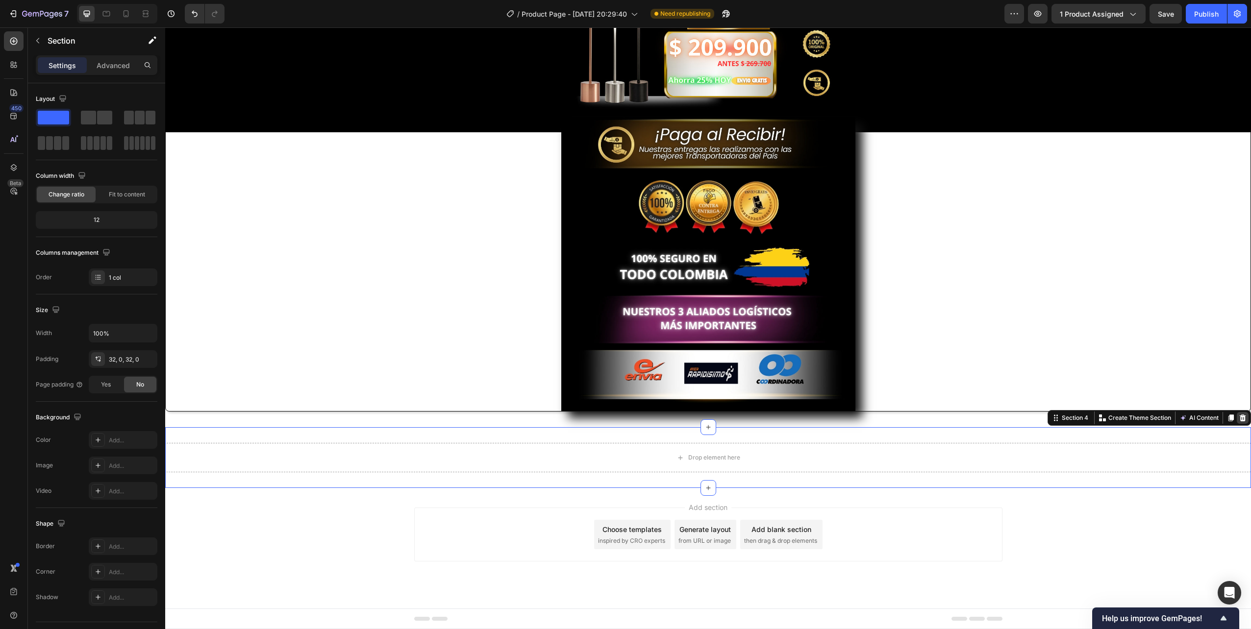
click at [772, 419] on icon at bounding box center [1242, 418] width 6 height 7
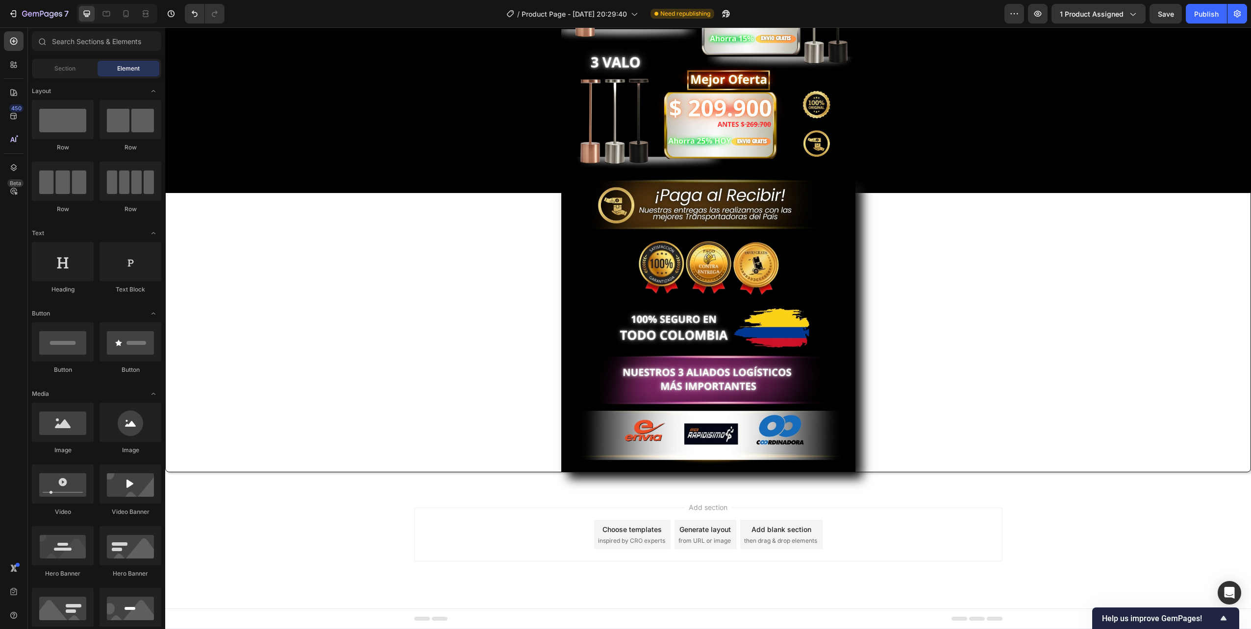
click at [772, 491] on div "Add section Choose templates inspired by CRO experts Generate layout from URL o…" at bounding box center [707, 548] width 1085 height 121
click at [772, 299] on div at bounding box center [708, 325] width 1084 height 294
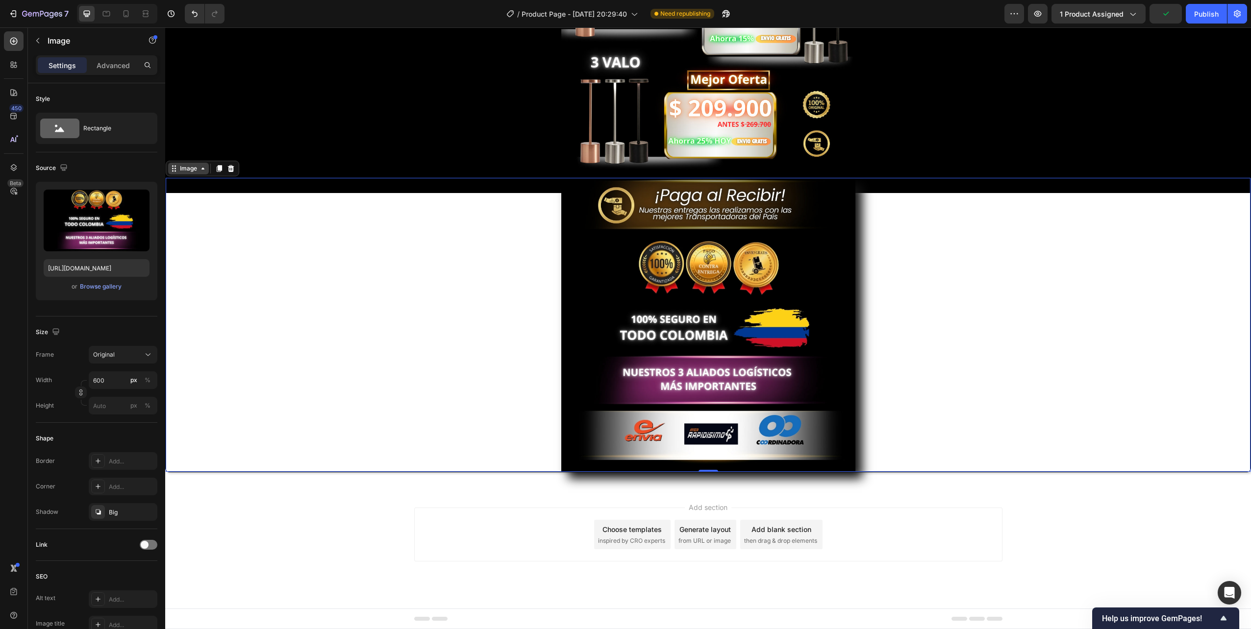
click at [201, 171] on icon at bounding box center [203, 169] width 8 height 8
click at [276, 312] on div at bounding box center [708, 325] width 1084 height 294
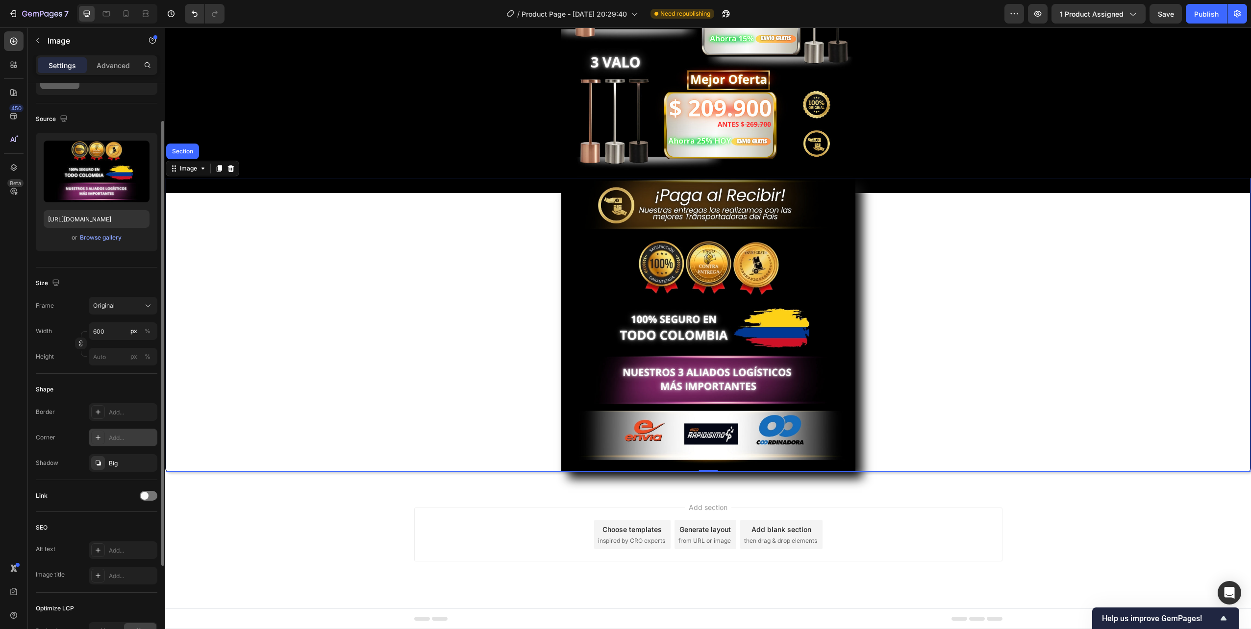
scroll to position [98, 0]
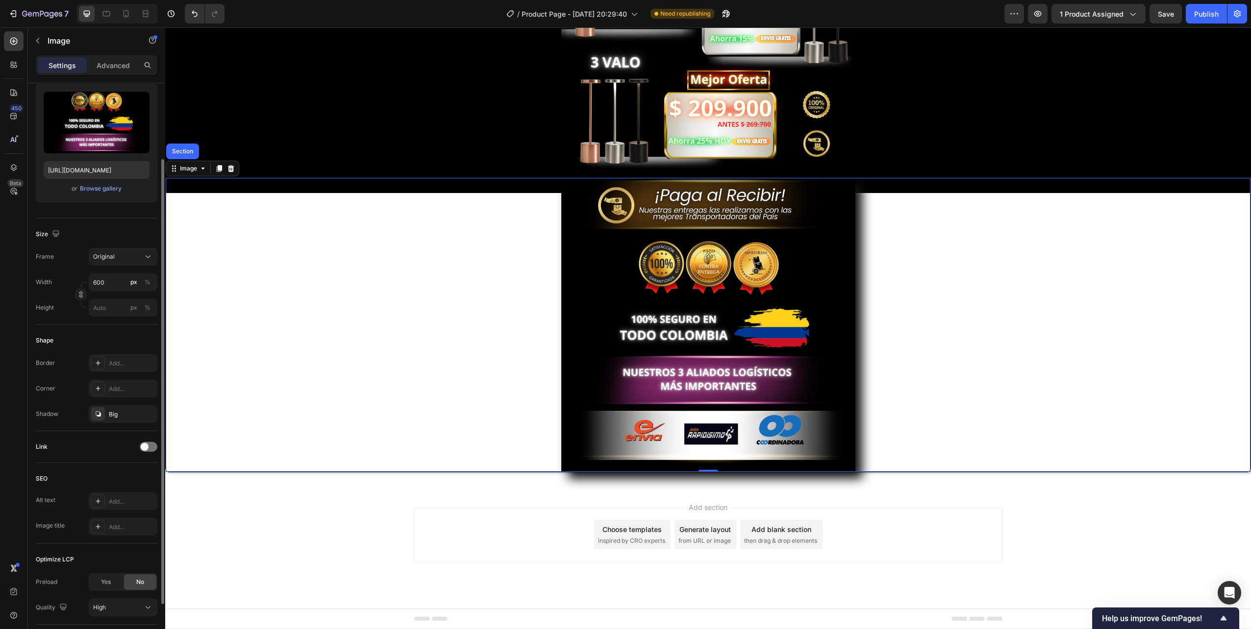
click at [218, 496] on div "Add section Choose templates inspired by CRO experts Generate layout from URL o…" at bounding box center [707, 548] width 1085 height 121
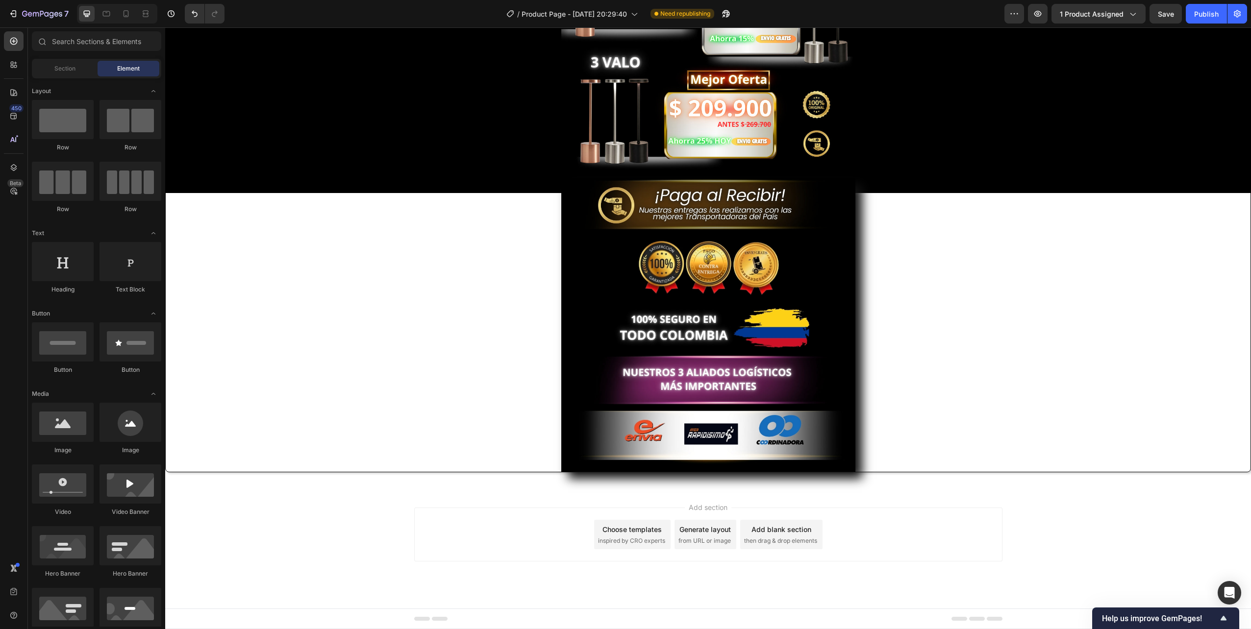
click at [253, 529] on div "Add section Choose templates inspired by CRO experts Generate layout from URL o…" at bounding box center [707, 548] width 1085 height 121
click at [286, 429] on div at bounding box center [708, 325] width 1084 height 294
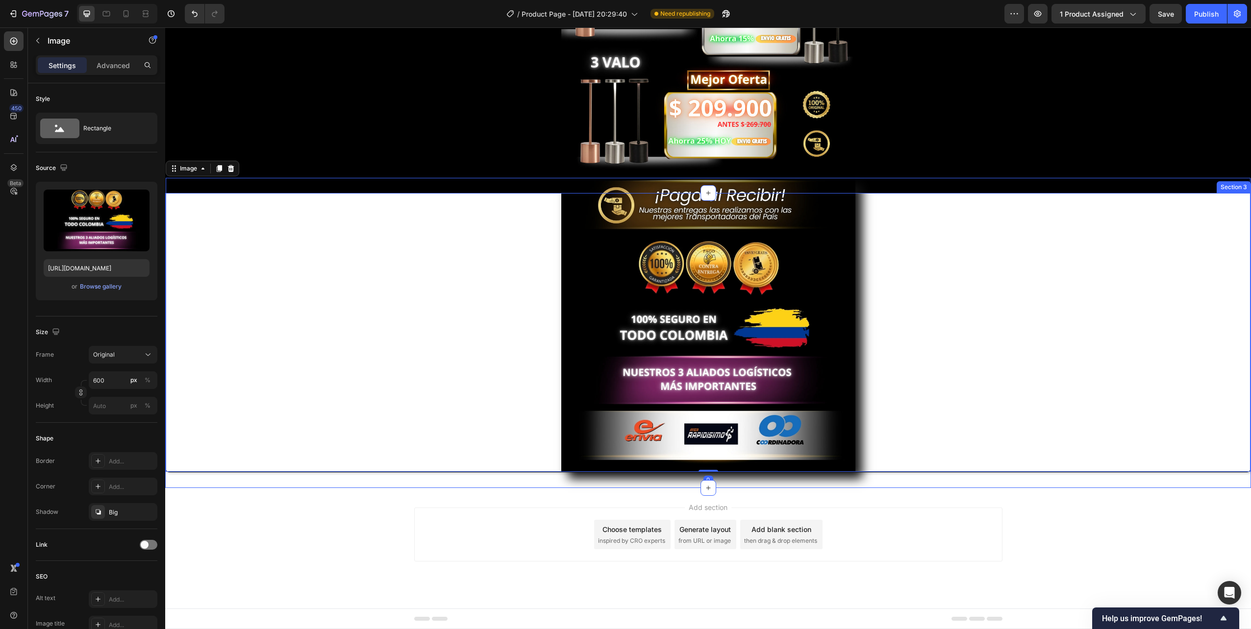
click at [238, 483] on div "Image 0 Section 3" at bounding box center [707, 340] width 1085 height 295
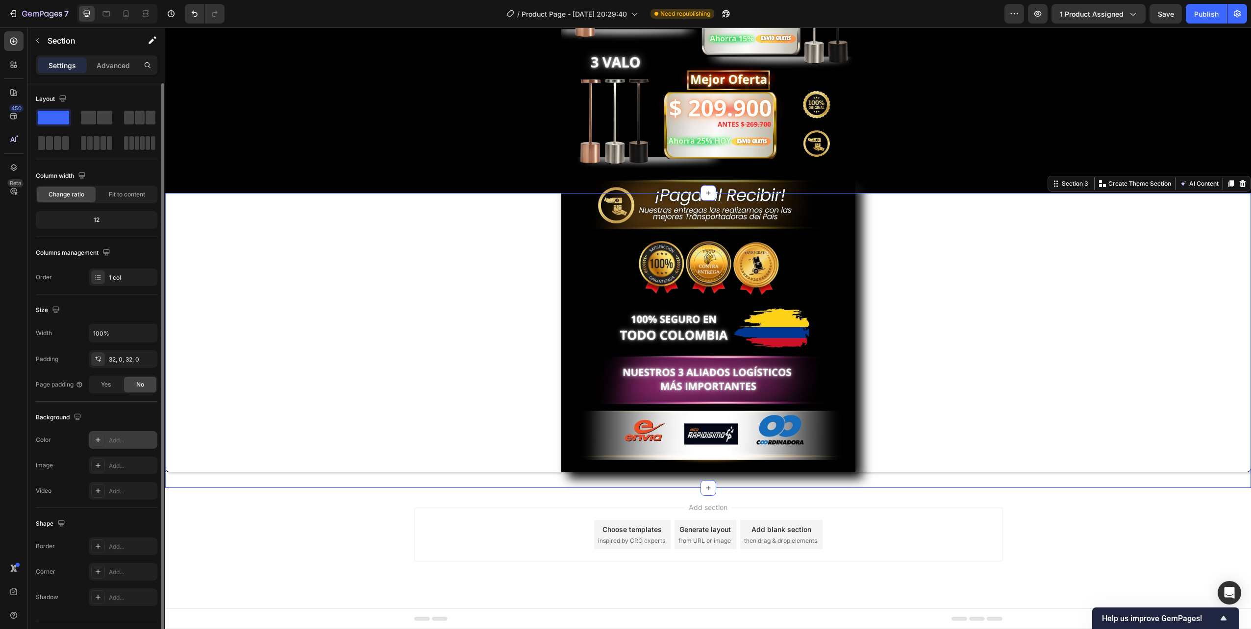
click at [113, 442] on div "Add..." at bounding box center [132, 440] width 46 height 9
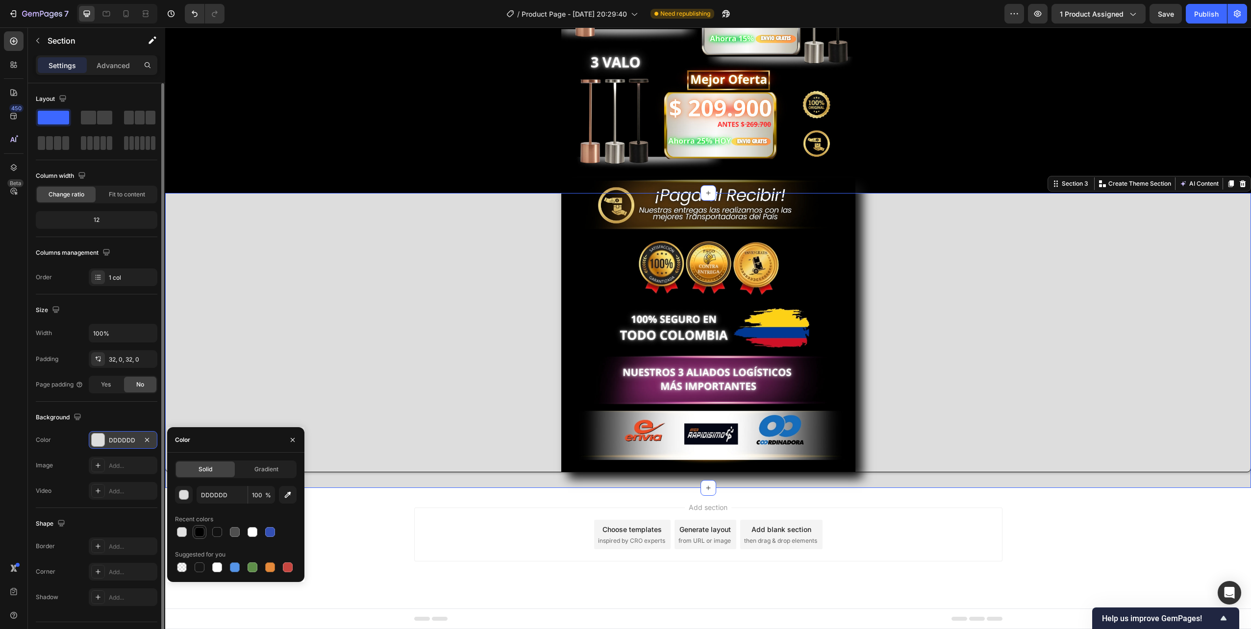
click at [202, 531] on div at bounding box center [200, 532] width 10 height 10
type input "000000"
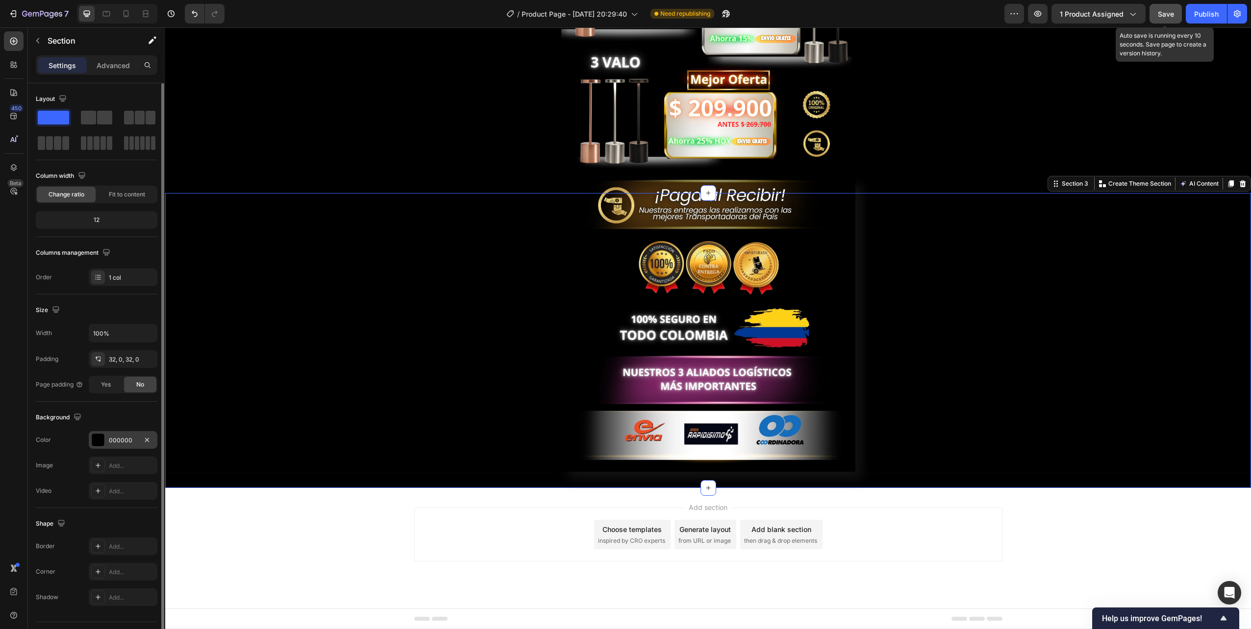
click at [772, 14] on span "Save" at bounding box center [1165, 14] width 16 height 8
click at [772, 17] on div "Publish" at bounding box center [1206, 14] width 25 height 10
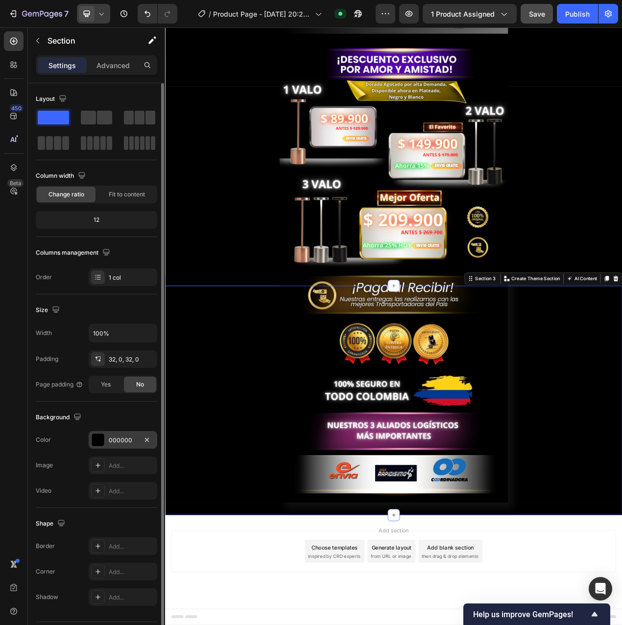
scroll to position [1877, 0]
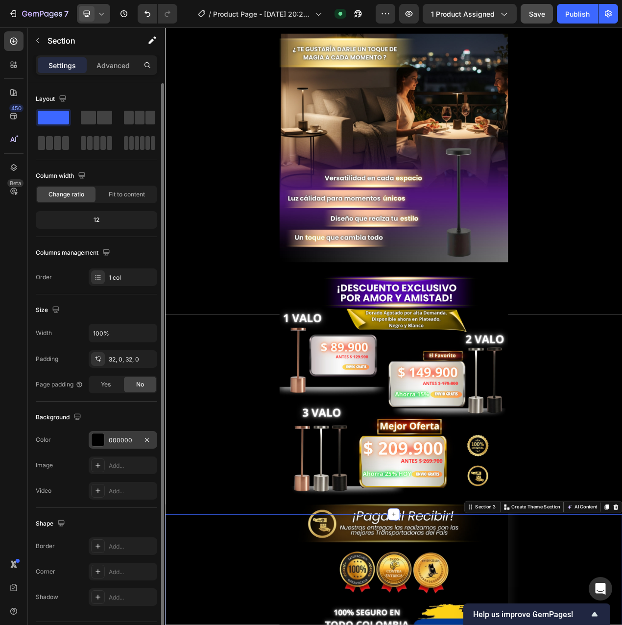
click at [100, 17] on icon at bounding box center [102, 14] width 10 height 10
click at [108, 65] on span "Mobile" at bounding box center [106, 67] width 19 height 10
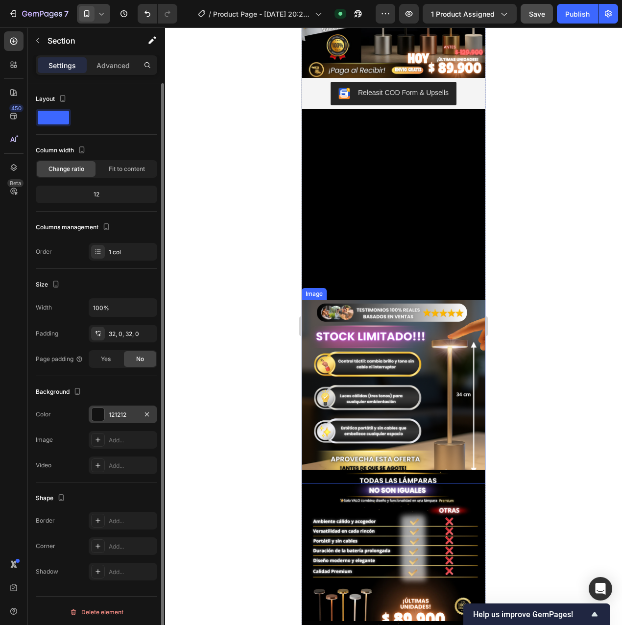
scroll to position [196, 0]
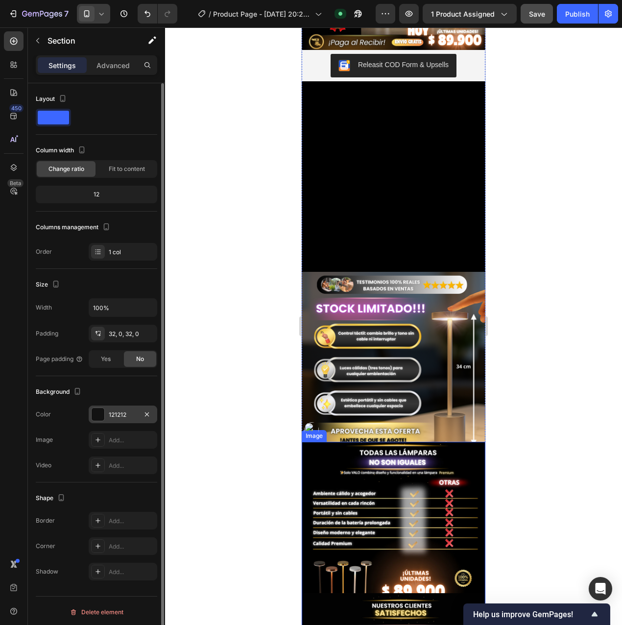
click at [388, 455] on img at bounding box center [394, 534] width 184 height 184
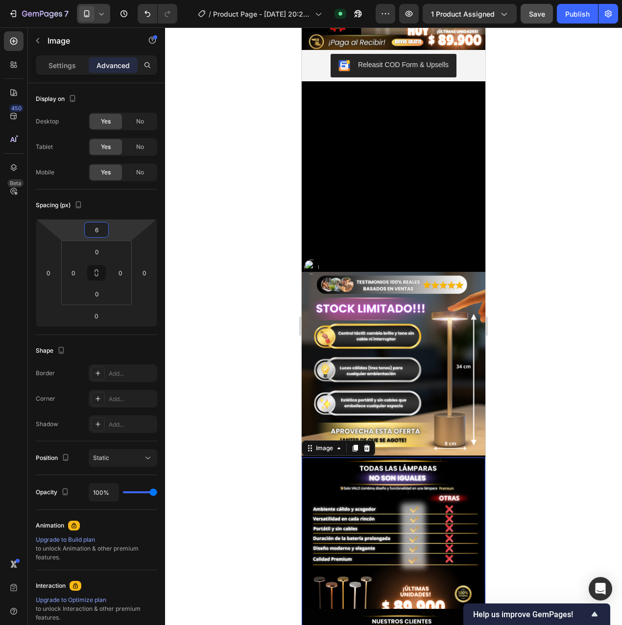
type input "4"
drag, startPoint x: 119, startPoint y: 230, endPoint x: 115, endPoint y: 222, distance: 8.3
click at [115, 0] on html "7 / Product Page - [DATE] 20:29:40 Published Preview 1 product assigned Save Pu…" at bounding box center [311, 0] width 622 height 0
click at [534, 313] on div at bounding box center [393, 326] width 457 height 598
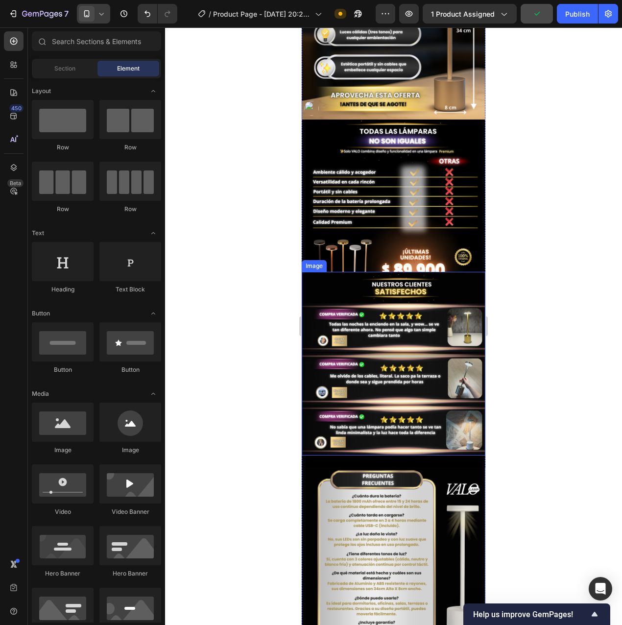
scroll to position [539, 0]
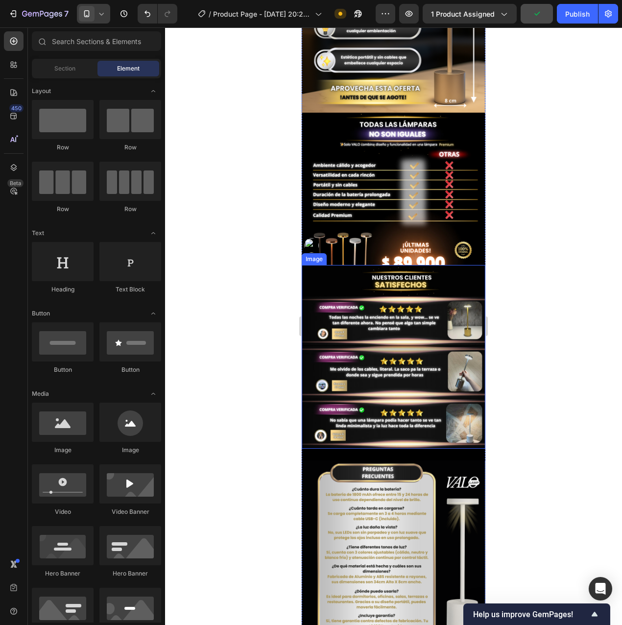
click at [410, 305] on img at bounding box center [394, 357] width 184 height 184
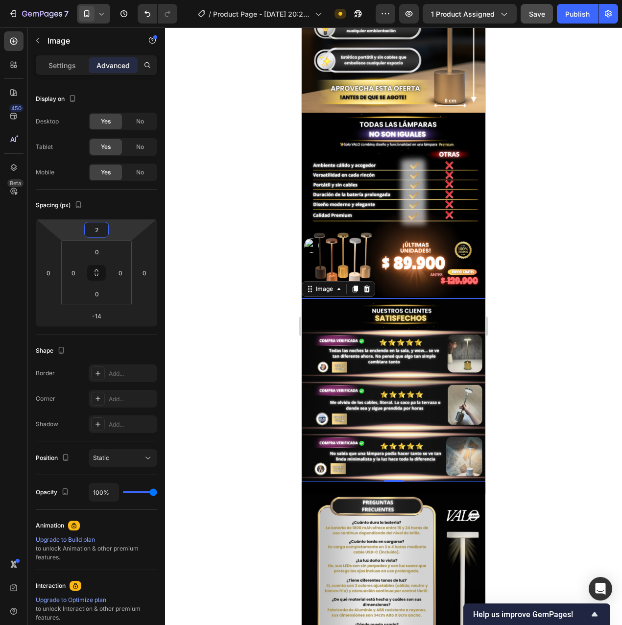
type input "4"
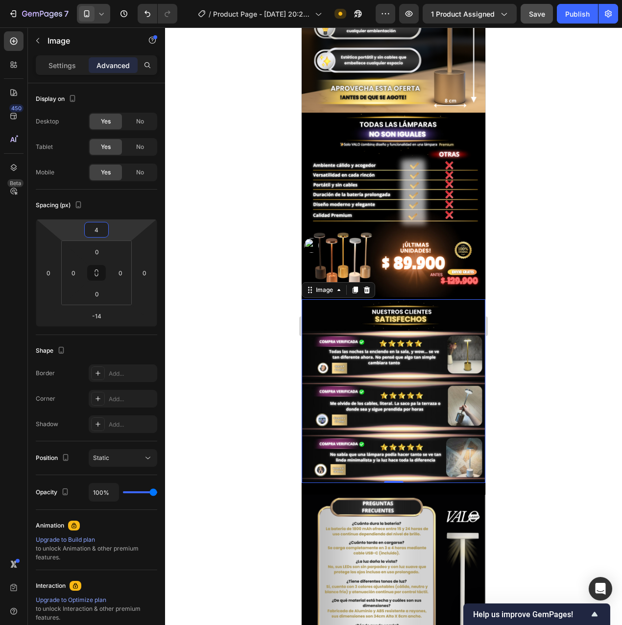
drag, startPoint x: 118, startPoint y: 233, endPoint x: 111, endPoint y: 216, distance: 18.7
click at [111, 0] on html "7 / Product Page - [DATE] 20:29:40 Need republishing Preview 1 product assigned…" at bounding box center [311, 0] width 622 height 0
click at [403, 495] on img at bounding box center [394, 587] width 184 height 184
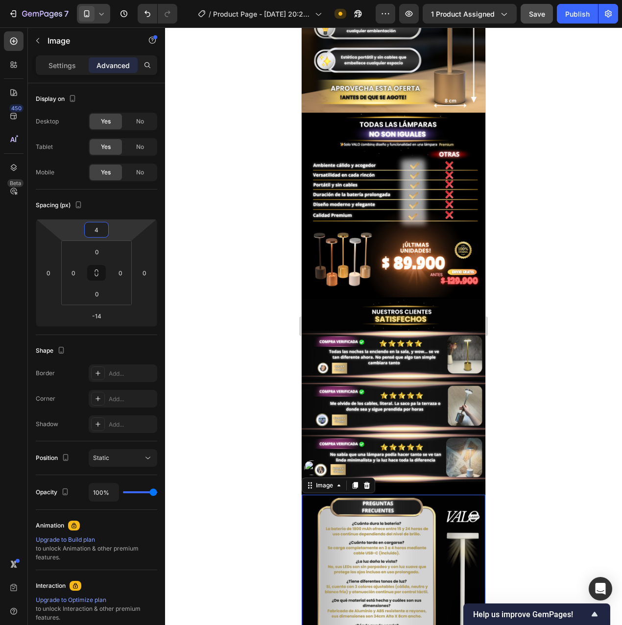
scroll to position [98, 0]
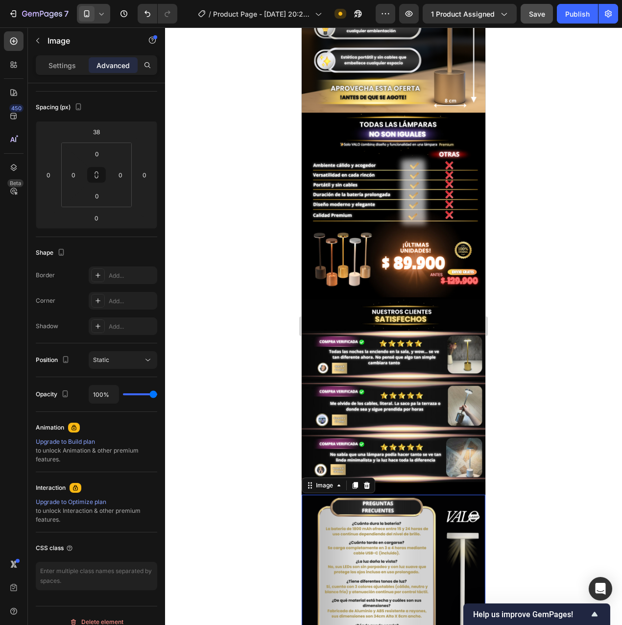
click at [548, 446] on div at bounding box center [393, 326] width 457 height 598
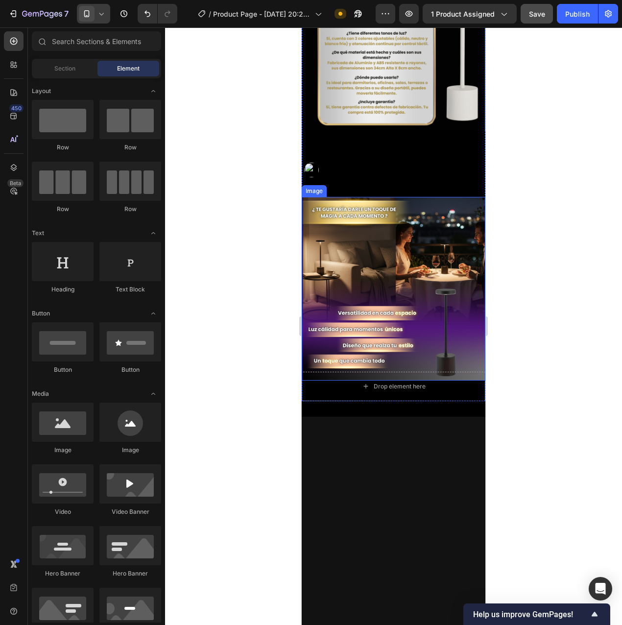
scroll to position [1127, 0]
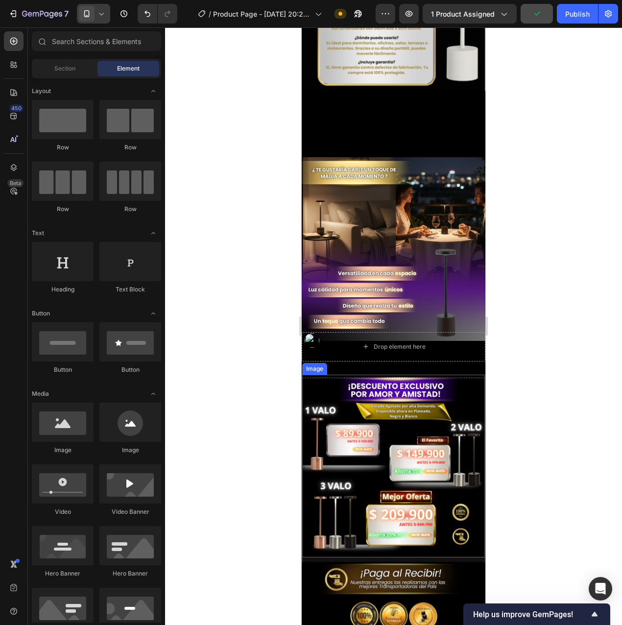
click at [462, 375] on img at bounding box center [393, 466] width 183 height 183
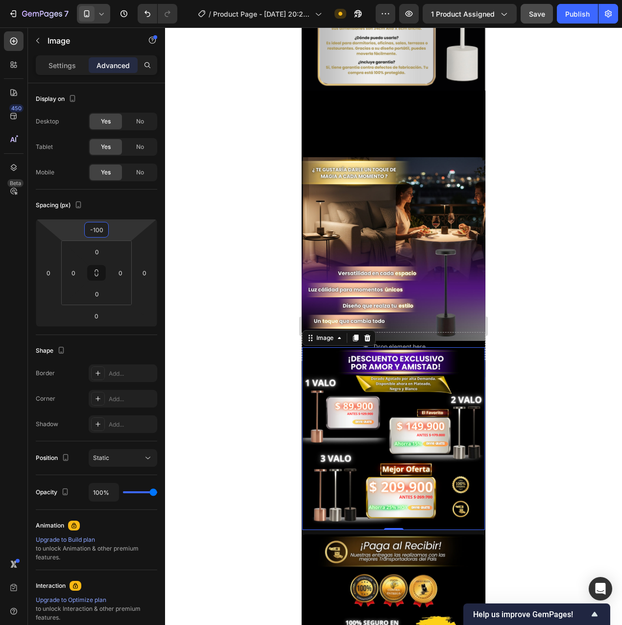
type input "-102"
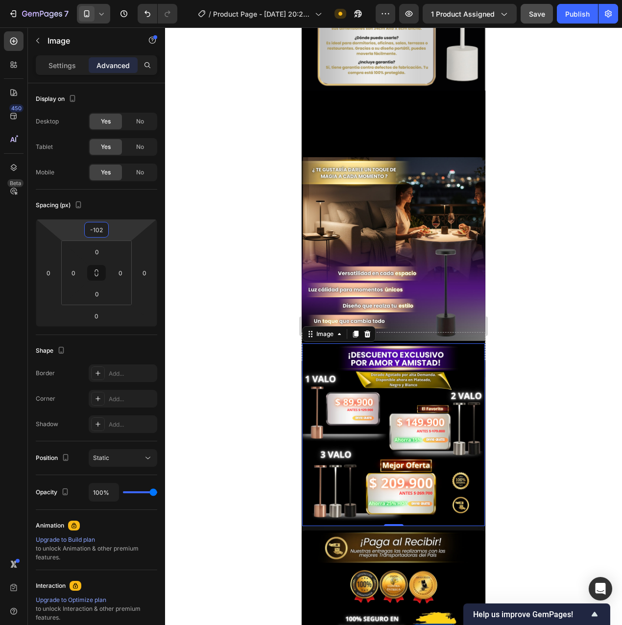
drag, startPoint x: 118, startPoint y: 233, endPoint x: 127, endPoint y: 249, distance: 18.9
click at [127, 0] on html "7 / Product Page - [DATE] 20:29:40 Need republishing Preview 1 product assigned…" at bounding box center [311, 0] width 622 height 0
click at [574, 306] on div at bounding box center [393, 326] width 457 height 598
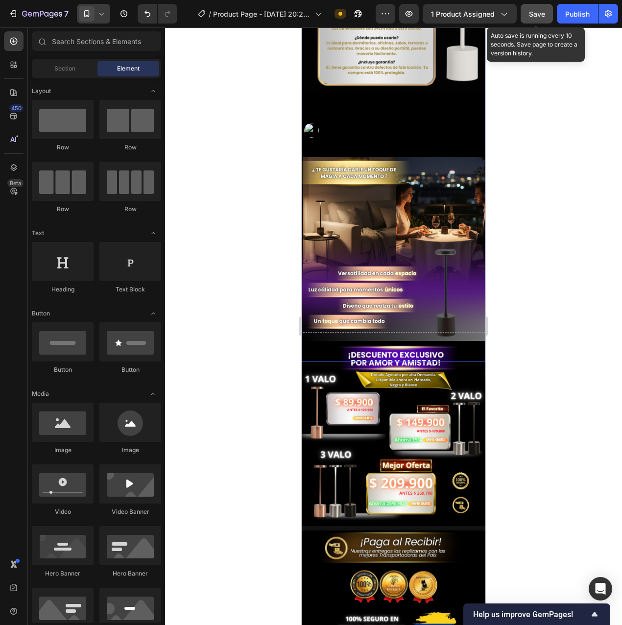
click at [541, 17] on span "Save" at bounding box center [537, 14] width 16 height 8
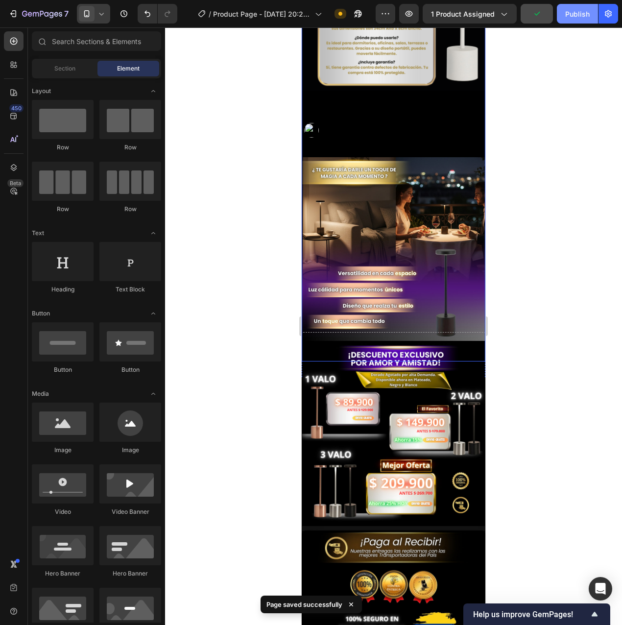
click at [587, 16] on div "Publish" at bounding box center [577, 14] width 25 height 10
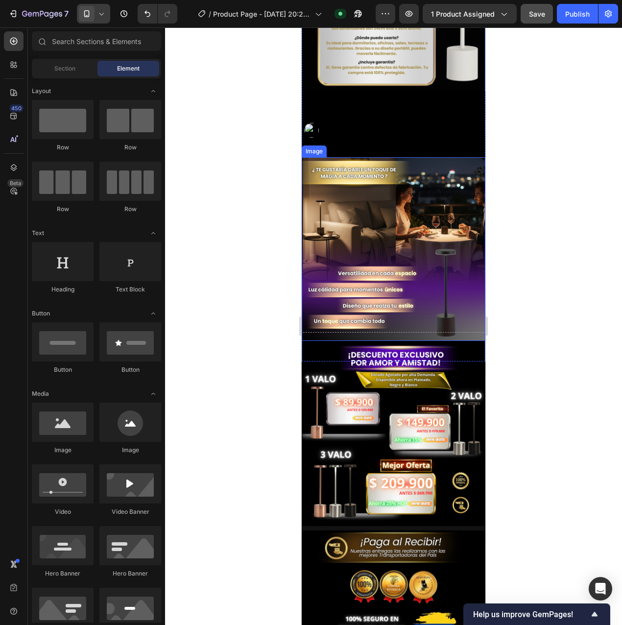
click at [368, 198] on img at bounding box center [394, 249] width 184 height 184
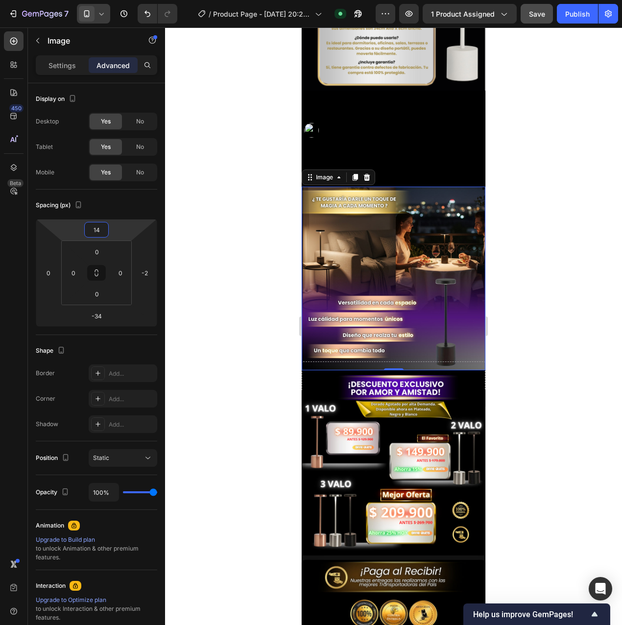
type input "16"
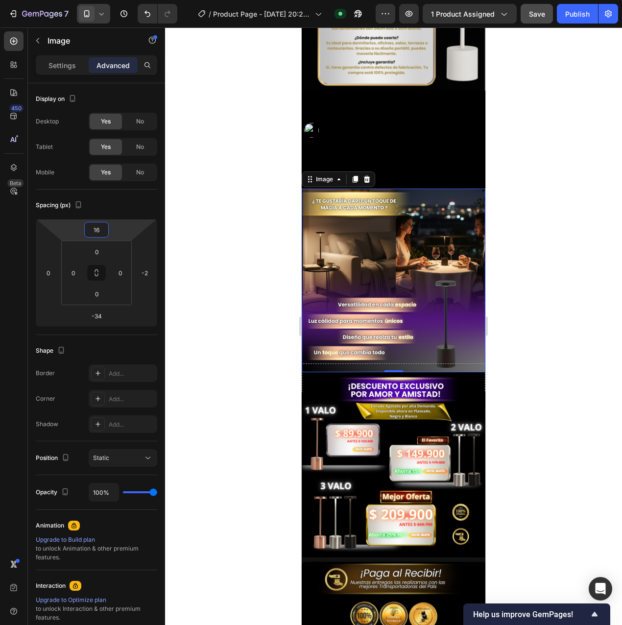
drag, startPoint x: 120, startPoint y: 232, endPoint x: 131, endPoint y: 216, distance: 19.3
click at [131, 0] on html "7 / Product Page - [DATE] 20:29:40 Published Preview 1 product assigned Save Pu…" at bounding box center [311, 0] width 622 height 0
click at [534, 20] on button "Save" at bounding box center [537, 14] width 32 height 20
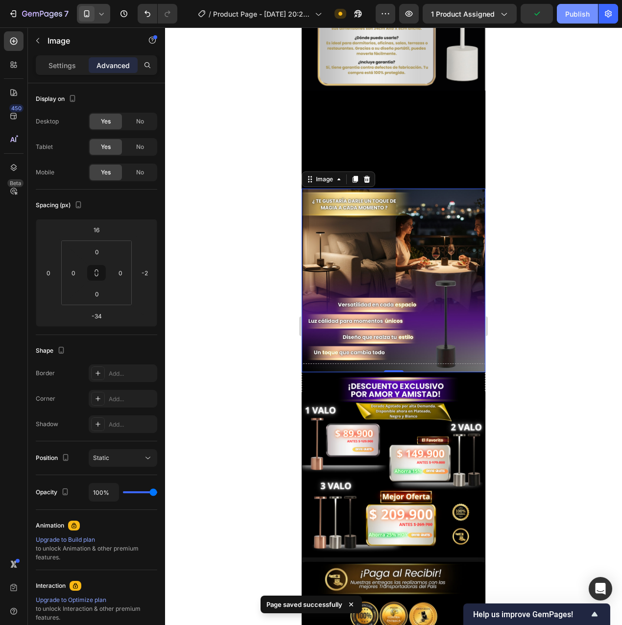
click at [572, 17] on div "Publish" at bounding box center [577, 14] width 25 height 10
click at [574, 19] on div "Publish" at bounding box center [577, 14] width 25 height 10
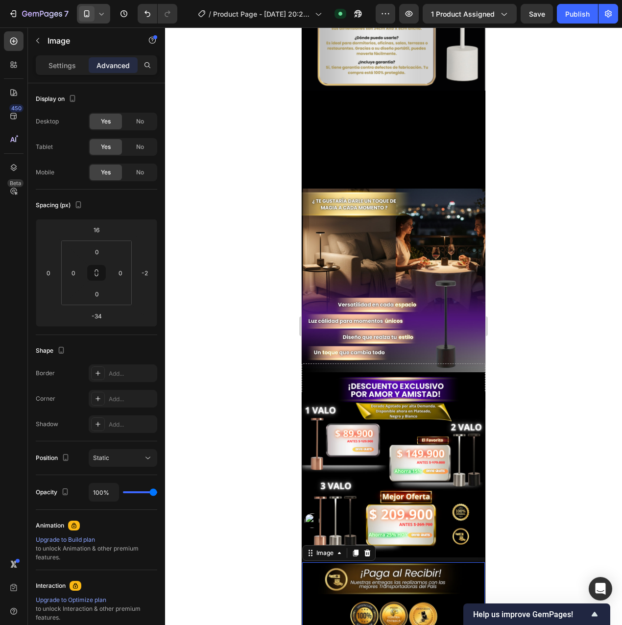
scroll to position [98, 0]
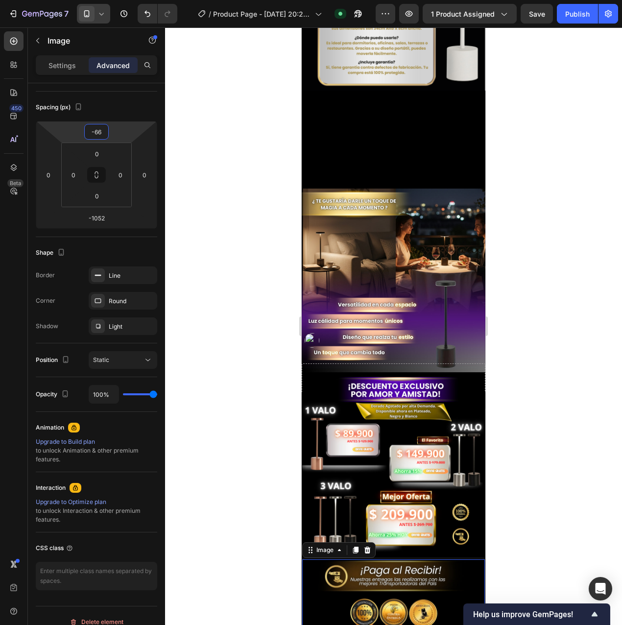
type input "-68"
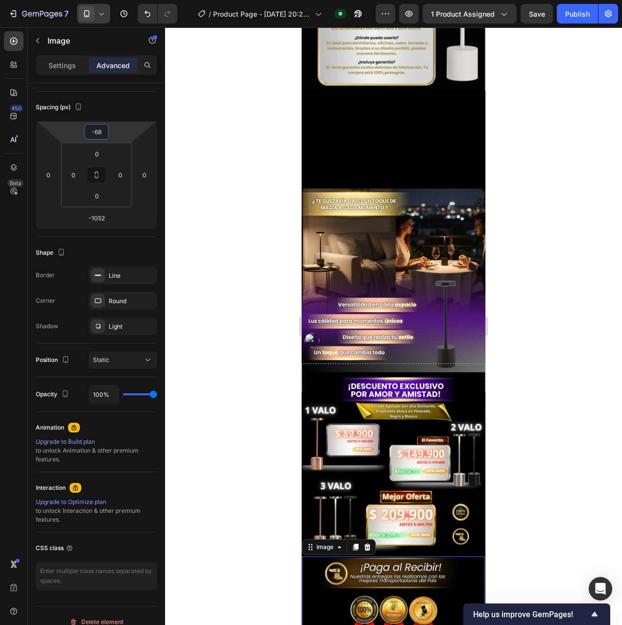
click at [121, 0] on html "7 / Product Page - [DATE] 20:29:40 Published Preview 1 product assigned Save Pu…" at bounding box center [311, 0] width 622 height 0
click at [538, 9] on div "Save" at bounding box center [537, 14] width 16 height 10
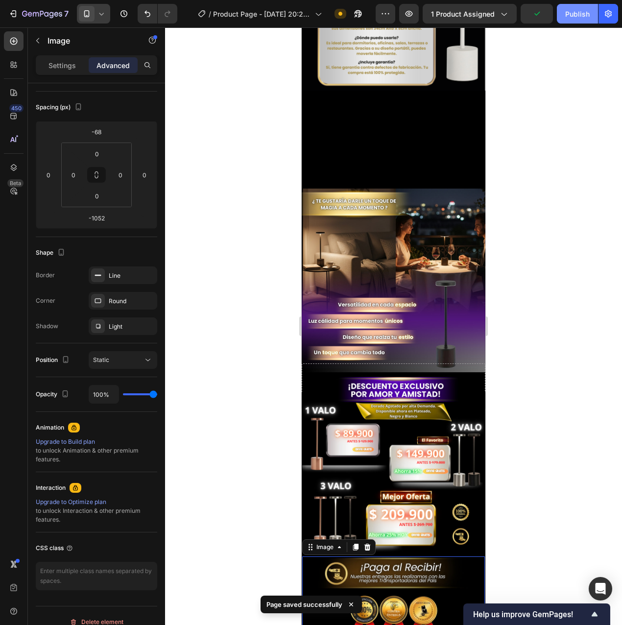
click at [581, 16] on div "Publish" at bounding box center [577, 14] width 25 height 10
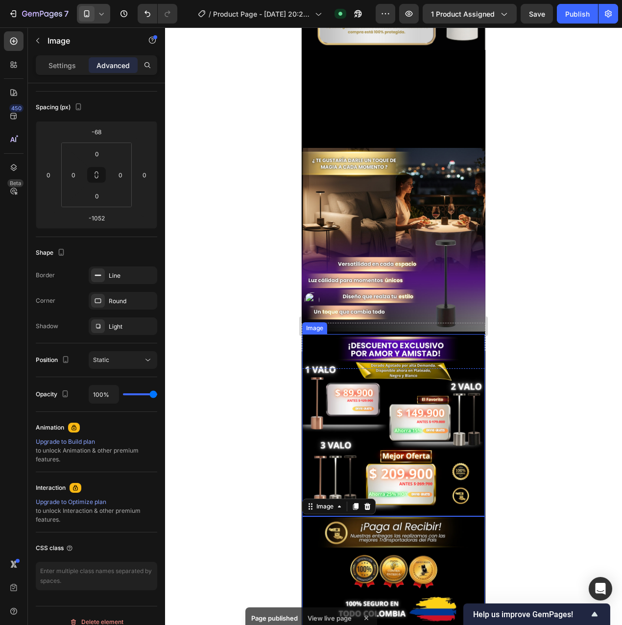
scroll to position [1263, 0]
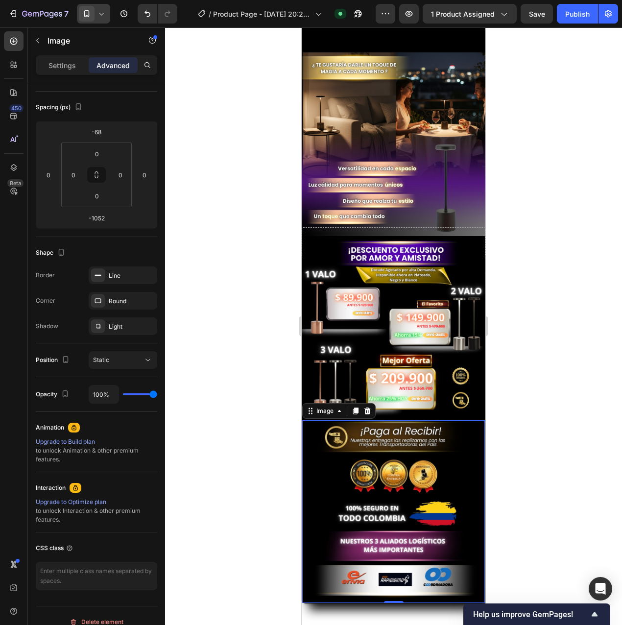
click at [395, 573] on div "Add section Choose templates inspired by CRO experts Generate layout from URL o…" at bounding box center [394, 562] width 184 height 187
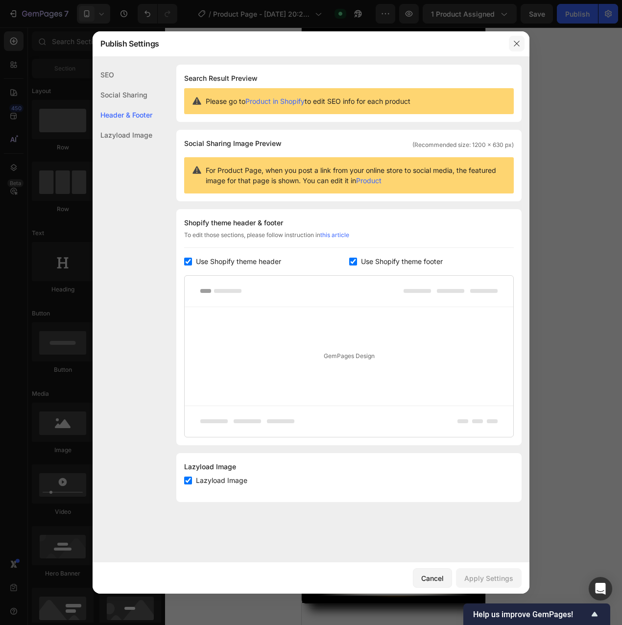
click at [518, 42] on icon "button" at bounding box center [517, 44] width 8 height 8
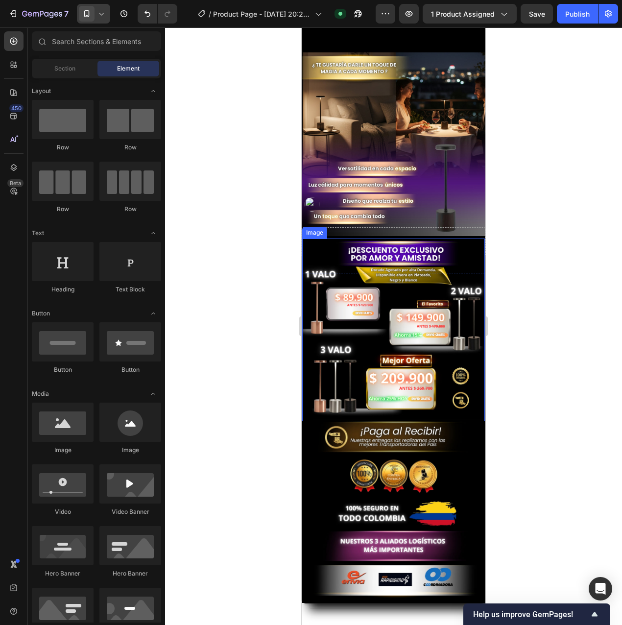
click at [455, 239] on img at bounding box center [393, 330] width 183 height 183
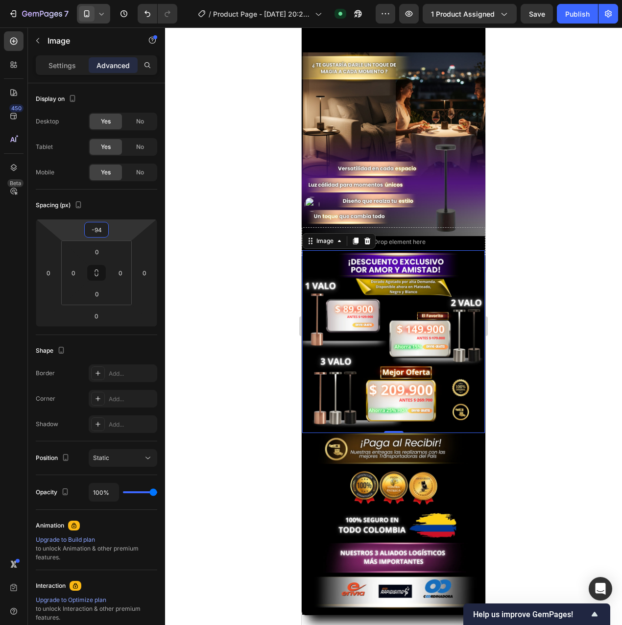
type input "-96"
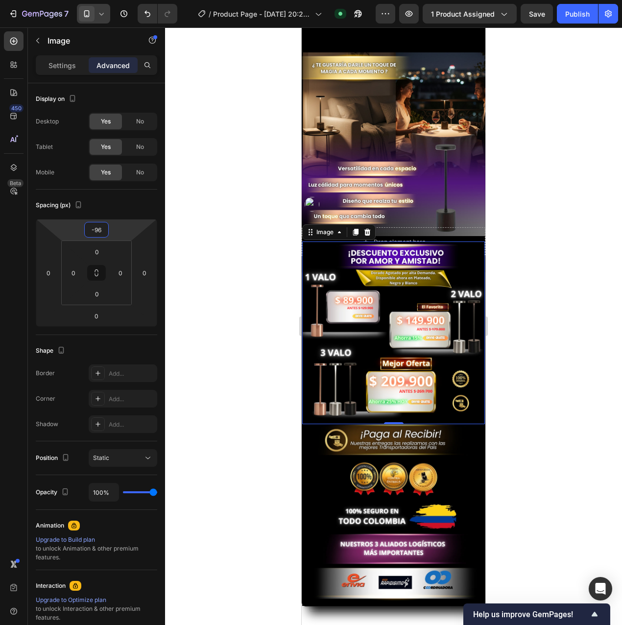
click at [120, 0] on html "7 / Product Page - [DATE] 20:29:40 Published Preview 1 product assigned Save Pu…" at bounding box center [311, 0] width 622 height 0
click at [427, 141] on img at bounding box center [394, 144] width 184 height 184
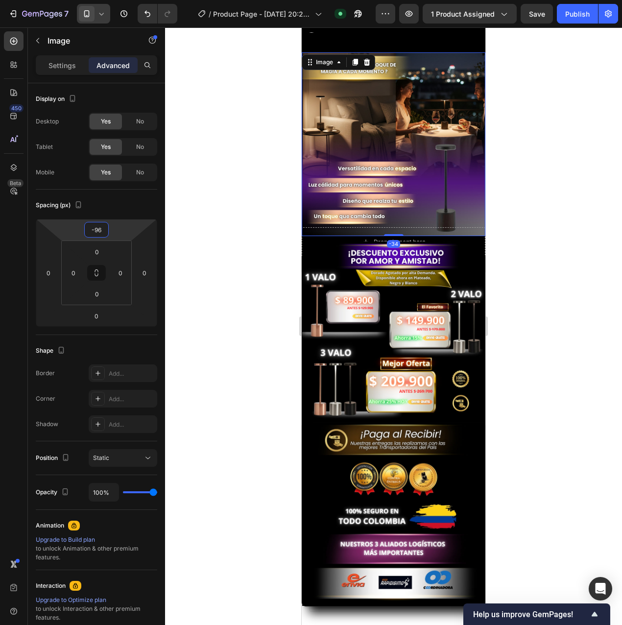
scroll to position [98, 0]
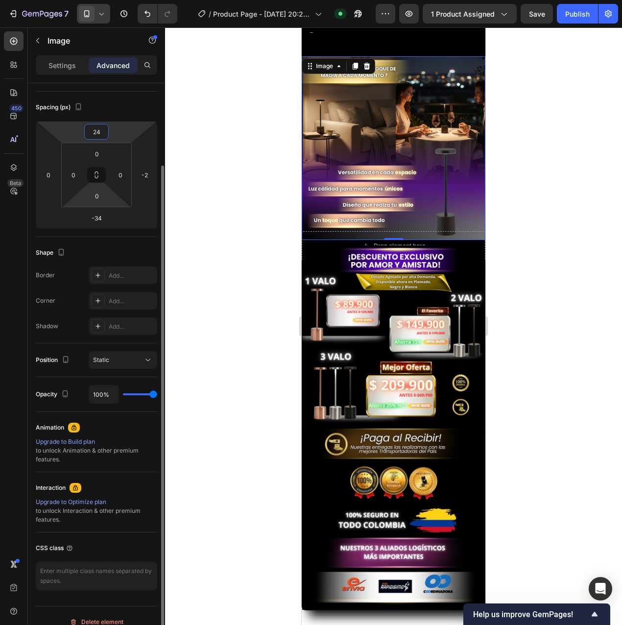
drag, startPoint x: 115, startPoint y: 131, endPoint x: 116, endPoint y: 194, distance: 62.7
click at [114, 0] on html "7 / Product Page - [DATE] 20:29:40 Published Preview 1 product assigned Save Pu…" at bounding box center [311, 0] width 622 height 0
type input "22"
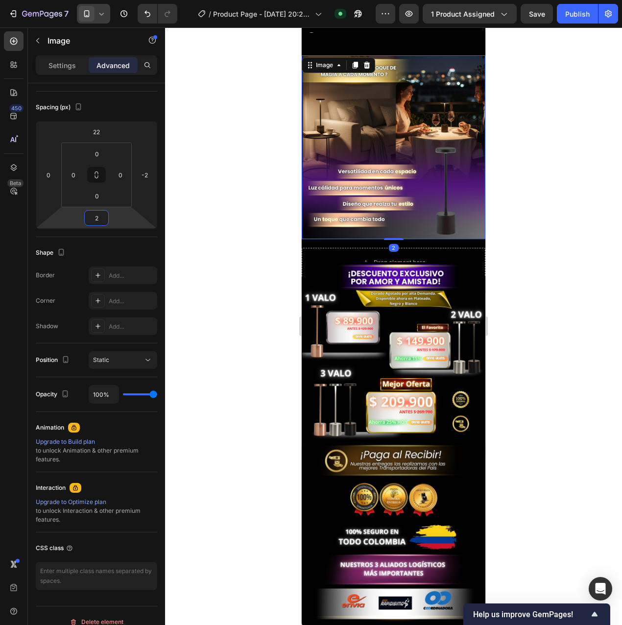
drag, startPoint x: 116, startPoint y: 217, endPoint x: 119, endPoint y: 208, distance: 9.5
click at [119, 0] on html "7 / Product Page - [DATE] 20:29:40 Published Preview 1 product assigned Save Pu…" at bounding box center [311, 0] width 622 height 0
click at [537, 18] on span "Save" at bounding box center [537, 14] width 16 height 8
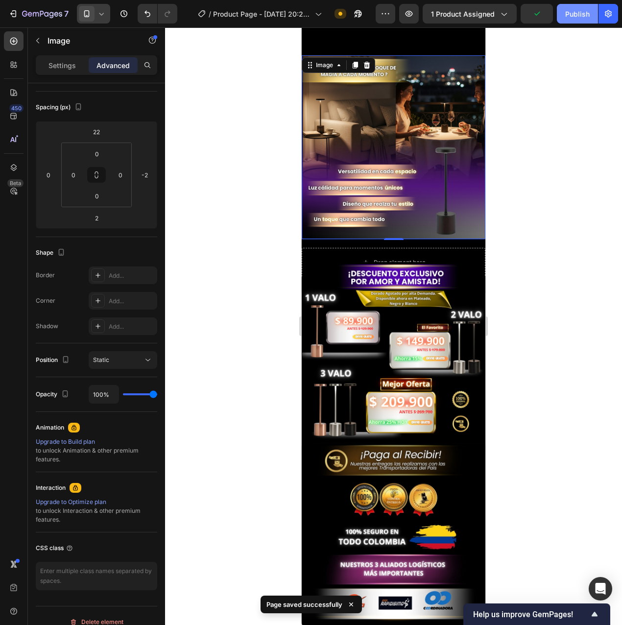
click at [581, 14] on div "Publish" at bounding box center [577, 14] width 25 height 10
click at [439, 157] on img at bounding box center [394, 147] width 184 height 184
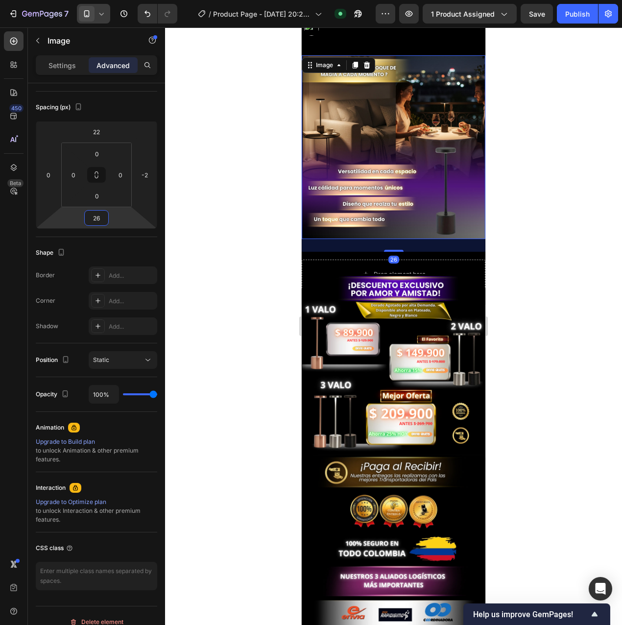
type input "28"
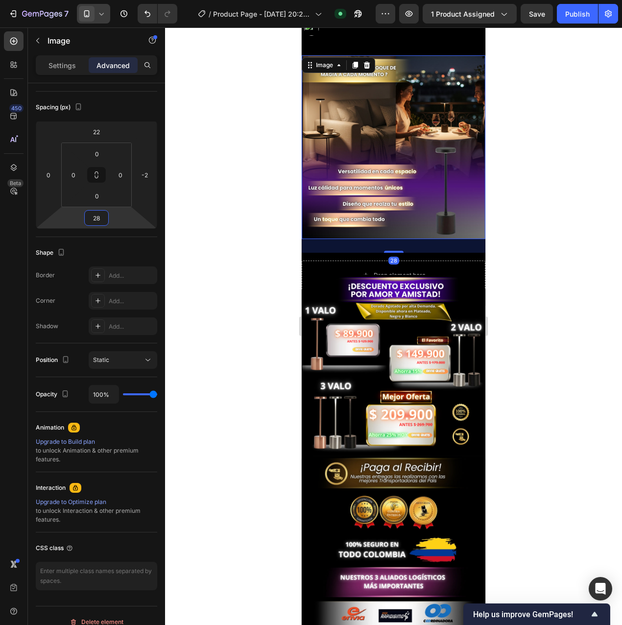
drag, startPoint x: 123, startPoint y: 219, endPoint x: 120, endPoint y: 213, distance: 6.8
click at [120, 0] on html "7 / Product Page - [DATE] 20:29:40 Published Preview 1 product assigned Save Pu…" at bounding box center [311, 0] width 622 height 0
click at [447, 261] on div "Drop element here" at bounding box center [394, 275] width 184 height 29
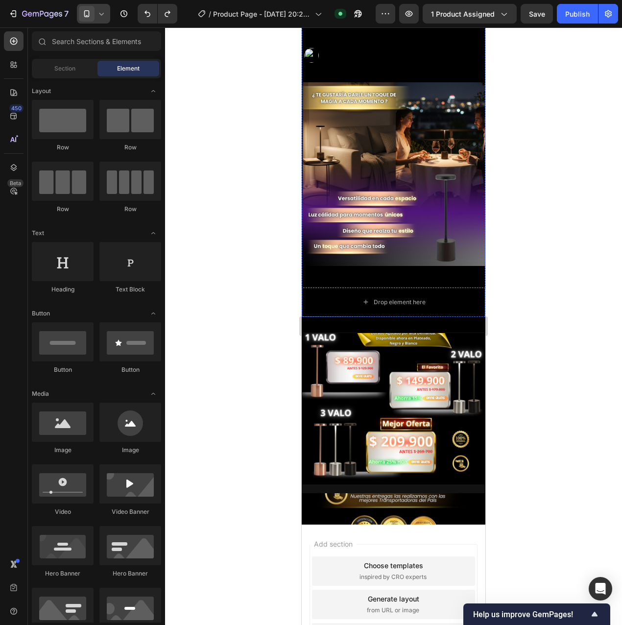
scroll to position [1300, 0]
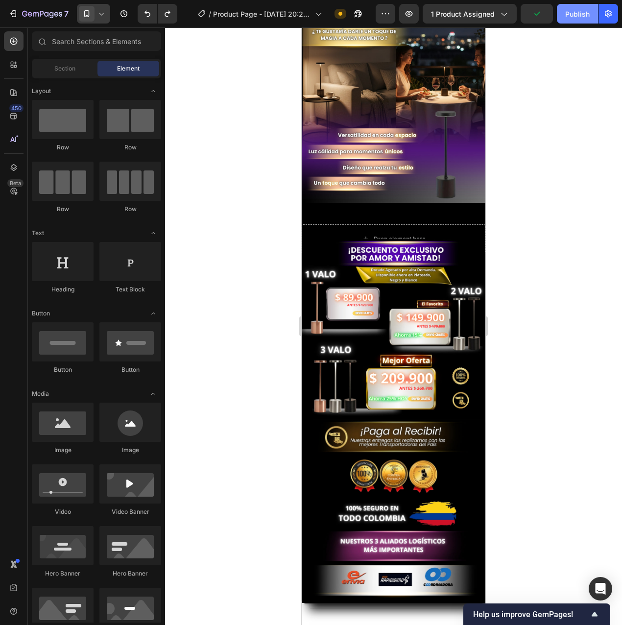
click at [576, 16] on div "Publish" at bounding box center [577, 14] width 25 height 10
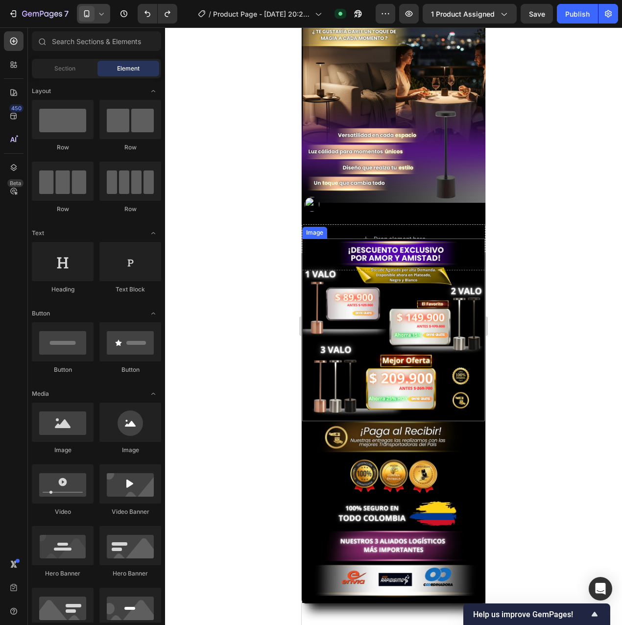
click at [398, 251] on img at bounding box center [393, 330] width 183 height 183
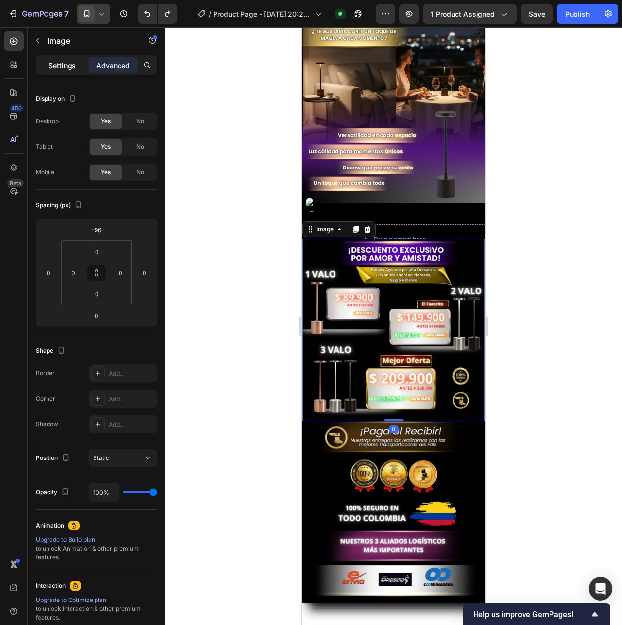
click at [73, 65] on p "Settings" at bounding box center [62, 65] width 27 height 10
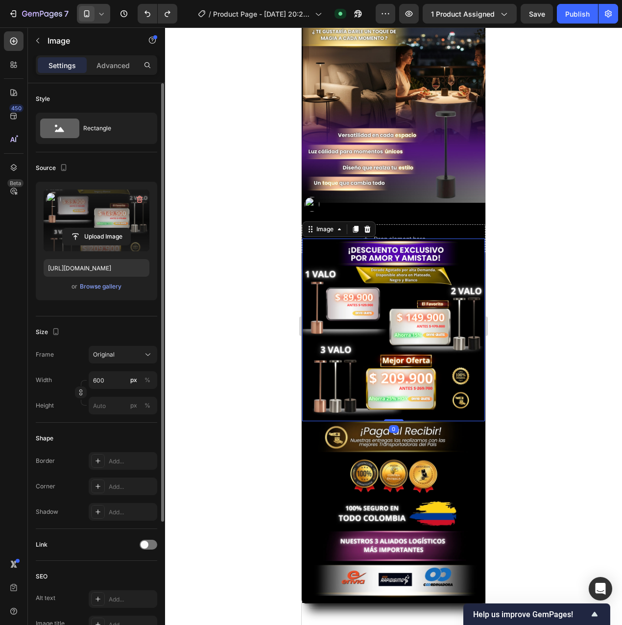
click at [103, 210] on label at bounding box center [97, 221] width 106 height 62
click at [103, 228] on input "file" at bounding box center [97, 236] width 68 height 17
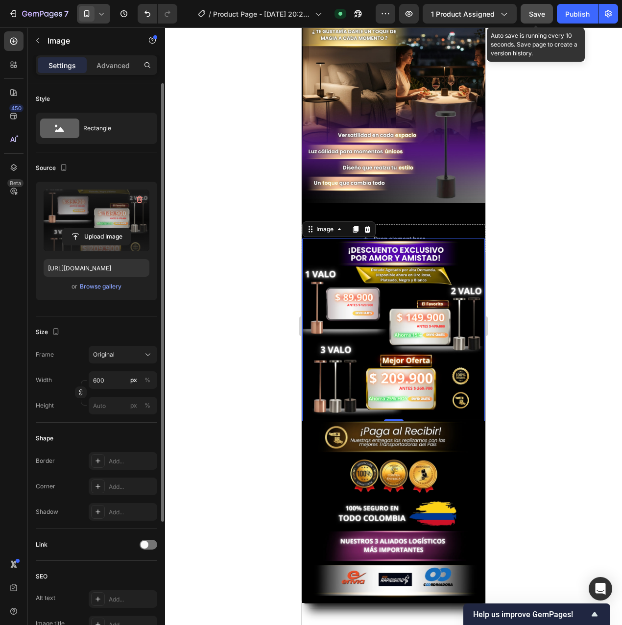
click at [529, 18] on button "Save" at bounding box center [537, 14] width 32 height 20
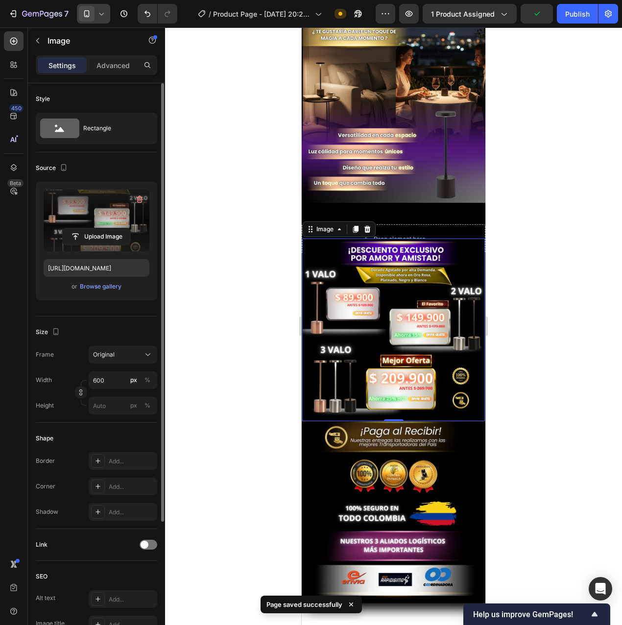
click at [99, 15] on icon at bounding box center [102, 14] width 10 height 10
click at [110, 33] on span "Desktop" at bounding box center [108, 35] width 23 height 10
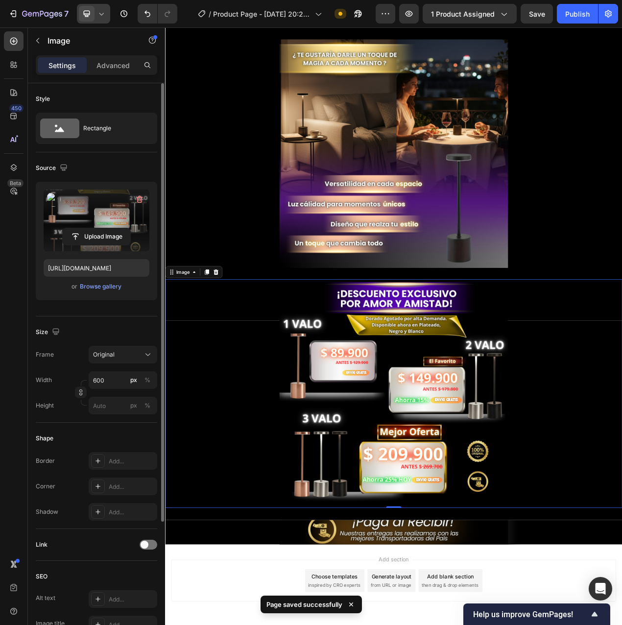
scroll to position [1908, 0]
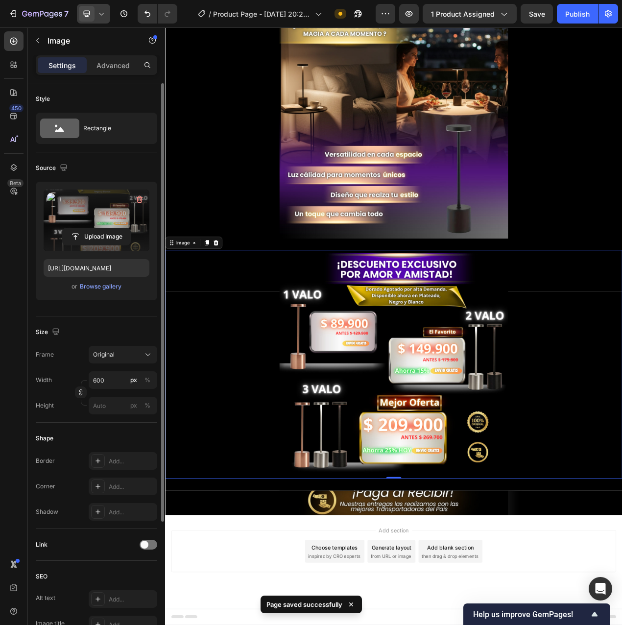
click at [103, 222] on label at bounding box center [97, 221] width 106 height 62
click at [103, 228] on input "file" at bounding box center [97, 236] width 68 height 17
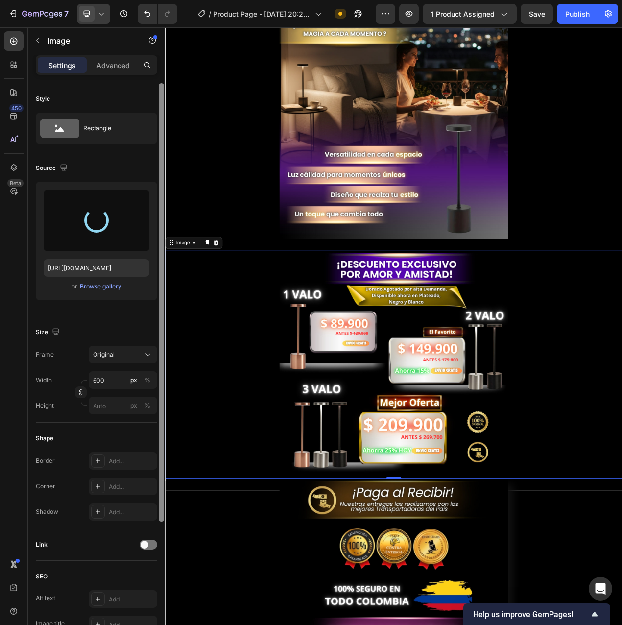
type input "[URL][DOMAIN_NAME]"
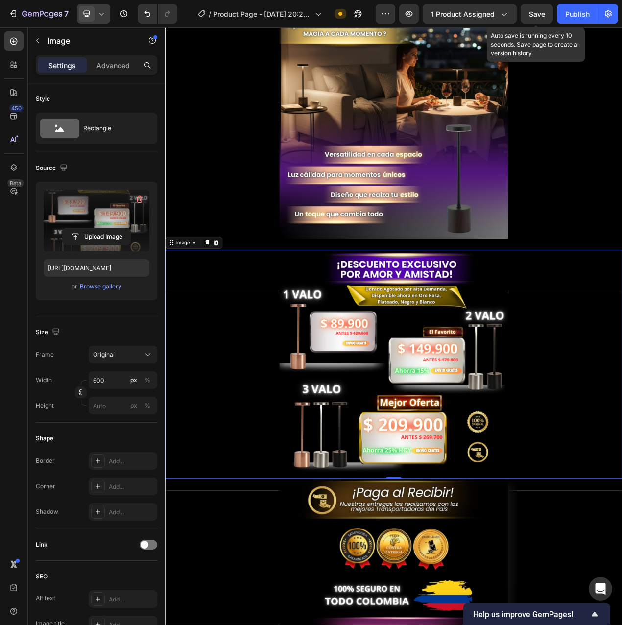
click at [537, 16] on span "Save" at bounding box center [537, 14] width 16 height 8
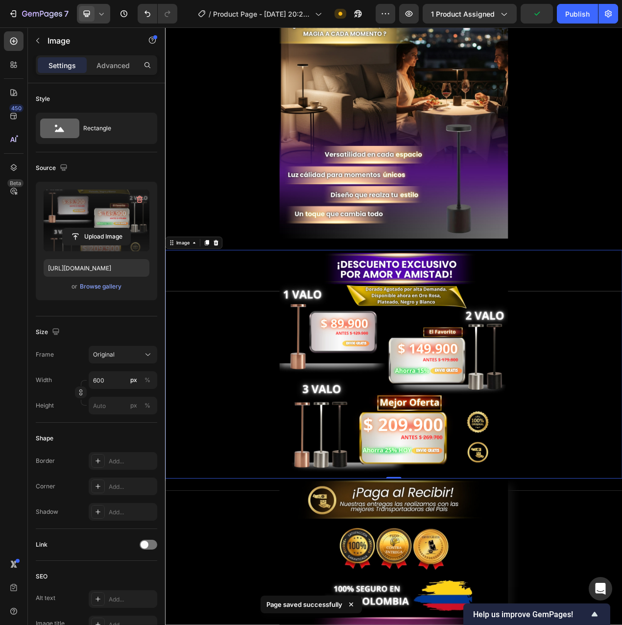
click at [102, 13] on icon at bounding box center [102, 14] width 10 height 10
click at [109, 64] on span "Mobile" at bounding box center [106, 67] width 19 height 10
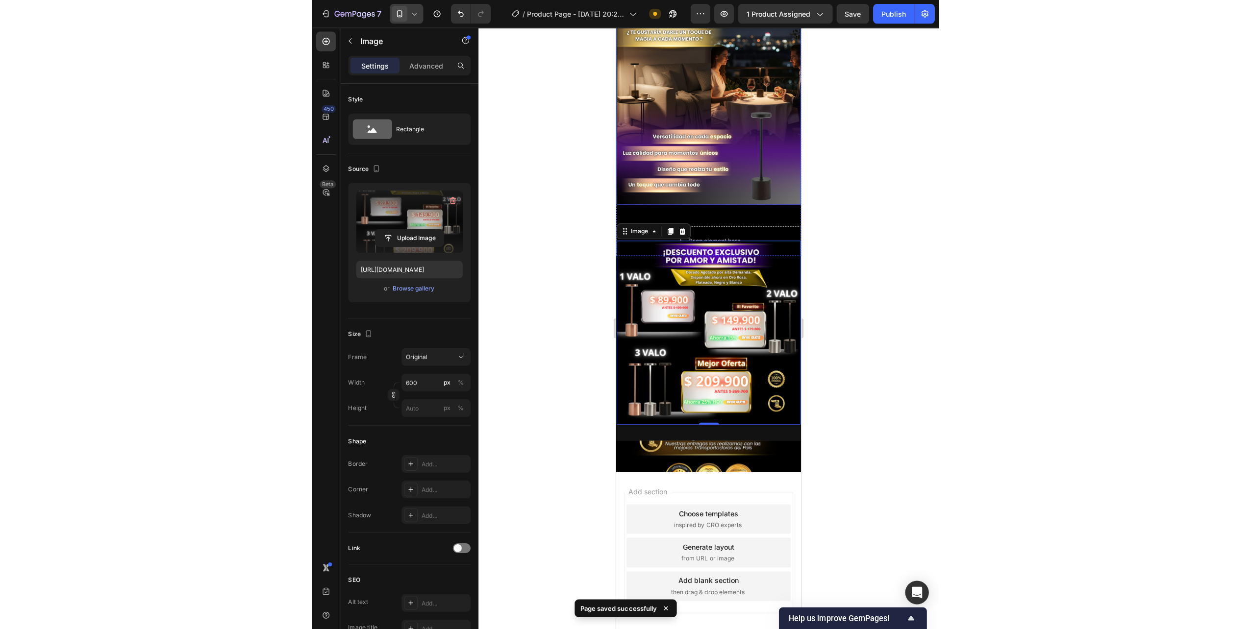
scroll to position [1300, 0]
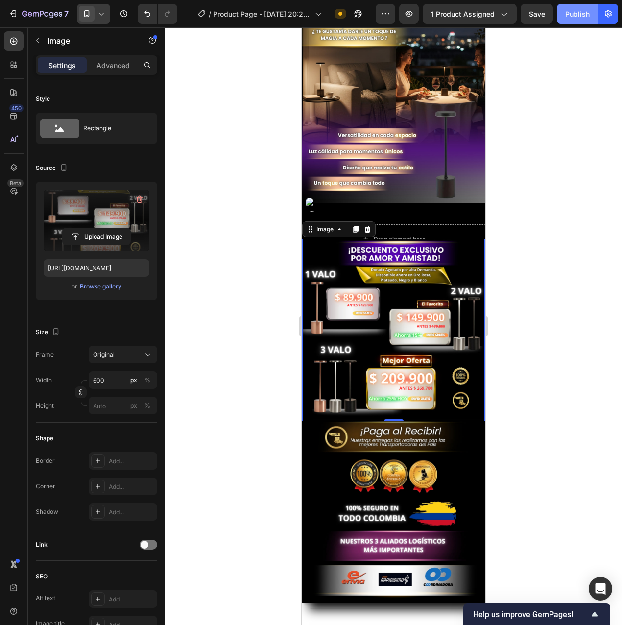
click at [579, 15] on div "Publish" at bounding box center [577, 14] width 25 height 10
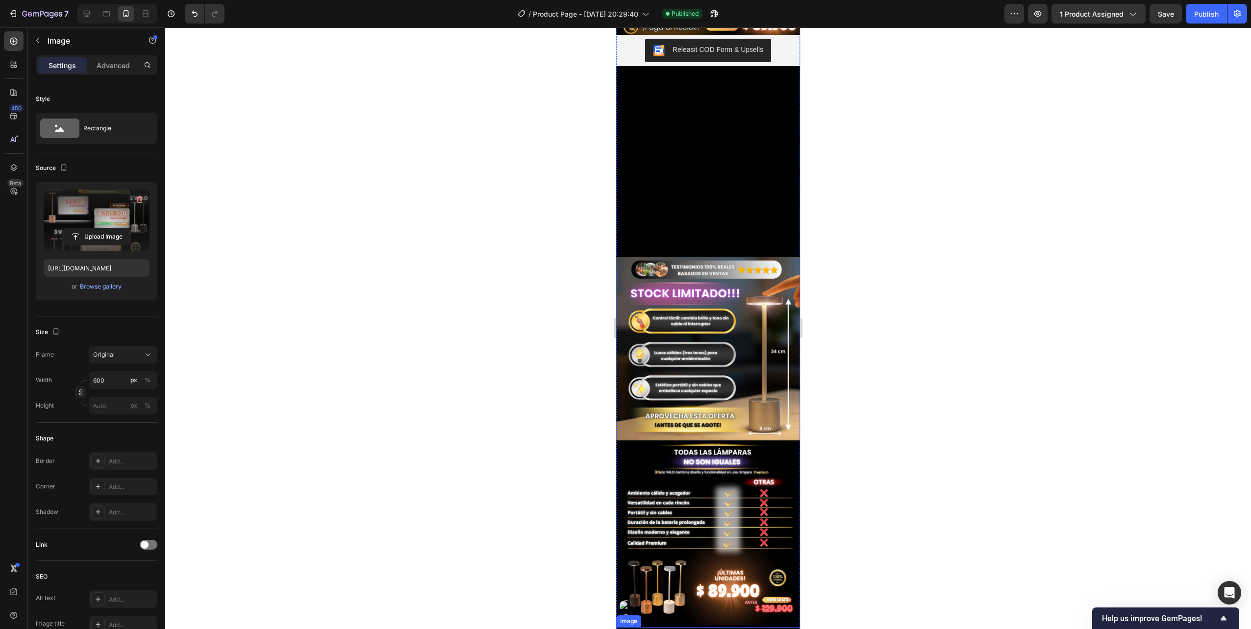
scroll to position [169, 0]
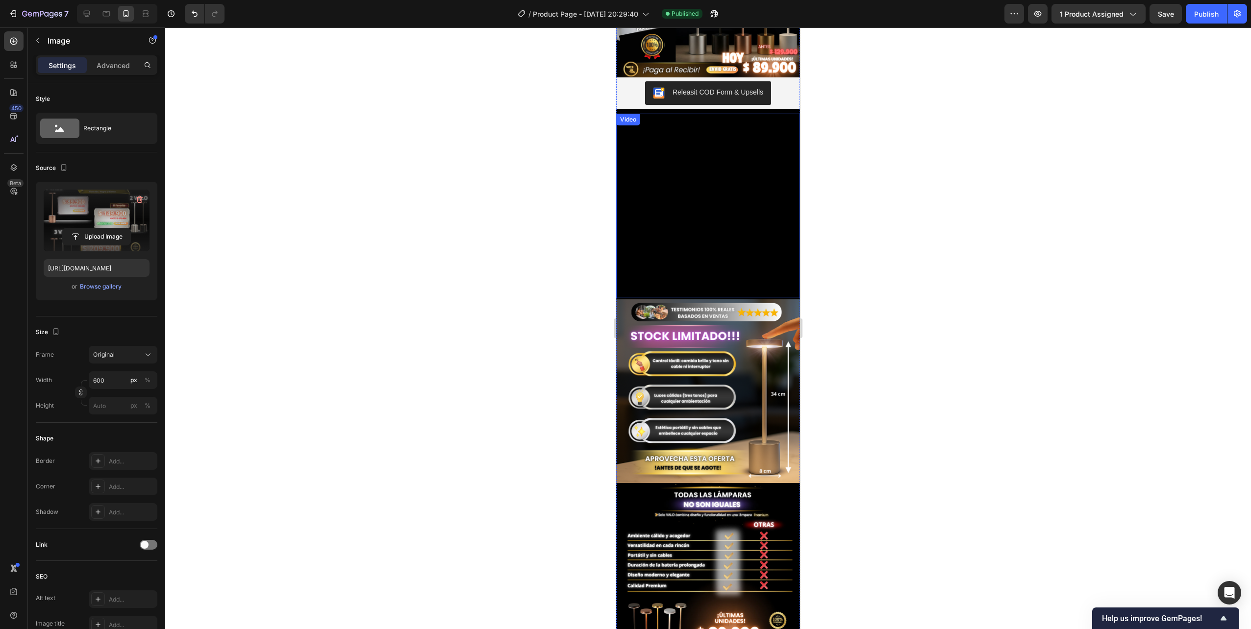
click at [690, 227] on video at bounding box center [708, 206] width 184 height 184
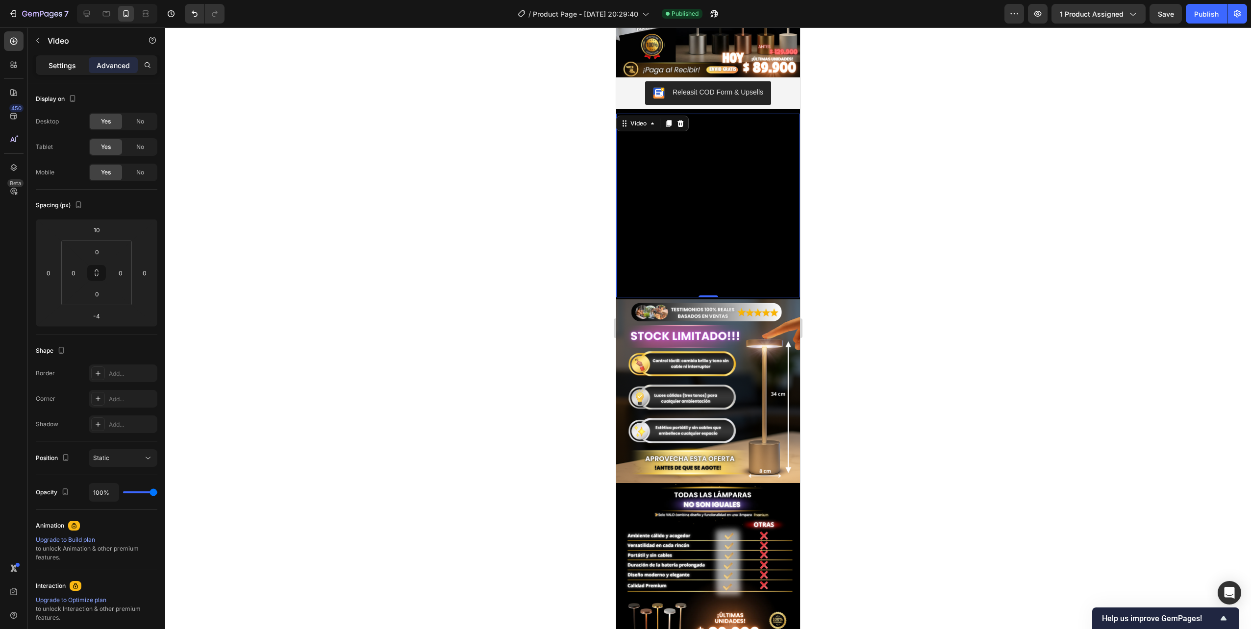
click at [58, 63] on p "Settings" at bounding box center [62, 65] width 27 height 10
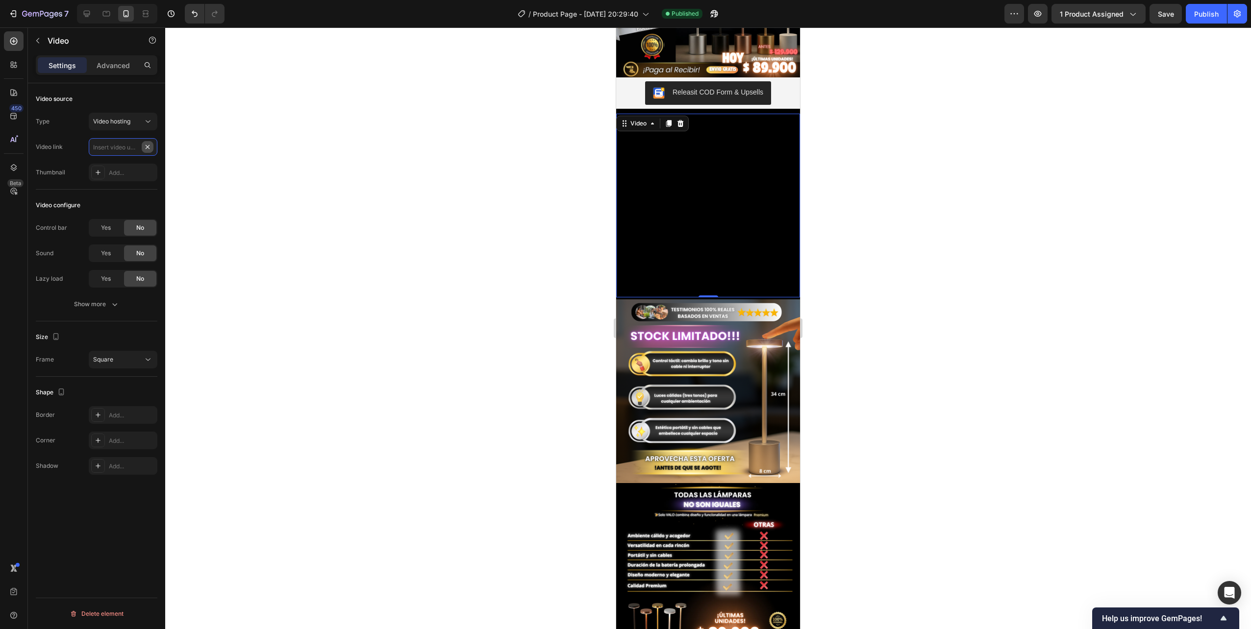
scroll to position [0, 0]
click at [131, 149] on input "text" at bounding box center [123, 147] width 69 height 18
paste input "[URL][DOMAIN_NAME]"
type input "[URL][DOMAIN_NAME]"
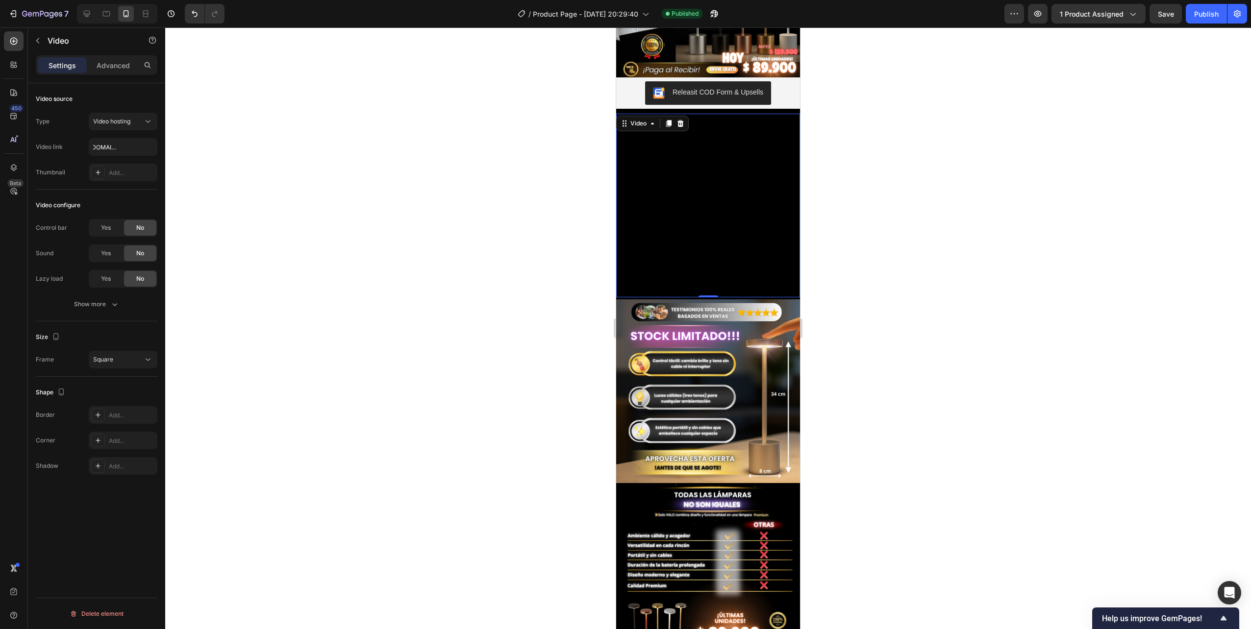
click at [772, 200] on div at bounding box center [707, 328] width 1085 height 602
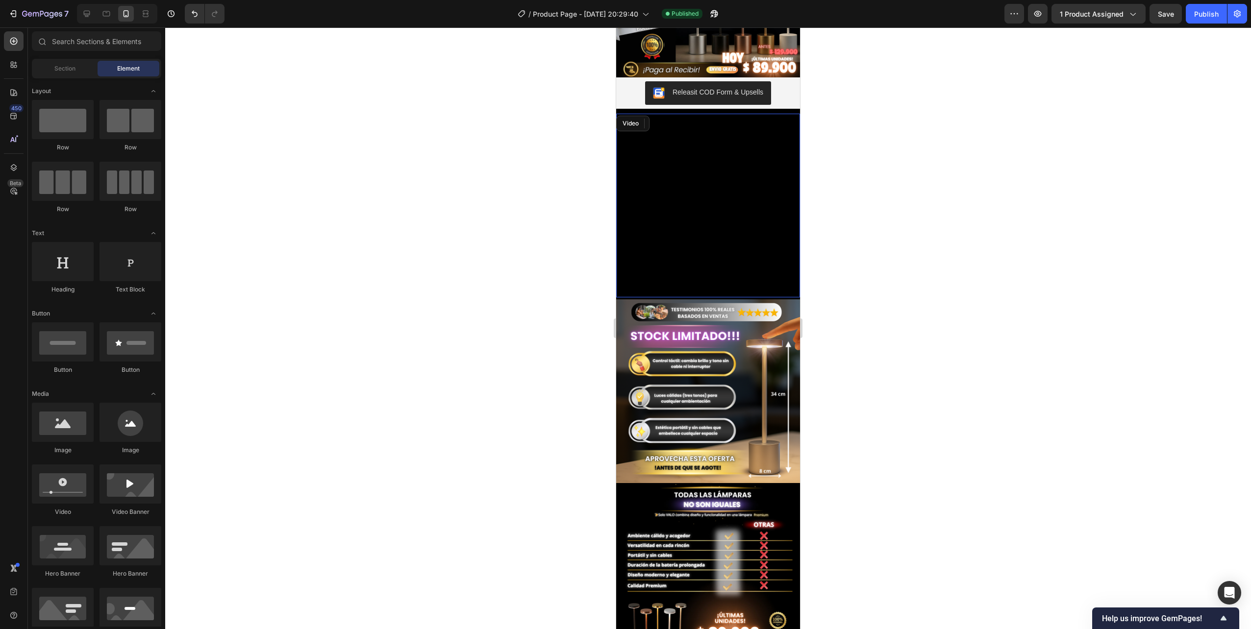
click at [740, 190] on video at bounding box center [708, 206] width 184 height 184
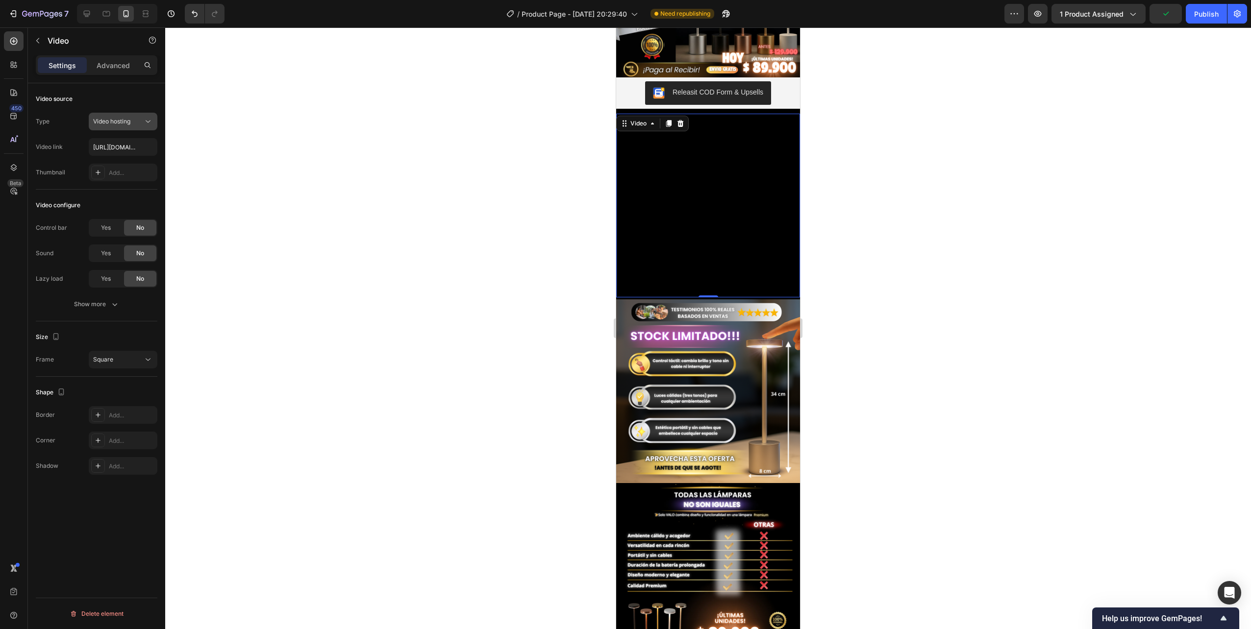
click at [149, 121] on icon at bounding box center [148, 122] width 10 height 10
click at [148, 121] on icon at bounding box center [148, 122] width 10 height 10
click at [102, 304] on div "Show more" at bounding box center [97, 304] width 46 height 10
click at [125, 68] on p "Advanced" at bounding box center [113, 65] width 33 height 10
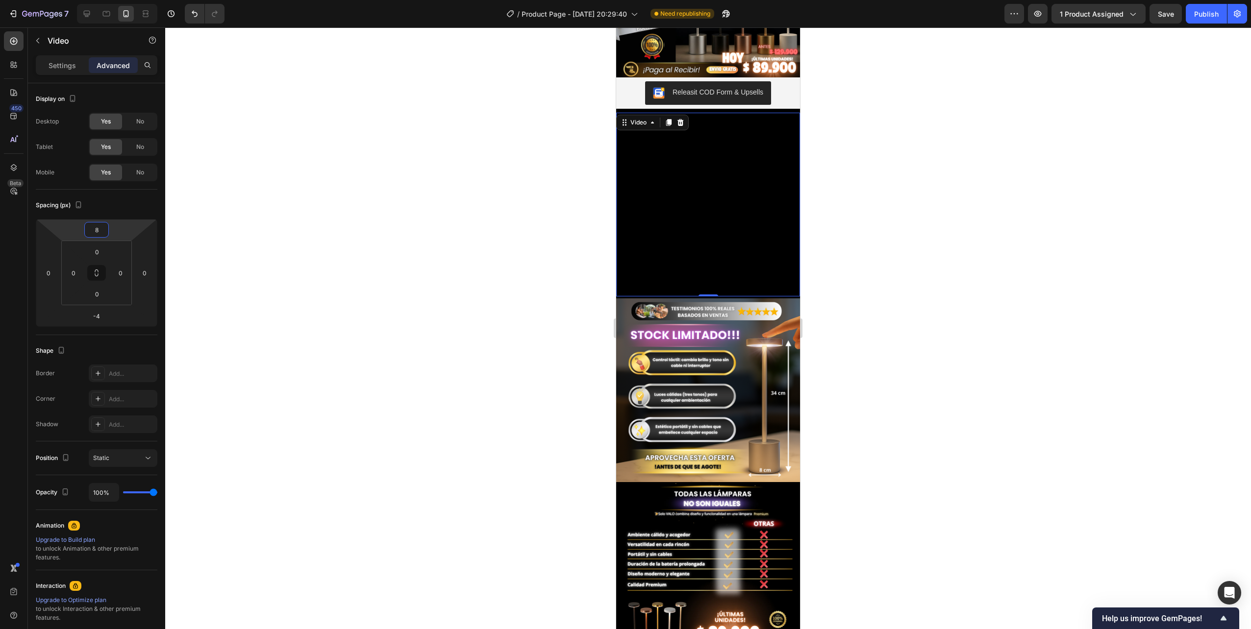
drag, startPoint x: 123, startPoint y: 238, endPoint x: 130, endPoint y: 238, distance: 7.4
click at [130, 0] on html "7 / Product Page - [DATE] 20:29:40 Need republishing Preview 1 product assigned…" at bounding box center [625, 0] width 1251 height 0
click at [772, 19] on button "Save" at bounding box center [1165, 14] width 32 height 20
click at [89, 12] on icon at bounding box center [87, 14] width 10 height 10
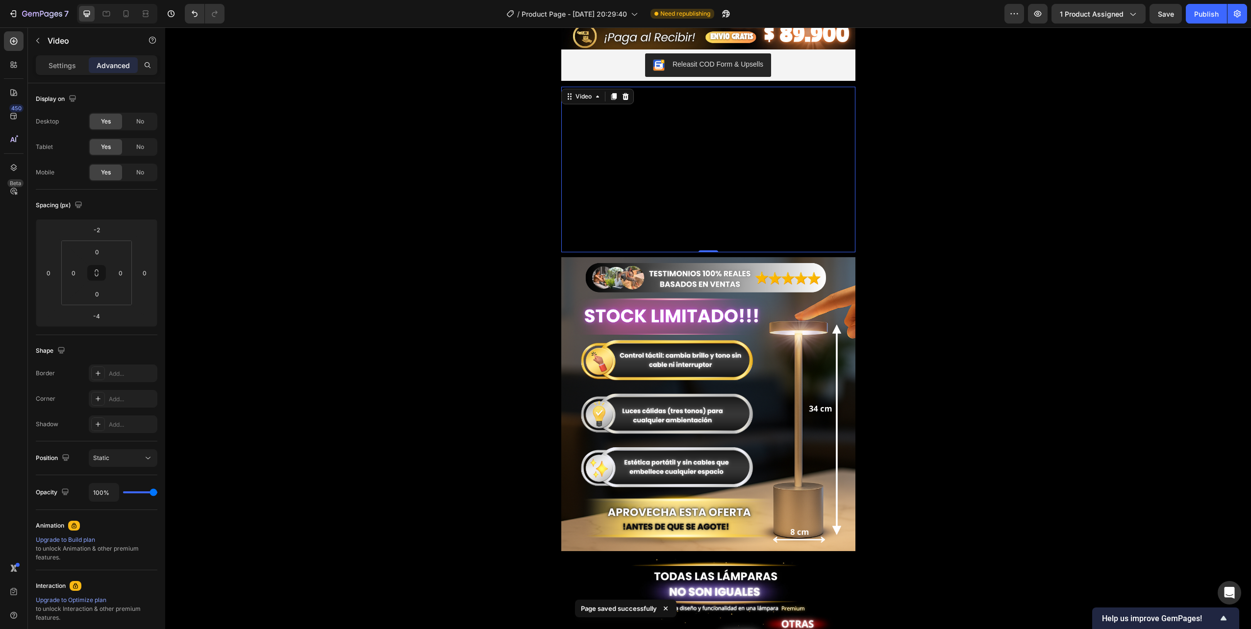
scroll to position [327, 0]
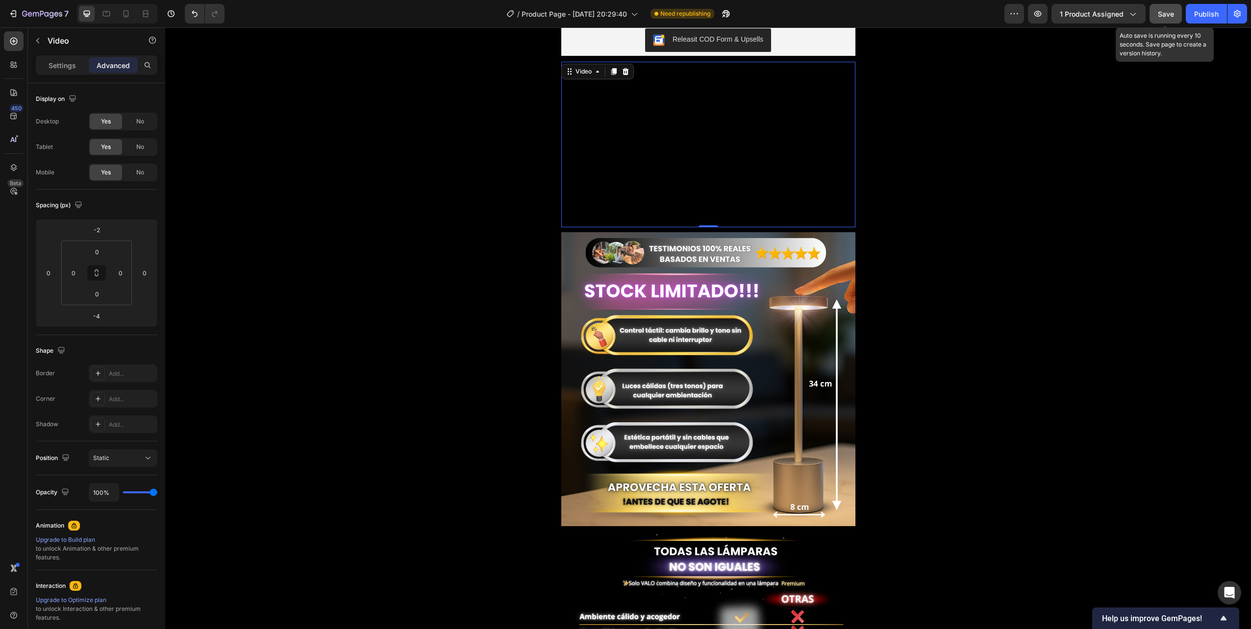
click at [772, 21] on button "Save" at bounding box center [1165, 14] width 32 height 20
click at [772, 15] on div "Publish" at bounding box center [1206, 14] width 25 height 10
click at [128, 13] on icon at bounding box center [125, 13] width 5 height 7
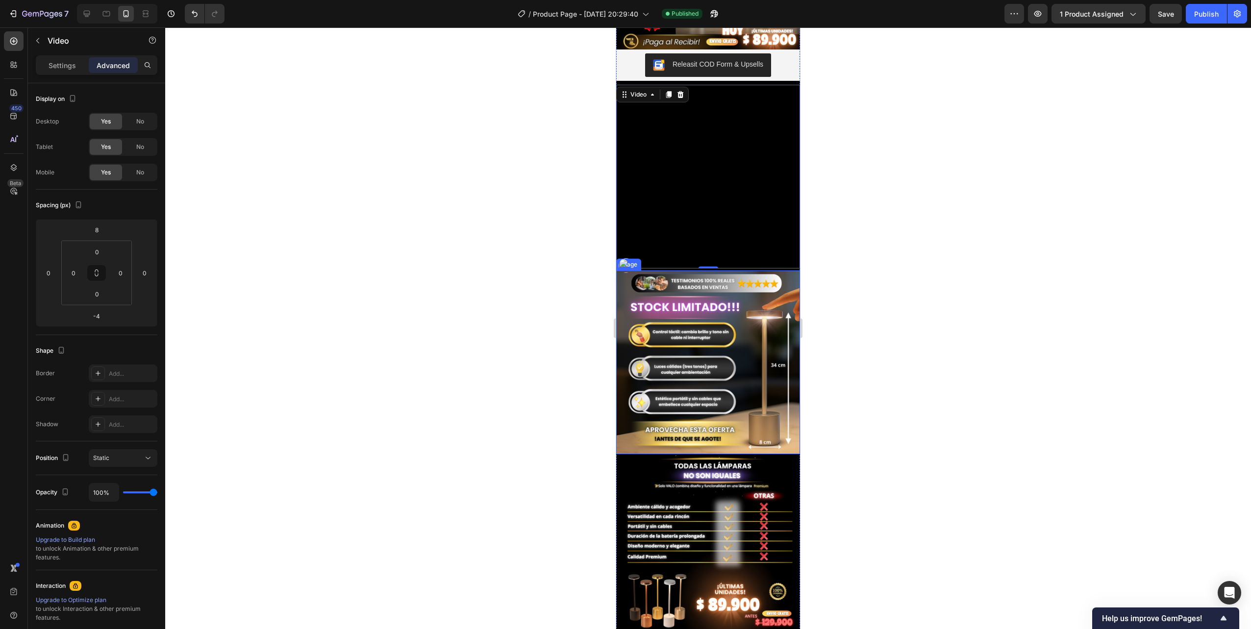
scroll to position [163, 0]
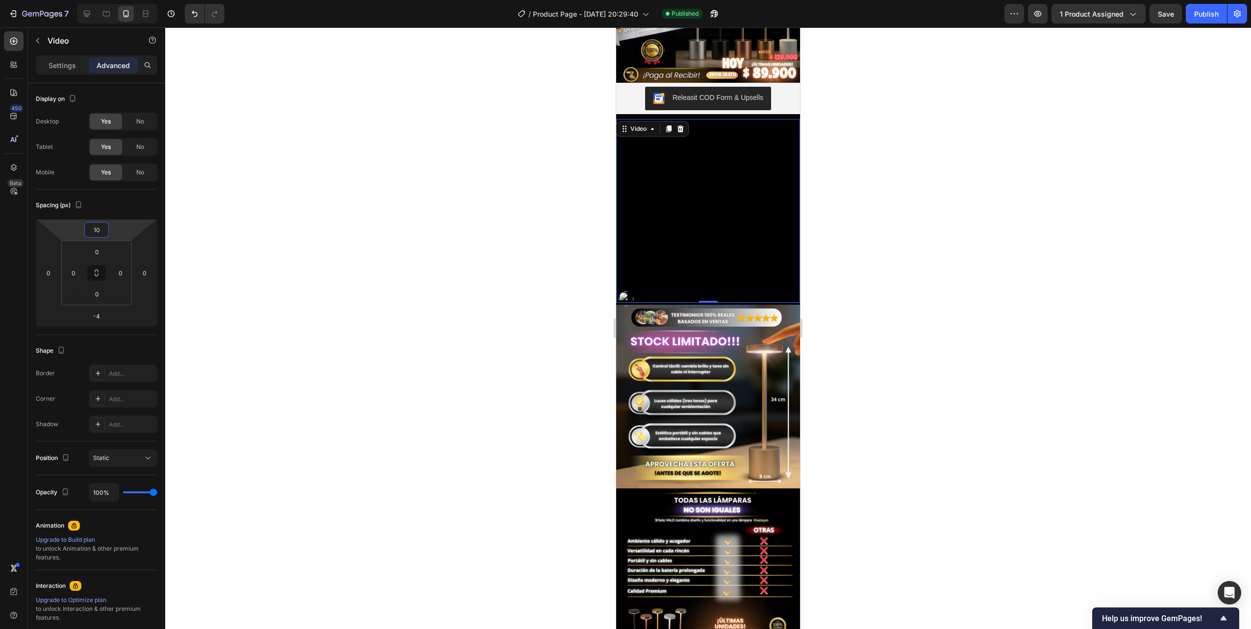
type input "8"
click at [122, 0] on html "7 / Product Page - [DATE] 20:29:40 Published Preview 1 product assigned Save Pu…" at bounding box center [625, 0] width 1251 height 0
type input "6"
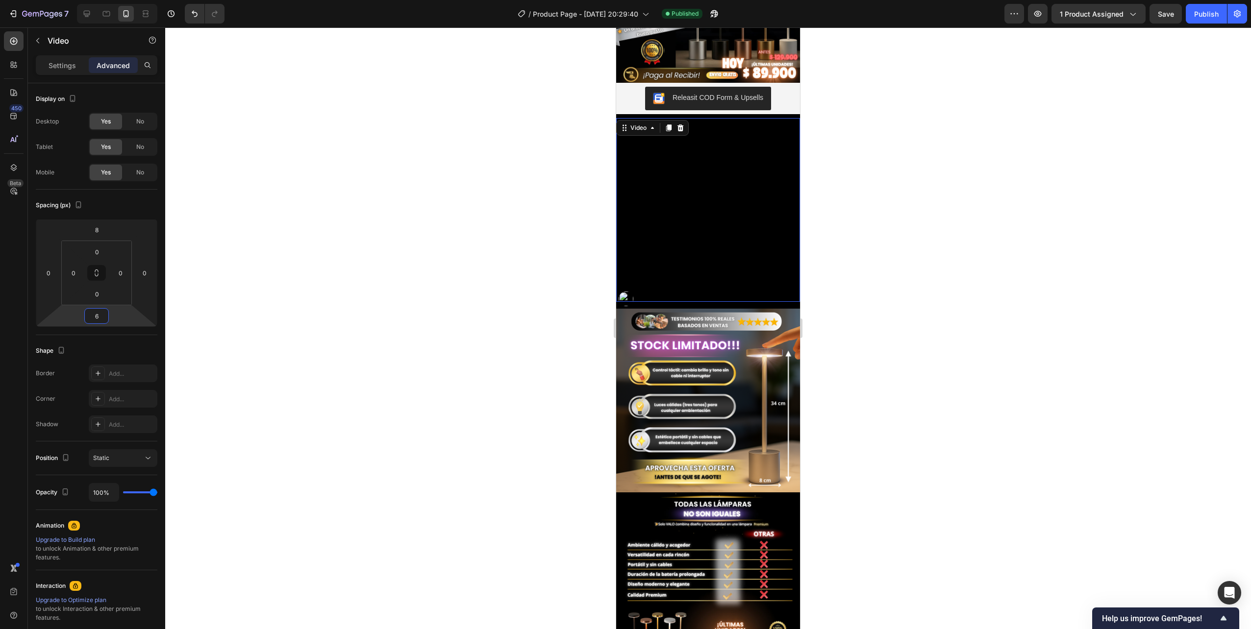
click at [132, 0] on html "7 / Product Page - [DATE] 20:29:40 Published Preview 1 product assigned Save Pu…" at bounding box center [625, 0] width 1251 height 0
click at [772, 21] on button "Save" at bounding box center [1165, 14] width 32 height 20
click at [772, 15] on div "Publish" at bounding box center [1206, 14] width 25 height 10
